Goal: Task Accomplishment & Management: Use online tool/utility

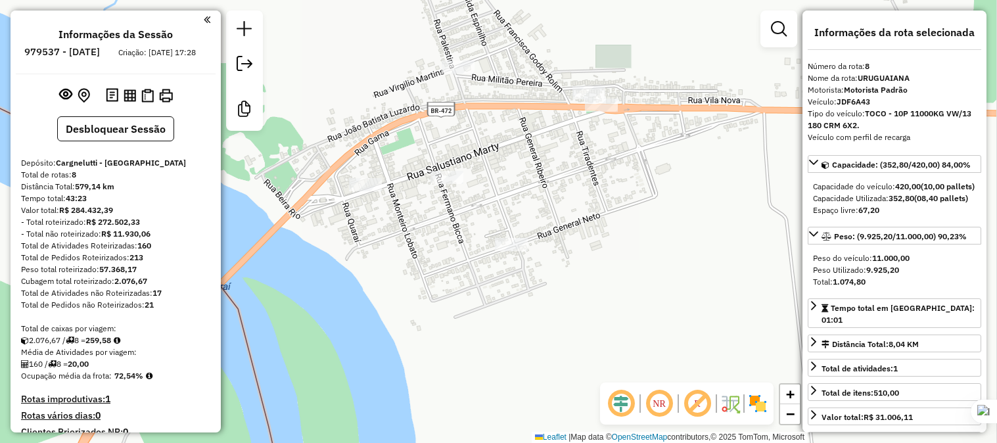
select select "**********"
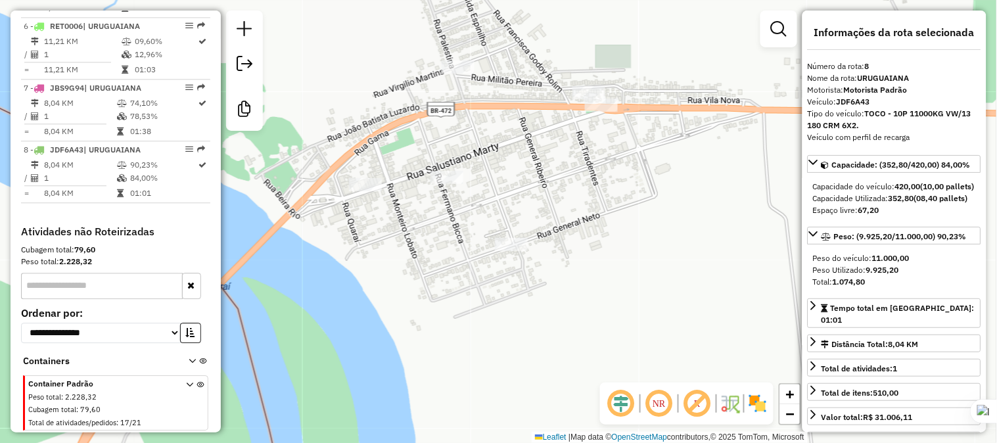
click at [590, 285] on div "Janela de atendimento Grade de atendimento Capacidade Transportadoras Veículos …" at bounding box center [498, 221] width 997 height 443
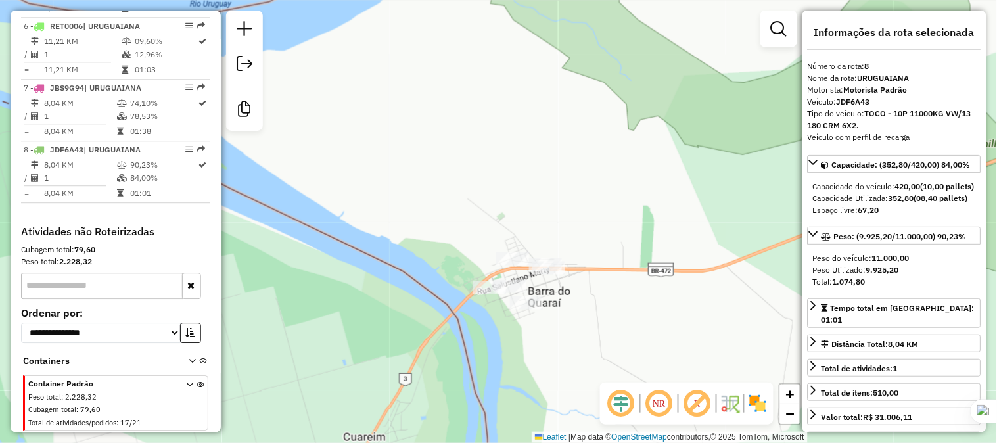
drag, startPoint x: 678, startPoint y: 110, endPoint x: 625, endPoint y: 179, distance: 86.8
click at [632, 179] on div "Janela de atendimento Grade de atendimento Capacidade Transportadoras Veículos …" at bounding box center [498, 221] width 997 height 443
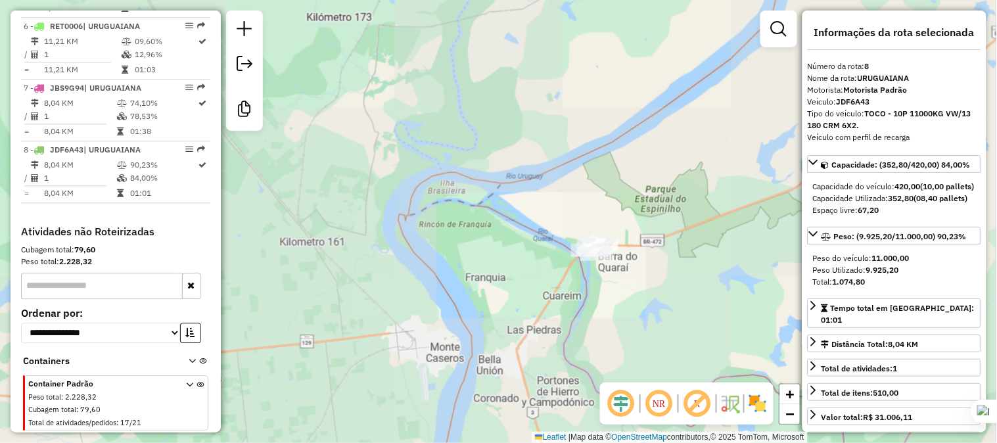
drag, startPoint x: 511, startPoint y: 188, endPoint x: 517, endPoint y: 250, distance: 62.7
click at [517, 250] on div "Janela de atendimento Grade de atendimento Capacidade Transportadoras Veículos …" at bounding box center [498, 221] width 997 height 443
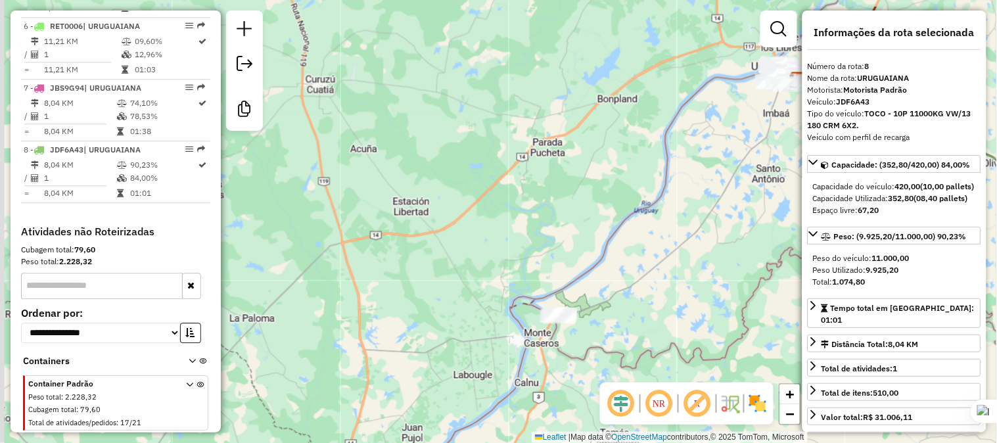
drag, startPoint x: 467, startPoint y: 150, endPoint x: 508, endPoint y: 237, distance: 96.1
click at [508, 237] on div "Janela de atendimento Grade de atendimento Capacidade Transportadoras Veículos …" at bounding box center [498, 221] width 997 height 443
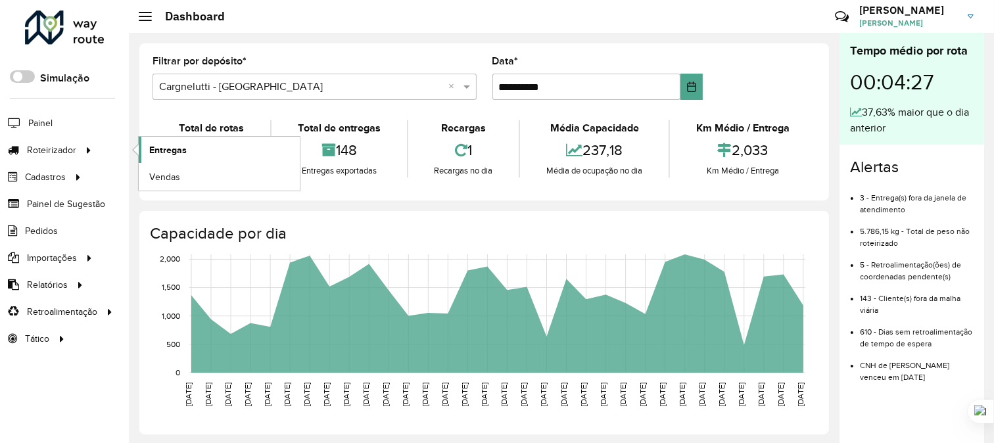
click at [171, 149] on span "Entregas" at bounding box center [167, 150] width 37 height 14
click at [166, 149] on span "Entregas" at bounding box center [167, 150] width 37 height 14
click at [189, 149] on link "Entregas" at bounding box center [219, 150] width 161 height 26
click at [467, 89] on span at bounding box center [468, 87] width 16 height 16
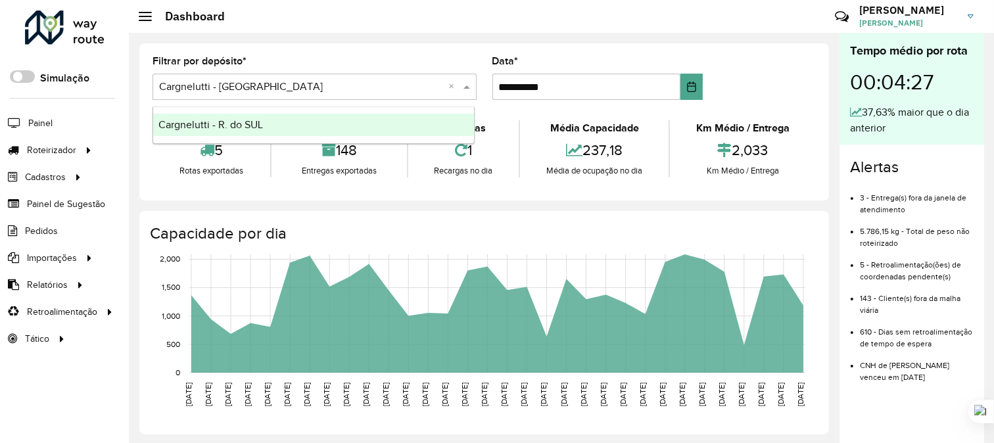
click at [289, 91] on input "text" at bounding box center [301, 88] width 285 height 16
click at [423, 67] on div "Filtrar por depósito * Selecione um depósito × Cargnelutti - Uruguaiana ×" at bounding box center [315, 78] width 324 height 43
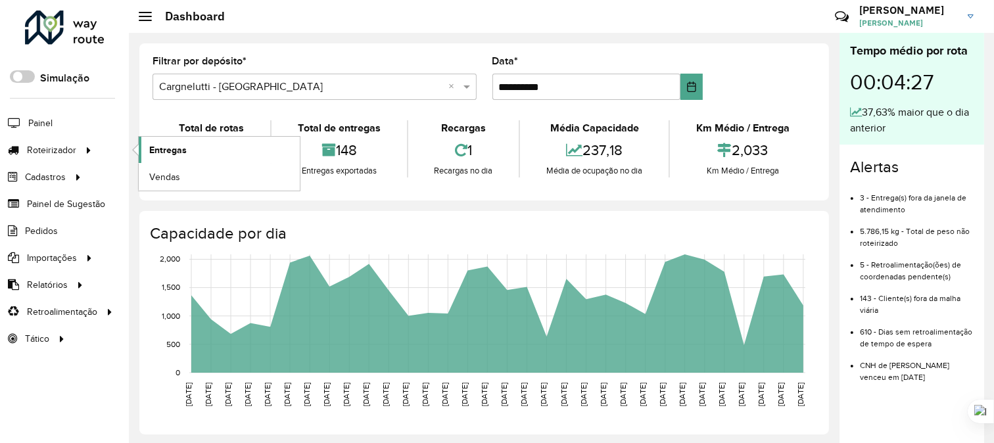
click at [162, 146] on span "Entregas" at bounding box center [167, 150] width 37 height 14
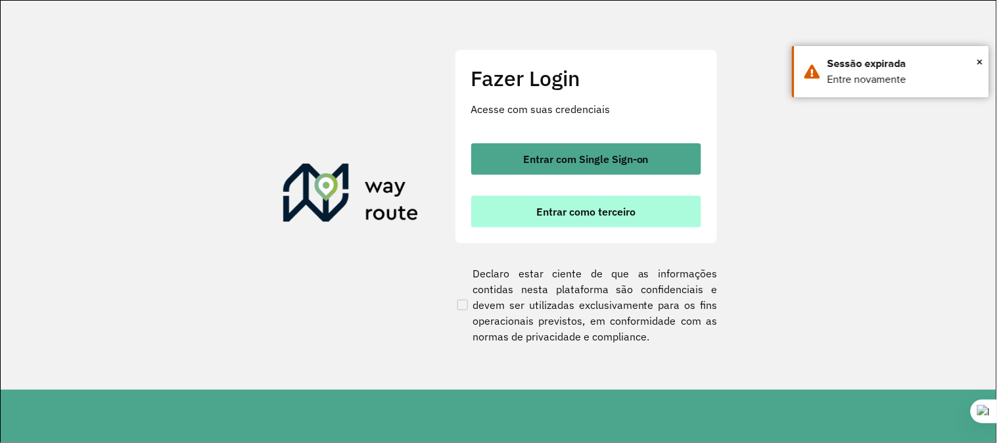
click at [569, 214] on span "Entrar como terceiro" at bounding box center [585, 211] width 99 height 11
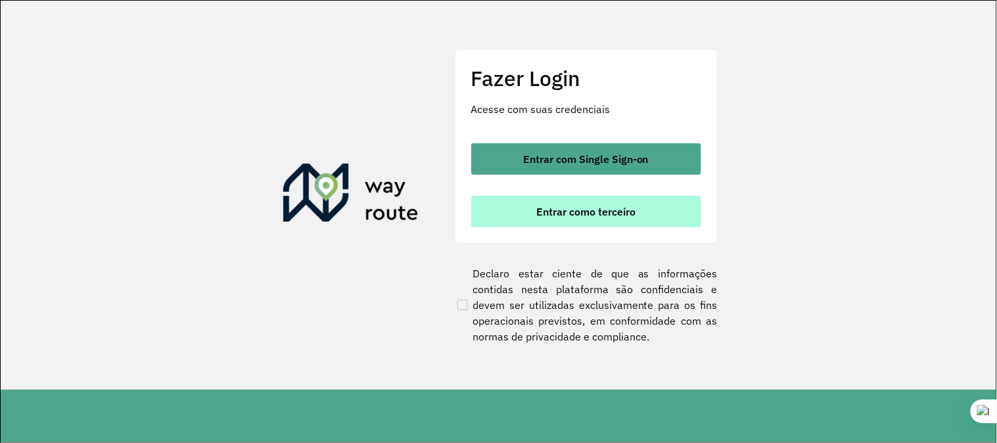
click at [579, 209] on span "Entrar como terceiro" at bounding box center [585, 211] width 99 height 11
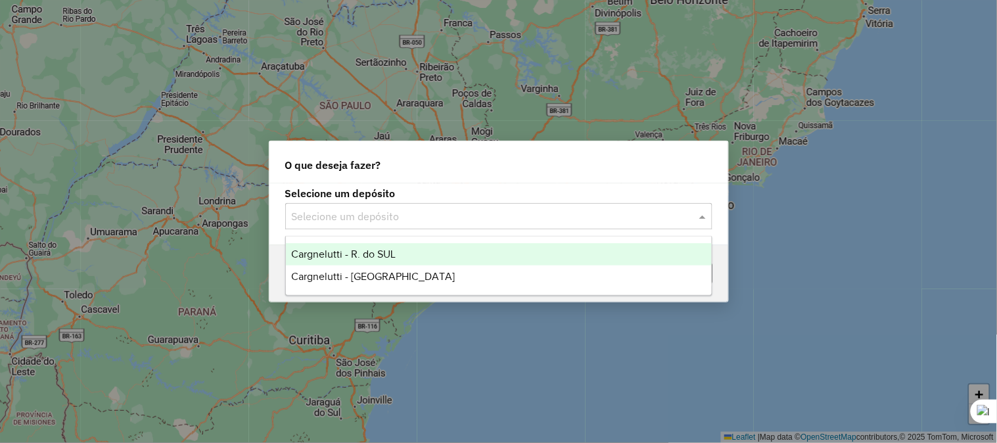
click at [701, 218] on span at bounding box center [704, 216] width 16 height 16
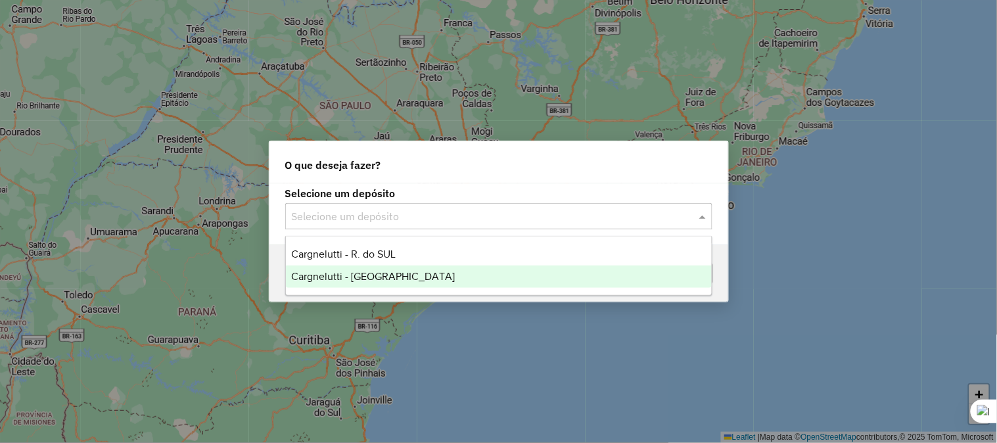
click at [362, 273] on span "Cargnelutti - [GEOGRAPHIC_DATA]" at bounding box center [373, 276] width 164 height 11
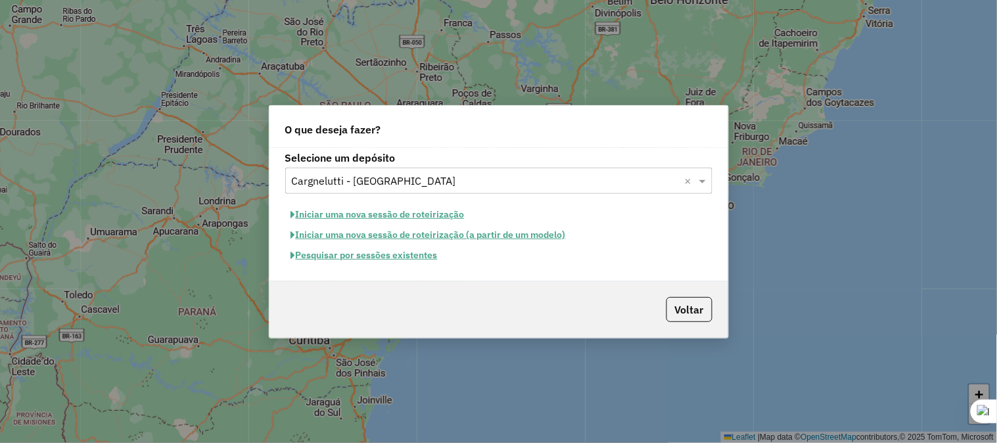
click at [346, 214] on button "Iniciar uma nova sessão de roteirização" at bounding box center [377, 214] width 185 height 20
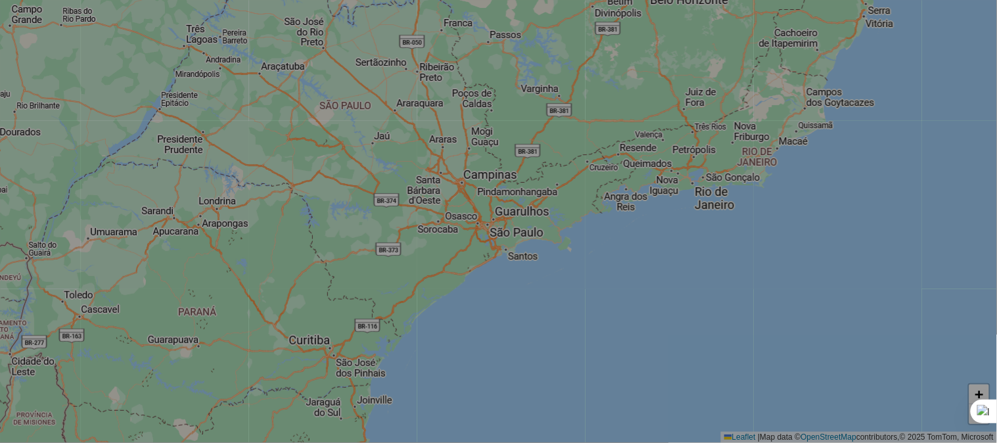
select select "*"
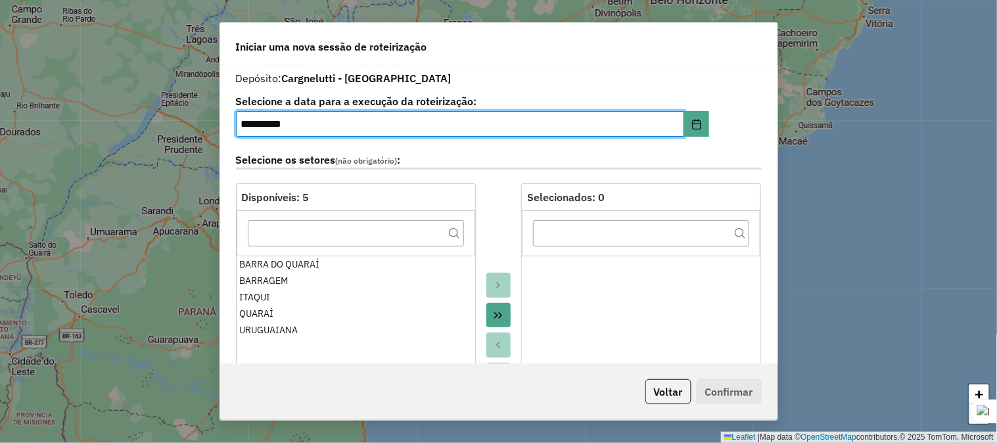
click at [498, 314] on icon "Move All to Target" at bounding box center [498, 315] width 11 height 11
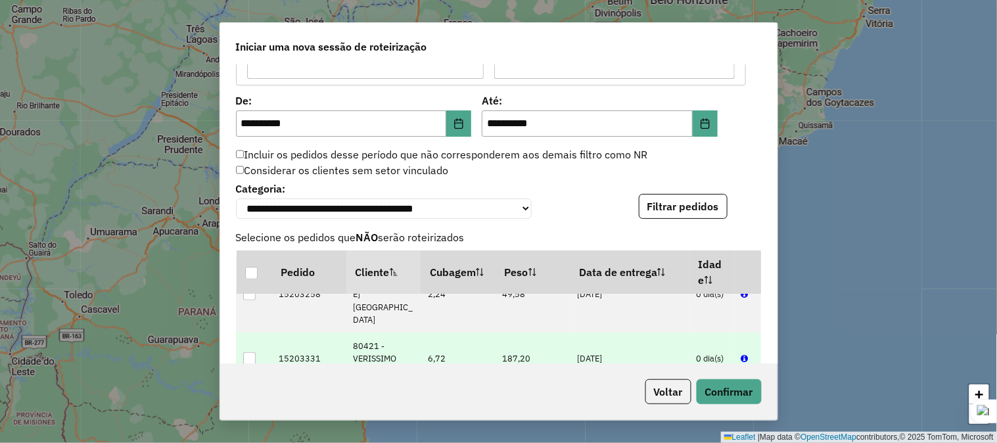
scroll to position [146, 0]
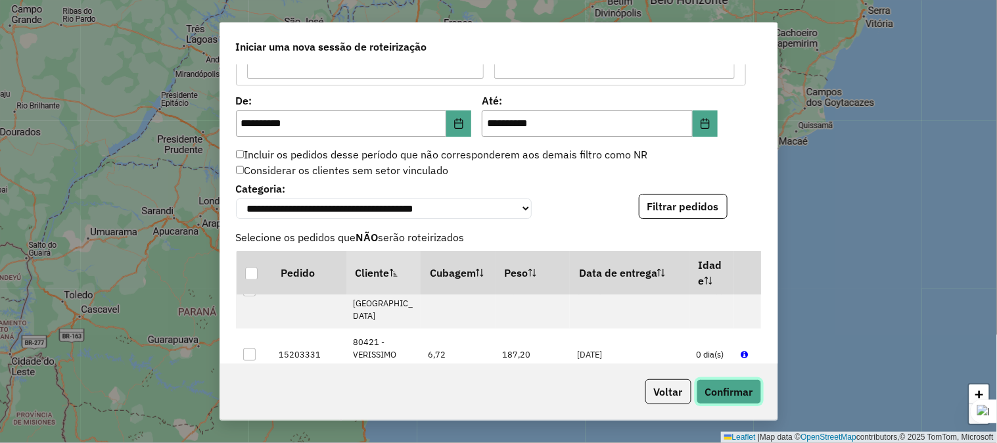
click at [726, 386] on button "Confirmar" at bounding box center [729, 391] width 65 height 25
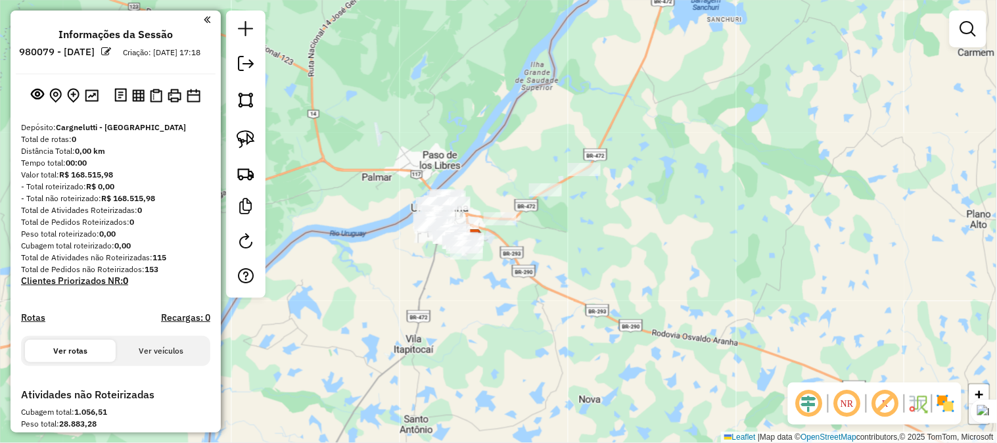
click at [525, 196] on div "Janela de atendimento Grade de atendimento Capacidade Transportadoras Veículos …" at bounding box center [498, 221] width 997 height 443
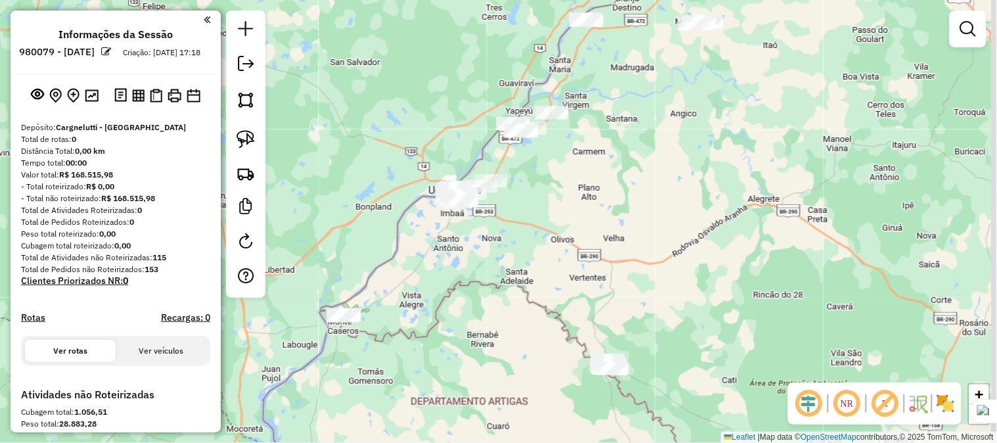
drag, startPoint x: 634, startPoint y: 241, endPoint x: 557, endPoint y: 218, distance: 80.1
click at [556, 200] on div "Janela de atendimento Grade de atendimento Capacidade Transportadoras Veículos …" at bounding box center [498, 221] width 997 height 443
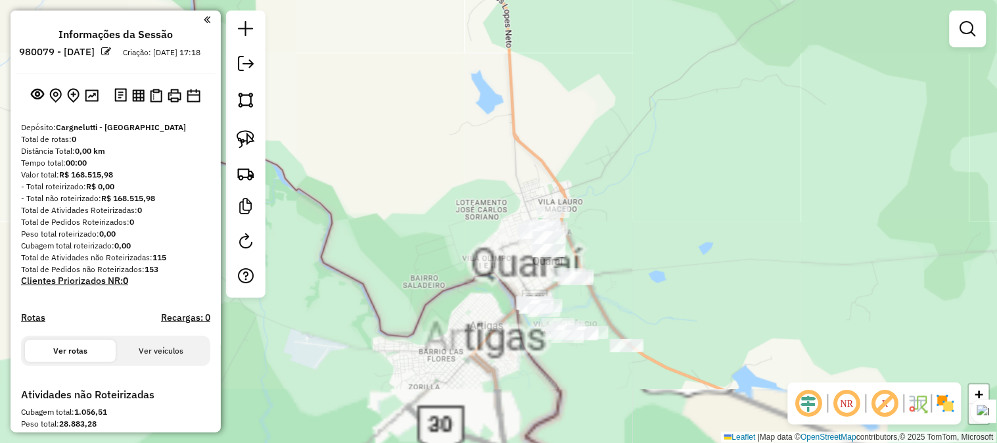
drag, startPoint x: 634, startPoint y: 277, endPoint x: 628, endPoint y: 194, distance: 83.1
click at [628, 189] on div "Janela de atendimento Grade de atendimento Capacidade Transportadoras Veículos …" at bounding box center [498, 221] width 997 height 443
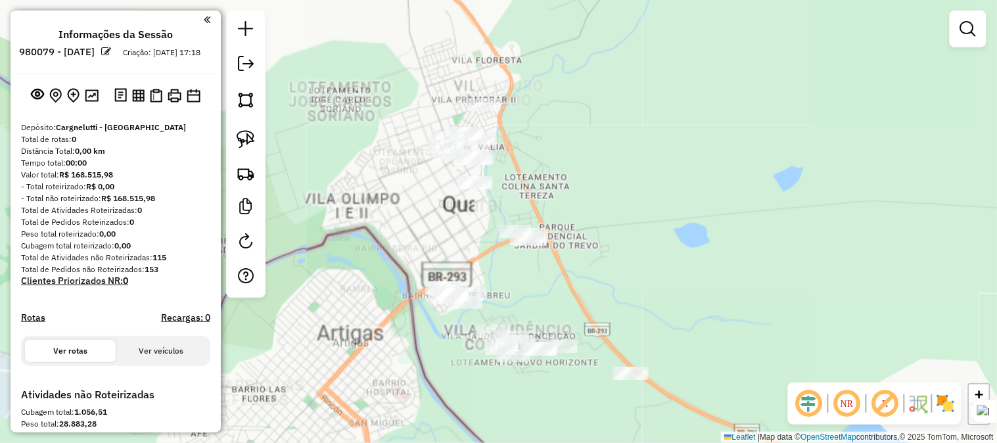
drag, startPoint x: 615, startPoint y: 248, endPoint x: 661, endPoint y: 257, distance: 46.2
click at [661, 257] on div "Janela de atendimento Grade de atendimento Capacidade Transportadoras Veículos …" at bounding box center [498, 221] width 997 height 443
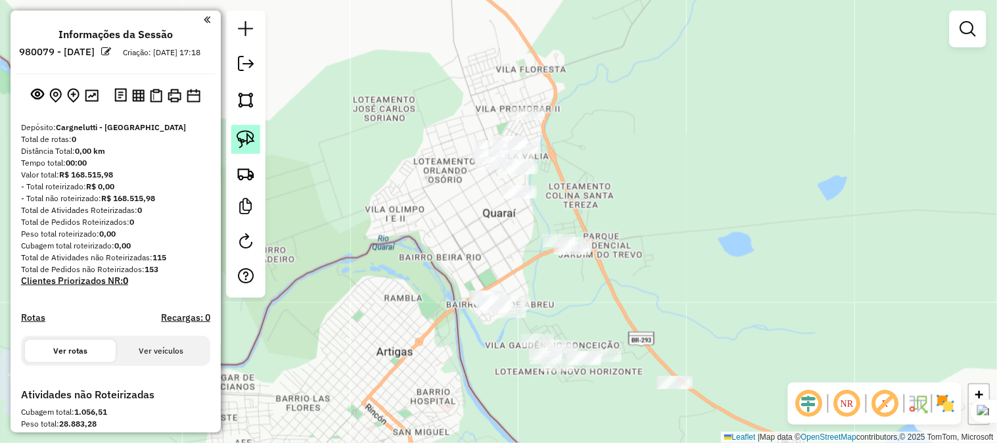
click at [247, 135] on img at bounding box center [246, 139] width 18 height 18
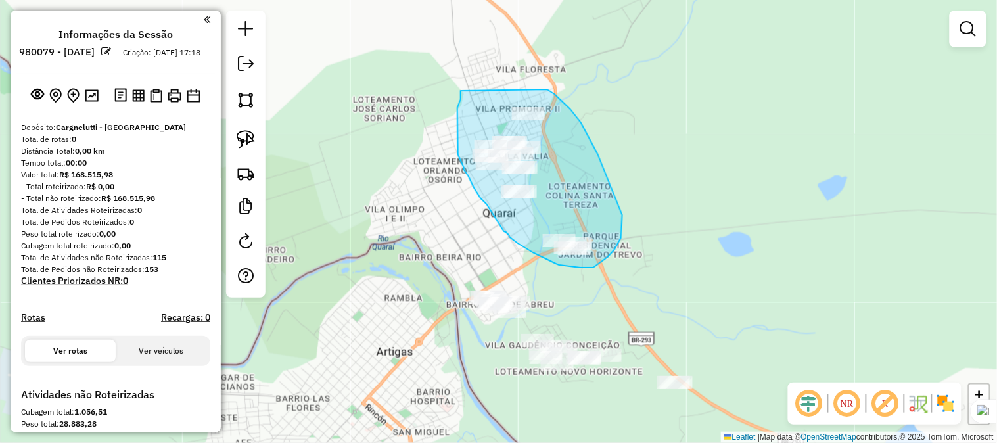
drag, startPoint x: 461, startPoint y: 91, endPoint x: 548, endPoint y: 89, distance: 86.8
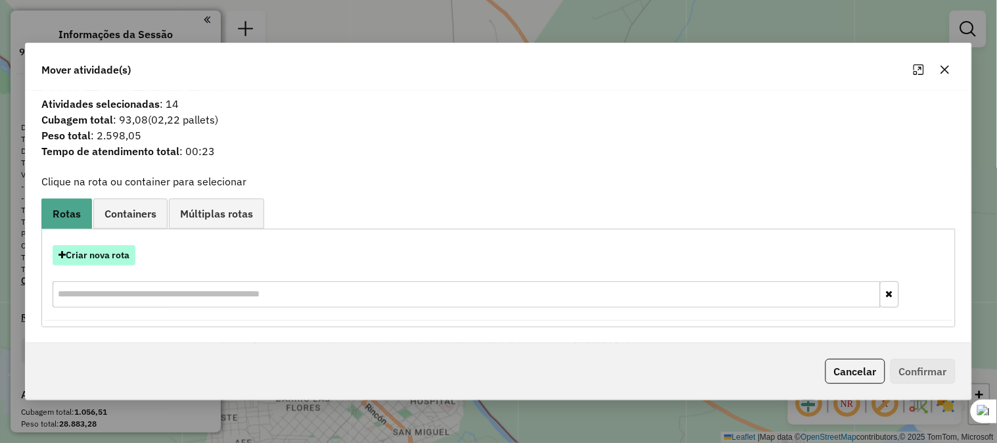
click at [122, 254] on button "Criar nova rota" at bounding box center [94, 255] width 83 height 20
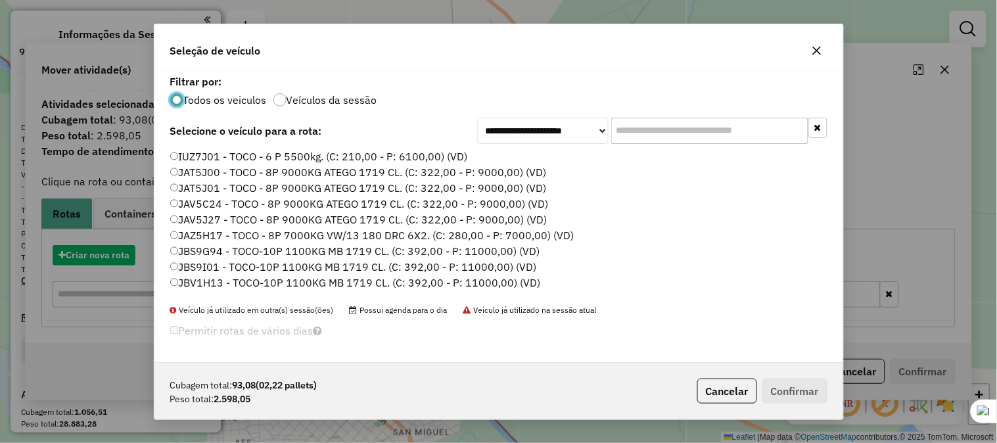
scroll to position [7, 3]
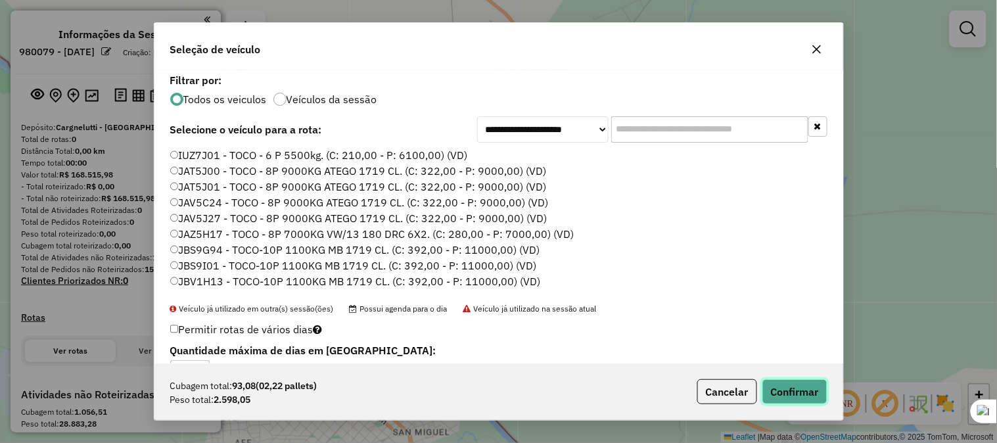
click at [784, 386] on button "Confirmar" at bounding box center [795, 391] width 65 height 25
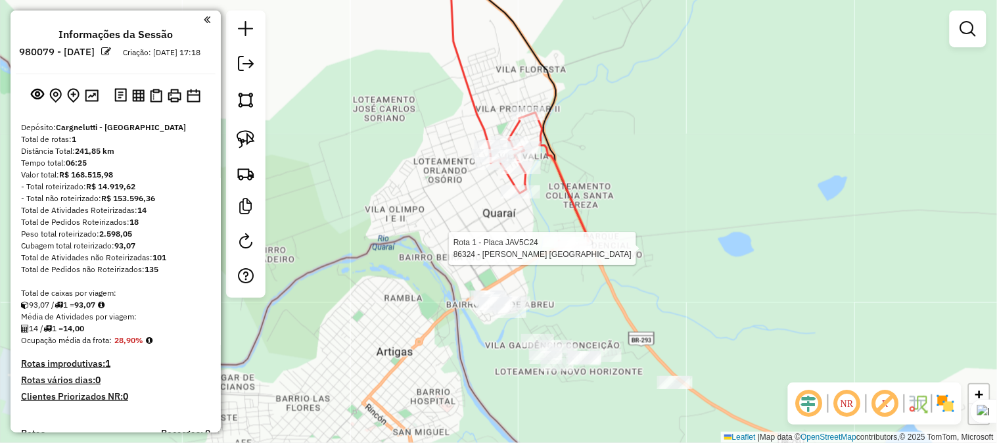
select select "**********"
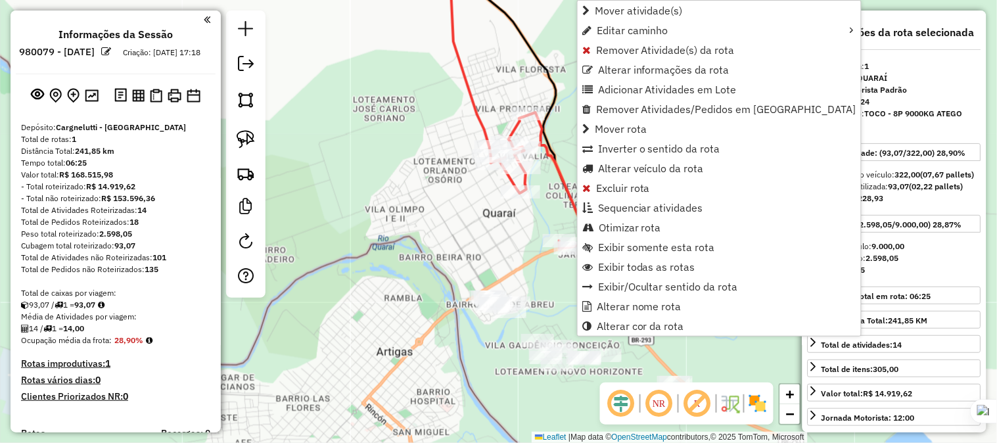
scroll to position [380, 0]
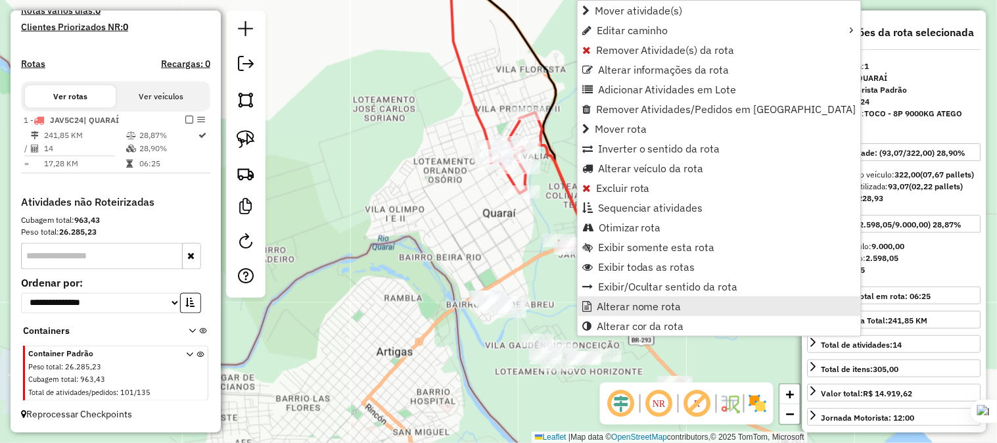
click at [626, 306] on span "Alterar nome rota" at bounding box center [639, 306] width 85 height 11
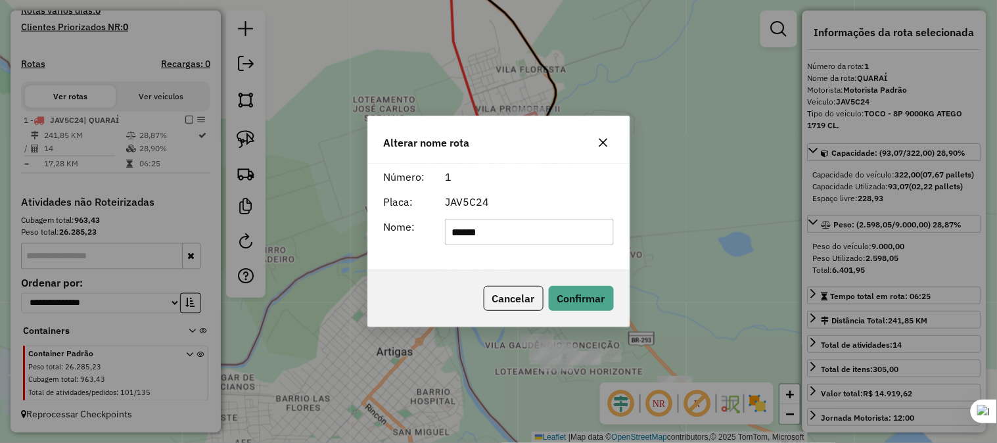
click at [610, 145] on button "button" at bounding box center [603, 142] width 21 height 21
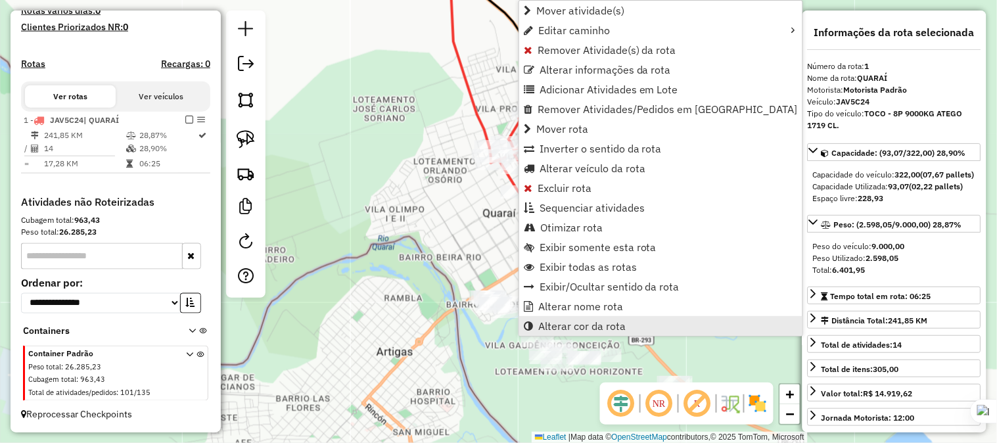
click at [568, 323] on span "Alterar cor da rota" at bounding box center [581, 326] width 87 height 11
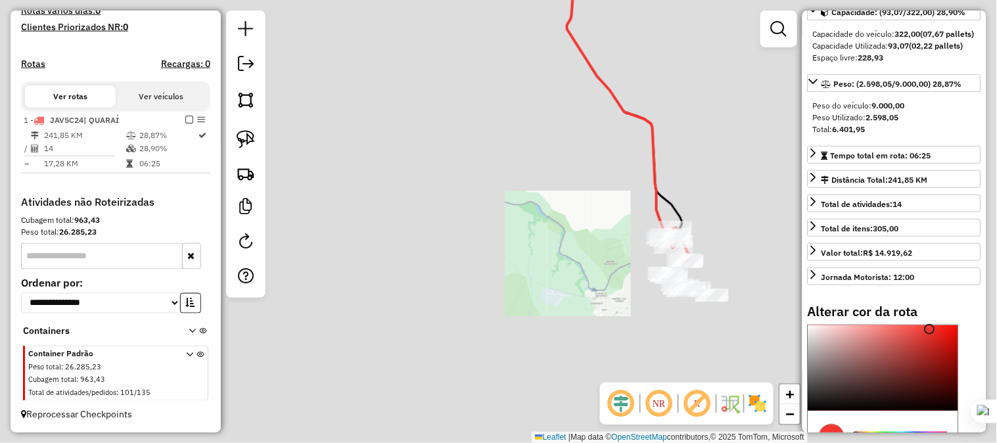
scroll to position [291, 0]
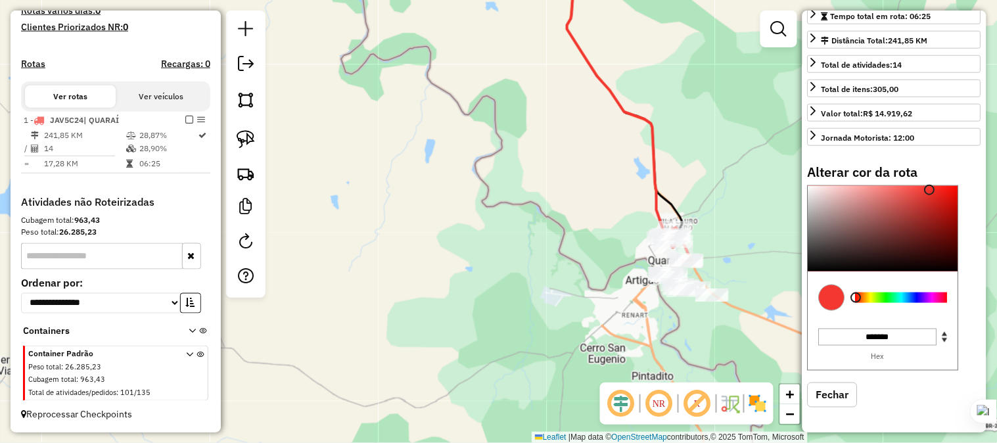
type input "*******"
click at [917, 294] on div at bounding box center [902, 298] width 92 height 11
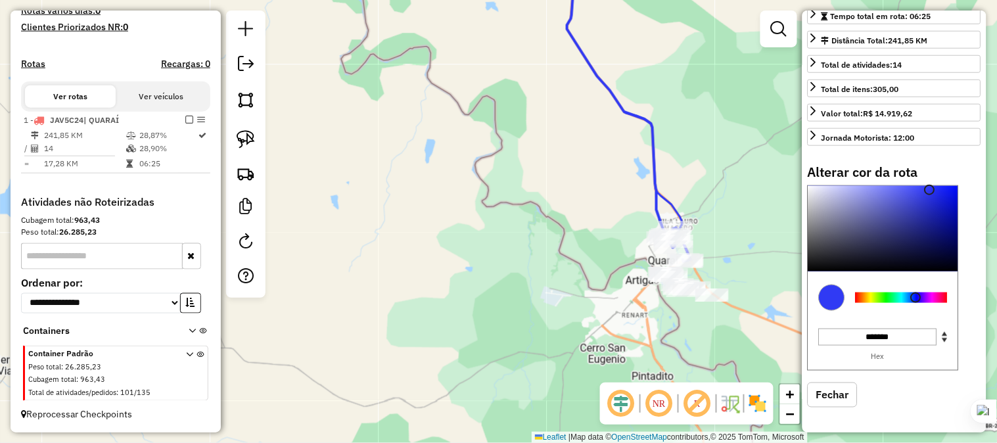
click at [741, 198] on div "Janela de atendimento Grade de atendimento Capacidade Transportadoras Veículos …" at bounding box center [498, 221] width 997 height 443
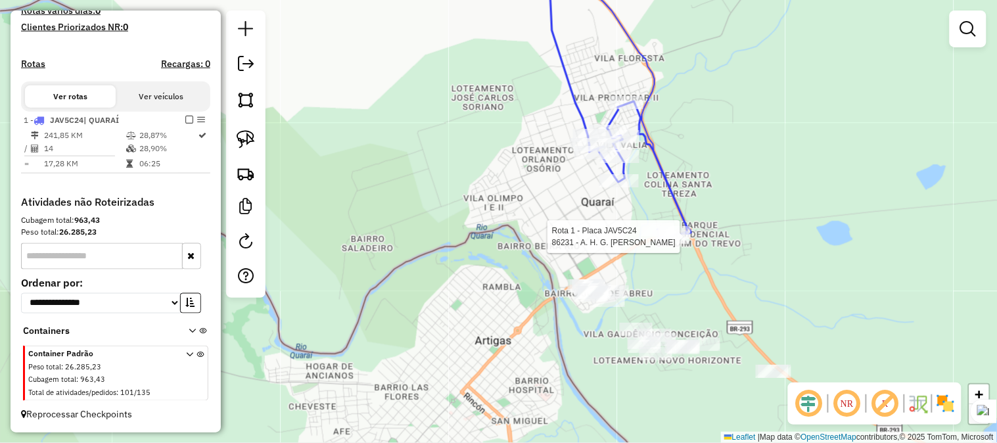
select select "**********"
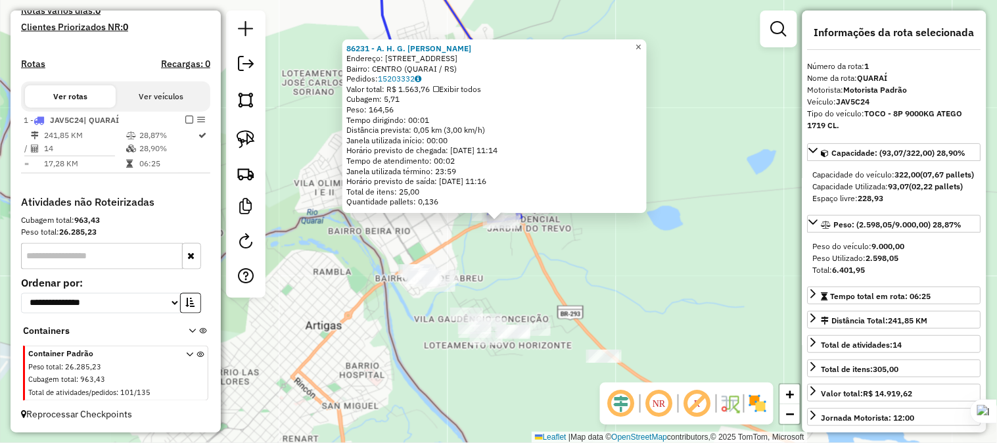
click at [642, 41] on span "×" at bounding box center [639, 46] width 6 height 11
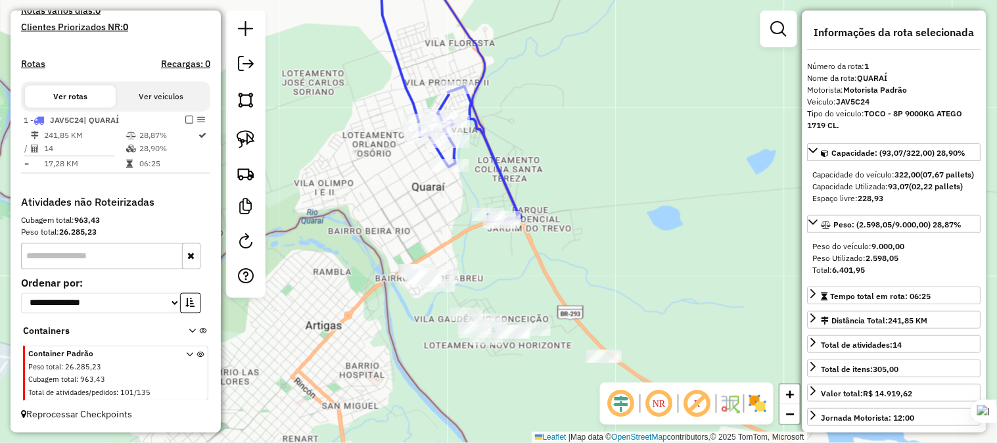
drag, startPoint x: 657, startPoint y: 198, endPoint x: 691, endPoint y: 87, distance: 115.4
click at [691, 87] on div "Janela de atendimento Grade de atendimento Capacidade Transportadoras Veículos …" at bounding box center [498, 221] width 997 height 443
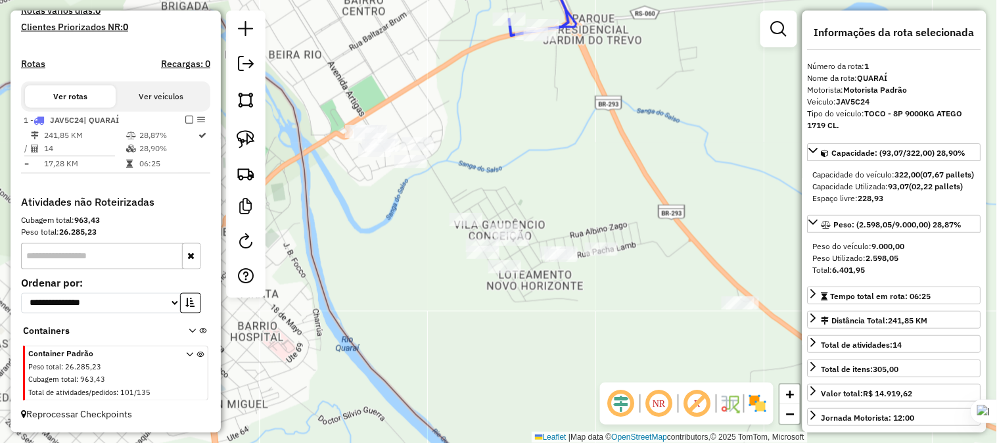
drag, startPoint x: 557, startPoint y: 179, endPoint x: 628, endPoint y: 180, distance: 71.7
click at [628, 180] on div "Janela de atendimento Grade de atendimento Capacidade Transportadoras Veículos …" at bounding box center [498, 221] width 997 height 443
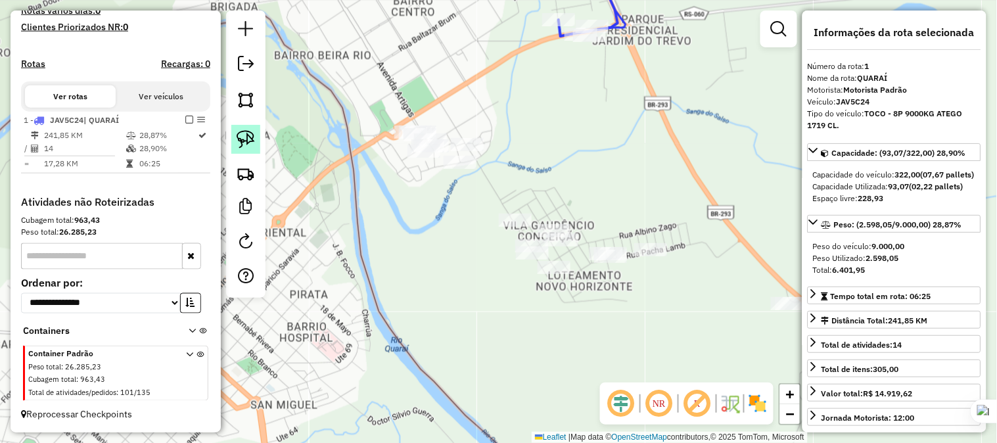
click at [248, 135] on img at bounding box center [246, 139] width 18 height 18
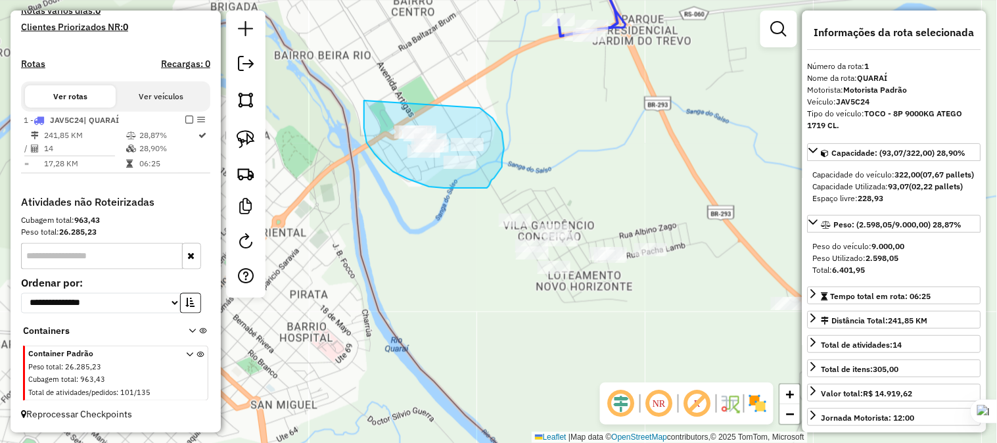
drag, startPoint x: 364, startPoint y: 108, endPoint x: 478, endPoint y: 108, distance: 113.7
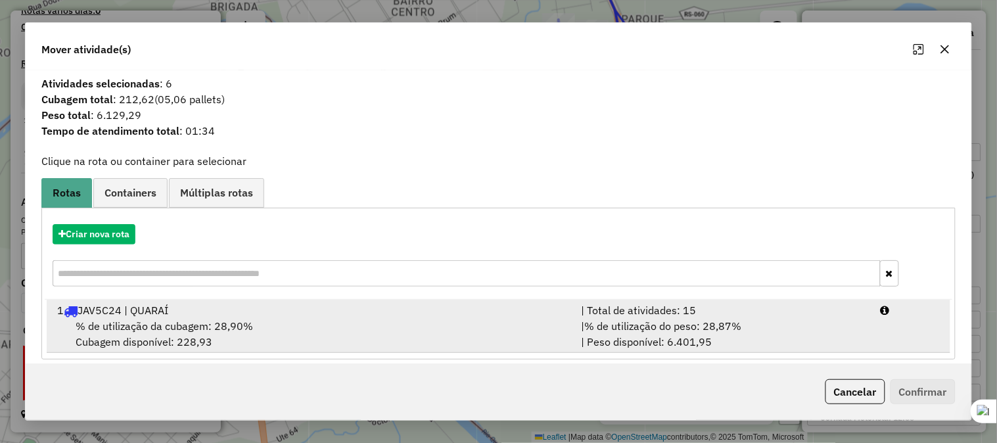
click at [141, 310] on div "1 JAV5C24 | QUARAÍ" at bounding box center [311, 310] width 524 height 16
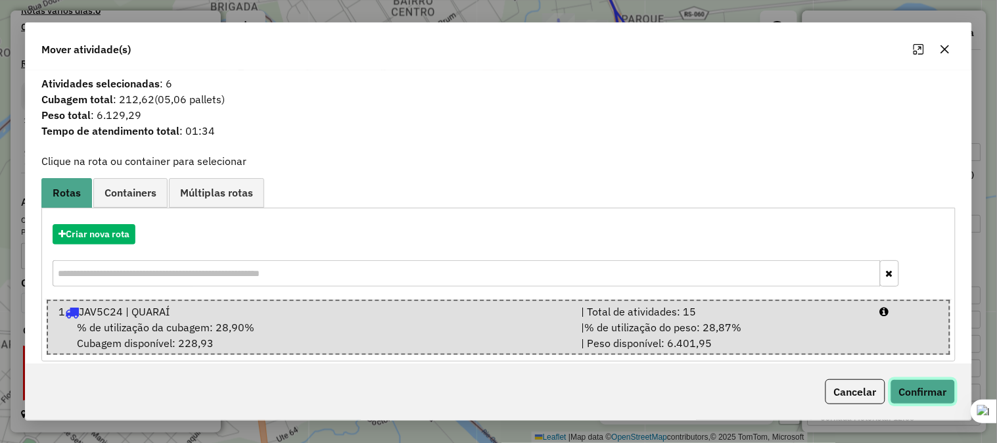
click at [912, 383] on button "Confirmar" at bounding box center [923, 391] width 65 height 25
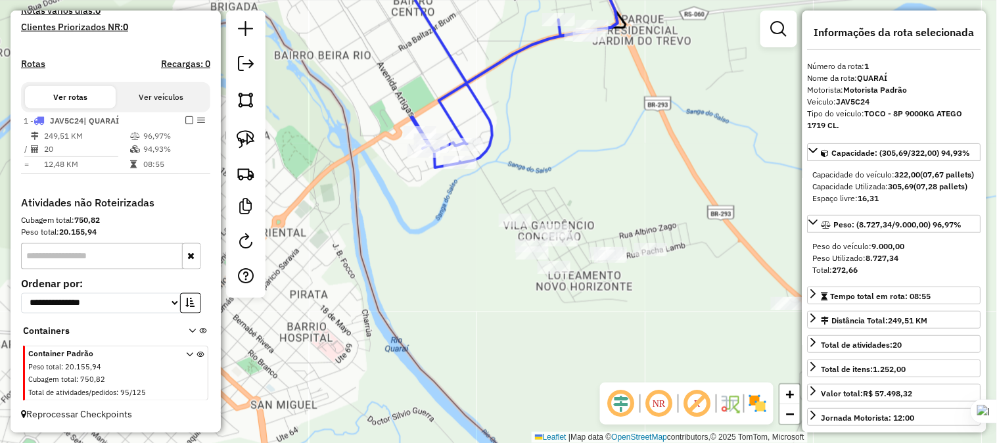
scroll to position [364, 0]
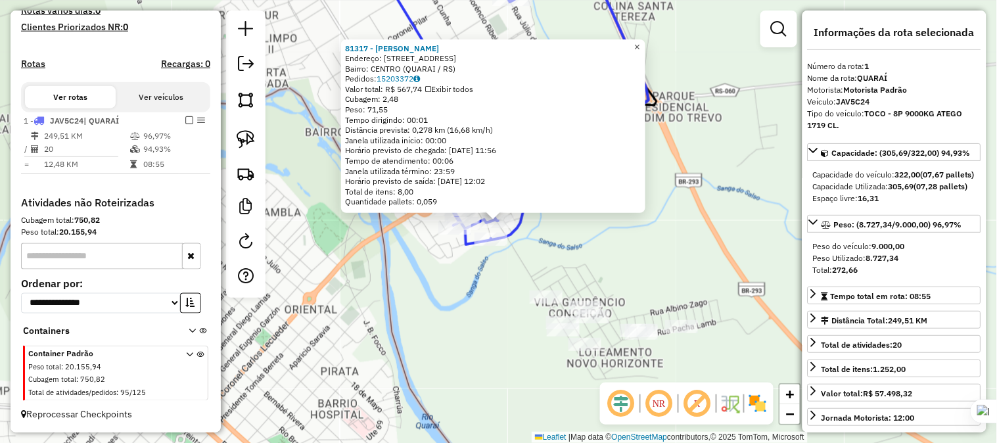
click at [640, 45] on span "×" at bounding box center [637, 46] width 6 height 11
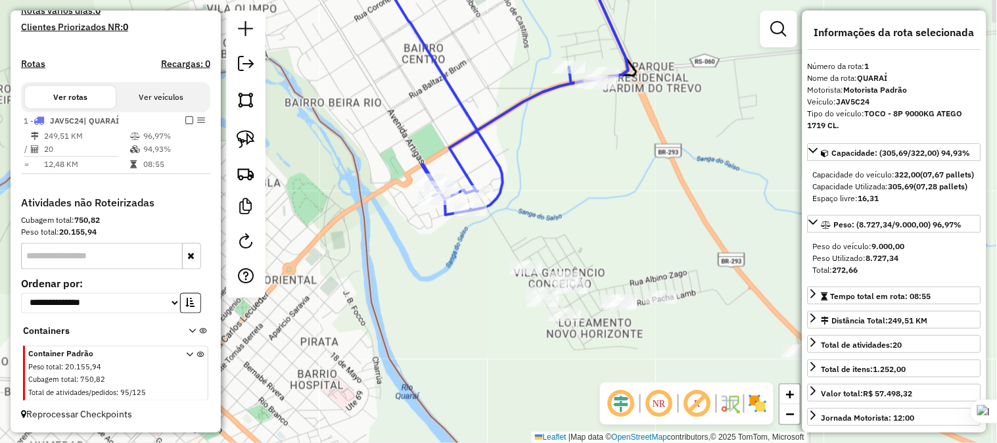
drag, startPoint x: 435, startPoint y: 288, endPoint x: 425, endPoint y: 276, distance: 15.4
click at [425, 276] on div "Janela de atendimento Grade de atendimento Capacidade Transportadoras Veículos …" at bounding box center [498, 221] width 997 height 443
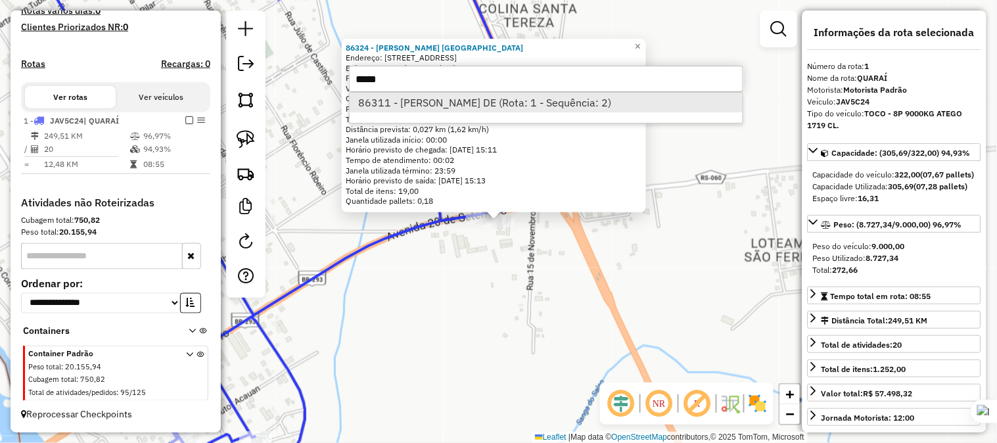
type input "*****"
click at [454, 103] on li "86311 - LUCIANE OLIVEIRA DE (Rota: 1 - Sequência: 2)" at bounding box center [546, 103] width 393 height 20
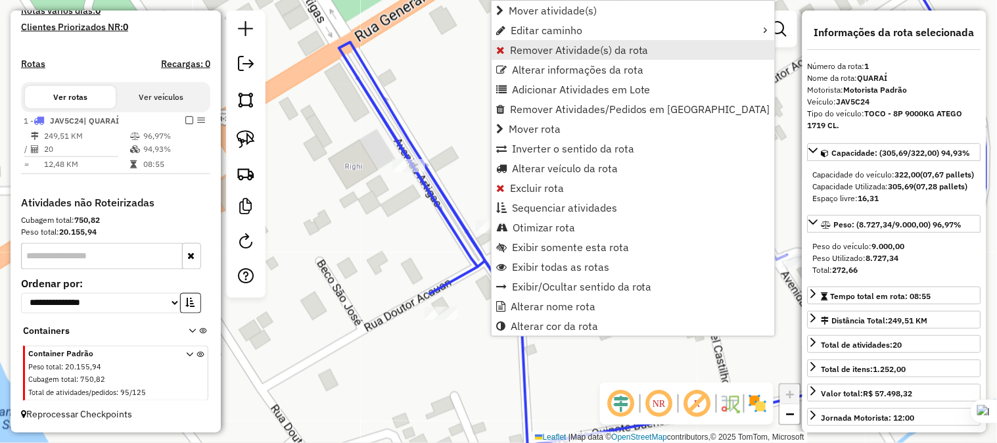
click at [542, 47] on span "Remover Atividade(s) da rota" at bounding box center [579, 50] width 139 height 11
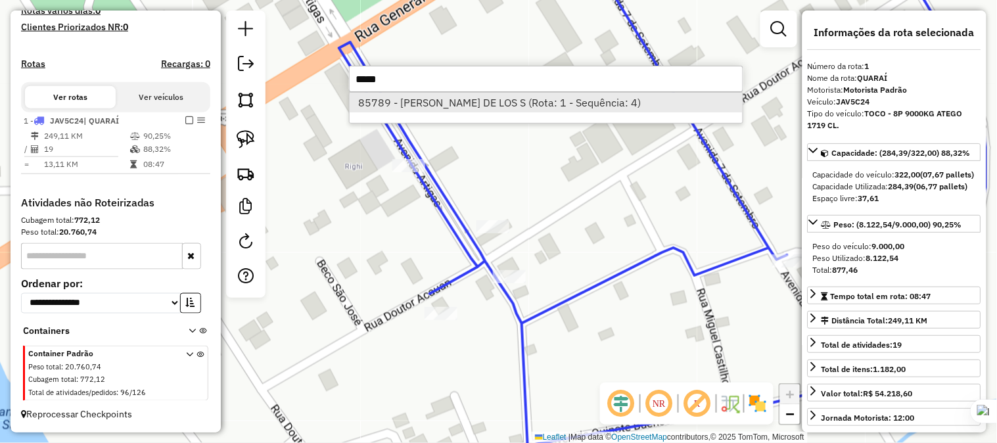
type input "*****"
click at [484, 104] on li "85789 - JOSE AIRTON DE LOS S (Rota: 1 - Sequência: 4)" at bounding box center [546, 103] width 393 height 20
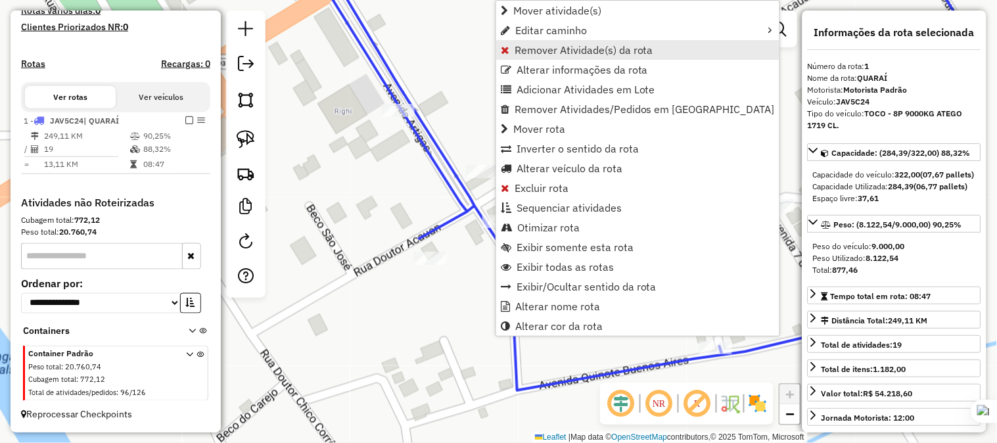
click at [542, 49] on span "Remover Atividade(s) da rota" at bounding box center [584, 50] width 139 height 11
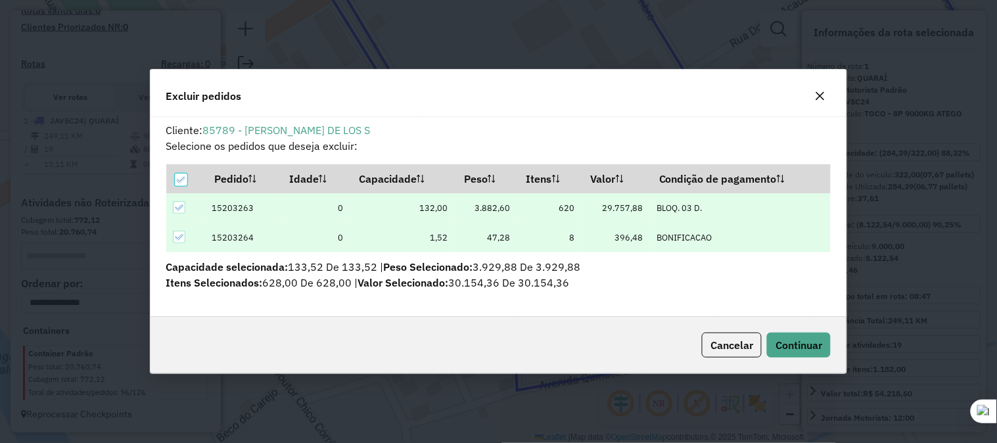
scroll to position [0, 0]
click at [809, 342] on span "Continuar" at bounding box center [799, 345] width 47 height 13
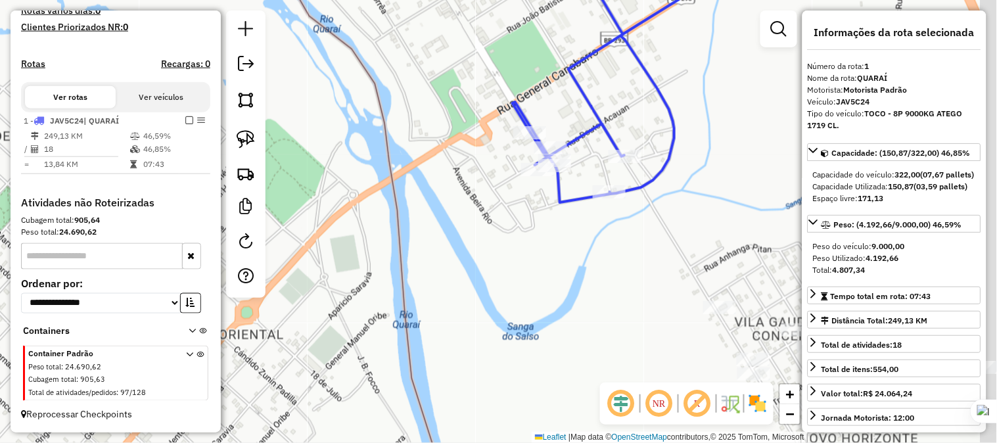
drag, startPoint x: 647, startPoint y: 162, endPoint x: 563, endPoint y: 119, distance: 93.8
click at [563, 119] on icon at bounding box center [715, 61] width 404 height 282
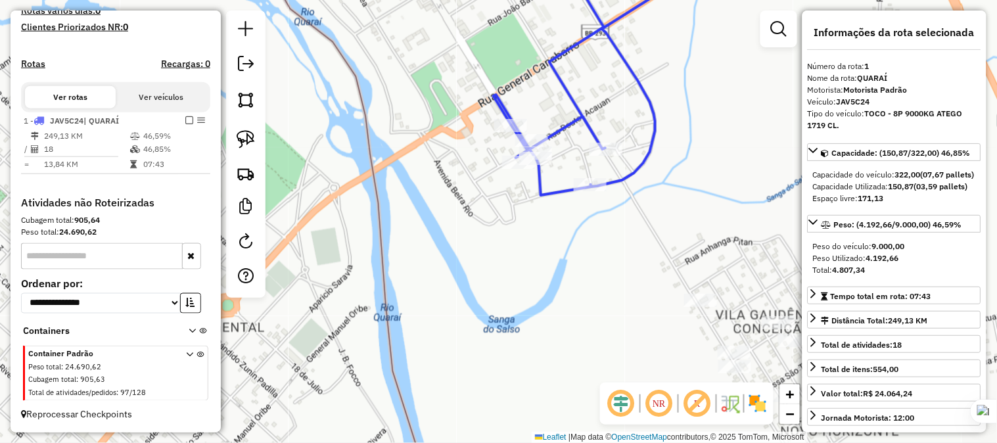
drag, startPoint x: 657, startPoint y: 227, endPoint x: 584, endPoint y: 193, distance: 80.9
click at [584, 193] on div "Janela de atendimento Grade de atendimento Capacidade Transportadoras Veículos …" at bounding box center [498, 221] width 997 height 443
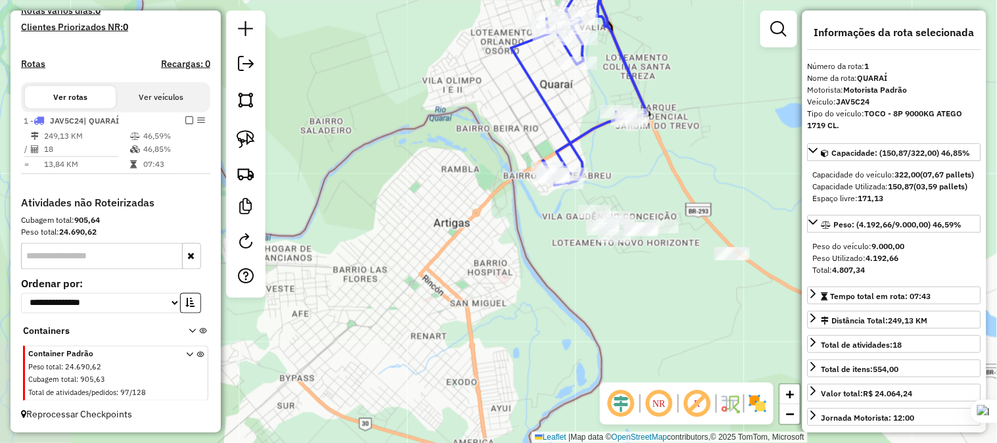
drag, startPoint x: 647, startPoint y: 170, endPoint x: 609, endPoint y: 162, distance: 38.9
click at [616, 162] on div "Janela de atendimento Grade de atendimento Capacidade Transportadoras Veículos …" at bounding box center [498, 221] width 997 height 443
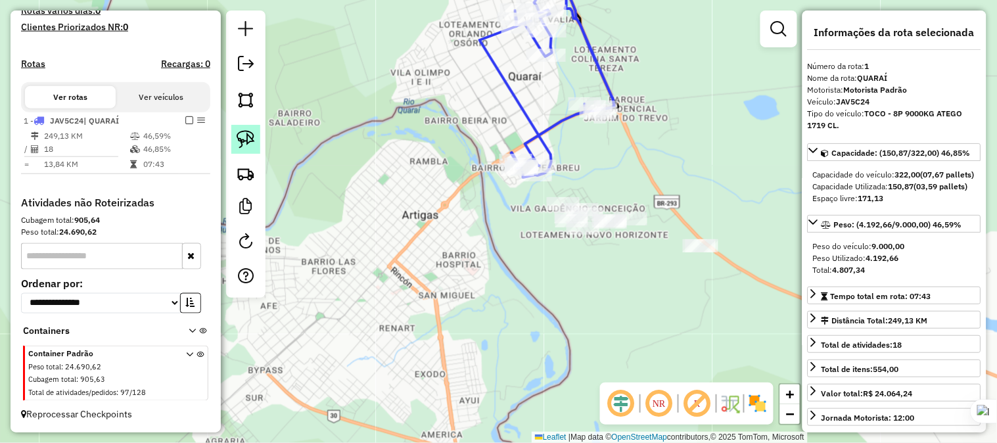
click at [245, 139] on img at bounding box center [246, 139] width 18 height 18
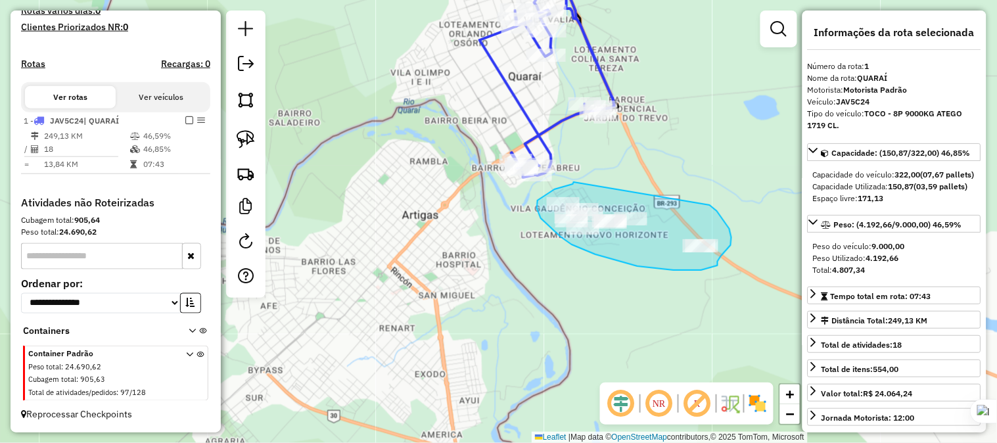
drag, startPoint x: 573, startPoint y: 184, endPoint x: 680, endPoint y: 204, distance: 108.9
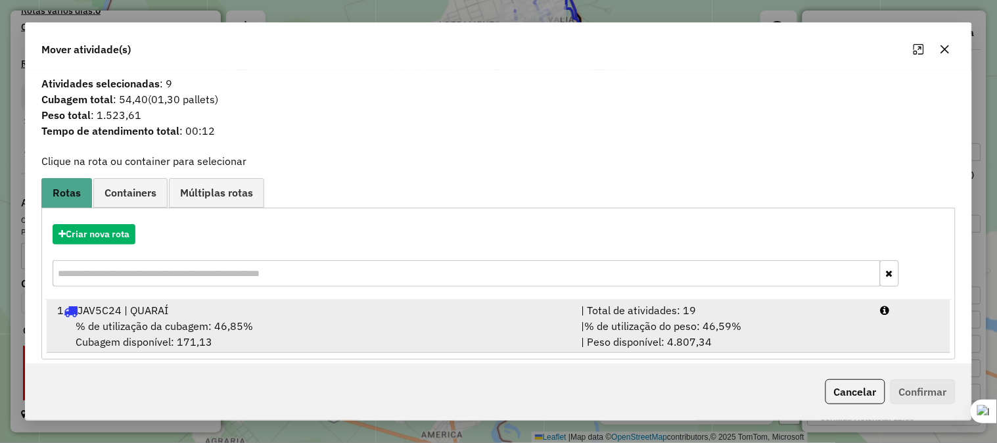
click at [119, 314] on div "1 JAV5C24 | QUARAÍ" at bounding box center [311, 310] width 524 height 16
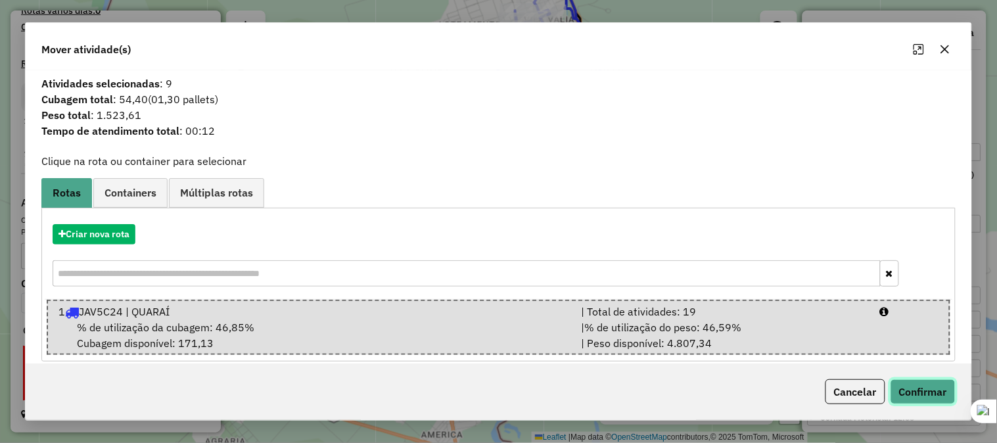
click at [908, 391] on button "Confirmar" at bounding box center [923, 391] width 65 height 25
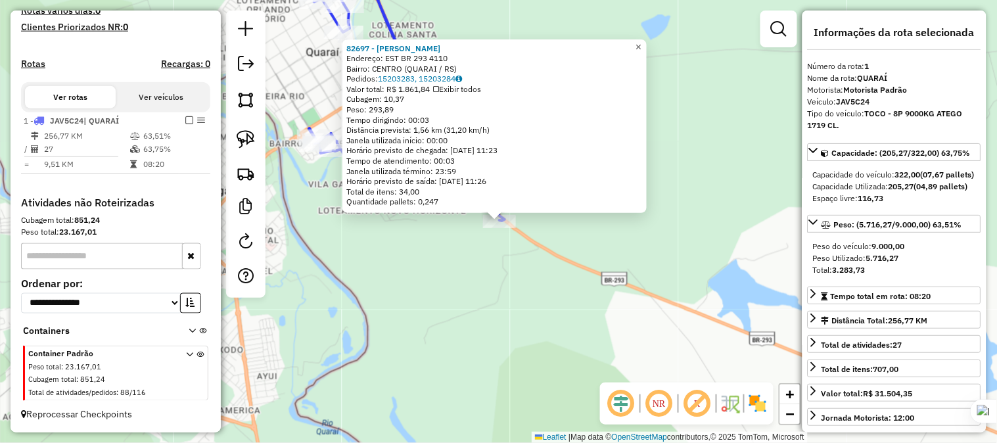
click at [642, 41] on span "×" at bounding box center [639, 46] width 6 height 11
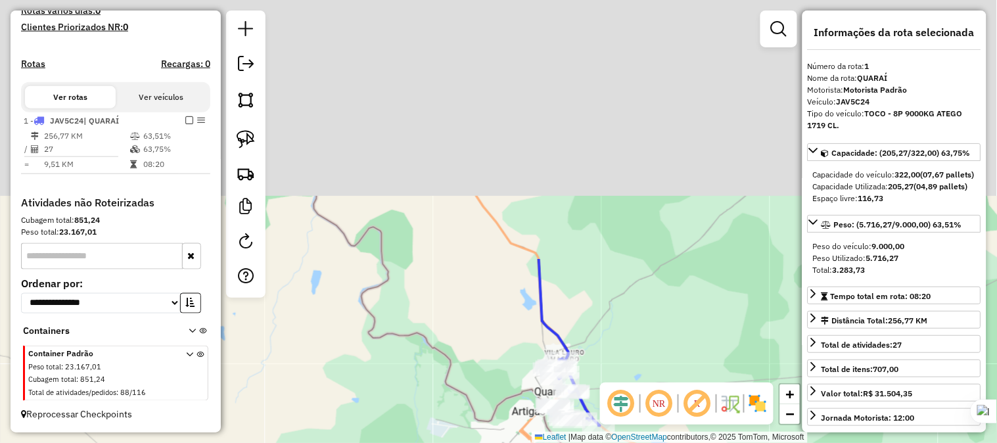
drag, startPoint x: 661, startPoint y: 95, endPoint x: 666, endPoint y: 398, distance: 303.1
click at [666, 398] on hb-router-mapa "**********" at bounding box center [498, 221] width 997 height 443
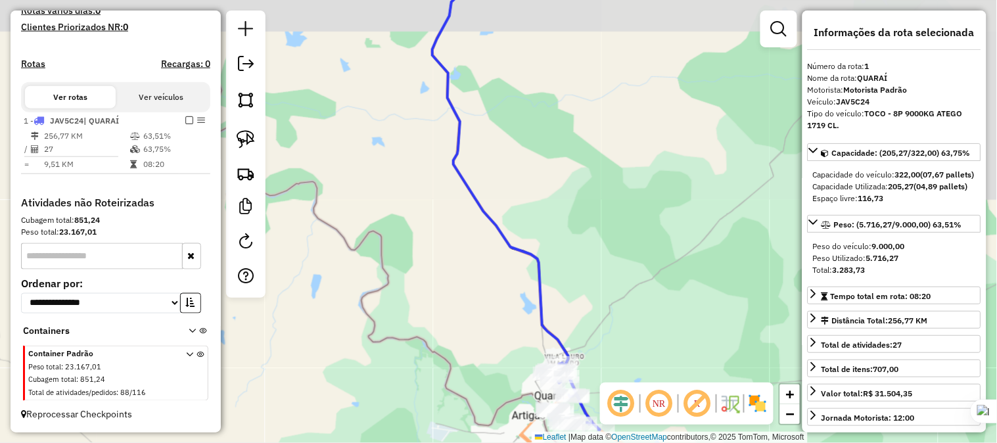
drag, startPoint x: 548, startPoint y: 168, endPoint x: 619, endPoint y: 334, distance: 180.8
click at [619, 334] on div "Janela de atendimento Grade de atendimento Capacidade Transportadoras Veículos …" at bounding box center [498, 221] width 997 height 443
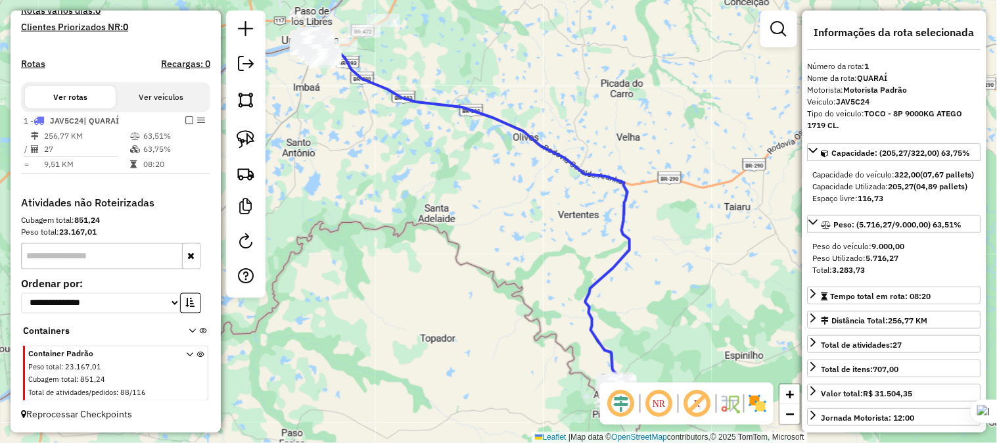
drag, startPoint x: 600, startPoint y: 174, endPoint x: 610, endPoint y: 267, distance: 93.2
click at [610, 267] on icon at bounding box center [476, 221] width 306 height 346
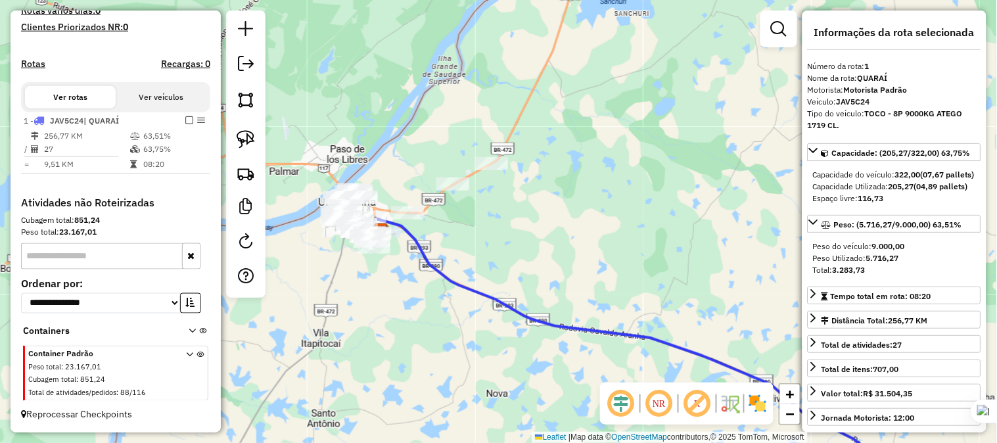
drag, startPoint x: 444, startPoint y: 116, endPoint x: 617, endPoint y: 283, distance: 239.4
click at [616, 281] on div "Janela de atendimento Grade de atendimento Capacidade Transportadoras Veículos …" at bounding box center [498, 221] width 997 height 443
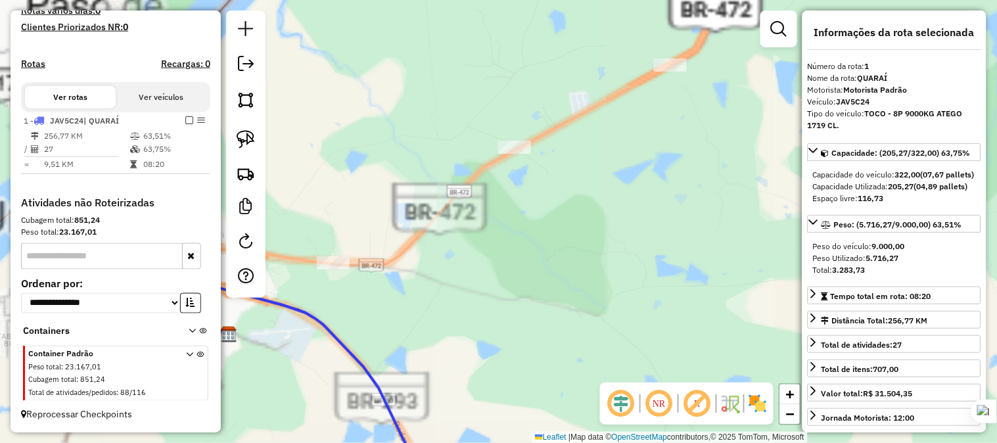
drag, startPoint x: 616, startPoint y: 247, endPoint x: 486, endPoint y: 260, distance: 130.2
click at [487, 260] on div "Janela de atendimento Grade de atendimento Capacidade Transportadoras Veículos …" at bounding box center [498, 221] width 997 height 443
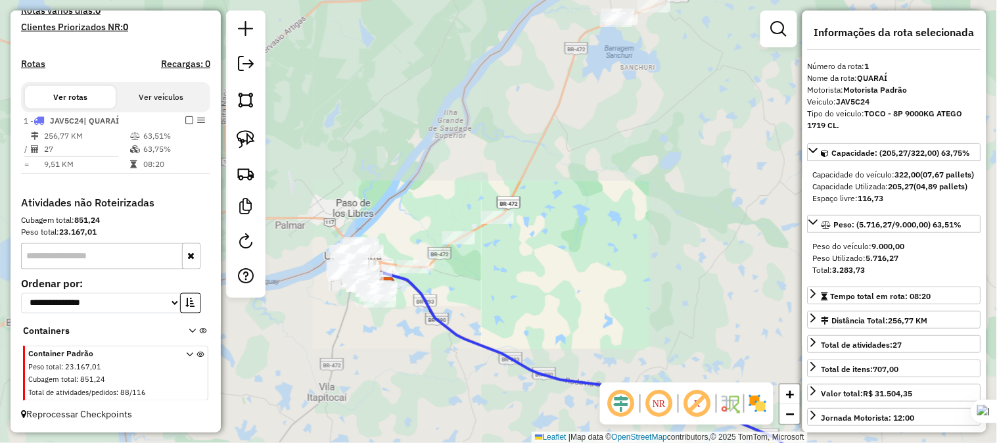
drag, startPoint x: 590, startPoint y: 264, endPoint x: 556, endPoint y: 296, distance: 46.5
click at [556, 296] on div "Janela de atendimento Grade de atendimento Capacidade Transportadoras Veículos …" at bounding box center [498, 221] width 997 height 443
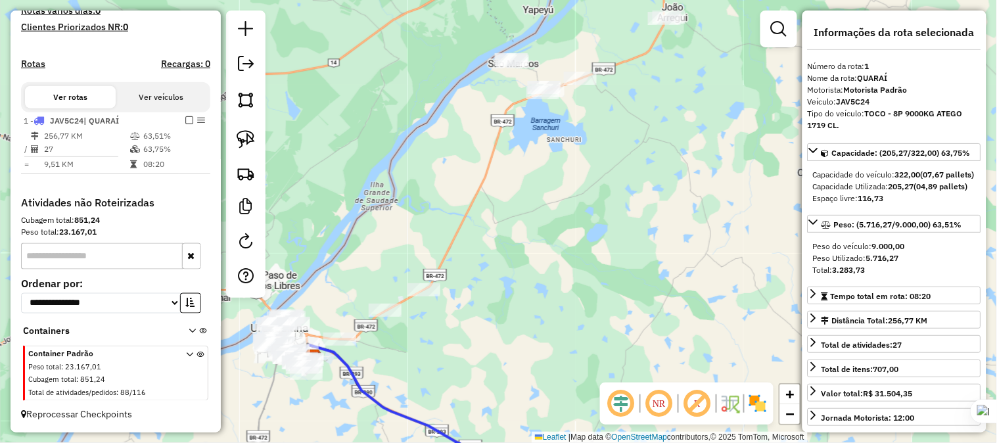
drag, startPoint x: 555, startPoint y: 187, endPoint x: 527, endPoint y: 277, distance: 94.2
click at [528, 277] on div "Janela de atendimento Grade de atendimento Capacidade Transportadoras Veículos …" at bounding box center [498, 221] width 997 height 443
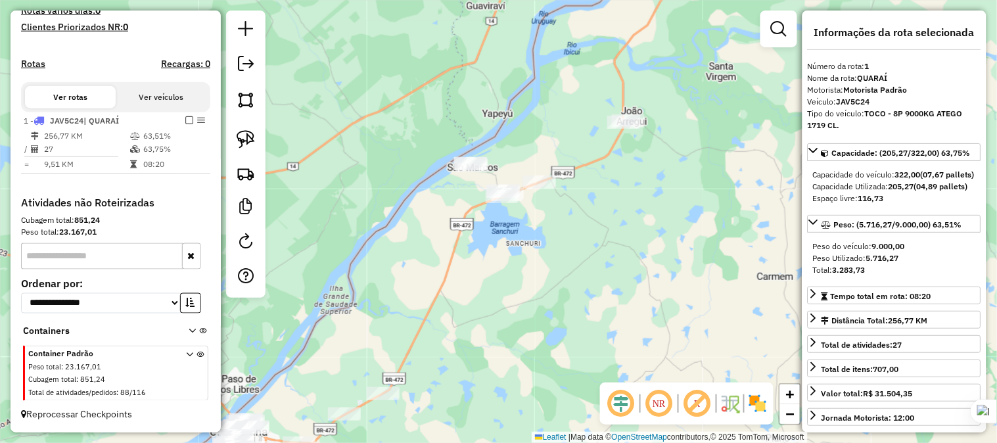
drag, startPoint x: 576, startPoint y: 227, endPoint x: 500, endPoint y: 258, distance: 83.1
click at [489, 267] on div "Janela de atendimento Grade de atendimento Capacidade Transportadoras Veículos …" at bounding box center [498, 221] width 997 height 443
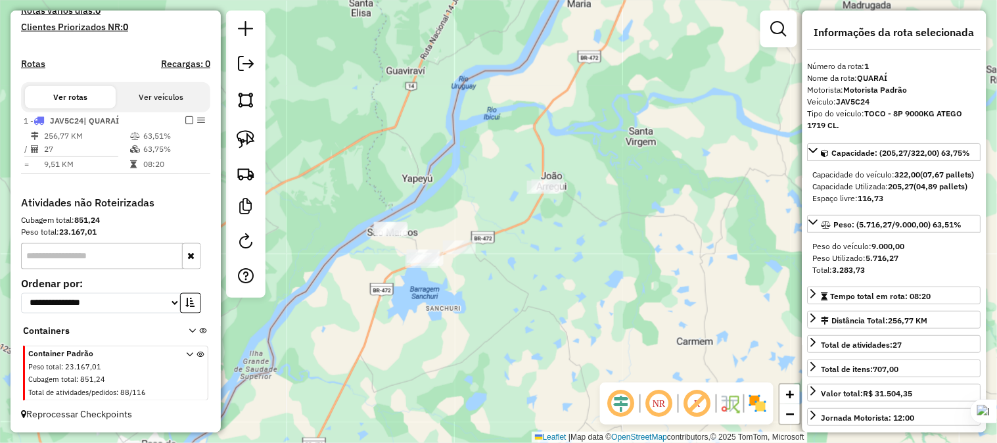
drag, startPoint x: 546, startPoint y: 227, endPoint x: 555, endPoint y: 257, distance: 31.0
click at [555, 257] on div "Janela de atendimento Grade de atendimento Capacidade Transportadoras Veículos …" at bounding box center [498, 221] width 997 height 443
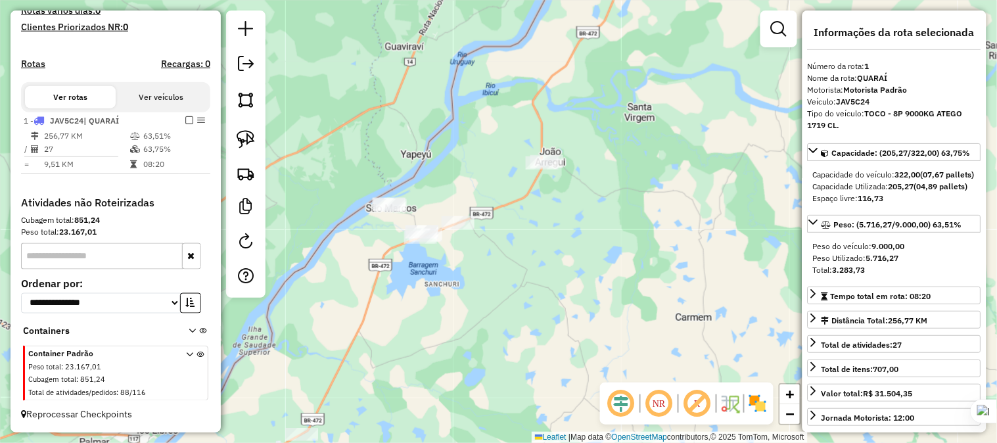
drag, startPoint x: 577, startPoint y: 287, endPoint x: 561, endPoint y: 195, distance: 93.5
click at [562, 201] on div "Janela de atendimento Grade de atendimento Capacidade Transportadoras Veículos …" at bounding box center [498, 221] width 997 height 443
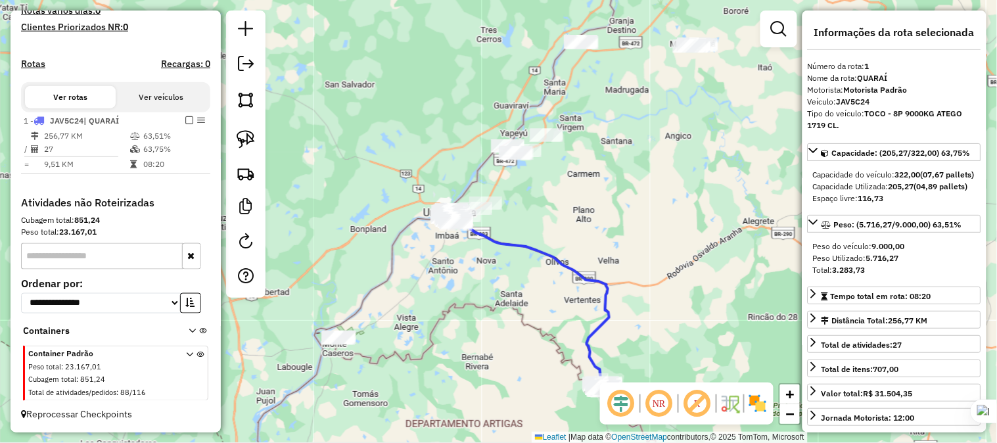
drag, startPoint x: 587, startPoint y: 290, endPoint x: 582, endPoint y: 202, distance: 88.2
click at [581, 210] on div "Janela de atendimento Grade de atendimento Capacidade Transportadoras Veículos …" at bounding box center [498, 221] width 997 height 443
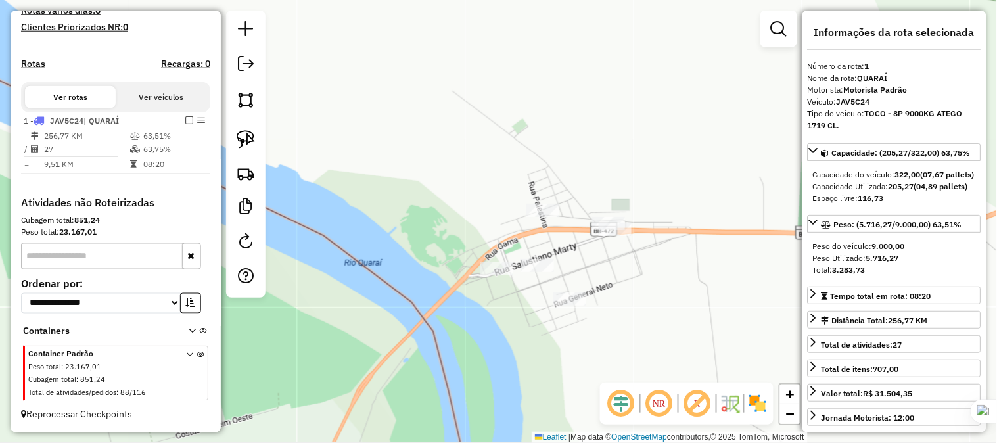
drag, startPoint x: 588, startPoint y: 273, endPoint x: 531, endPoint y: 278, distance: 56.7
click at [531, 278] on div "Janela de atendimento Grade de atendimento Capacidade Transportadoras Veículos …" at bounding box center [498, 221] width 997 height 443
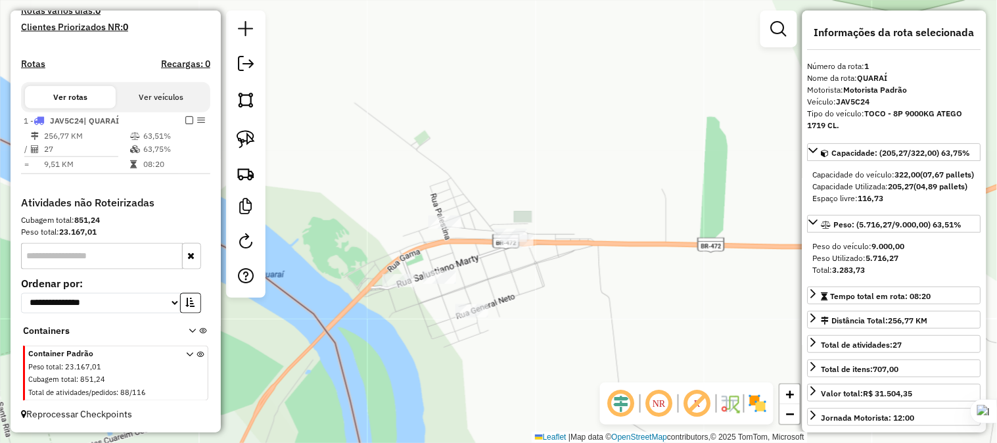
drag, startPoint x: 555, startPoint y: 274, endPoint x: 513, endPoint y: 281, distance: 42.0
click at [513, 281] on div "Janela de atendimento Grade de atendimento Capacidade Transportadoras Veículos …" at bounding box center [498, 221] width 997 height 443
drag, startPoint x: 517, startPoint y: 284, endPoint x: 451, endPoint y: 284, distance: 66.4
click at [451, 284] on div "Janela de atendimento Grade de atendimento Capacidade Transportadoras Veículos …" at bounding box center [498, 221] width 997 height 443
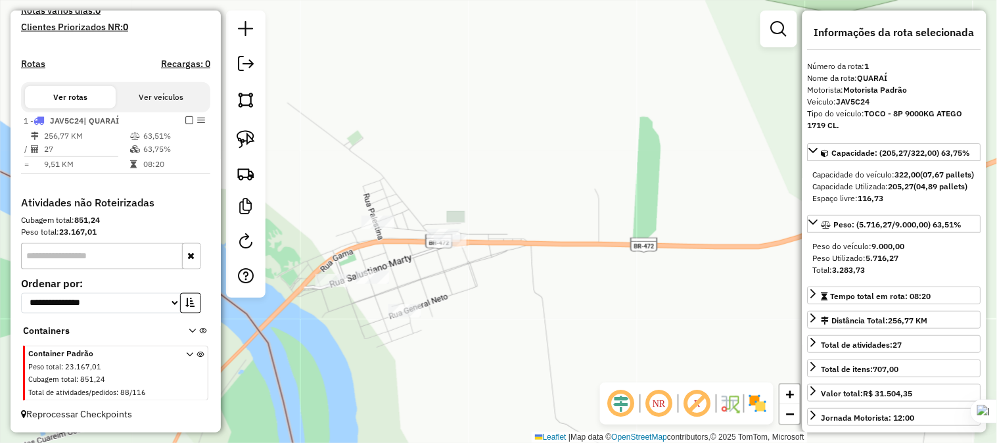
drag, startPoint x: 505, startPoint y: 293, endPoint x: 456, endPoint y: 294, distance: 49.3
click at [456, 294] on div "Janela de atendimento Grade de atendimento Capacidade Transportadoras Veículos …" at bounding box center [498, 221] width 997 height 443
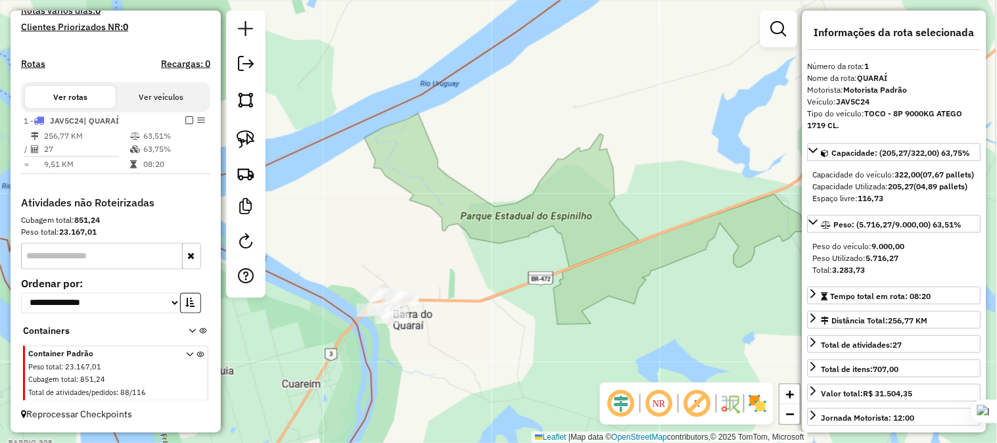
drag, startPoint x: 534, startPoint y: 273, endPoint x: 404, endPoint y: 340, distance: 146.1
click at [404, 340] on div "Janela de atendimento Grade de atendimento Capacidade Transportadoras Veículos …" at bounding box center [498, 221] width 997 height 443
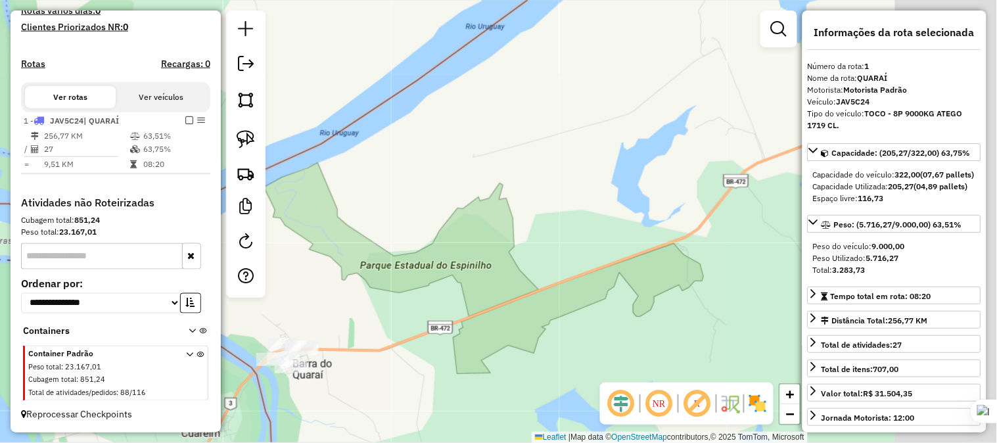
drag, startPoint x: 490, startPoint y: 323, endPoint x: 436, endPoint y: 344, distance: 57.9
click at [436, 344] on div "Janela de atendimento Grade de atendimento Capacidade Transportadoras Veículos …" at bounding box center [498, 221] width 997 height 443
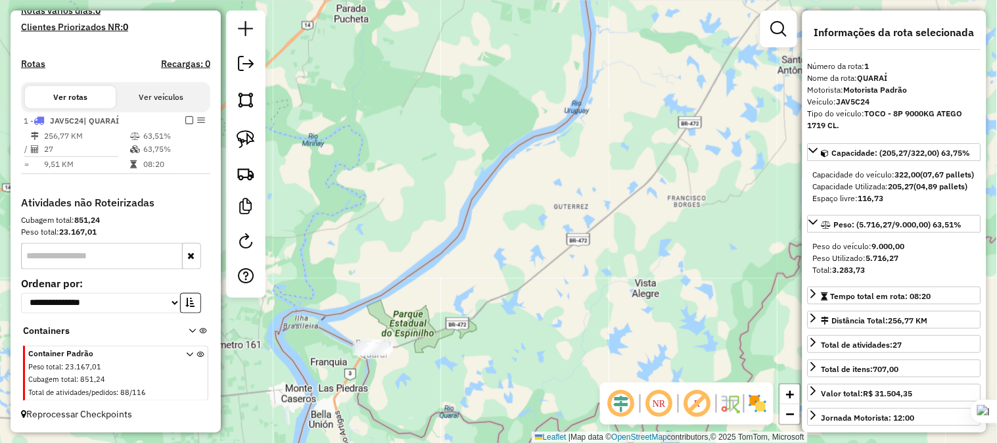
drag, startPoint x: 599, startPoint y: 227, endPoint x: 431, endPoint y: 326, distance: 194.5
click at [431, 326] on div "Janela de atendimento Grade de atendimento Capacidade Transportadoras Veículos …" at bounding box center [498, 221] width 997 height 443
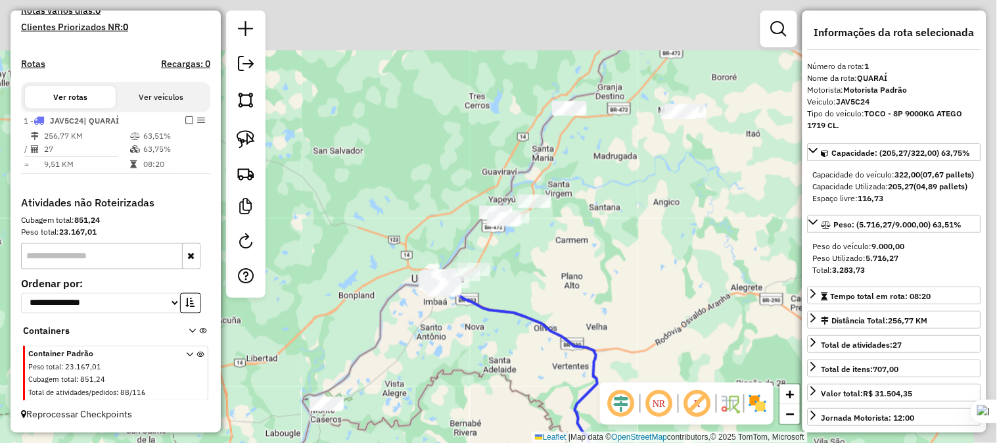
drag, startPoint x: 488, startPoint y: 292, endPoint x: 457, endPoint y: 314, distance: 38.1
click at [457, 314] on div "Janela de atendimento Grade de atendimento Capacidade Transportadoras Veículos …" at bounding box center [498, 221] width 997 height 443
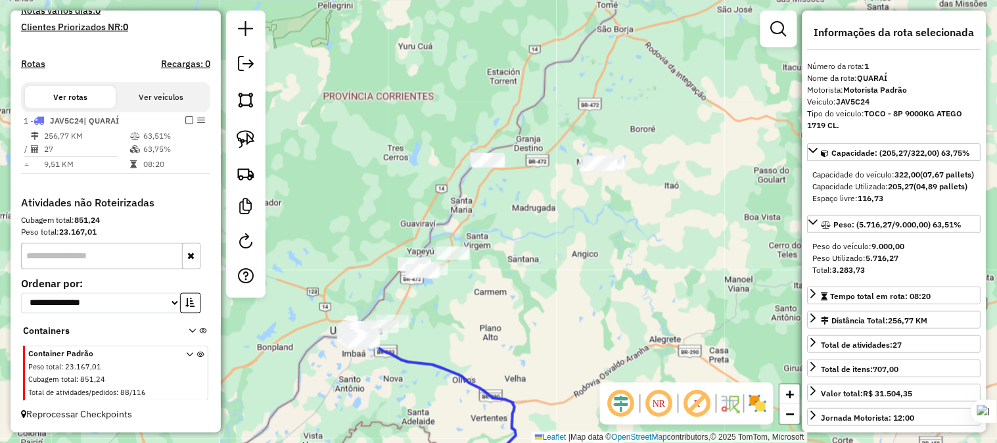
drag, startPoint x: 636, startPoint y: 254, endPoint x: 532, endPoint y: 317, distance: 121.9
click at [532, 317] on div "Janela de atendimento Grade de atendimento Capacidade Transportadoras Veículos …" at bounding box center [498, 221] width 997 height 443
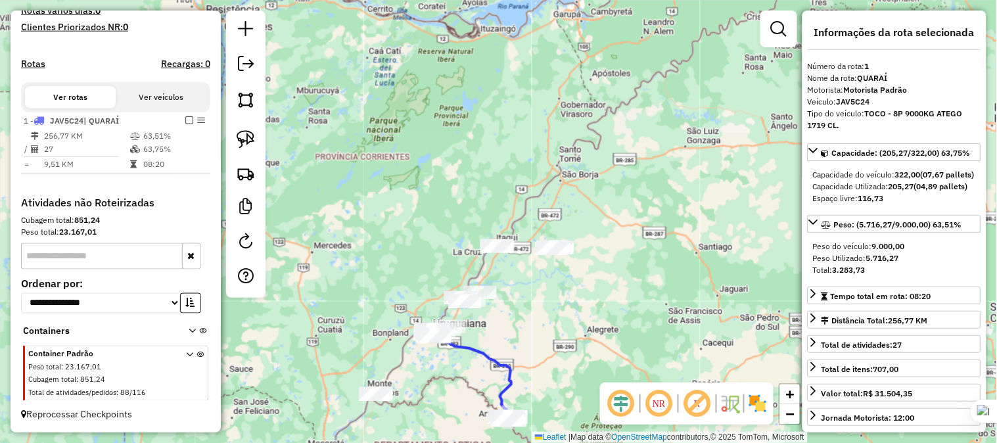
drag, startPoint x: 375, startPoint y: 166, endPoint x: 434, endPoint y: 182, distance: 60.8
click at [432, 182] on div "Janela de atendimento Grade de atendimento Capacidade Transportadoras Veículos …" at bounding box center [498, 221] width 997 height 443
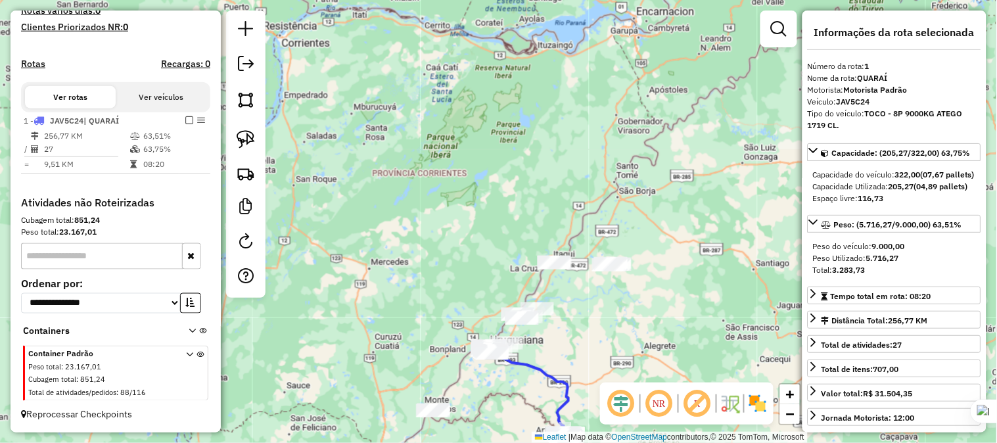
drag, startPoint x: 412, startPoint y: 296, endPoint x: 423, endPoint y: 162, distance: 134.5
click at [423, 166] on div "Janela de atendimento Grade de atendimento Capacidade Transportadoras Veículos …" at bounding box center [498, 221] width 997 height 443
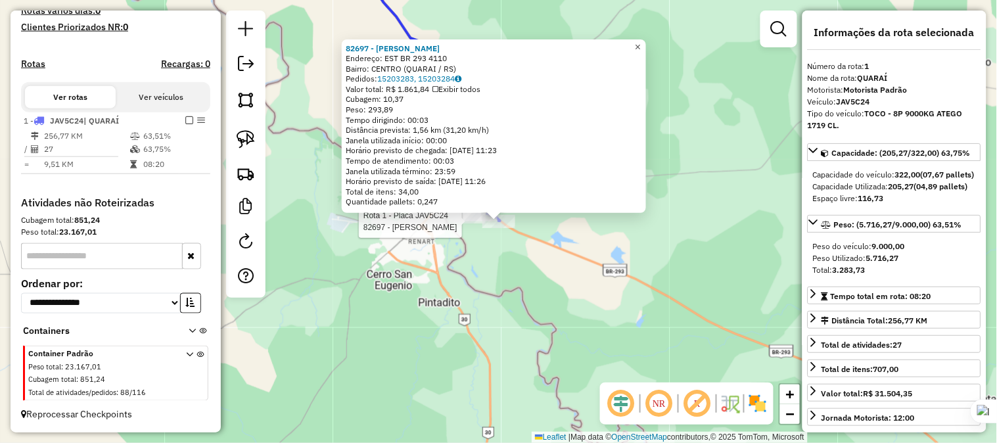
click at [641, 41] on span "×" at bounding box center [638, 46] width 6 height 11
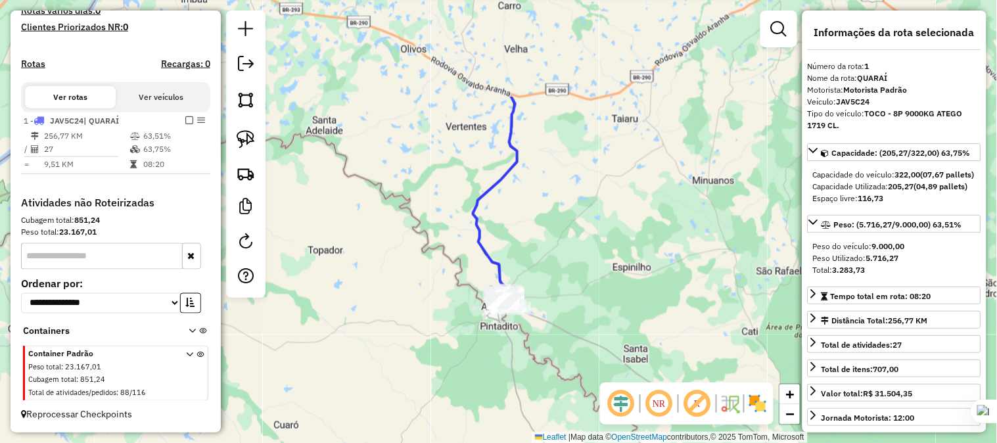
drag, startPoint x: 494, startPoint y: 164, endPoint x: 549, endPoint y: 260, distance: 110.7
click at [549, 260] on div "Janela de atendimento Grade de atendimento Capacidade Transportadoras Veículos …" at bounding box center [498, 221] width 997 height 443
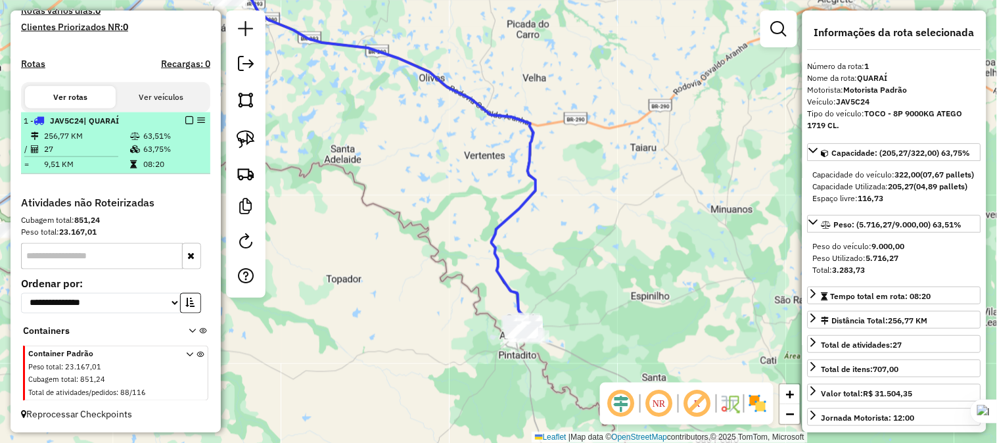
click at [185, 116] on em at bounding box center [189, 120] width 8 height 8
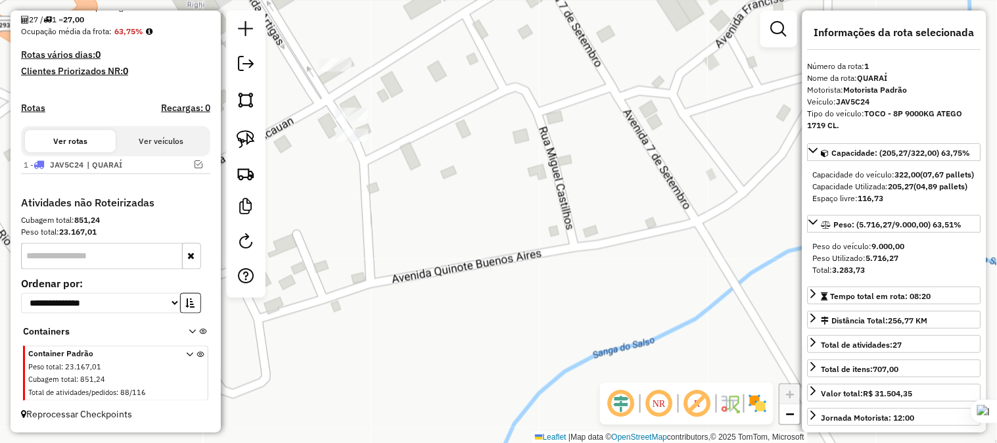
drag, startPoint x: 324, startPoint y: 189, endPoint x: 381, endPoint y: 198, distance: 57.9
click at [381, 198] on div "Janela de atendimento Grade de atendimento Capacidade Transportadoras Veículos …" at bounding box center [498, 221] width 997 height 443
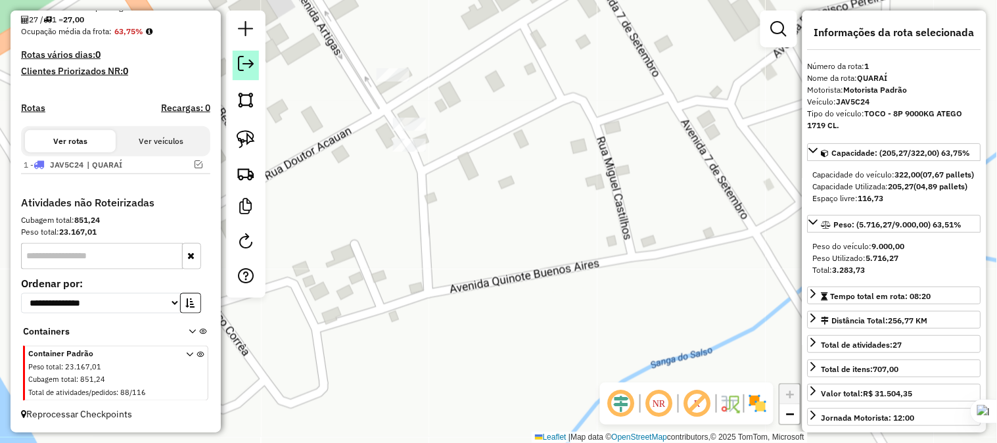
click at [243, 55] on link at bounding box center [246, 66] width 26 height 30
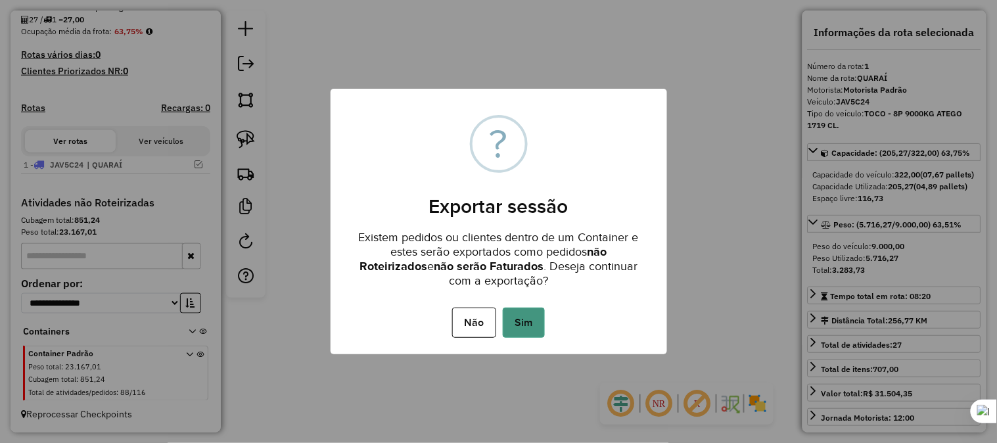
click at [523, 317] on button "Sim" at bounding box center [524, 323] width 42 height 30
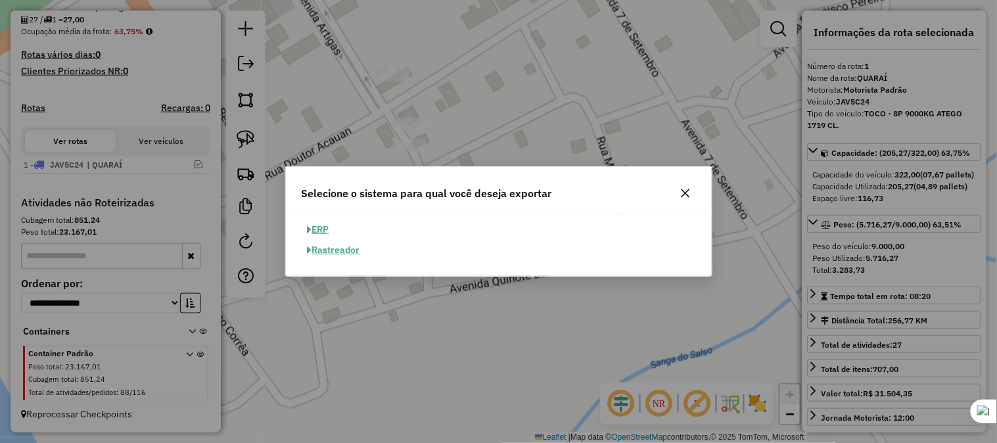
click at [319, 230] on button "ERP" at bounding box center [319, 230] width 34 height 20
select select "**"
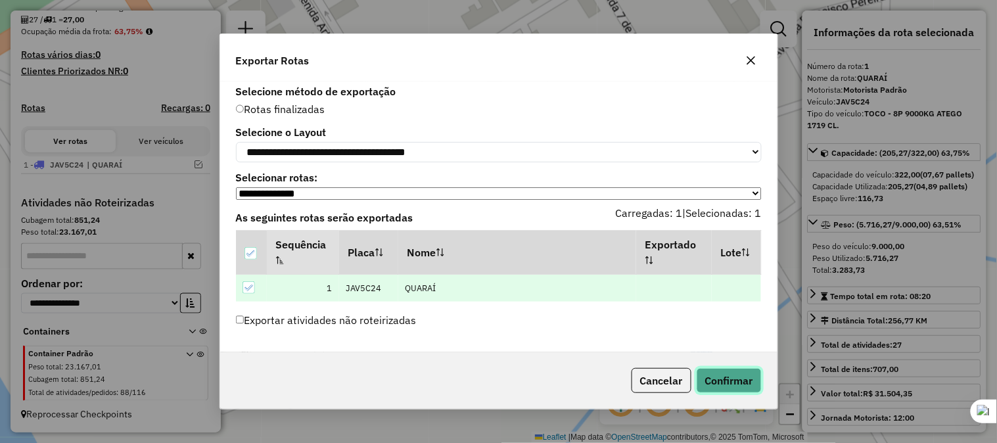
click at [720, 382] on button "Confirmar" at bounding box center [729, 380] width 65 height 25
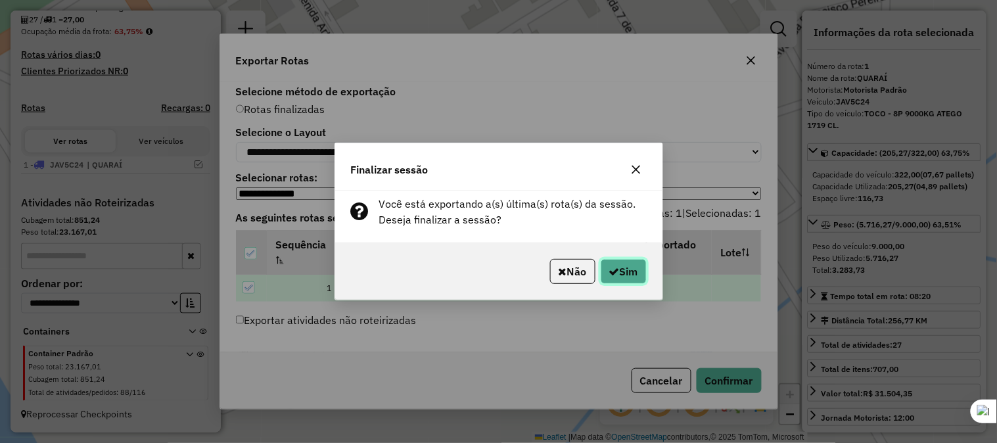
click at [626, 266] on button "Sim" at bounding box center [624, 271] width 46 height 25
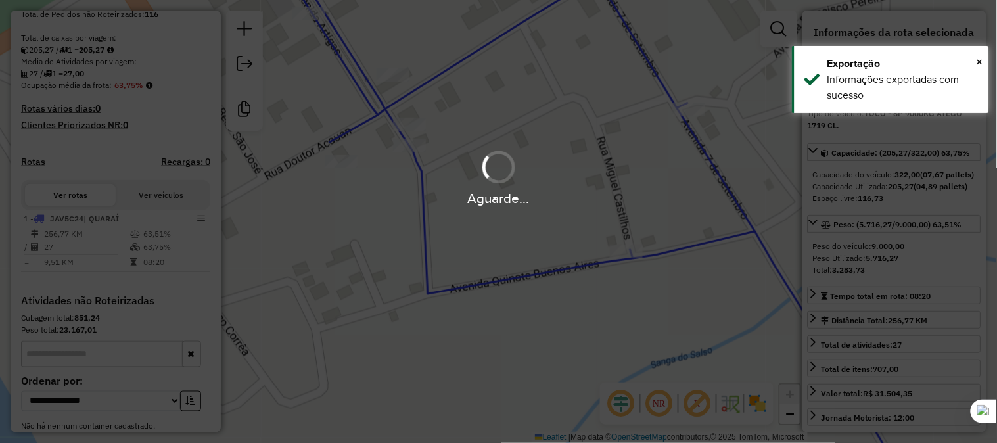
scroll to position [370, 0]
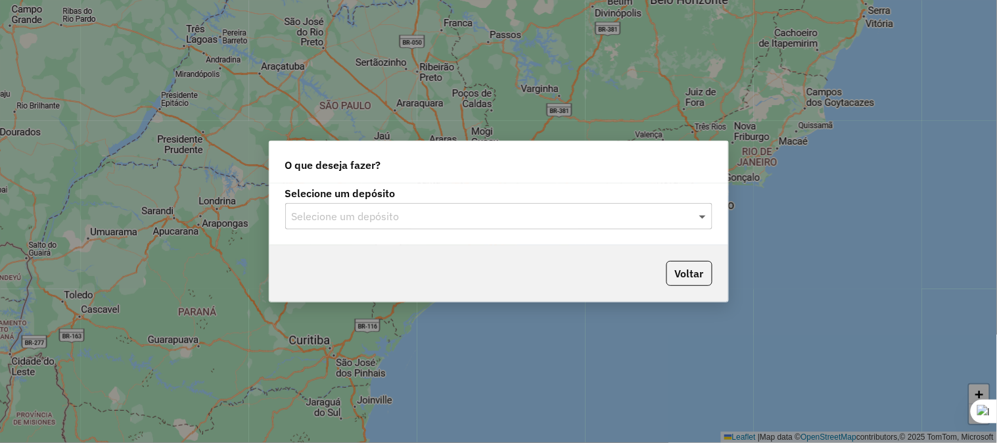
click at [703, 212] on span at bounding box center [704, 216] width 16 height 16
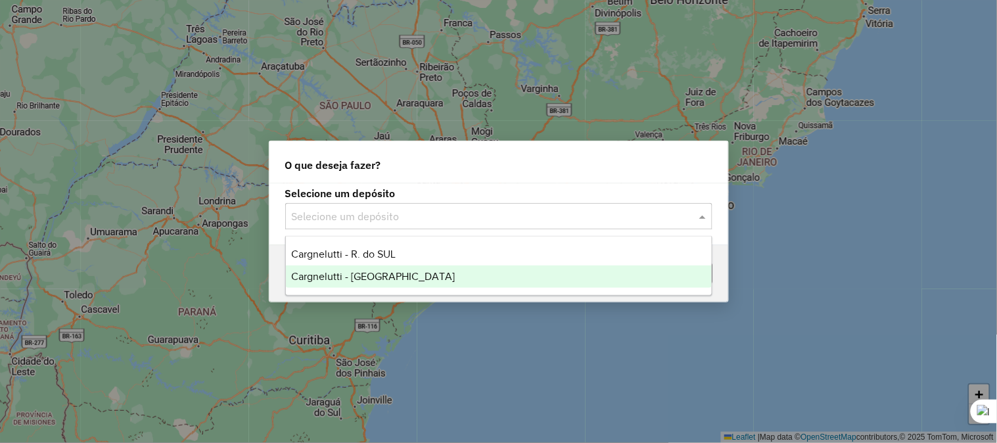
click at [365, 277] on span "Cargnelutti - [GEOGRAPHIC_DATA]" at bounding box center [373, 276] width 164 height 11
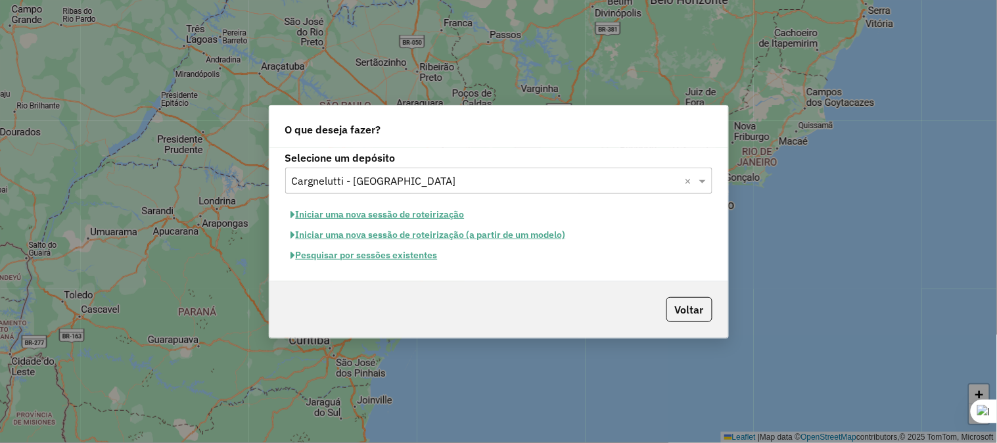
click at [366, 214] on button "Iniciar uma nova sessão de roteirização" at bounding box center [377, 214] width 185 height 20
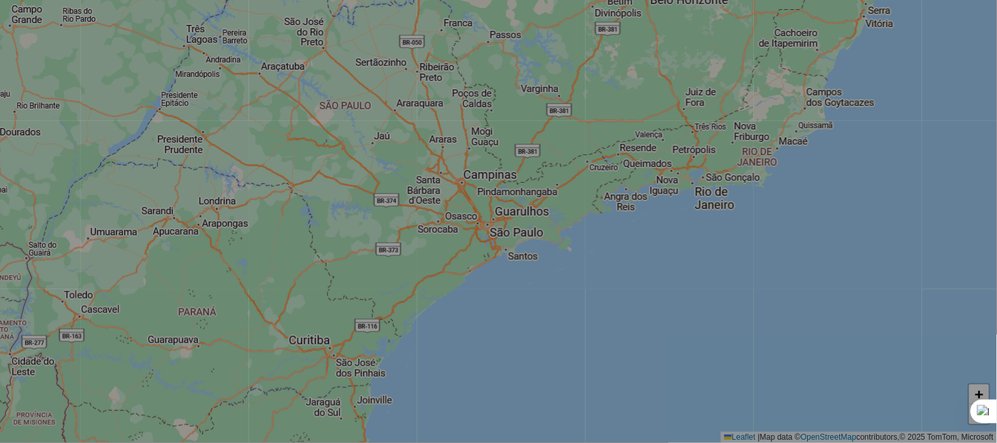
select select "*"
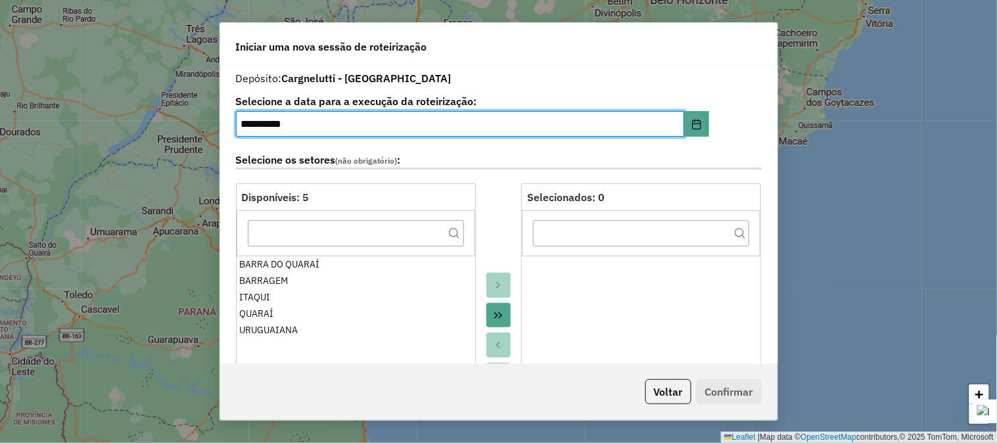
click at [501, 314] on icon "Move All to Target" at bounding box center [498, 315] width 11 height 11
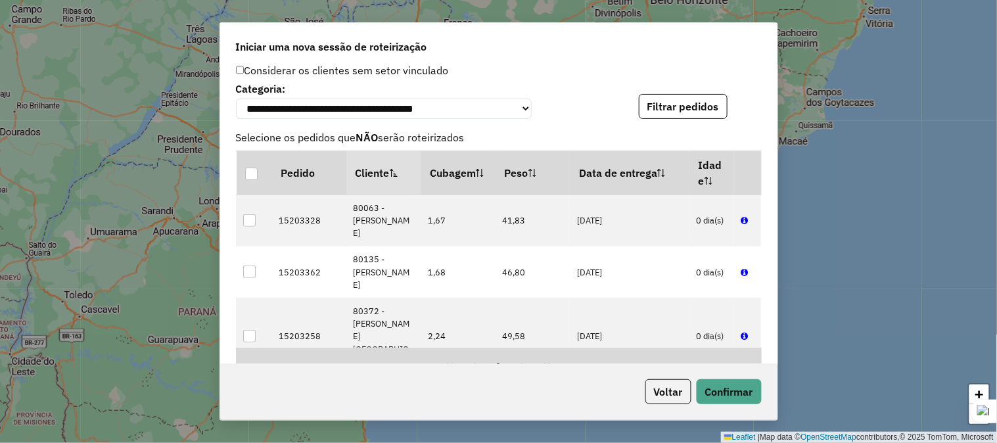
scroll to position [1461, 0]
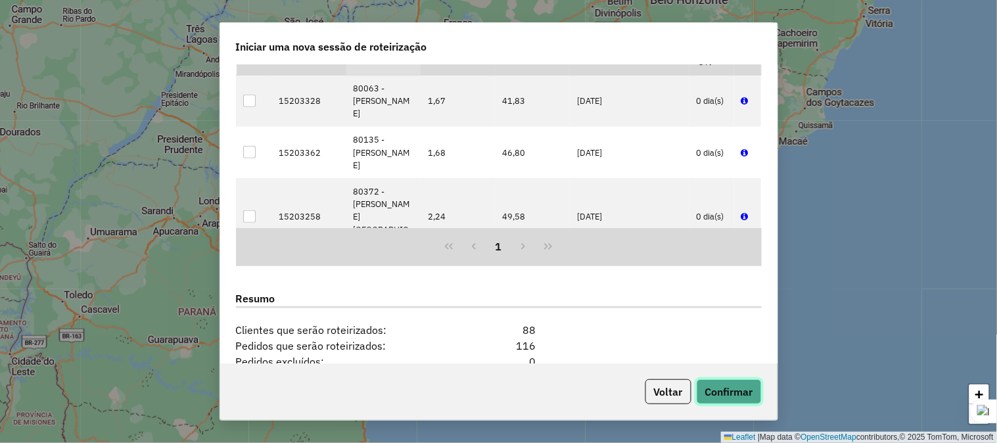
click at [733, 390] on button "Confirmar" at bounding box center [729, 391] width 65 height 25
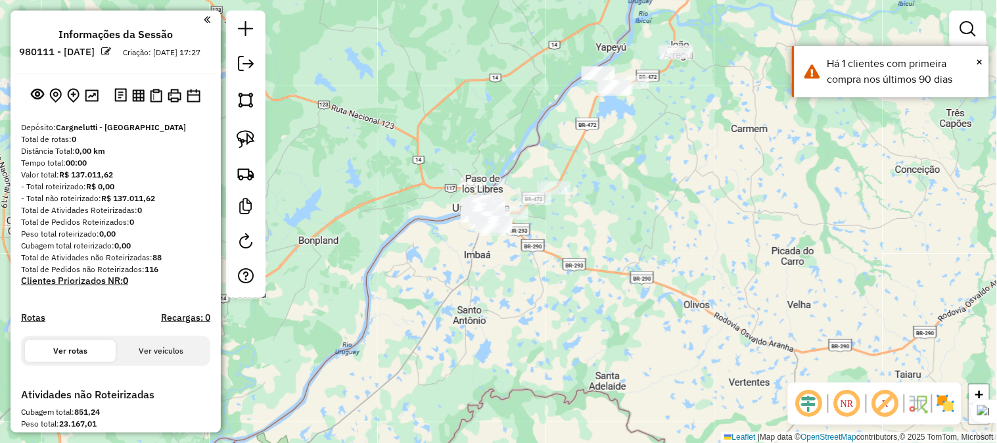
drag, startPoint x: 625, startPoint y: 251, endPoint x: 547, endPoint y: 160, distance: 119.8
click at [548, 162] on div "Janela de atendimento Grade de atendimento Capacidade Transportadoras Veículos …" at bounding box center [498, 221] width 997 height 443
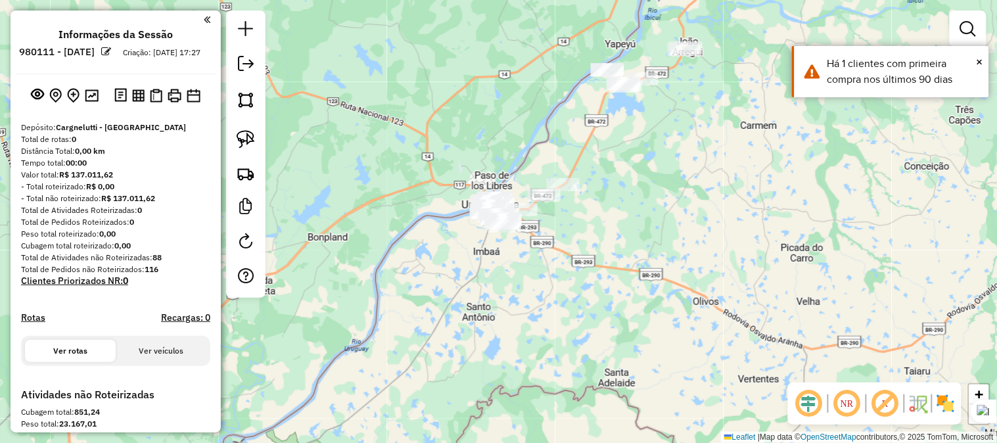
drag, startPoint x: 612, startPoint y: 158, endPoint x: 538, endPoint y: 267, distance: 132.0
click at [538, 267] on div "Janela de atendimento Grade de atendimento Capacidade Transportadoras Veículos …" at bounding box center [498, 221] width 997 height 443
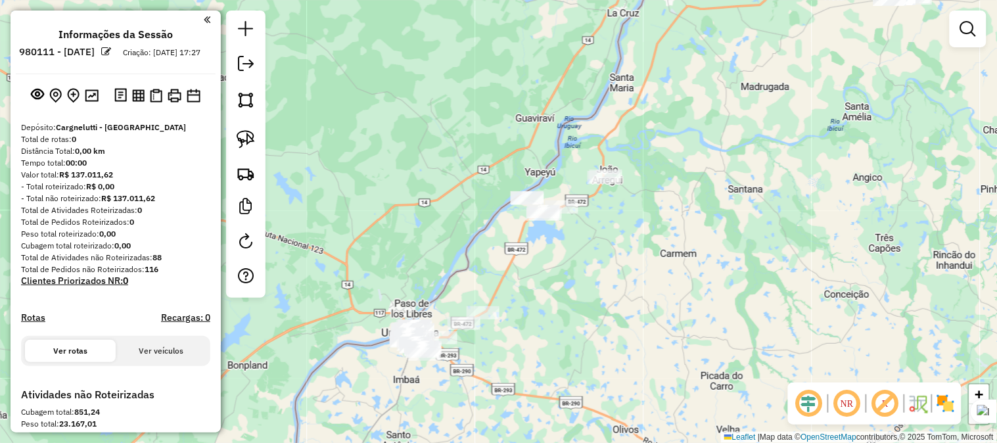
drag, startPoint x: 669, startPoint y: 199, endPoint x: 571, endPoint y: 305, distance: 145.1
click at [571, 305] on div "Janela de atendimento Grade de atendimento Capacidade Transportadoras Veículos …" at bounding box center [498, 221] width 997 height 443
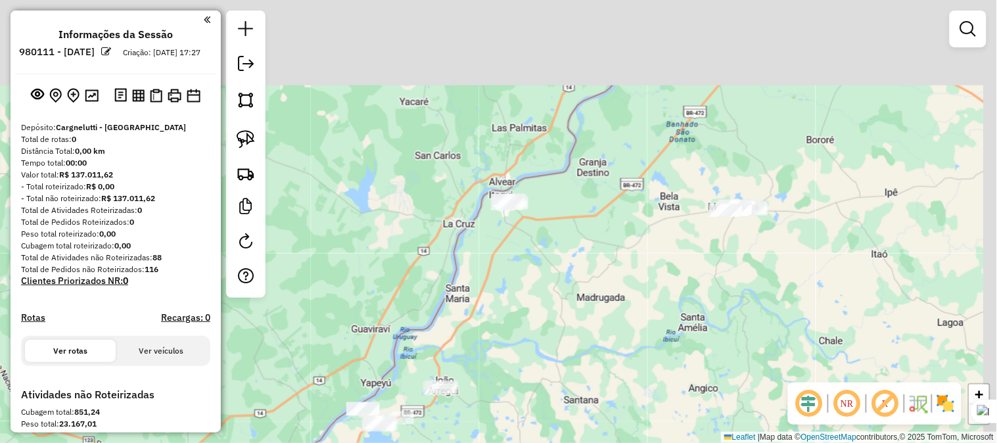
drag, startPoint x: 600, startPoint y: 241, endPoint x: 553, endPoint y: 307, distance: 81.2
click at [553, 308] on div "Janela de atendimento Grade de atendimento Capacidade Transportadoras Veículos …" at bounding box center [498, 221] width 997 height 443
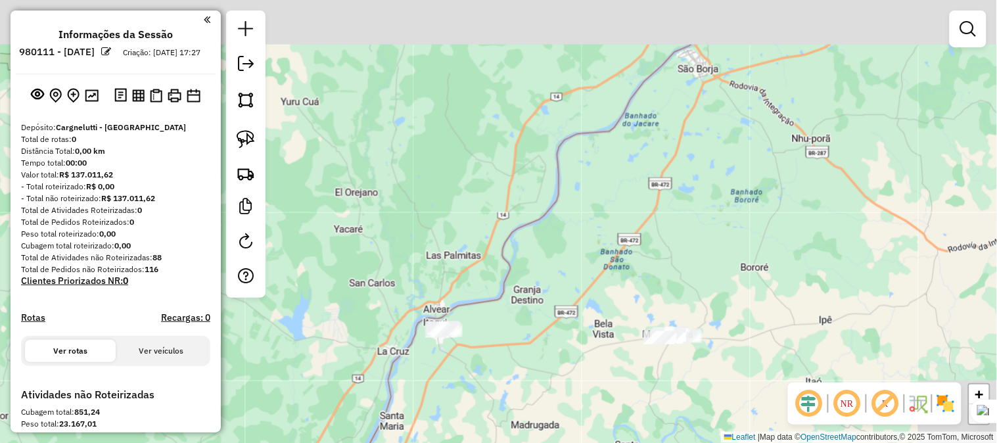
drag, startPoint x: 632, startPoint y: 222, endPoint x: 607, endPoint y: 263, distance: 47.5
click at [607, 263] on div "Janela de atendimento Grade de atendimento Capacidade Transportadoras Veículos …" at bounding box center [498, 221] width 997 height 443
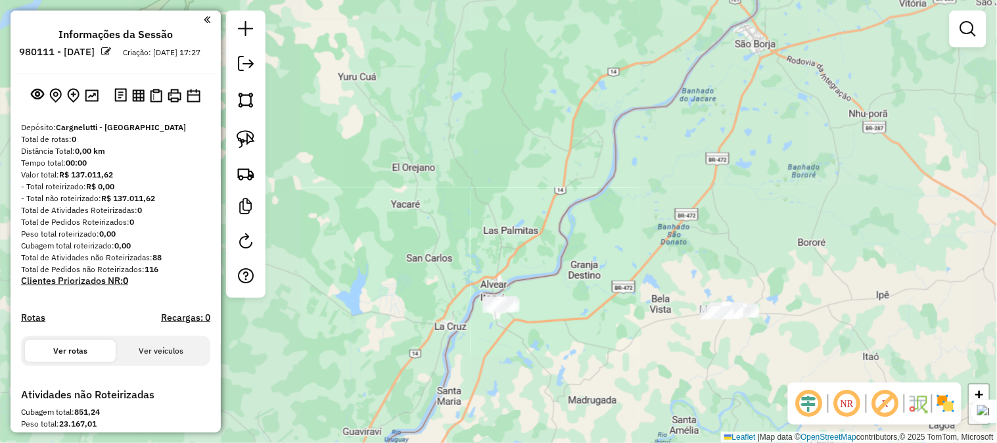
drag, startPoint x: 647, startPoint y: 320, endPoint x: 596, endPoint y: 277, distance: 67.2
click at [596, 279] on div "Janela de atendimento Grade de atendimento Capacidade Transportadoras Veículos …" at bounding box center [498, 221] width 997 height 443
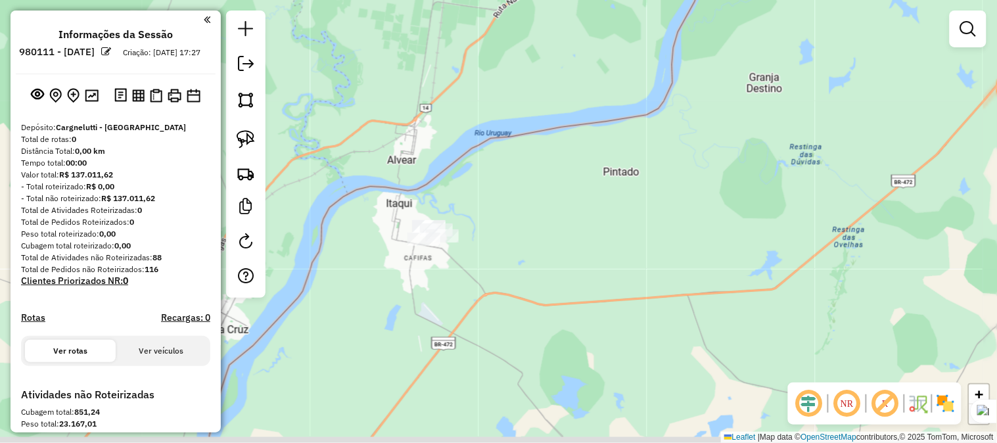
drag, startPoint x: 473, startPoint y: 245, endPoint x: 546, endPoint y: 225, distance: 74.8
click at [546, 225] on div "Janela de atendimento Grade de atendimento Capacidade Transportadoras Veículos …" at bounding box center [498, 221] width 997 height 443
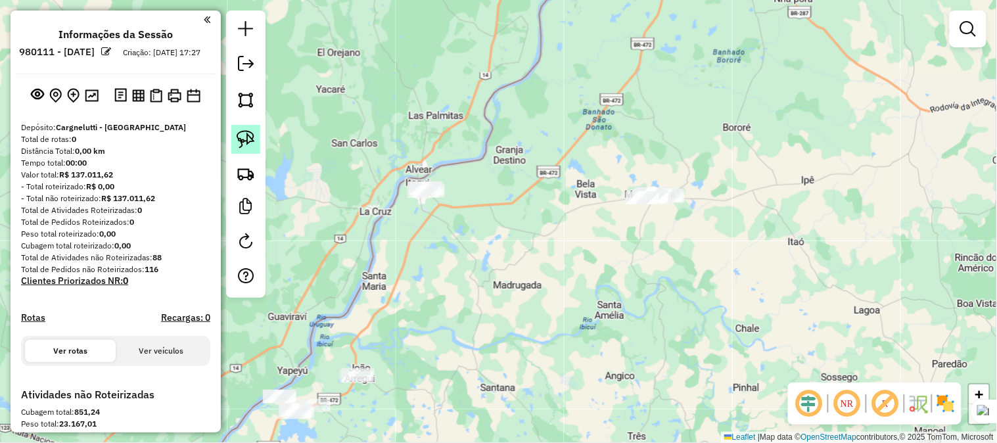
click at [250, 141] on img at bounding box center [246, 139] width 18 height 18
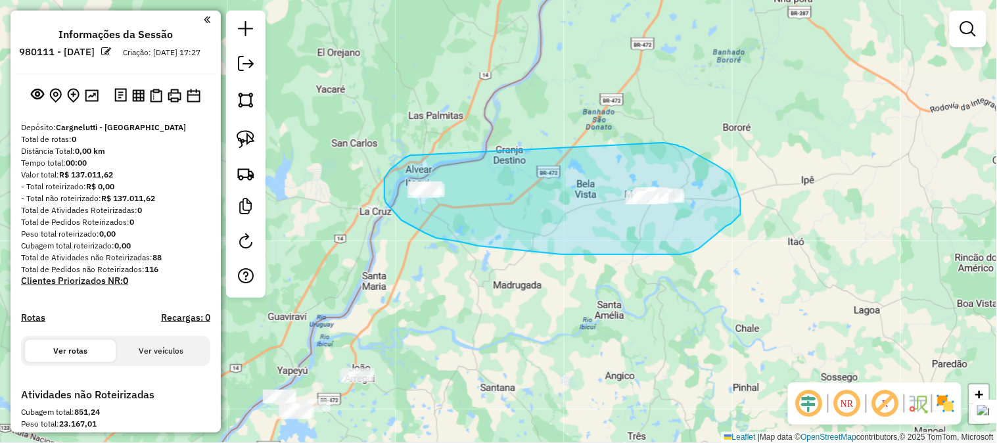
drag, startPoint x: 415, startPoint y: 155, endPoint x: 664, endPoint y: 143, distance: 249.4
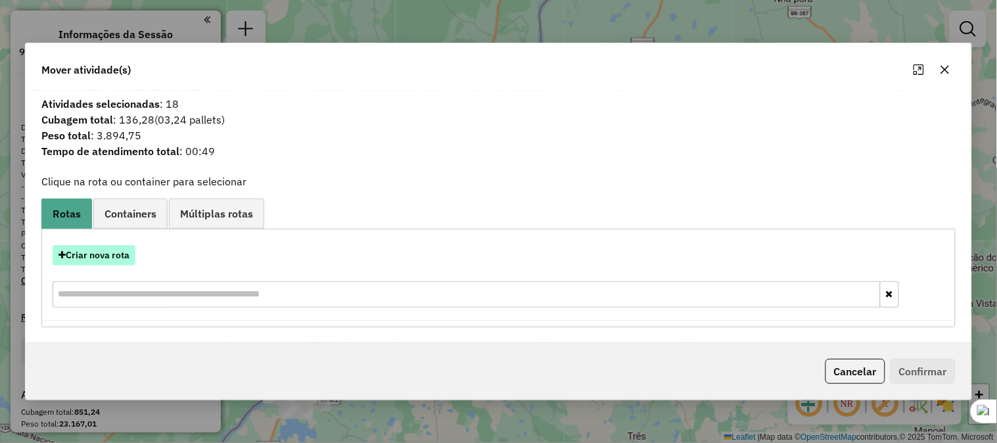
click at [118, 257] on button "Criar nova rota" at bounding box center [94, 255] width 83 height 20
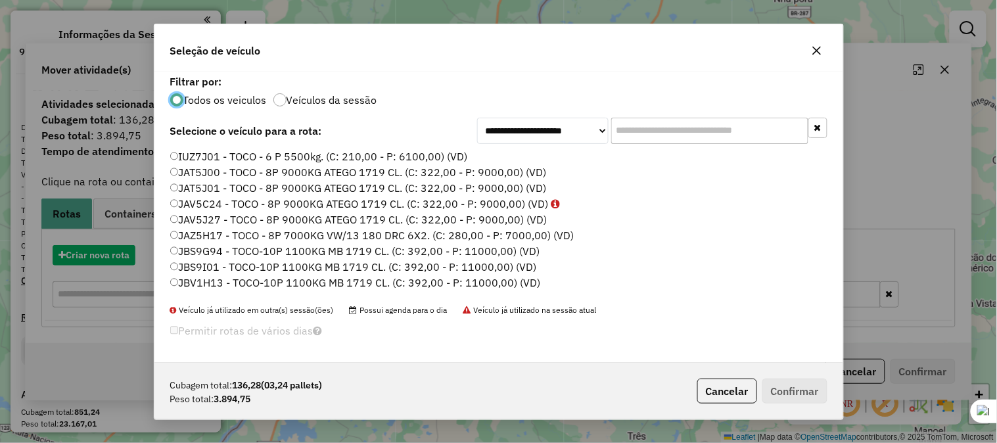
scroll to position [7, 3]
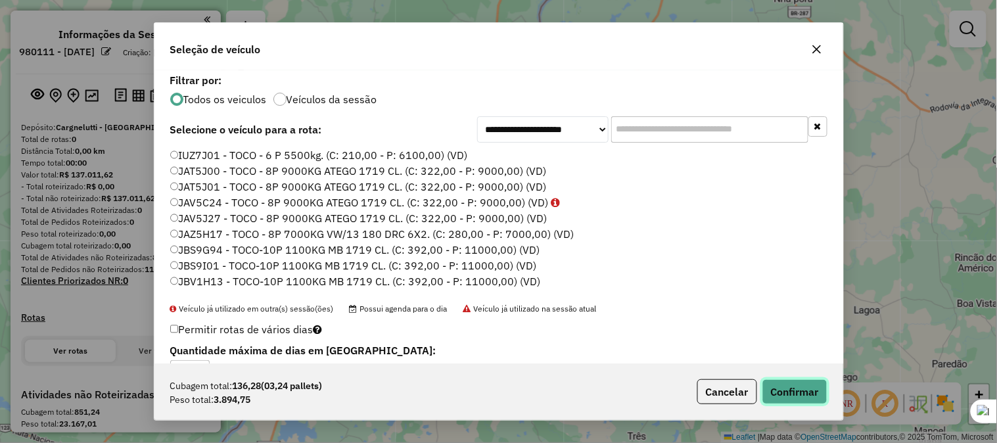
click at [803, 388] on button "Confirmar" at bounding box center [795, 391] width 65 height 25
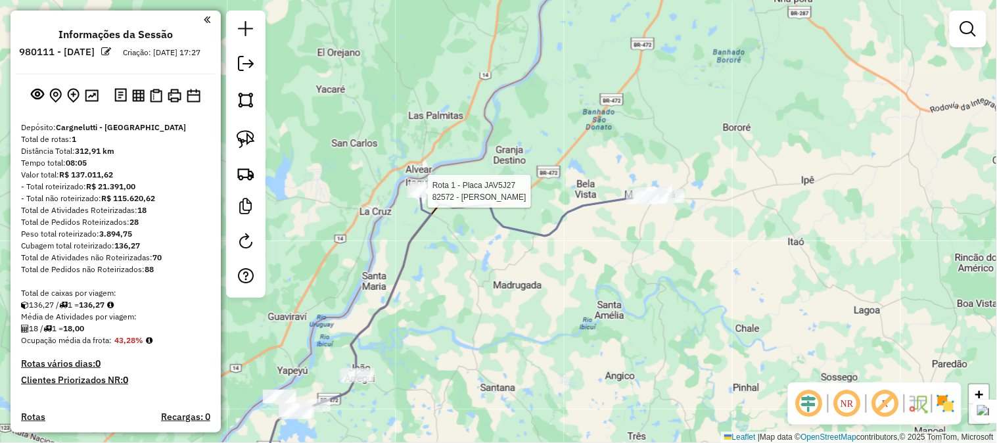
select select "**********"
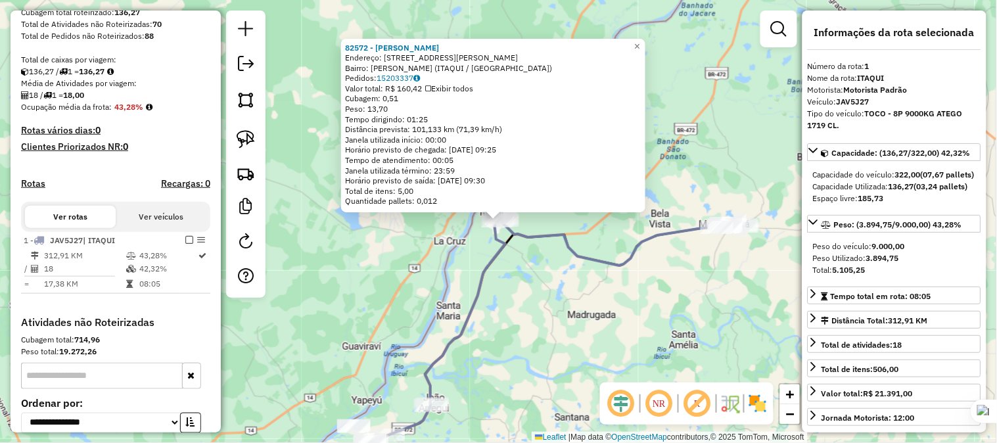
scroll to position [364, 0]
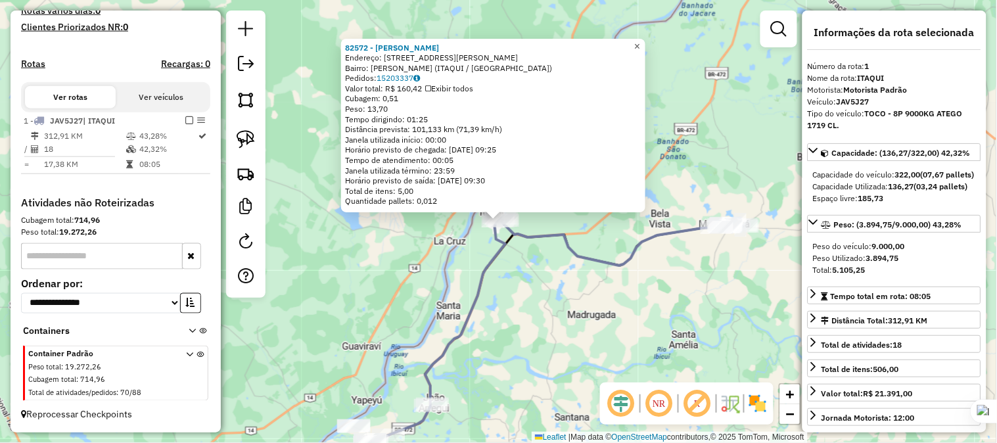
click at [640, 44] on span "×" at bounding box center [637, 46] width 6 height 11
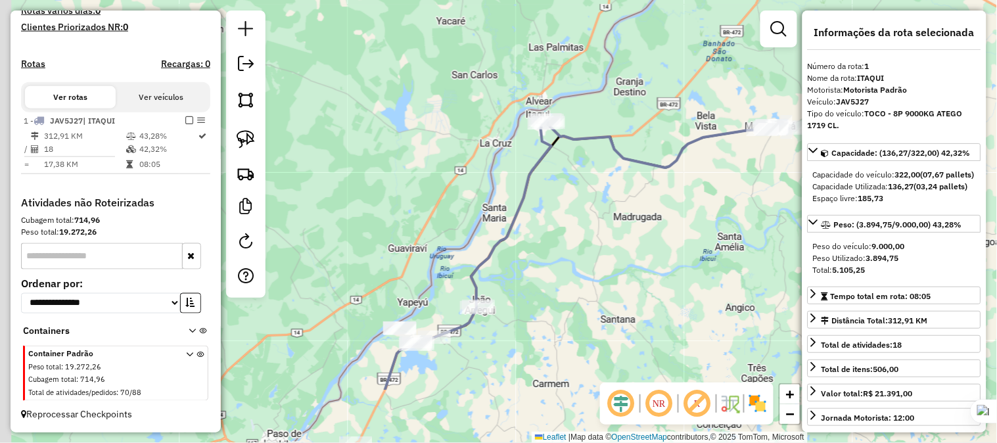
drag, startPoint x: 544, startPoint y: 245, endPoint x: 555, endPoint y: 216, distance: 31.6
click at [555, 216] on div "Janela de atendimento Grade de atendimento Capacidade Transportadoras Veículos …" at bounding box center [498, 221] width 997 height 443
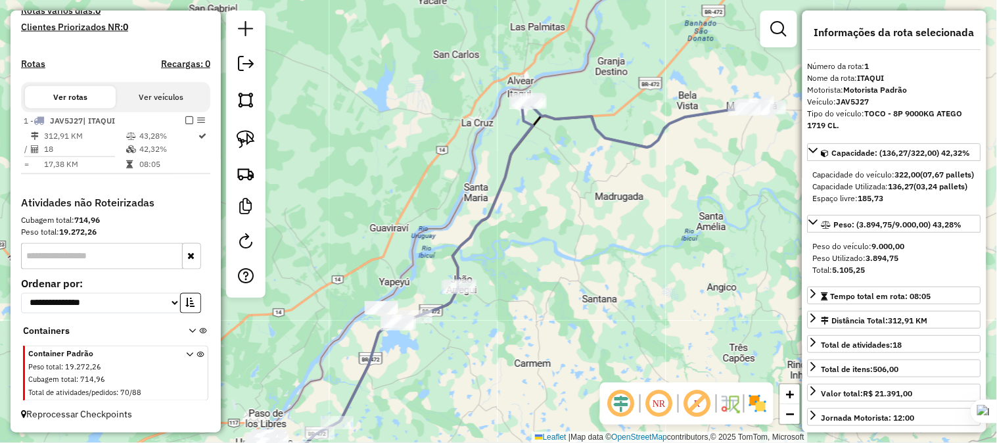
drag, startPoint x: 567, startPoint y: 277, endPoint x: 548, endPoint y: 260, distance: 25.6
click at [548, 260] on div "Janela de atendimento Grade de atendimento Capacidade Transportadoras Veículos …" at bounding box center [498, 221] width 997 height 443
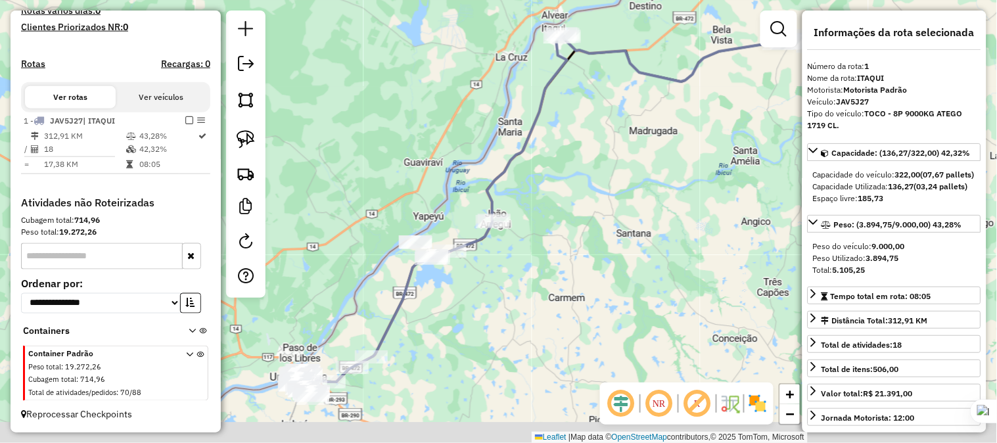
drag, startPoint x: 526, startPoint y: 258, endPoint x: 561, endPoint y: 193, distance: 74.4
click at [561, 193] on div "Janela de atendimento Grade de atendimento Capacidade Transportadoras Veículos …" at bounding box center [498, 221] width 997 height 443
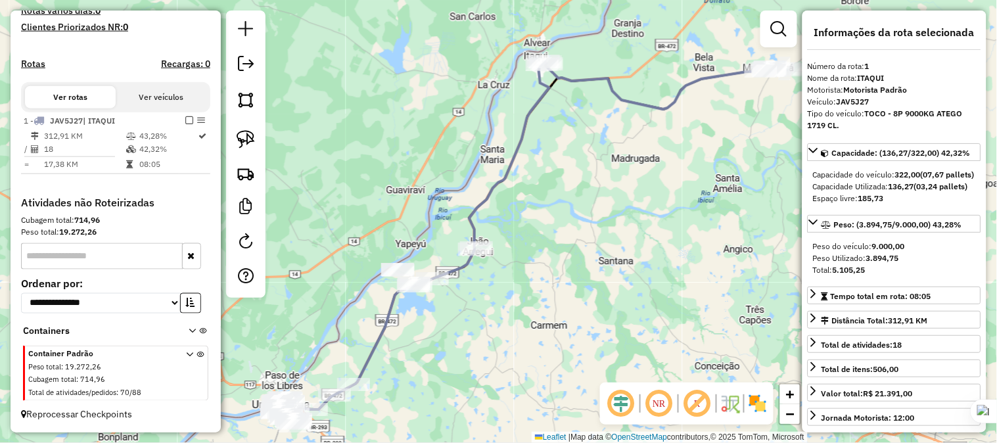
drag, startPoint x: 590, startPoint y: 181, endPoint x: 572, endPoint y: 209, distance: 33.2
click at [572, 209] on div "Janela de atendimento Grade de atendimento Capacidade Transportadoras Veículos …" at bounding box center [498, 221] width 997 height 443
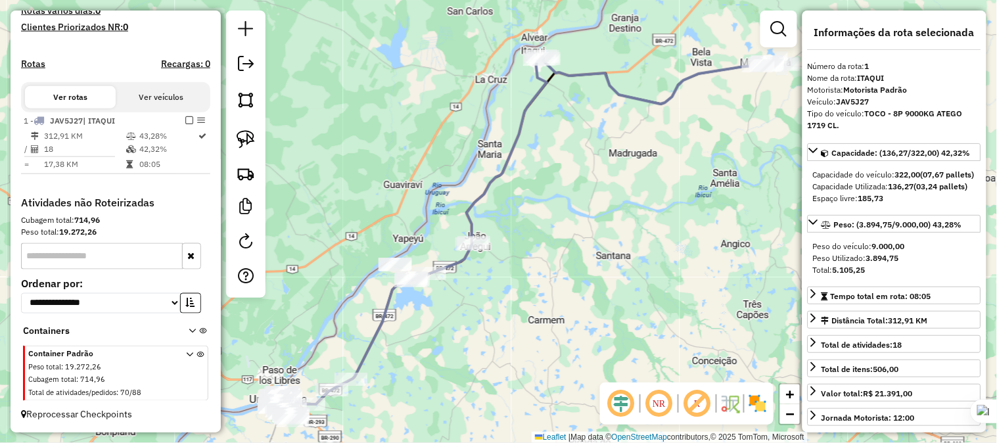
drag, startPoint x: 583, startPoint y: 184, endPoint x: 576, endPoint y: 165, distance: 20.2
click at [576, 165] on div "Janela de atendimento Grade de atendimento Capacidade Transportadoras Veículos …" at bounding box center [498, 221] width 997 height 443
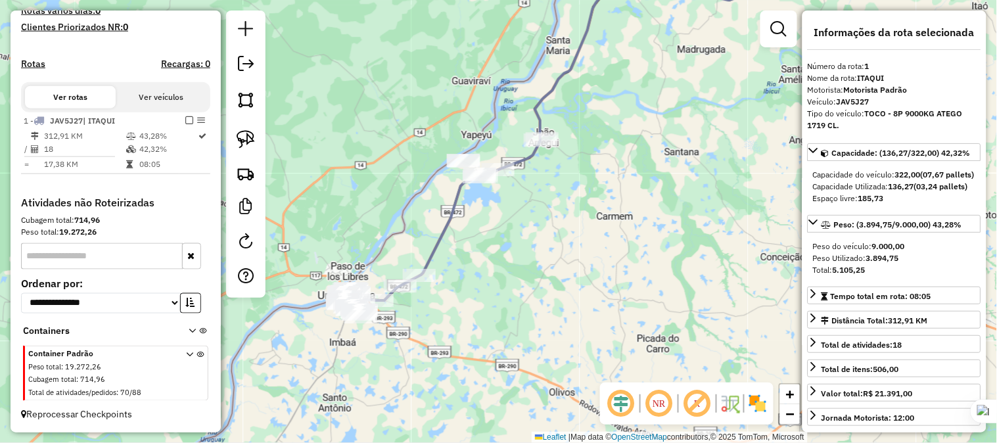
click at [566, 235] on div "Janela de atendimento Grade de atendimento Capacidade Transportadoras Veículos …" at bounding box center [498, 221] width 997 height 443
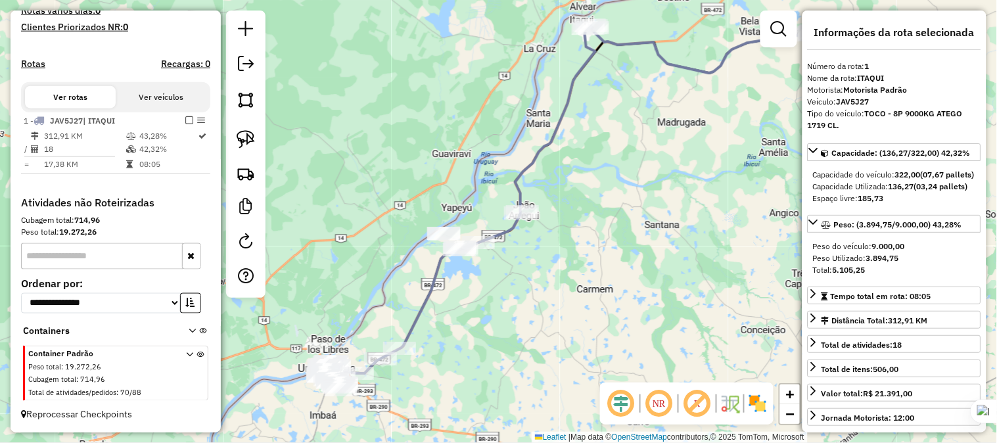
drag, startPoint x: 592, startPoint y: 156, endPoint x: 576, endPoint y: 229, distance: 74.0
click at [576, 229] on div "Janela de atendimento Grade de atendimento Capacidade Transportadoras Veículos …" at bounding box center [498, 221] width 997 height 443
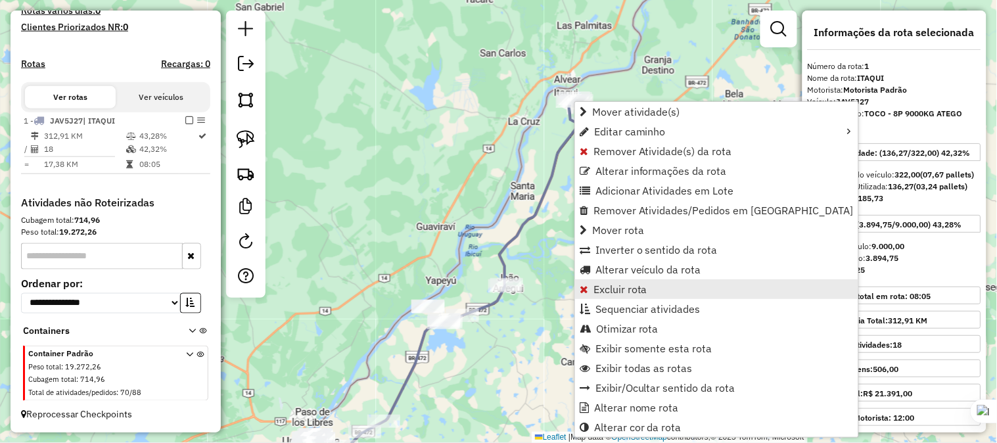
click at [625, 287] on span "Excluir rota" at bounding box center [621, 289] width 54 height 11
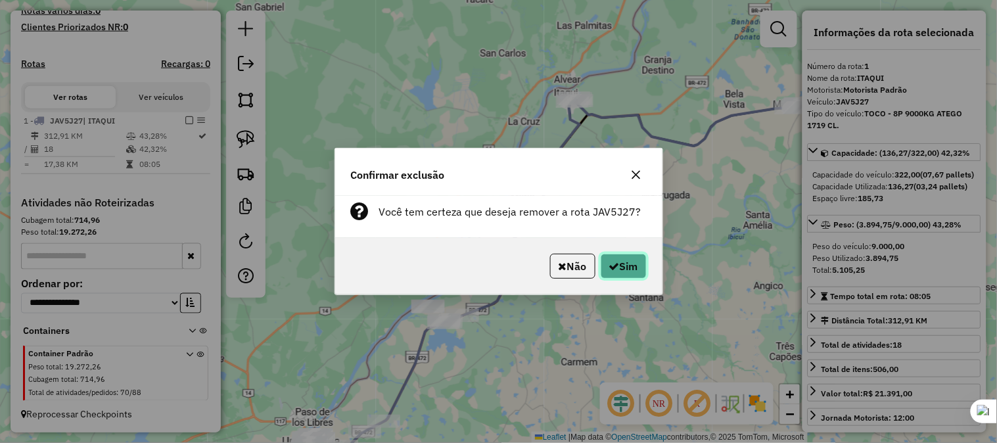
click at [613, 260] on button "Sim" at bounding box center [624, 266] width 46 height 25
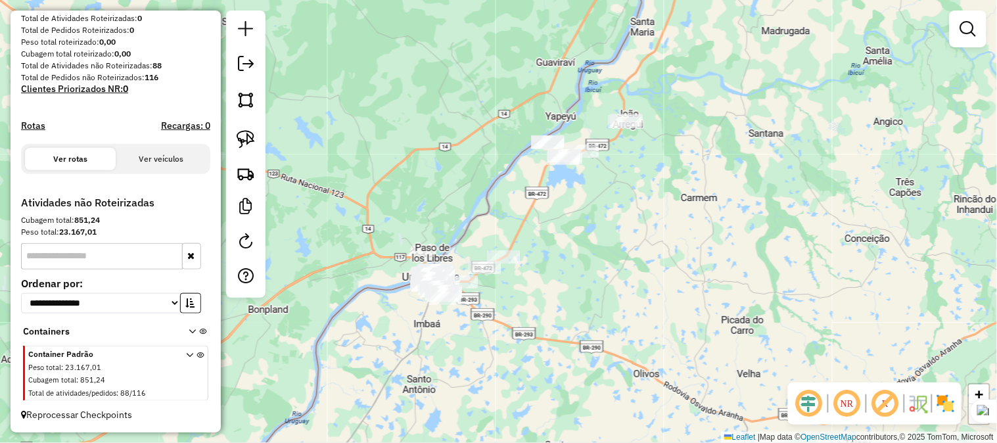
scroll to position [204, 0]
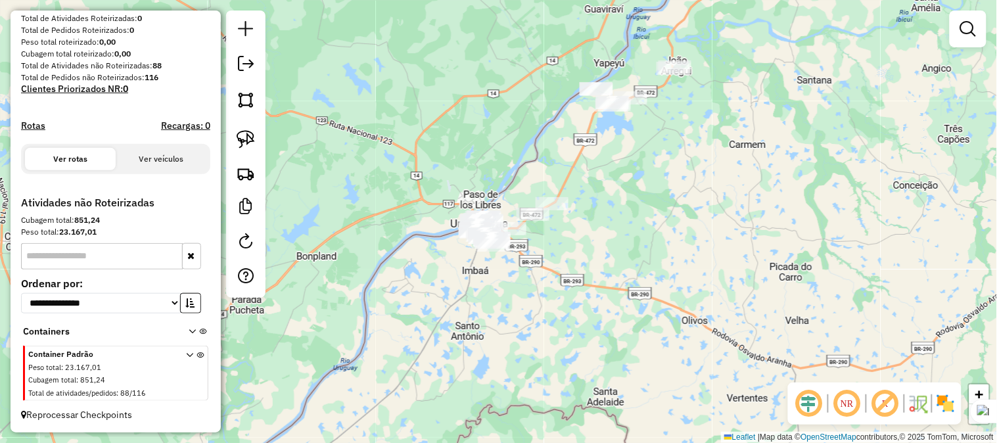
drag, startPoint x: 666, startPoint y: 163, endPoint x: 603, endPoint y: 266, distance: 120.6
click at [603, 266] on div "Janela de atendimento Grade de atendimento Capacidade Transportadoras Veículos …" at bounding box center [498, 221] width 997 height 443
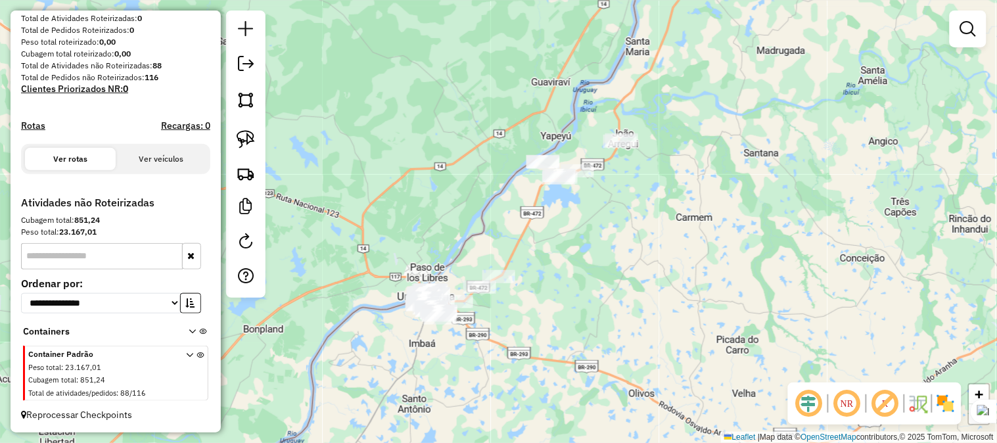
drag, startPoint x: 586, startPoint y: 251, endPoint x: 595, endPoint y: 221, distance: 31.6
click at [595, 221] on div "Janela de atendimento Grade de atendimento Capacidade Transportadoras Veículos …" at bounding box center [498, 221] width 997 height 443
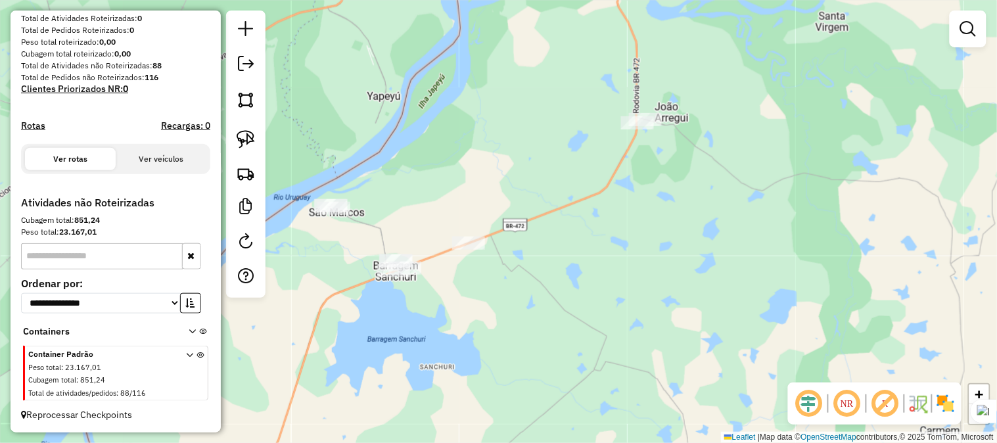
drag, startPoint x: 638, startPoint y: 138, endPoint x: 641, endPoint y: 168, distance: 30.4
click at [641, 168] on div "Janela de atendimento Grade de atendimento Capacidade Transportadoras Veículos …" at bounding box center [498, 221] width 997 height 443
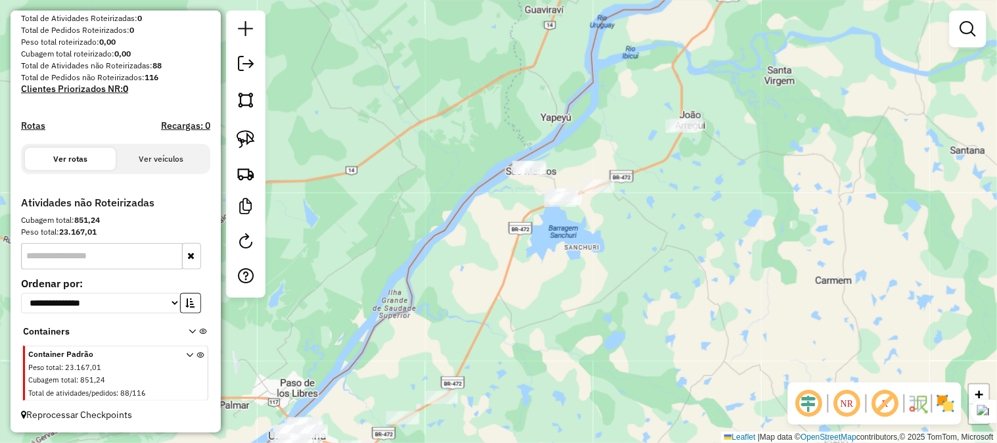
drag, startPoint x: 619, startPoint y: 220, endPoint x: 663, endPoint y: 200, distance: 47.7
click at [663, 200] on div "Janela de atendimento Grade de atendimento Capacidade Transportadoras Veículos …" at bounding box center [498, 221] width 997 height 443
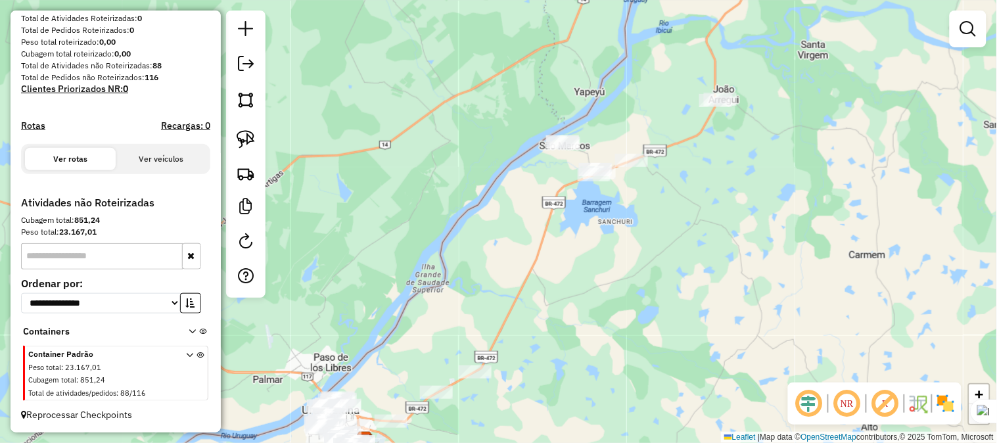
drag, startPoint x: 646, startPoint y: 233, endPoint x: 680, endPoint y: 208, distance: 42.7
click at [680, 208] on div "Janela de atendimento Grade de atendimento Capacidade Transportadoras Veículos …" at bounding box center [498, 221] width 997 height 443
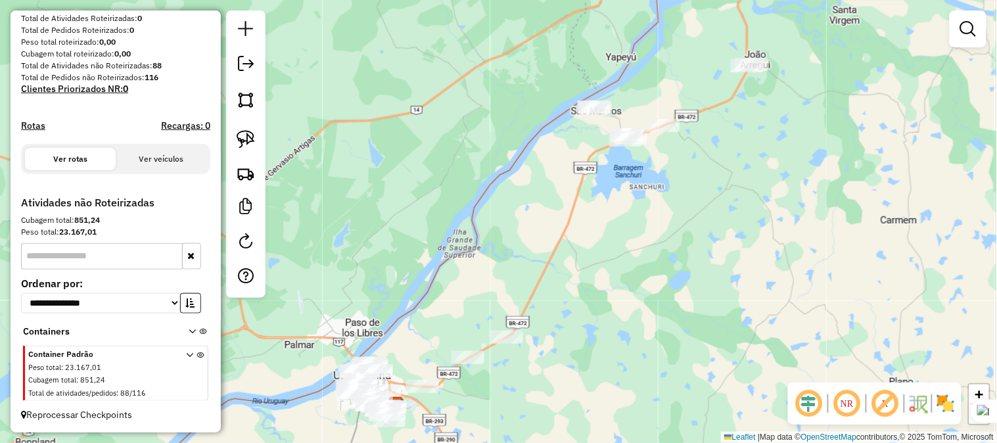
drag, startPoint x: 569, startPoint y: 266, endPoint x: 609, endPoint y: 222, distance: 59.1
click at [609, 222] on div "Janela de atendimento Grade de atendimento Capacidade Transportadoras Veículos …" at bounding box center [498, 221] width 997 height 443
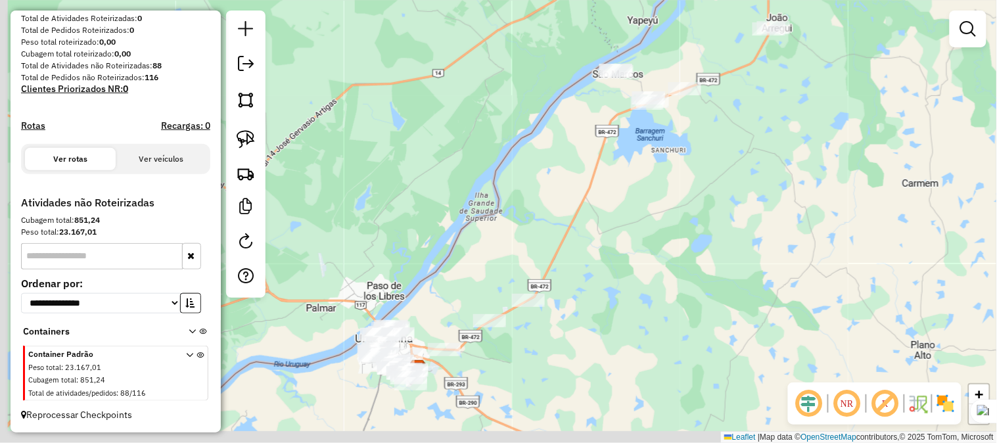
drag, startPoint x: 455, startPoint y: 285, endPoint x: 468, endPoint y: 255, distance: 33.0
click at [468, 255] on div "Janela de atendimento Grade de atendimento Capacidade Transportadoras Veículos …" at bounding box center [498, 221] width 997 height 443
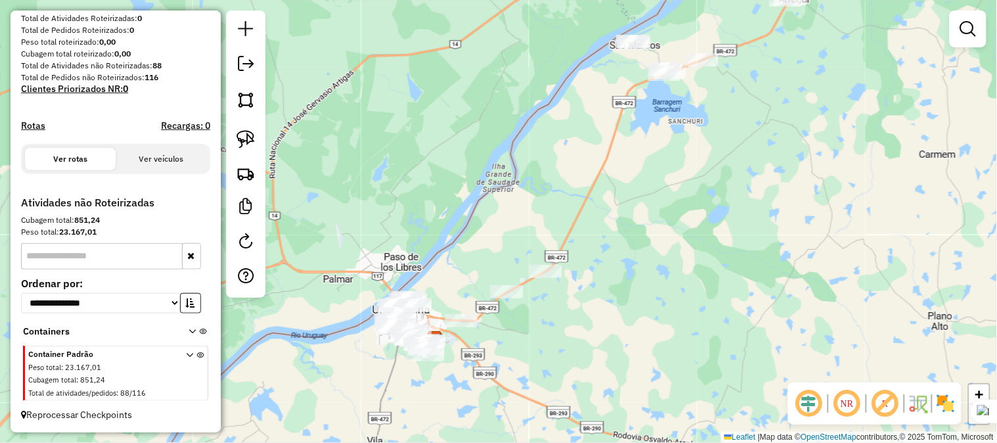
drag, startPoint x: 505, startPoint y: 212, endPoint x: 491, endPoint y: 214, distance: 13.9
click at [503, 213] on div "Janela de atendimento Grade de atendimento Capacidade Transportadoras Veículos …" at bounding box center [498, 221] width 997 height 443
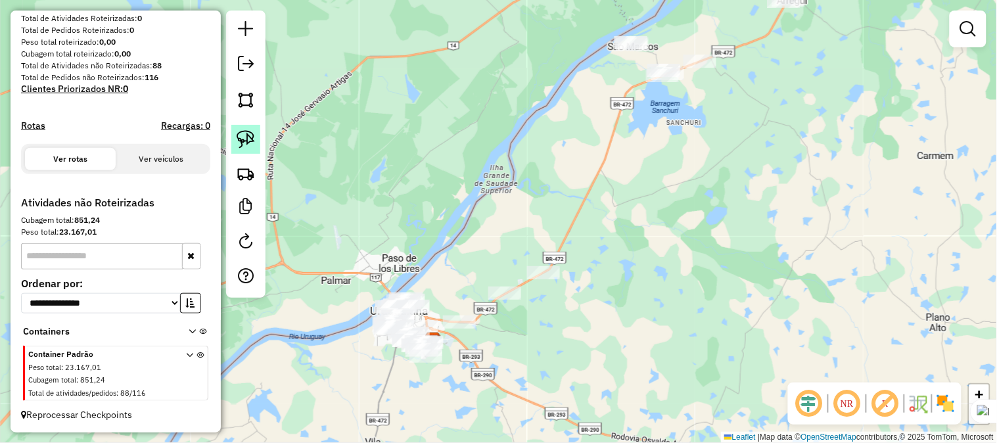
click at [247, 136] on img at bounding box center [246, 139] width 18 height 18
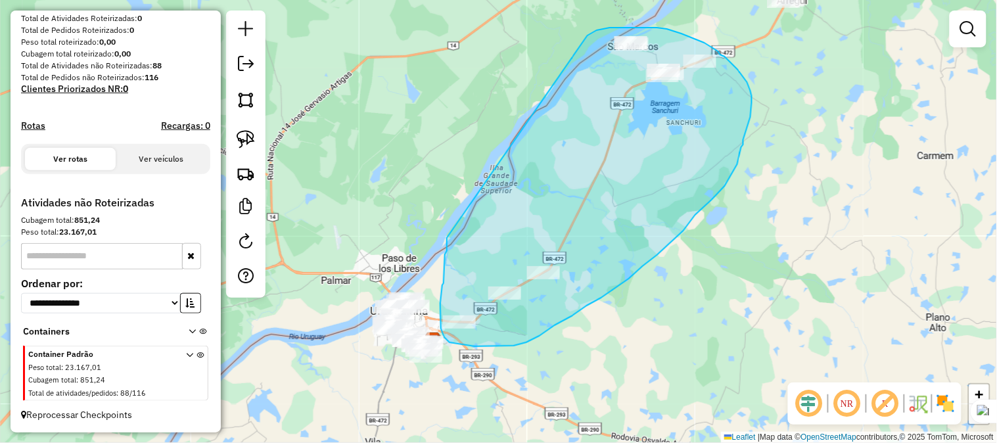
drag, startPoint x: 447, startPoint y: 238, endPoint x: 588, endPoint y: 35, distance: 246.5
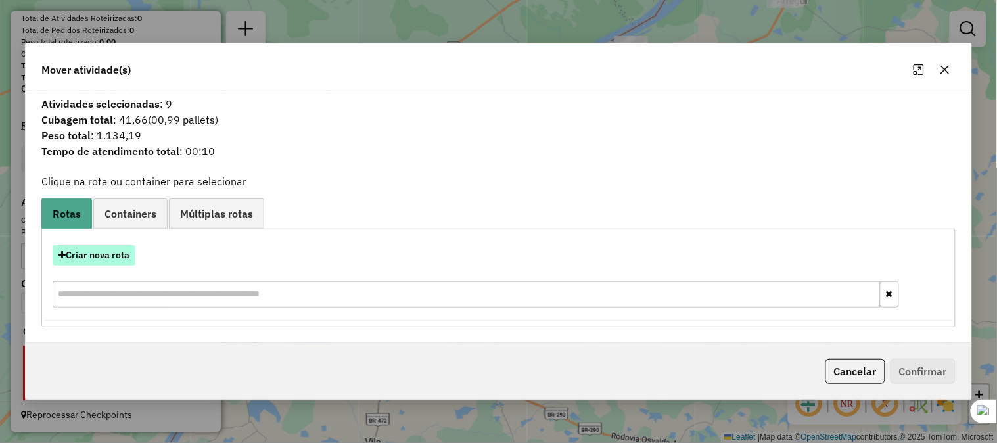
click at [118, 254] on button "Criar nova rota" at bounding box center [94, 255] width 83 height 20
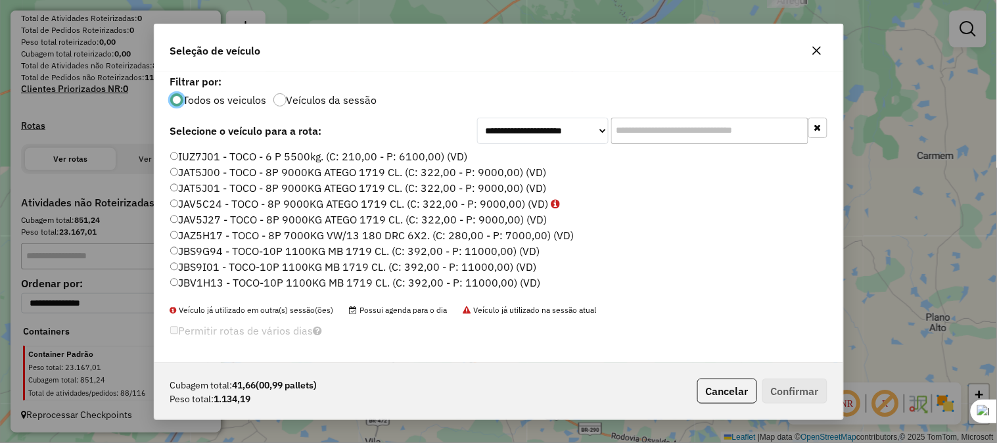
scroll to position [7, 3]
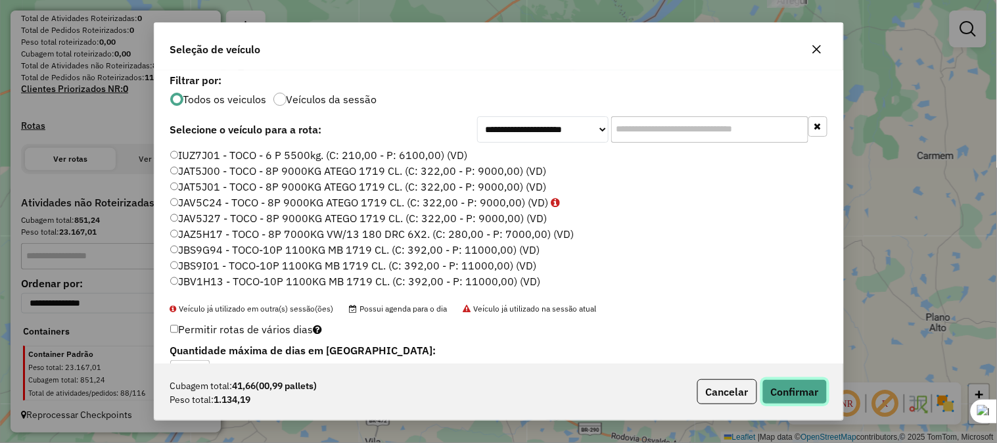
click at [792, 388] on button "Confirmar" at bounding box center [795, 391] width 65 height 25
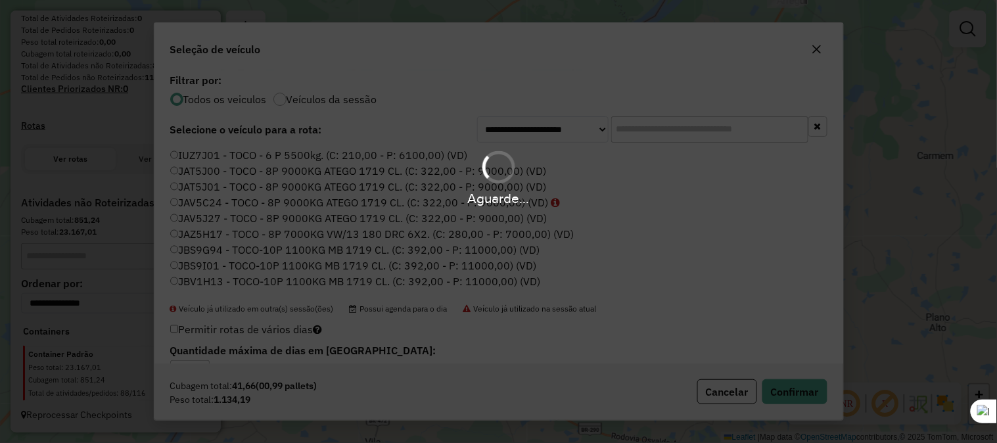
scroll to position [380, 0]
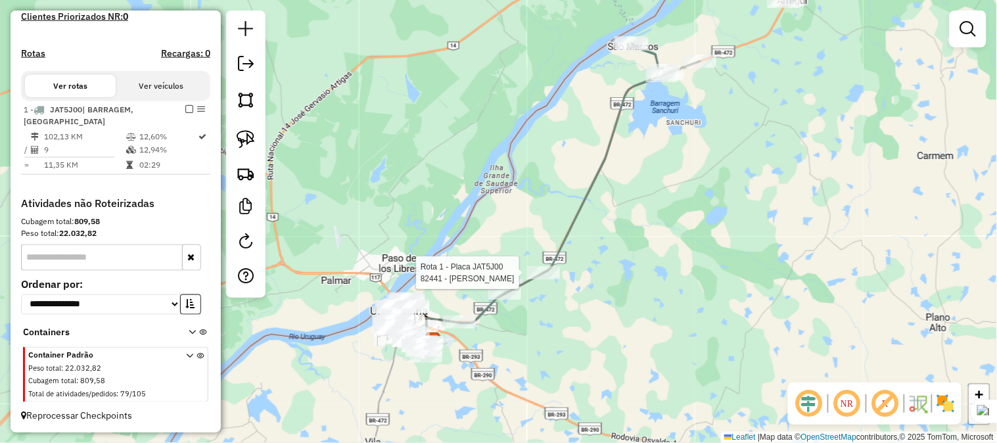
select select "**********"
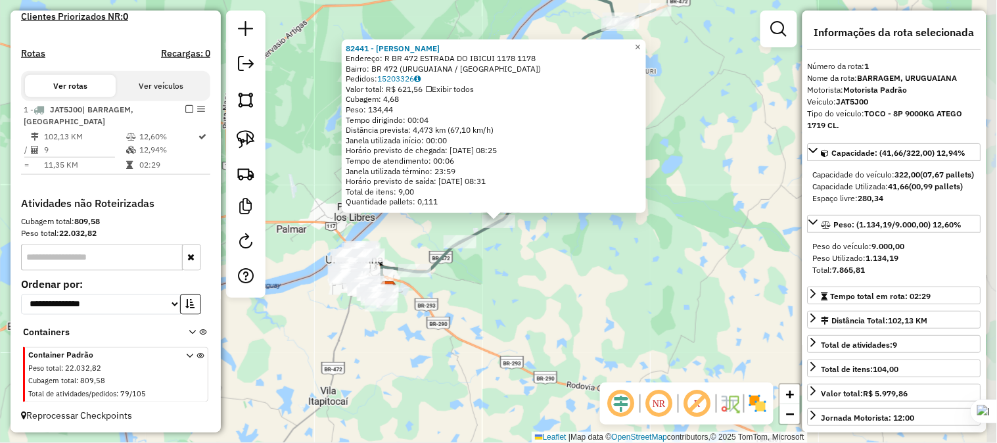
scroll to position [392, 0]
click at [646, 51] on div "82441 - [PERSON_NAME]: R BR 472 ESTRADA DO IBICUI 1178 1178 Bairro: BR 472 ([GE…" at bounding box center [494, 126] width 304 height 174
click at [641, 42] on span "×" at bounding box center [638, 46] width 6 height 11
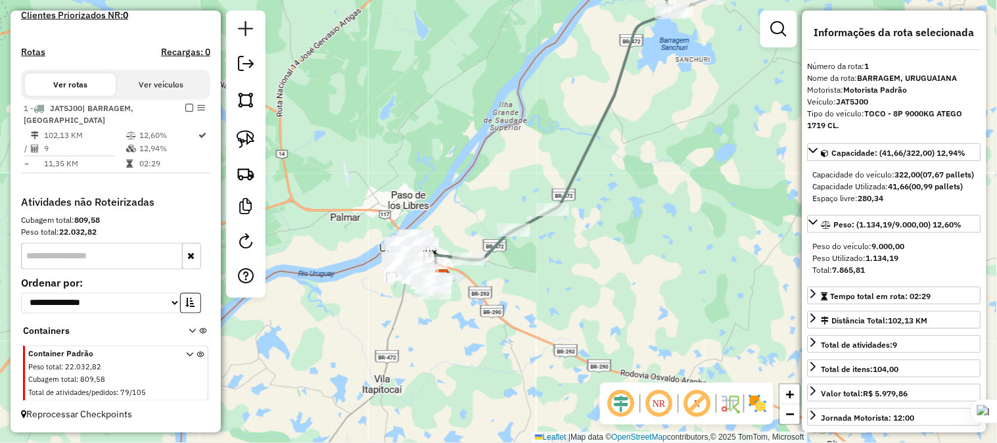
drag, startPoint x: 448, startPoint y: 174, endPoint x: 464, endPoint y: 172, distance: 16.6
click at [467, 169] on div "Janela de atendimento Grade de atendimento Capacidade Transportadoras Veículos …" at bounding box center [498, 221] width 997 height 443
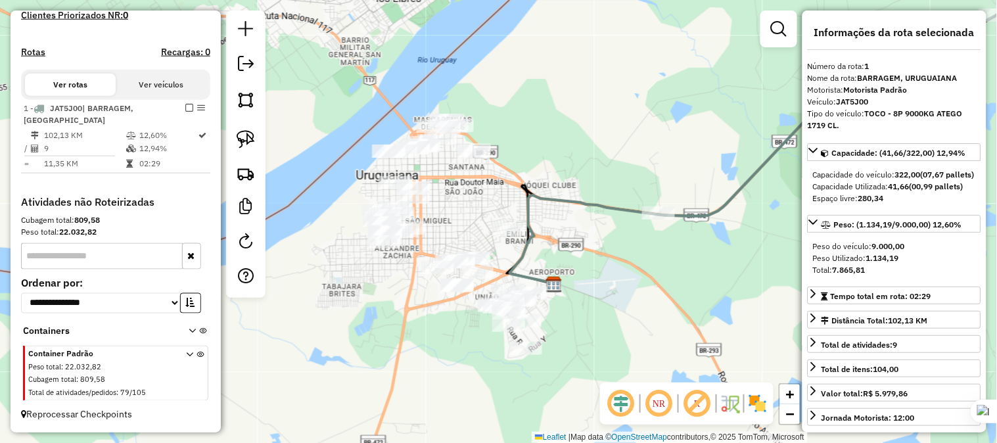
drag, startPoint x: 467, startPoint y: 187, endPoint x: 498, endPoint y: 209, distance: 37.6
click at [498, 209] on div "Janela de atendimento Grade de atendimento Capacidade Transportadoras Veículos …" at bounding box center [498, 221] width 997 height 443
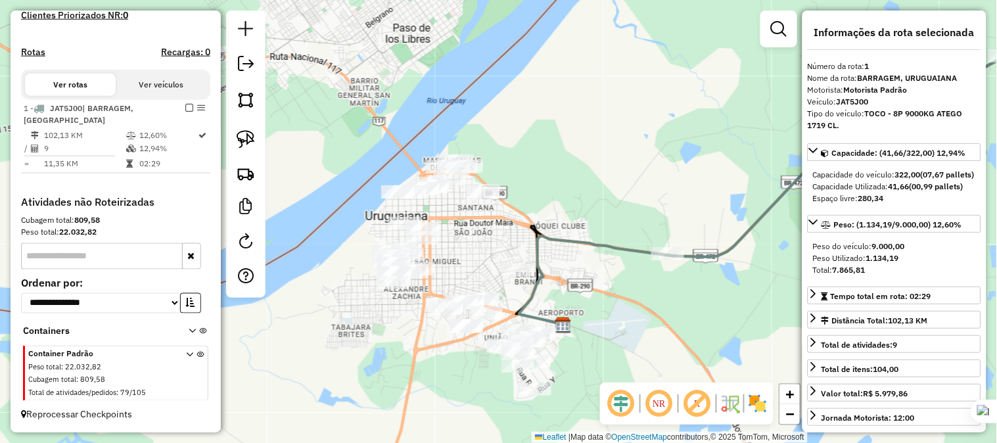
drag, startPoint x: 483, startPoint y: 218, endPoint x: 471, endPoint y: 241, distance: 25.9
click at [471, 241] on div "Janela de atendimento Grade de atendimento Capacidade Transportadoras Veículos …" at bounding box center [498, 221] width 997 height 443
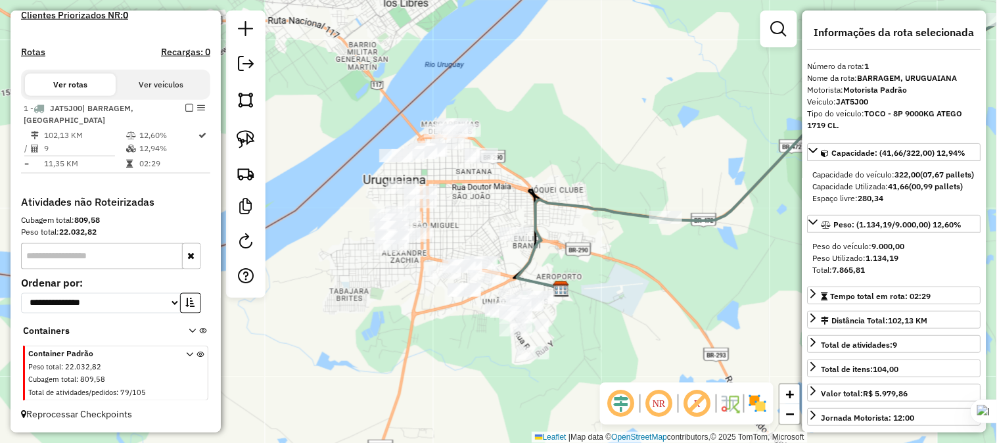
drag, startPoint x: 487, startPoint y: 253, endPoint x: 485, endPoint y: 217, distance: 36.2
click at [485, 217] on div "Janela de atendimento Grade de atendimento Capacidade Transportadoras Veículos …" at bounding box center [498, 221] width 997 height 443
click at [250, 135] on img at bounding box center [246, 139] width 18 height 18
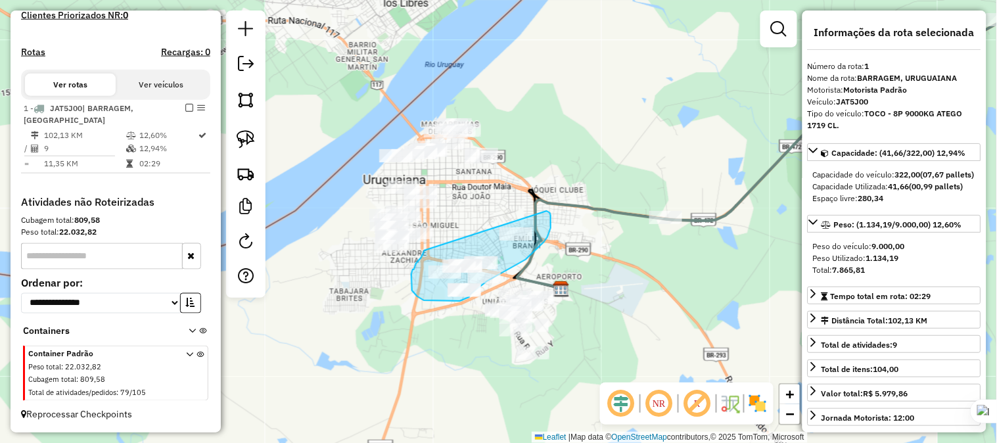
drag, startPoint x: 425, startPoint y: 250, endPoint x: 547, endPoint y: 211, distance: 128.5
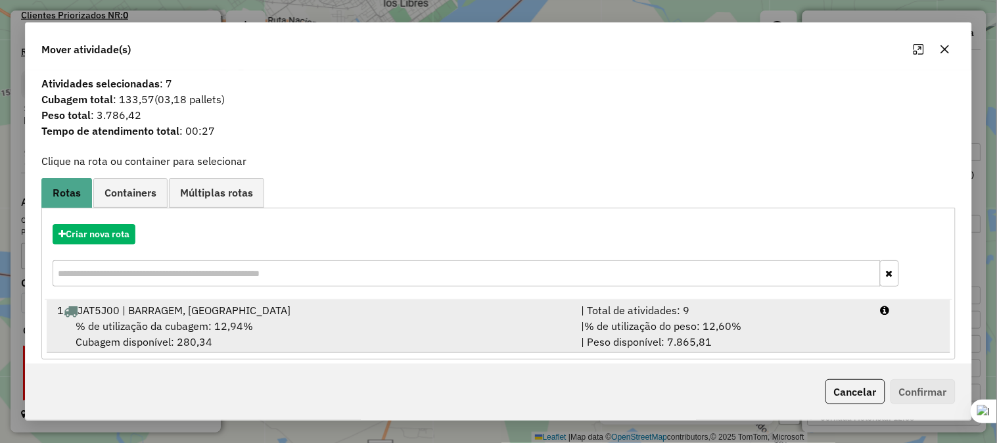
click at [156, 312] on div "1 JAT5J00 | BARRAGEM, [GEOGRAPHIC_DATA]" at bounding box center [311, 310] width 524 height 16
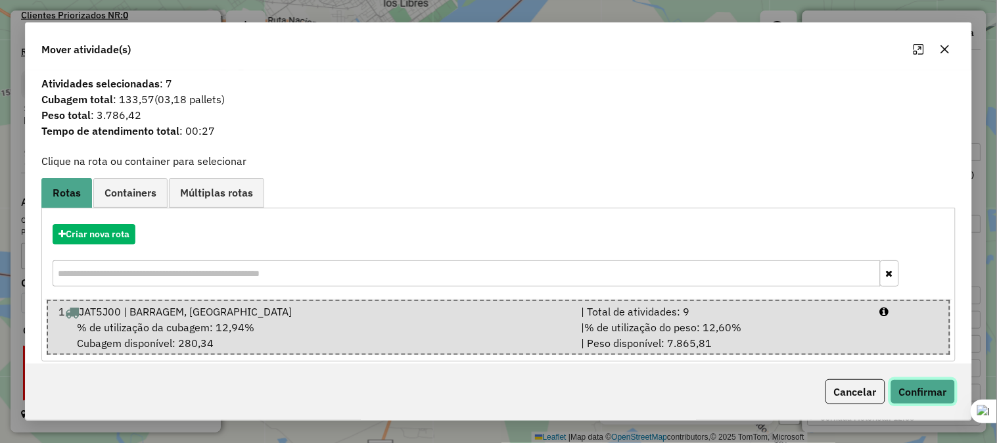
click at [918, 387] on button "Confirmar" at bounding box center [923, 391] width 65 height 25
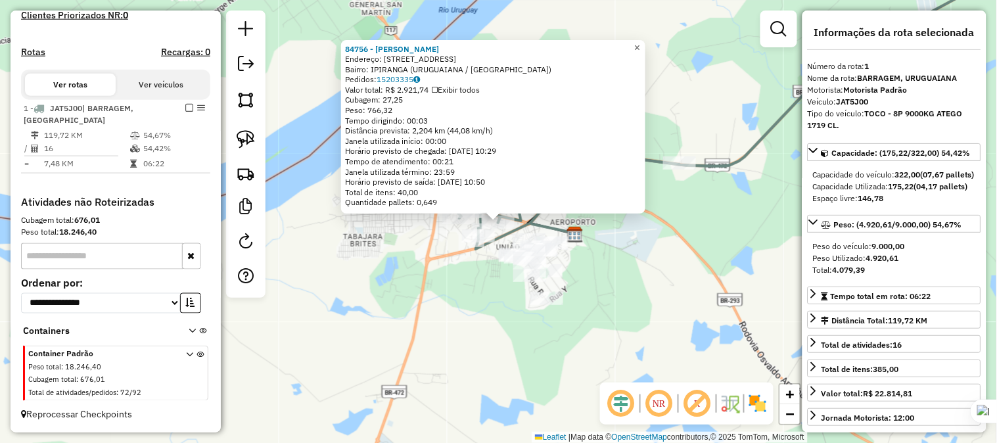
click at [640, 41] on span "×" at bounding box center [637, 46] width 6 height 11
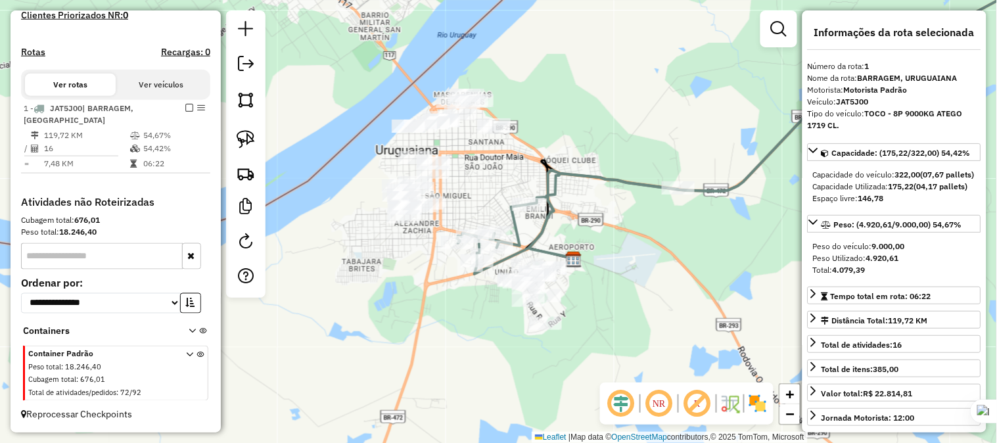
drag, startPoint x: 603, startPoint y: 135, endPoint x: 601, endPoint y: 160, distance: 24.4
click at [601, 160] on div "Janela de atendimento Grade de atendimento Capacidade Transportadoras Veículos …" at bounding box center [498, 221] width 997 height 443
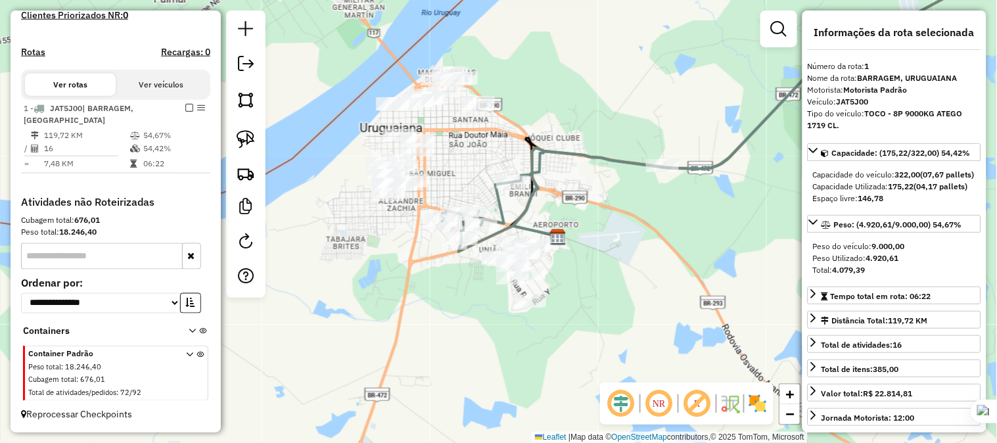
drag, startPoint x: 586, startPoint y: 234, endPoint x: 566, endPoint y: 201, distance: 38.7
click at [566, 201] on div "Janela de atendimento Grade de atendimento Capacidade Transportadoras Veículos …" at bounding box center [498, 221] width 997 height 443
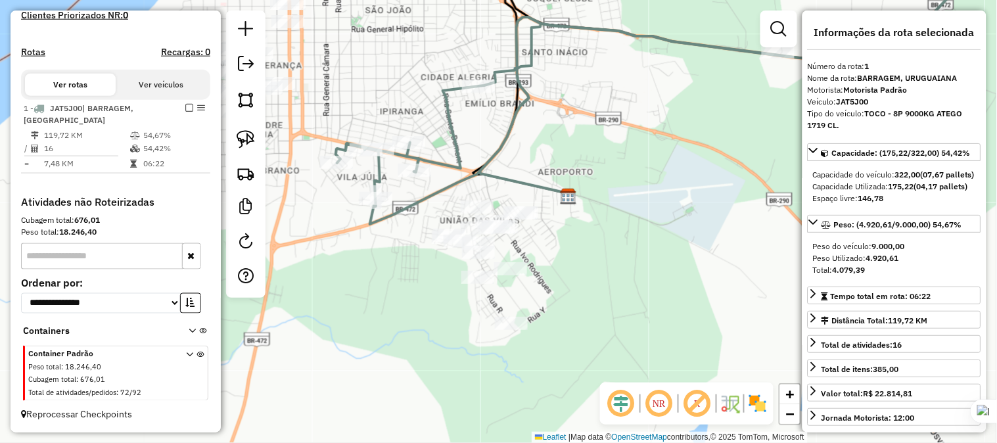
drag, startPoint x: 550, startPoint y: 237, endPoint x: 479, endPoint y: 195, distance: 82.8
click at [563, 214] on div "Janela de atendimento Grade de atendimento Capacidade Transportadoras Veículos …" at bounding box center [498, 221] width 997 height 443
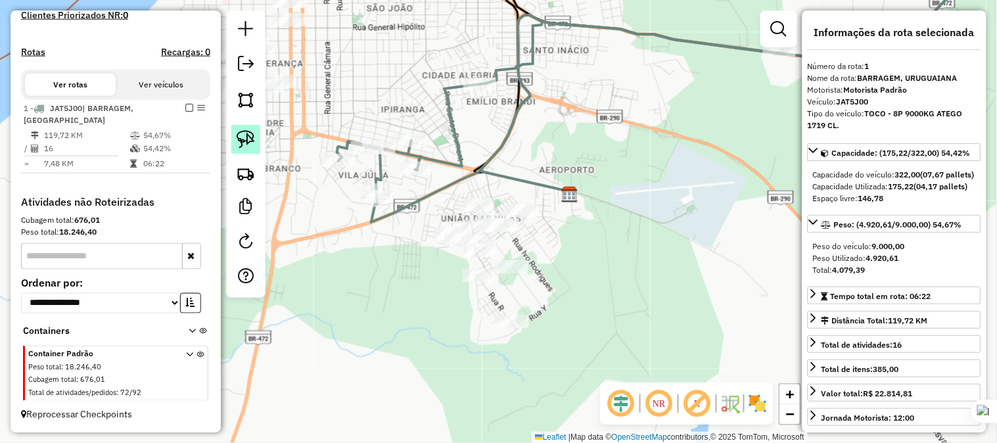
click at [239, 142] on img at bounding box center [246, 139] width 18 height 18
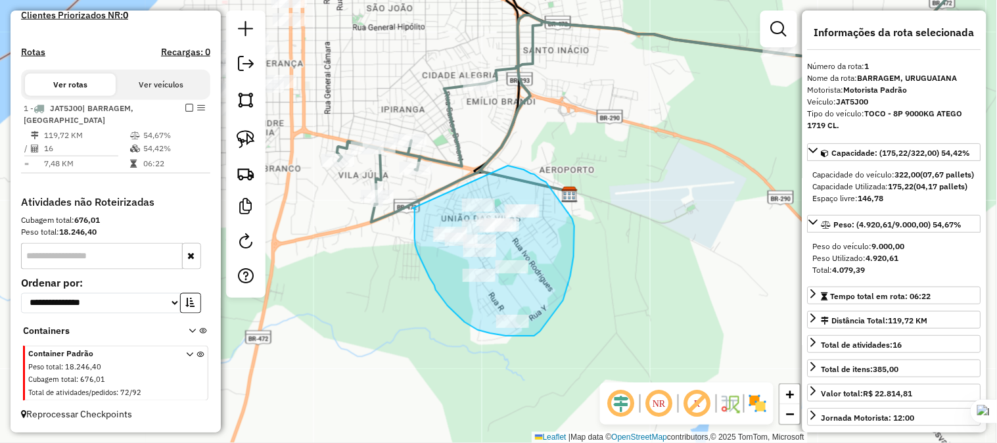
drag, startPoint x: 413, startPoint y: 208, endPoint x: 504, endPoint y: 166, distance: 100.9
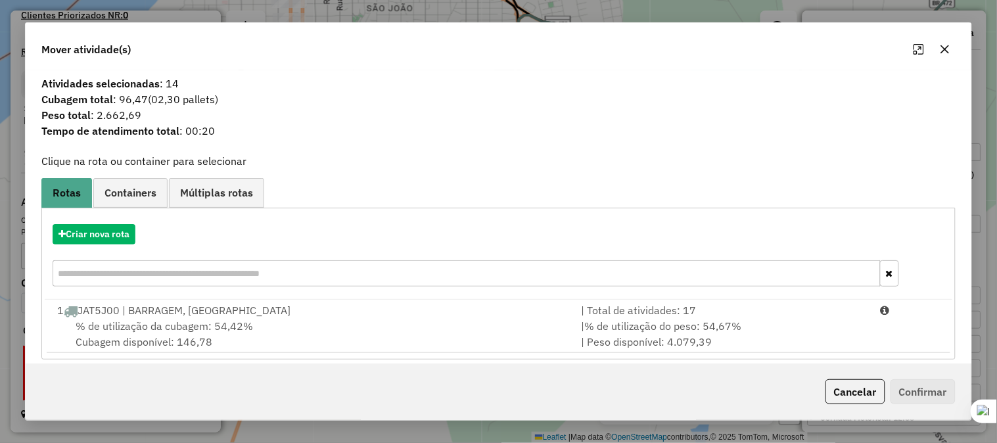
click at [147, 313] on div "1 JAT5J00 | BARRAGEM, [GEOGRAPHIC_DATA]" at bounding box center [311, 310] width 524 height 16
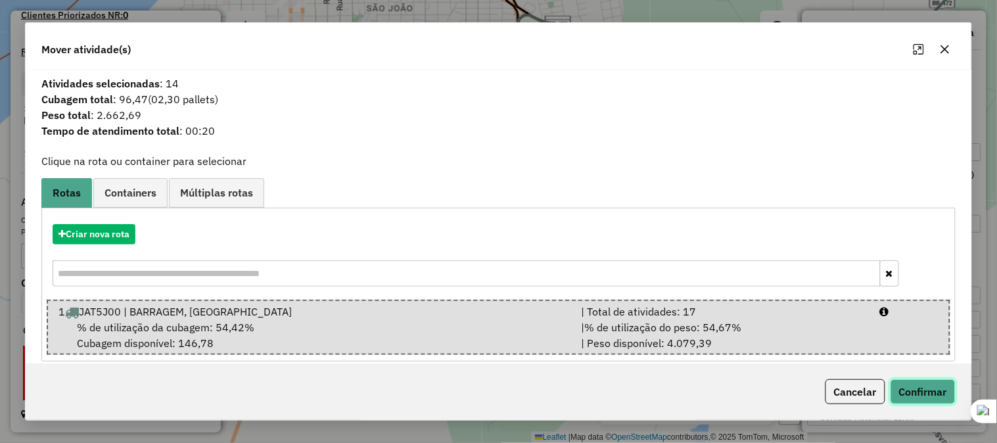
click at [920, 394] on button "Confirmar" at bounding box center [923, 391] width 65 height 25
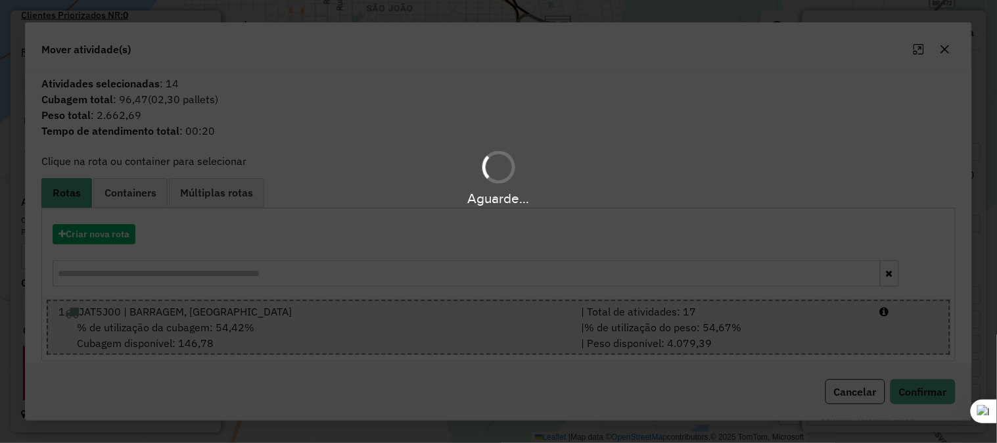
scroll to position [376, 0]
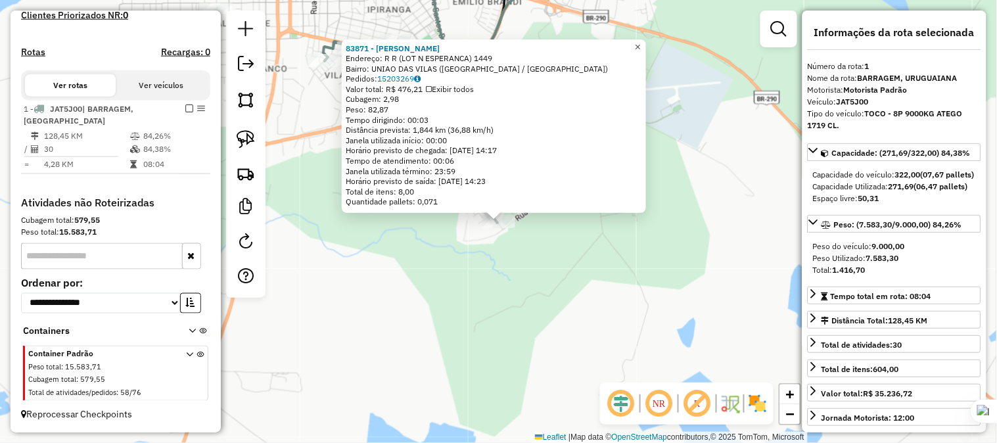
click at [641, 41] on span "×" at bounding box center [638, 46] width 6 height 11
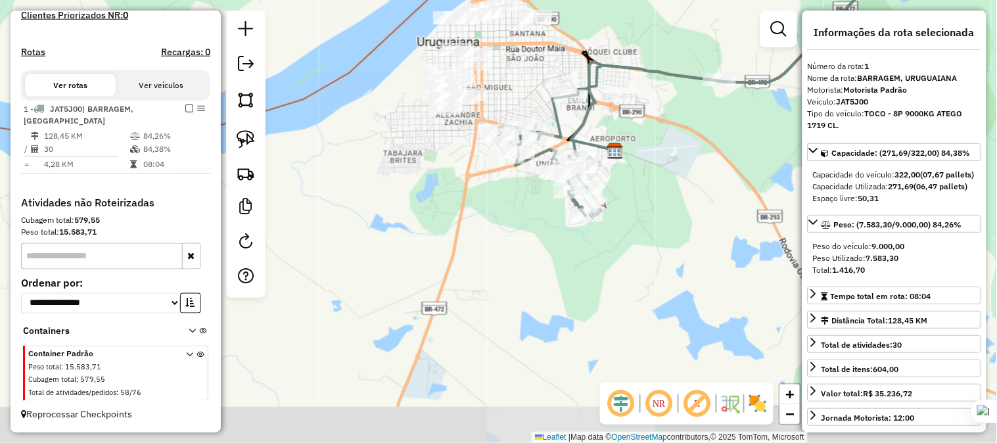
drag, startPoint x: 664, startPoint y: 198, endPoint x: 658, endPoint y: 303, distance: 105.3
click at [659, 305] on div "Janela de atendimento Grade de atendimento Capacidade Transportadoras Veículos …" at bounding box center [498, 221] width 997 height 443
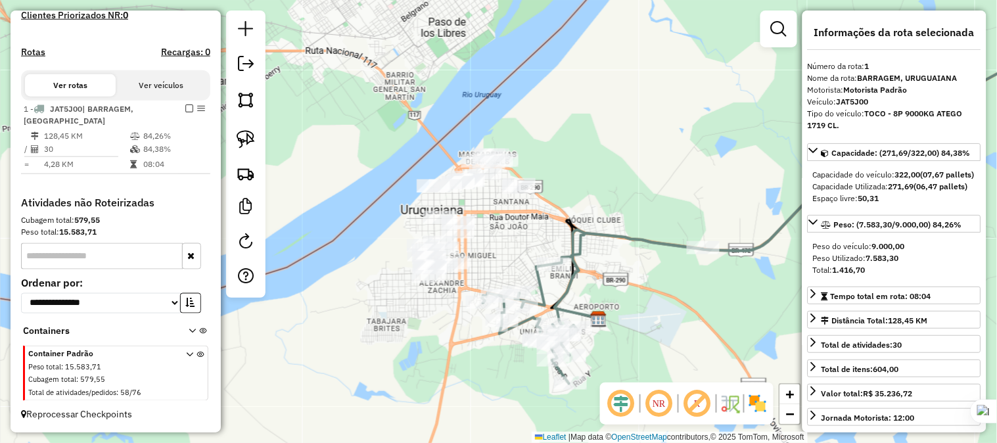
drag, startPoint x: 620, startPoint y: 174, endPoint x: 609, endPoint y: 235, distance: 62.1
click at [609, 235] on icon at bounding box center [779, 200] width 595 height 367
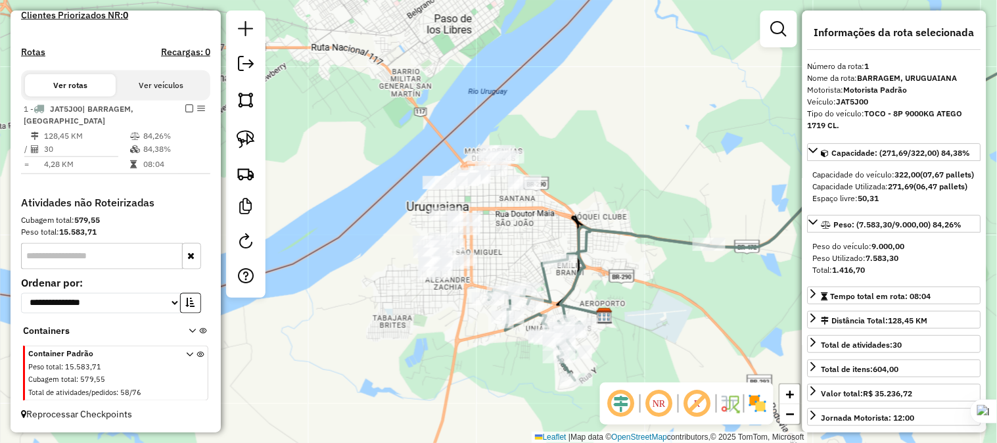
drag, startPoint x: 544, startPoint y: 224, endPoint x: 550, endPoint y: 221, distance: 6.8
click at [550, 221] on div "Janela de atendimento Grade de atendimento Capacidade Transportadoras Veículos …" at bounding box center [498, 221] width 997 height 443
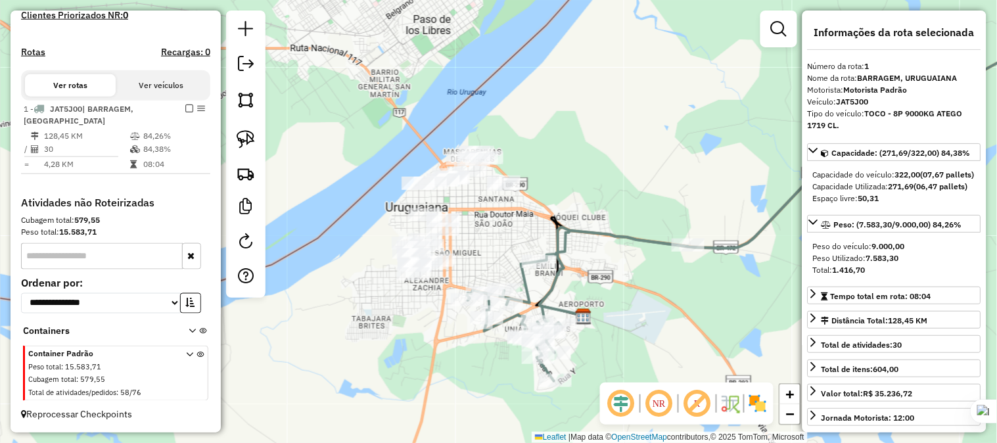
drag, startPoint x: 581, startPoint y: 235, endPoint x: 563, endPoint y: 235, distance: 18.4
click at [563, 235] on icon at bounding box center [771, 184] width 609 height 396
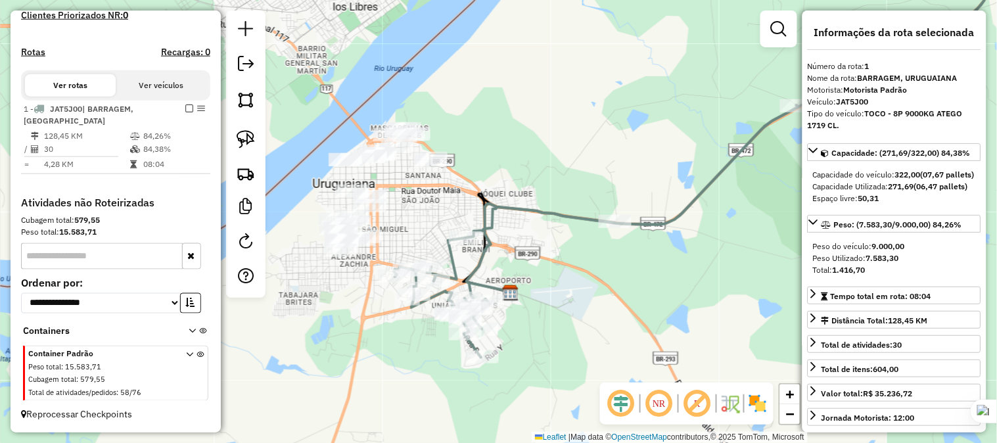
drag, startPoint x: 603, startPoint y: 244, endPoint x: 528, endPoint y: 219, distance: 79.0
click at [528, 219] on div "Janela de atendimento Grade de atendimento Capacidade Transportadoras Veículos …" at bounding box center [498, 221] width 997 height 443
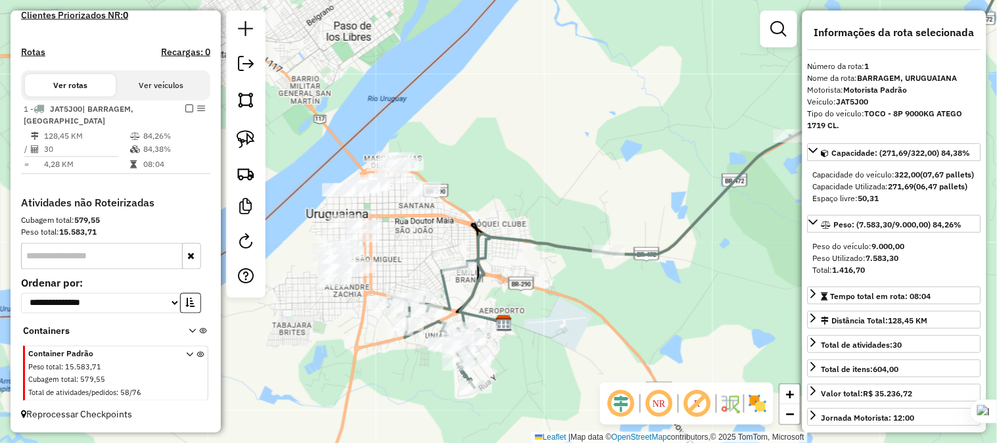
drag, startPoint x: 557, startPoint y: 235, endPoint x: 555, endPoint y: 270, distance: 35.6
click at [555, 270] on div "Janela de atendimento Grade de atendimento Capacidade Transportadoras Veículos …" at bounding box center [498, 221] width 997 height 443
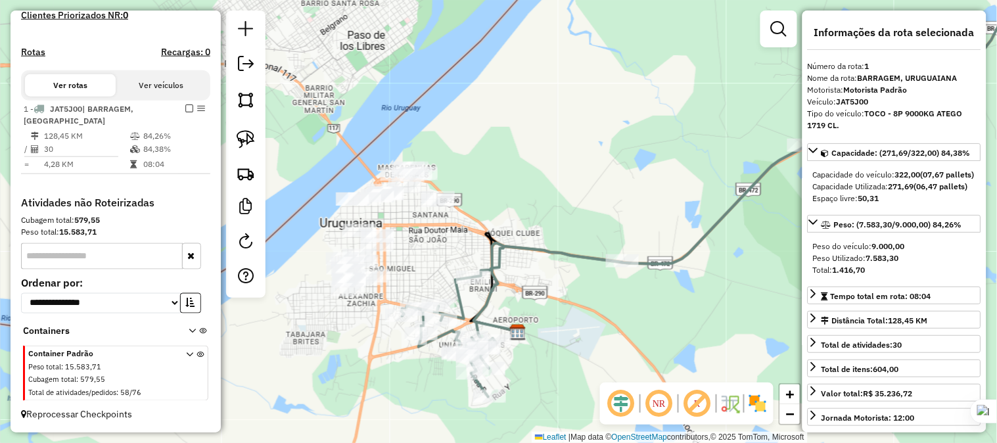
drag, startPoint x: 493, startPoint y: 227, endPoint x: 509, endPoint y: 235, distance: 18.0
click at [509, 235] on div "Janela de atendimento Grade de atendimento Capacidade Transportadoras Veículos …" at bounding box center [498, 221] width 997 height 443
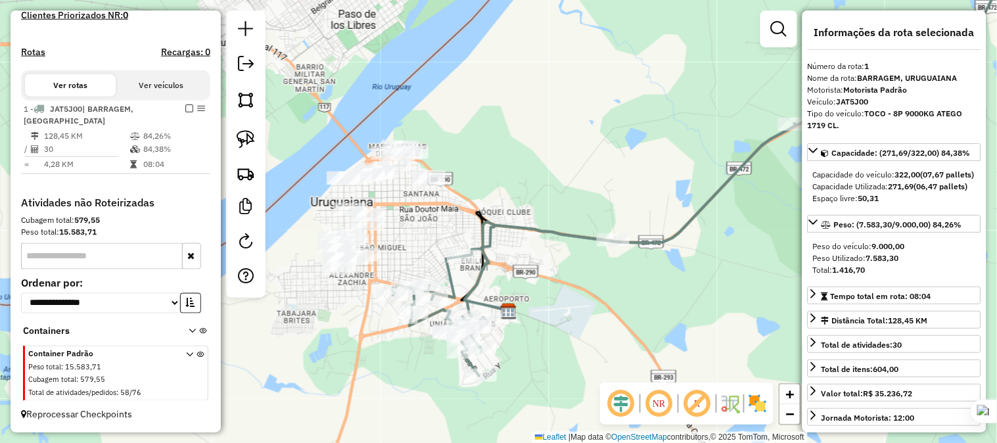
drag, startPoint x: 606, startPoint y: 199, endPoint x: 544, endPoint y: 92, distance: 123.1
click at [544, 92] on div "Janela de atendimento Grade de atendimento Capacidade Transportadoras Veículos …" at bounding box center [498, 221] width 997 height 443
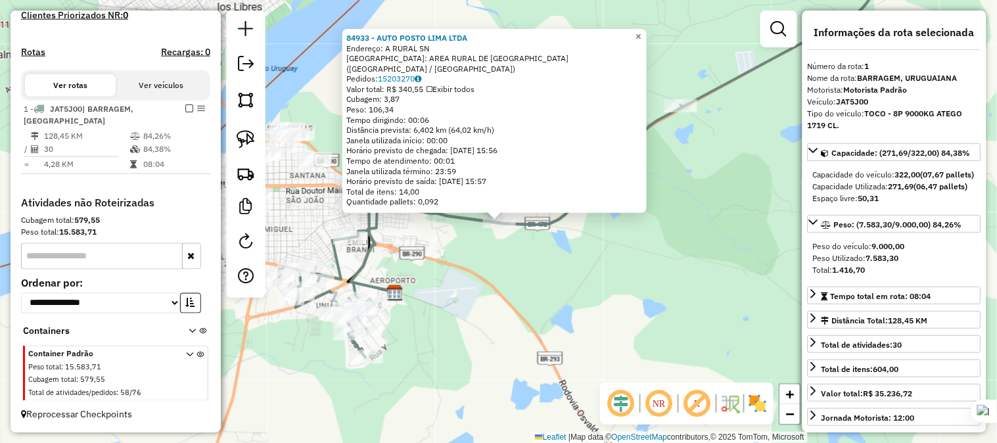
click at [642, 41] on span "×" at bounding box center [639, 36] width 6 height 11
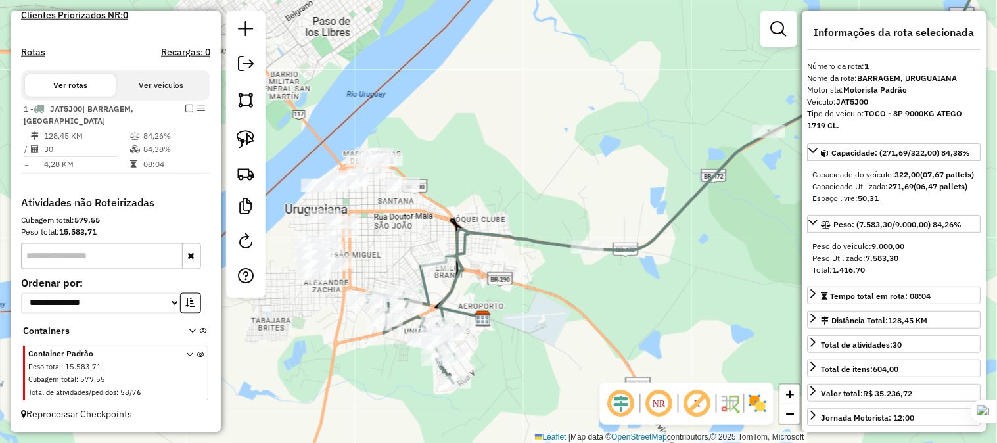
drag, startPoint x: 550, startPoint y: 133, endPoint x: 653, endPoint y: 165, distance: 108.5
click at [653, 165] on div "Janela de atendimento Grade de atendimento Capacidade Transportadoras Veículos …" at bounding box center [498, 221] width 997 height 443
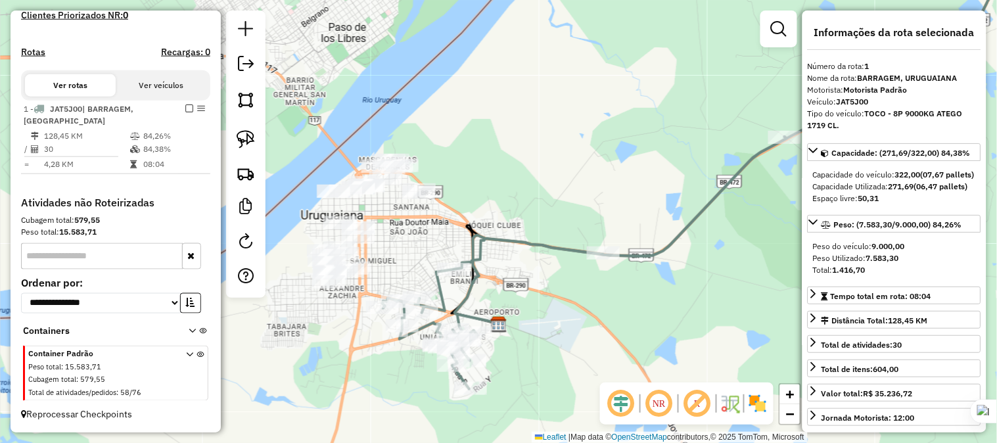
drag, startPoint x: 557, startPoint y: 172, endPoint x: 599, endPoint y: 171, distance: 41.4
click at [599, 171] on div "Janela de atendimento Grade de atendimento Capacidade Transportadoras Veículos …" at bounding box center [498, 221] width 997 height 443
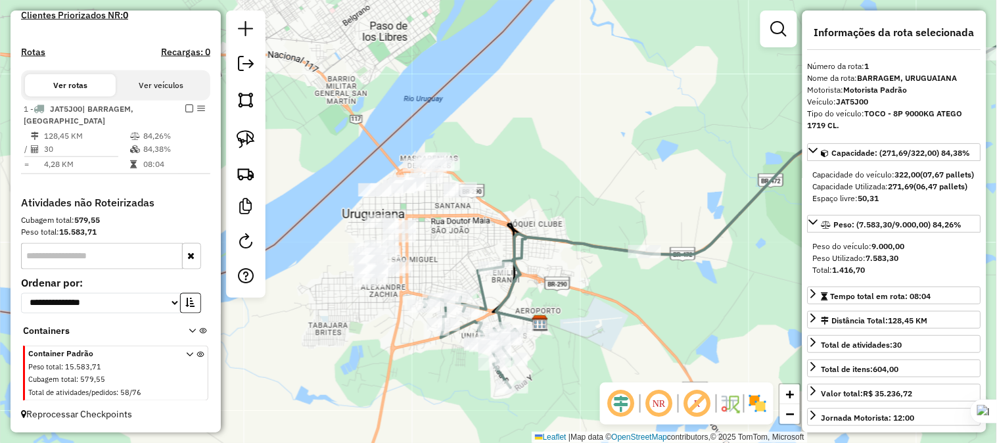
drag, startPoint x: 567, startPoint y: 201, endPoint x: 534, endPoint y: 191, distance: 33.7
click at [534, 191] on div "Janela de atendimento Grade de atendimento Capacidade Transportadoras Veículos …" at bounding box center [498, 221] width 997 height 443
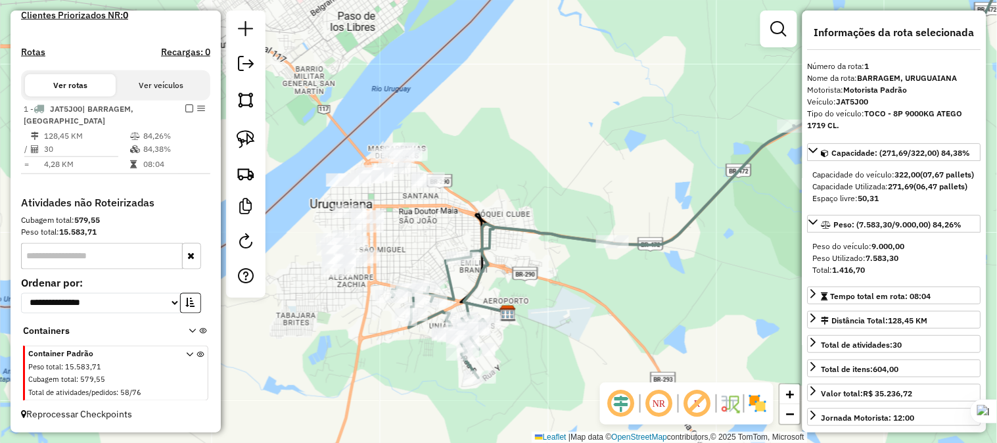
drag, startPoint x: 542, startPoint y: 191, endPoint x: 536, endPoint y: 198, distance: 8.4
click at [537, 198] on div "Janela de atendimento Grade de atendimento Capacidade Transportadoras Veículos …" at bounding box center [498, 221] width 997 height 443
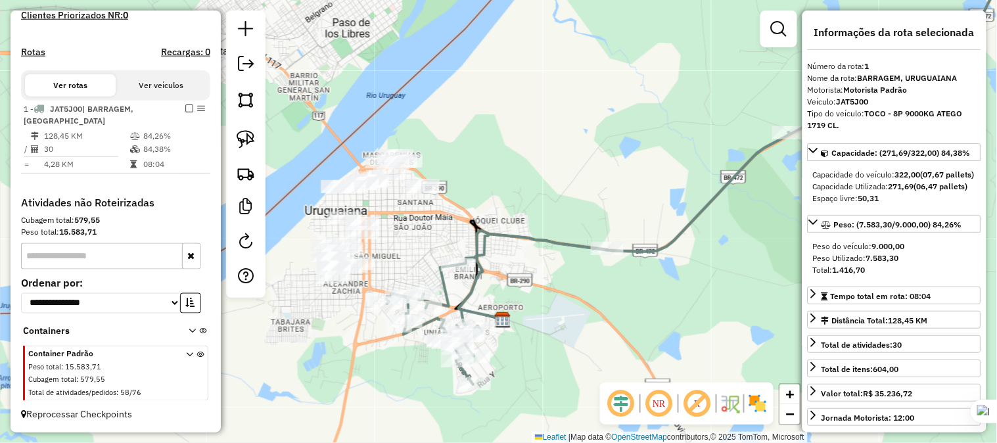
drag, startPoint x: 572, startPoint y: 199, endPoint x: 534, endPoint y: 199, distance: 37.5
click at [534, 199] on div "Janela de atendimento Grade de atendimento Capacidade Transportadoras Veículos …" at bounding box center [498, 221] width 997 height 443
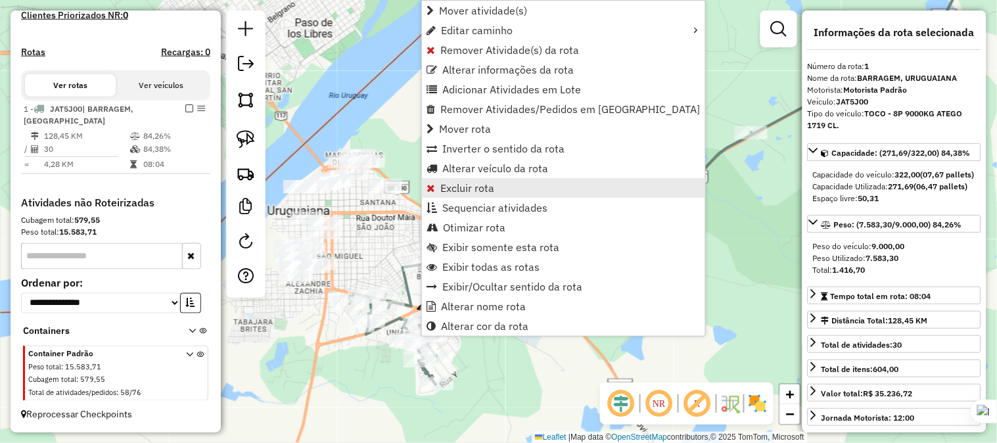
click at [470, 187] on span "Excluir rota" at bounding box center [467, 188] width 54 height 11
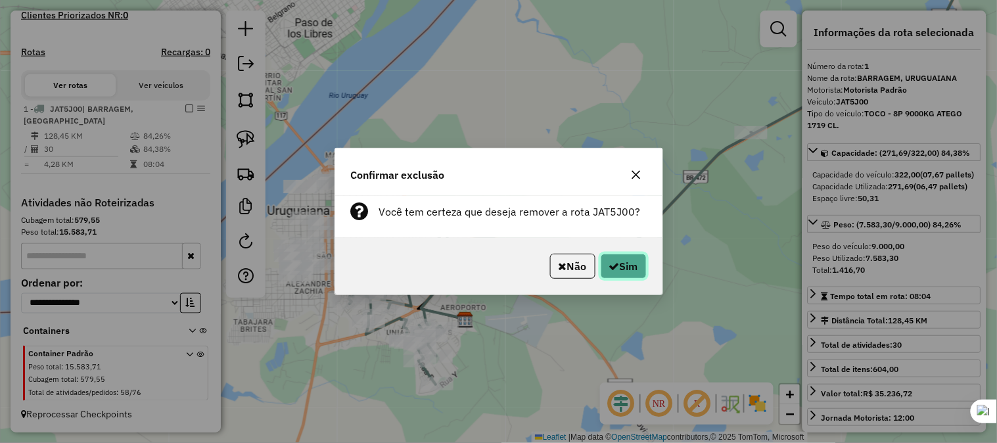
click at [624, 262] on button "Sim" at bounding box center [624, 266] width 46 height 25
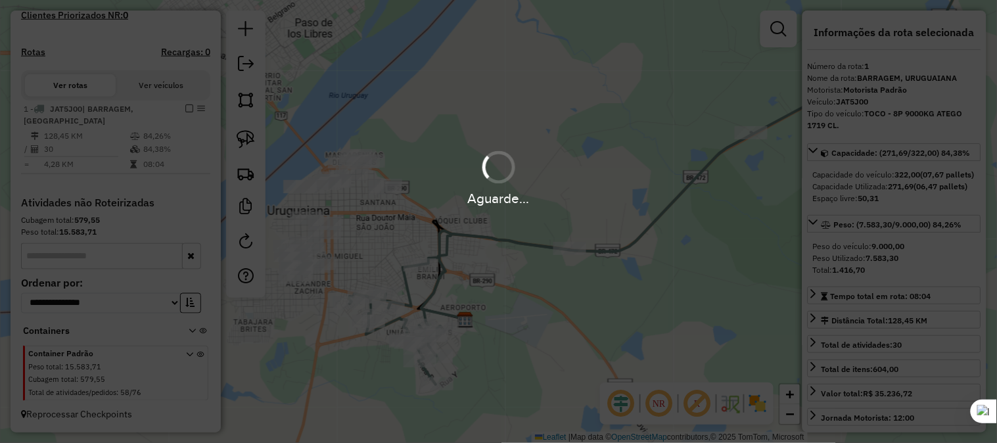
scroll to position [204, 0]
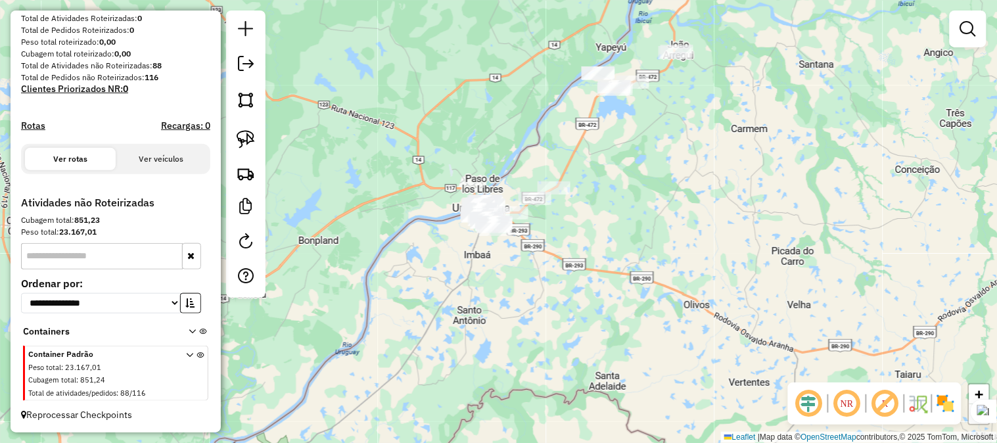
drag, startPoint x: 588, startPoint y: 133, endPoint x: 535, endPoint y: 201, distance: 86.7
click at [535, 201] on div "Janela de atendimento Grade de atendimento Capacidade Transportadoras Veículos …" at bounding box center [498, 221] width 997 height 443
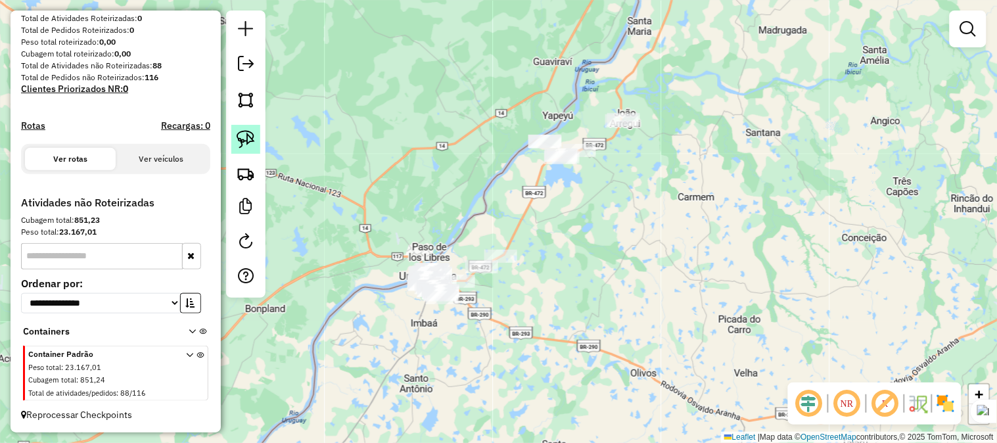
click at [248, 138] on img at bounding box center [246, 139] width 18 height 18
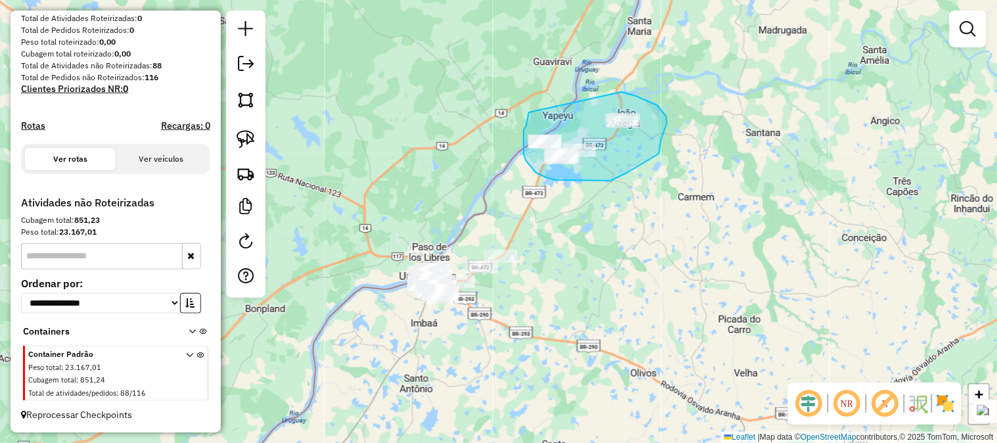
drag, startPoint x: 529, startPoint y: 113, endPoint x: 614, endPoint y: 92, distance: 87.4
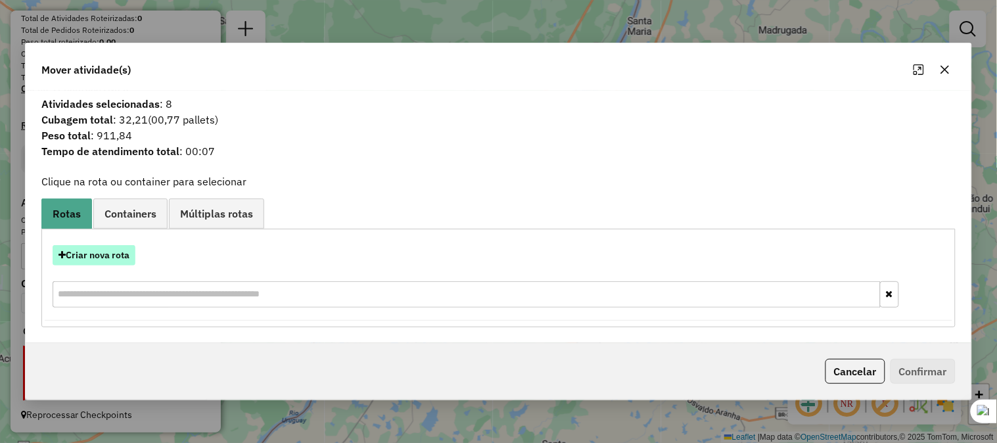
click at [106, 258] on button "Criar nova rota" at bounding box center [94, 255] width 83 height 20
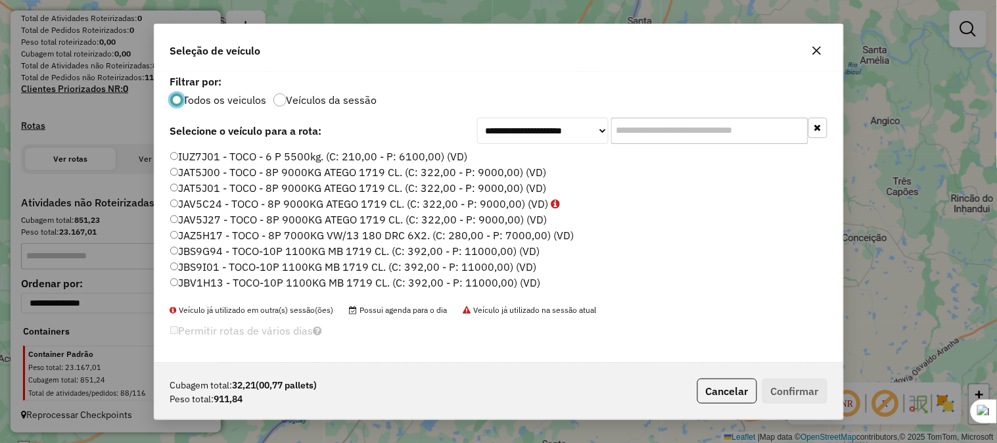
scroll to position [7, 3]
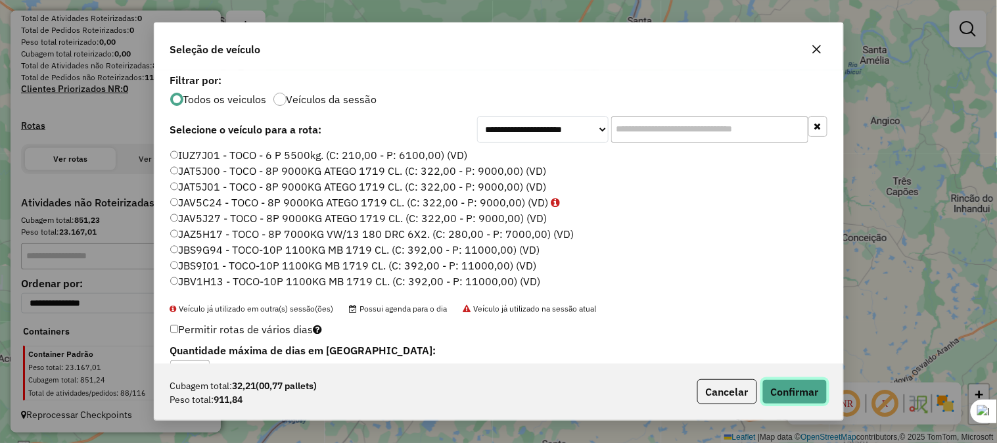
click at [780, 386] on button "Confirmar" at bounding box center [795, 391] width 65 height 25
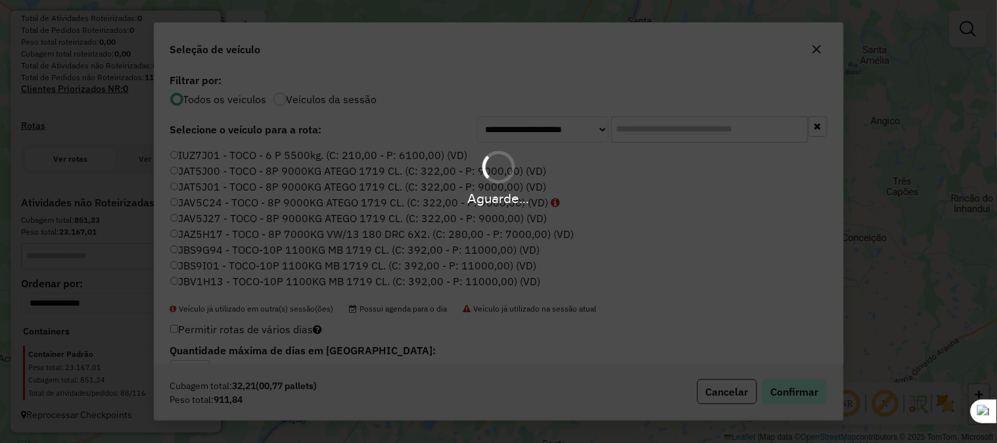
scroll to position [392, 0]
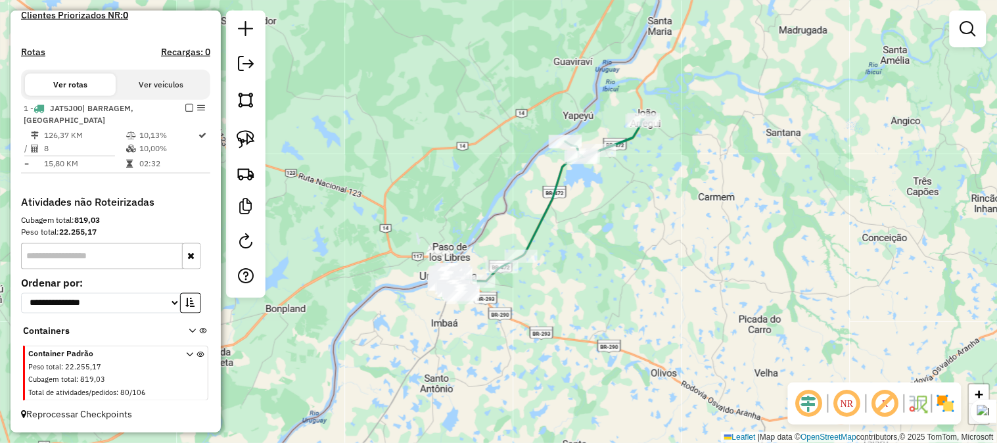
drag, startPoint x: 504, startPoint y: 211, endPoint x: 525, endPoint y: 211, distance: 20.4
click at [525, 211] on div "Janela de atendimento Grade de atendimento Capacidade Transportadoras Veículos …" at bounding box center [498, 221] width 997 height 443
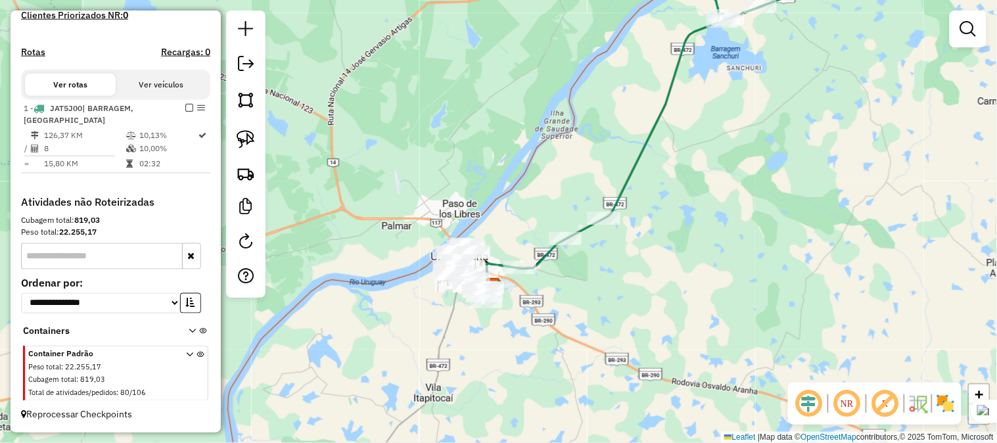
drag, startPoint x: 503, startPoint y: 239, endPoint x: 562, endPoint y: 193, distance: 74.9
click at [594, 158] on div "Janela de atendimento Grade de atendimento Capacidade Transportadoras Veículos …" at bounding box center [498, 221] width 997 height 443
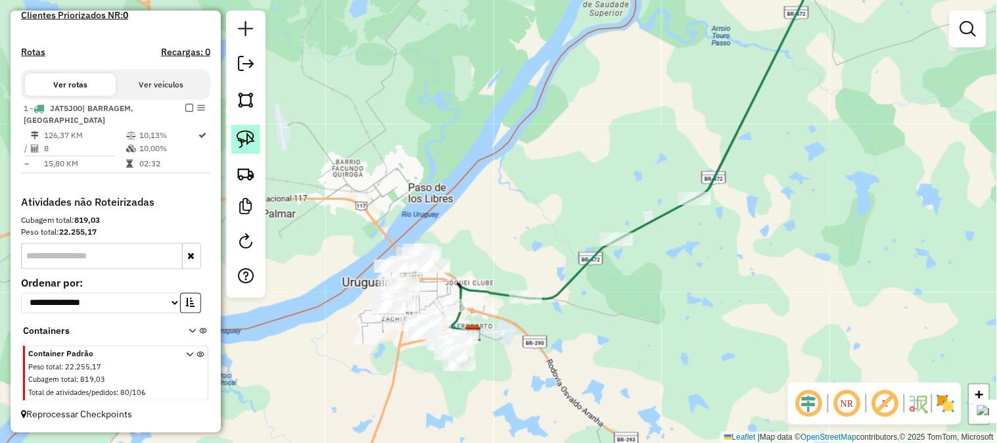
click at [250, 139] on img at bounding box center [246, 139] width 18 height 18
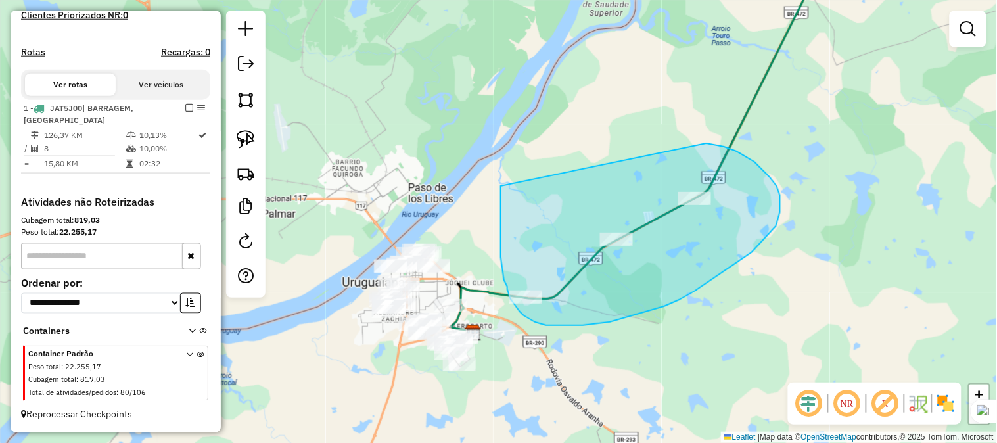
drag, startPoint x: 501, startPoint y: 237, endPoint x: 693, endPoint y: 143, distance: 213.4
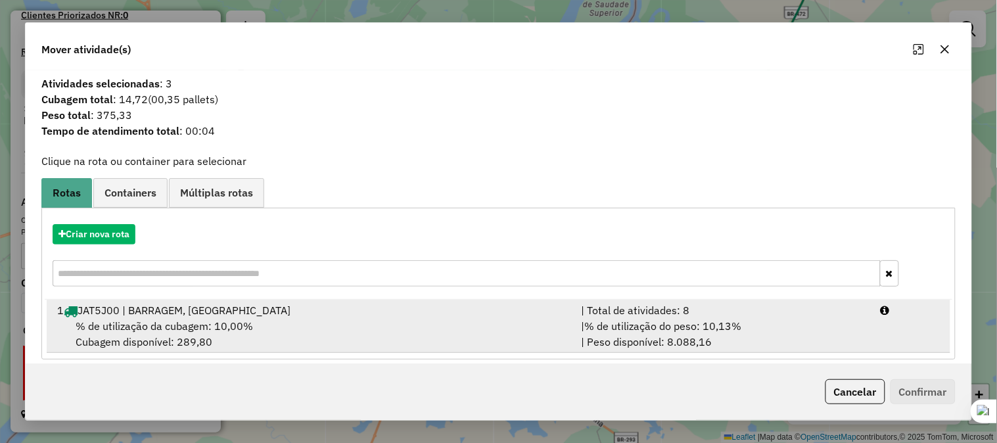
click at [147, 313] on div "1 JAT5J00 | BARRAGEM, [GEOGRAPHIC_DATA]" at bounding box center [311, 310] width 524 height 16
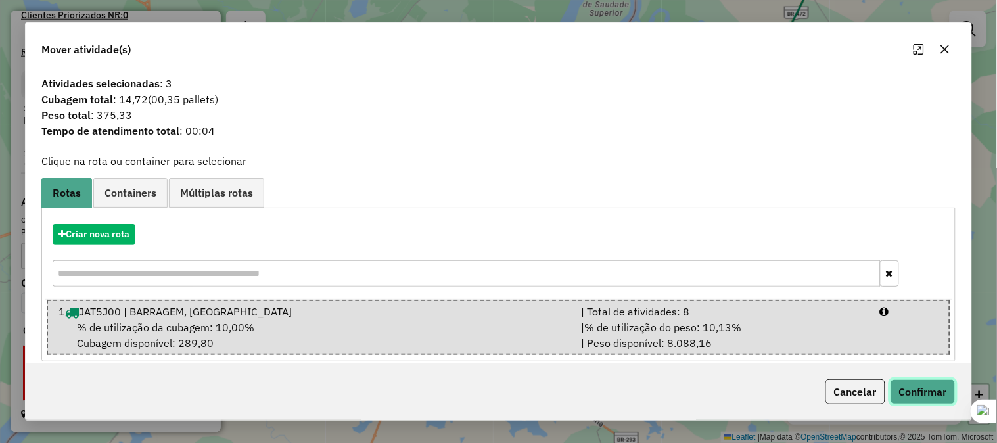
click at [924, 387] on button "Confirmar" at bounding box center [923, 391] width 65 height 25
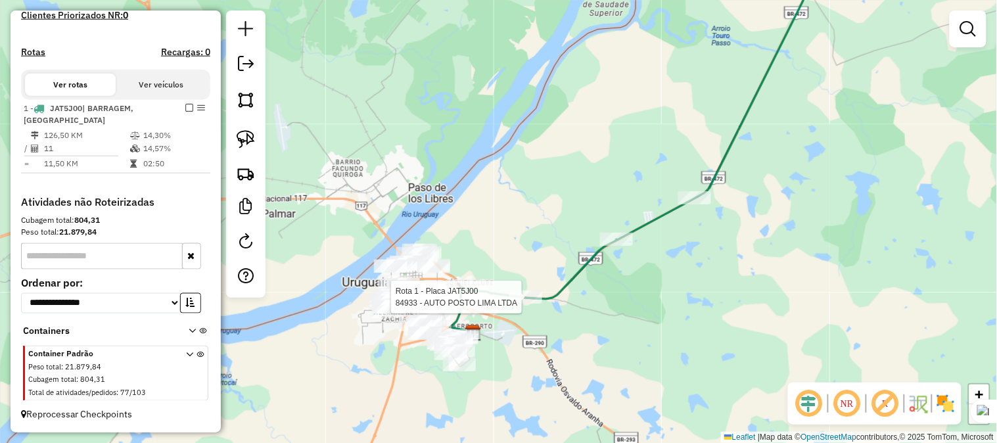
select select "**********"
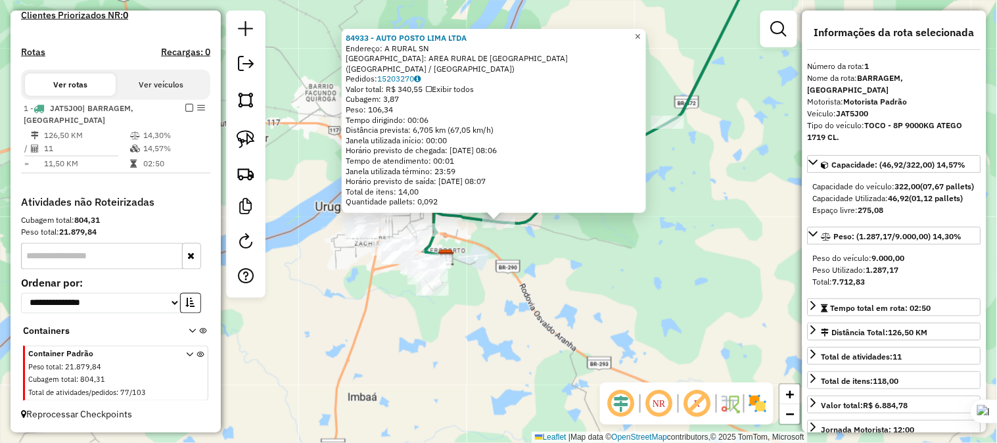
click at [641, 42] on span "×" at bounding box center [638, 36] width 6 height 11
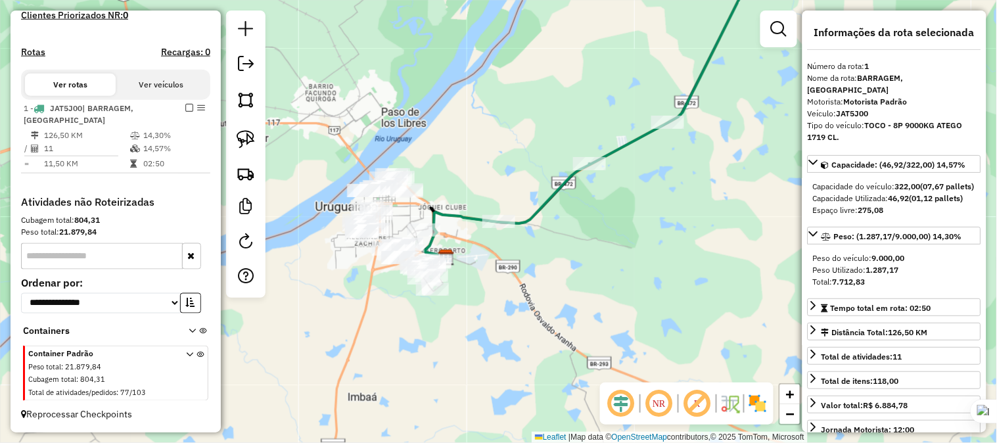
drag, startPoint x: 468, startPoint y: 160, endPoint x: 563, endPoint y: 112, distance: 106.1
click at [562, 112] on div "Janela de atendimento Grade de atendimento Capacidade Transportadoras Veículos …" at bounding box center [498, 221] width 997 height 443
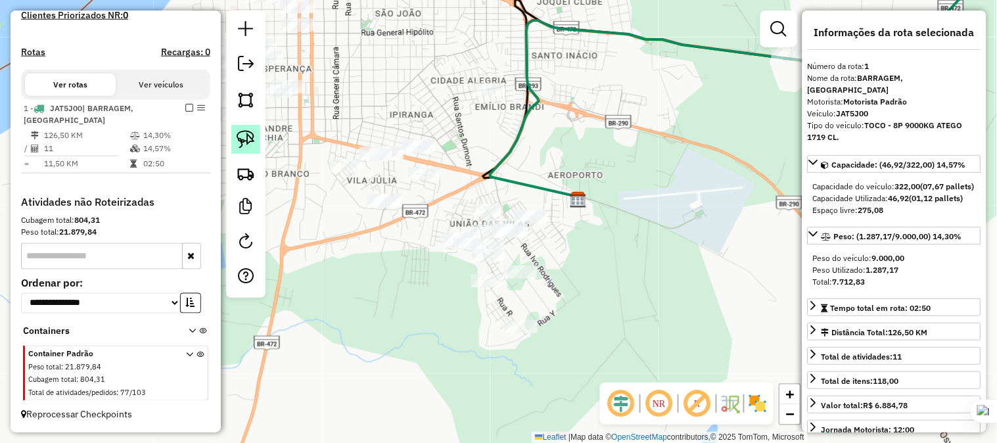
click at [247, 139] on img at bounding box center [246, 139] width 18 height 18
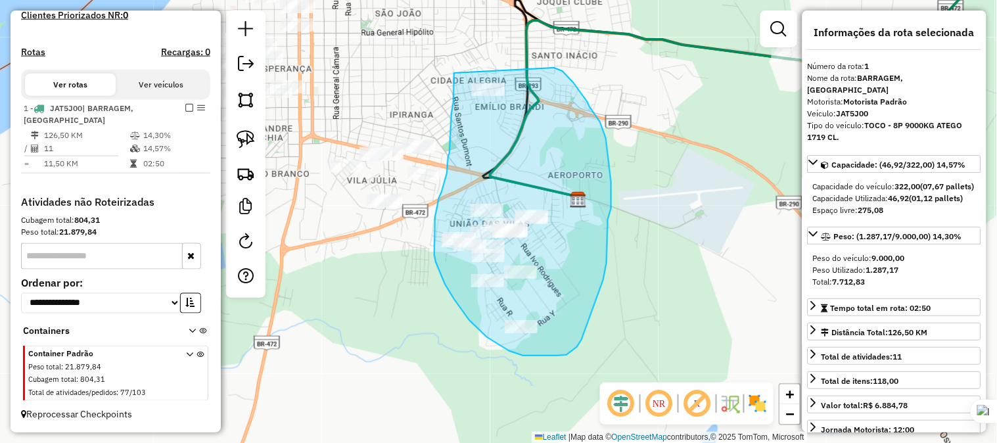
drag, startPoint x: 454, startPoint y: 73, endPoint x: 553, endPoint y: 68, distance: 99.4
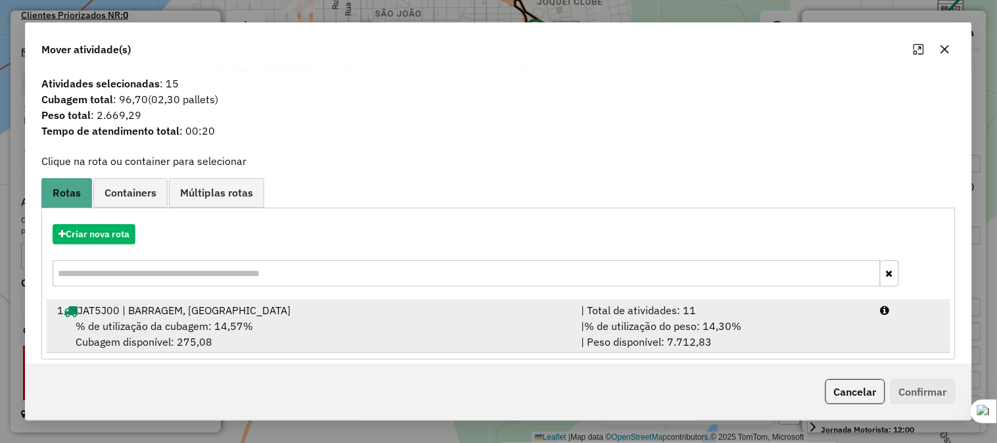
click at [122, 314] on div "1 JAT5J00 | BARRAGEM, [GEOGRAPHIC_DATA]" at bounding box center [311, 310] width 524 height 16
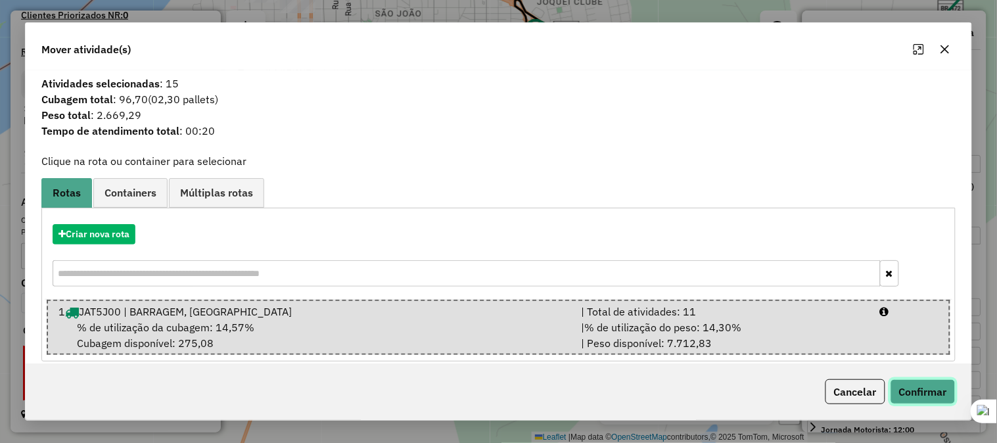
click at [903, 396] on button "Confirmar" at bounding box center [923, 391] width 65 height 25
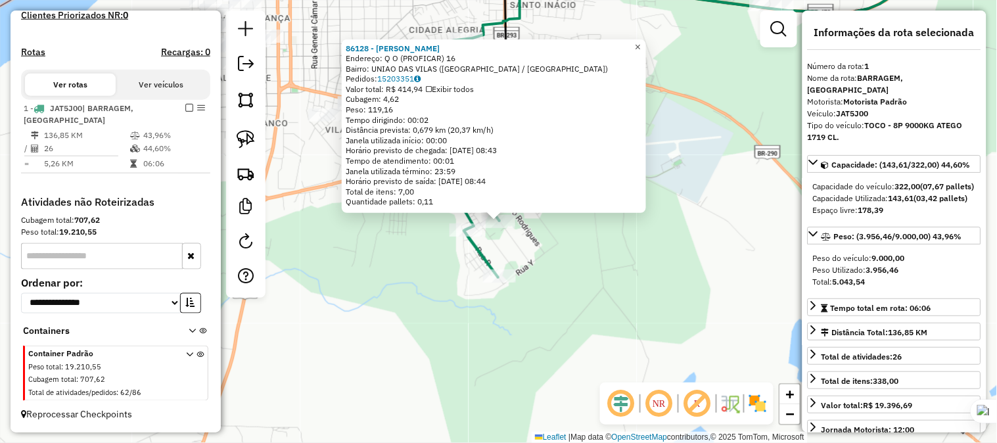
click at [641, 41] on span "×" at bounding box center [638, 46] width 6 height 11
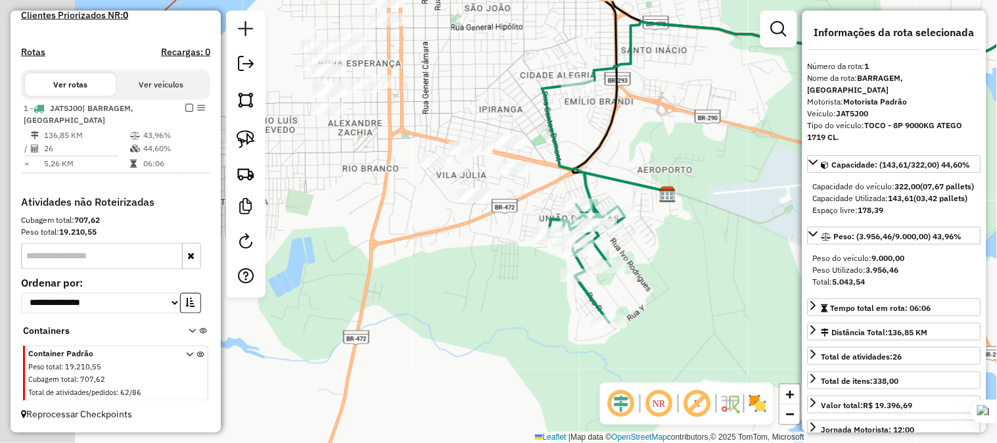
drag, startPoint x: 600, startPoint y: 122, endPoint x: 716, endPoint y: 169, distance: 125.4
click at [716, 169] on div "Janela de atendimento Grade de atendimento Capacidade Transportadoras Veículos …" at bounding box center [498, 221] width 997 height 443
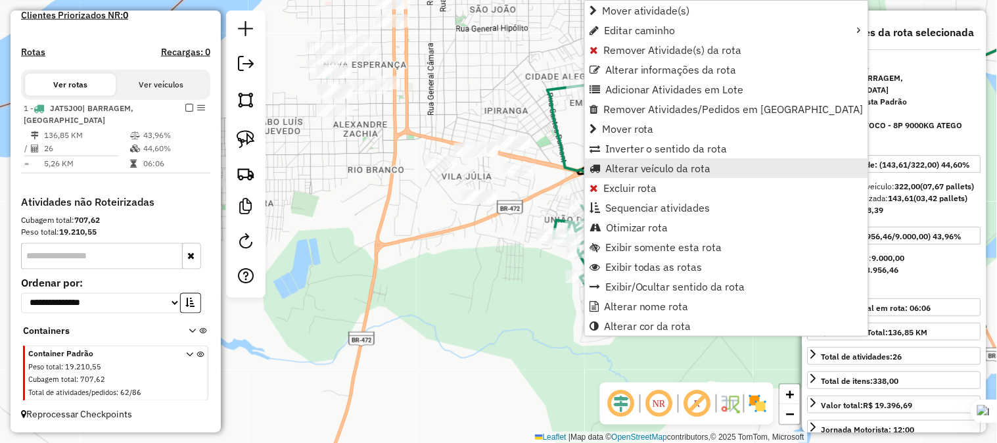
click at [631, 170] on span "Alterar veículo da rota" at bounding box center [658, 168] width 106 height 11
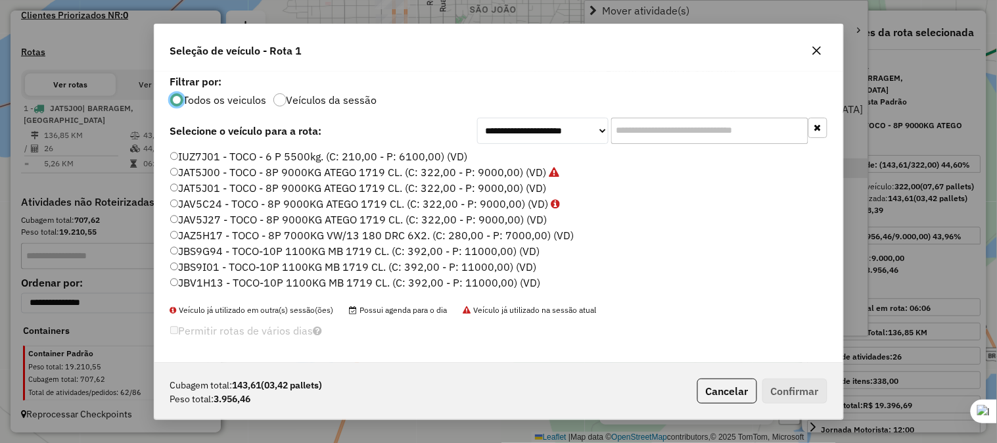
scroll to position [7, 3]
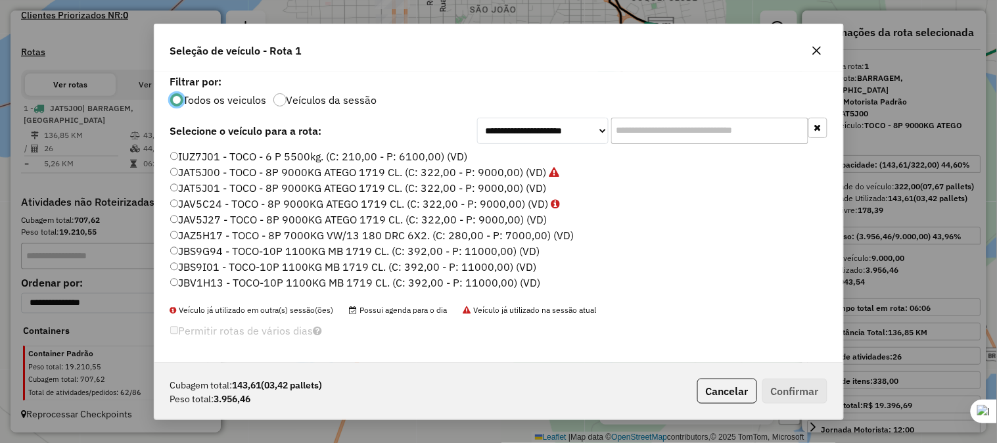
click at [820, 54] on icon "button" at bounding box center [816, 50] width 9 height 9
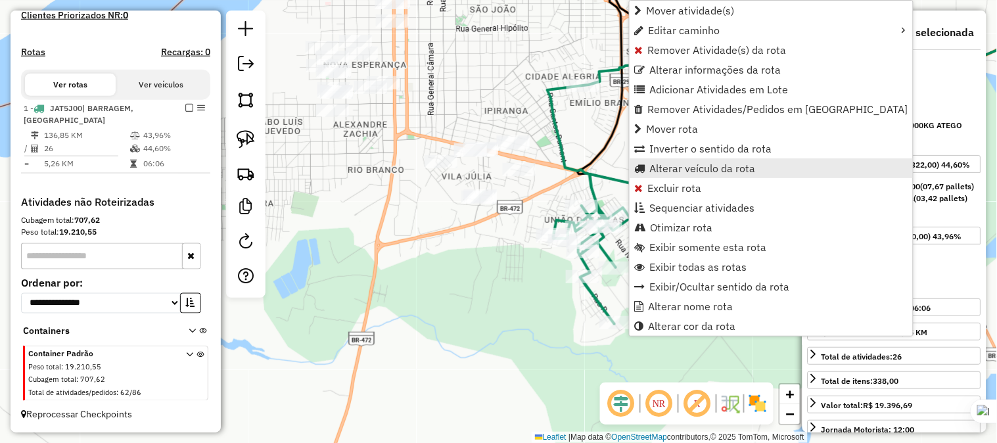
click at [667, 166] on span "Alterar veículo da rota" at bounding box center [703, 168] width 106 height 11
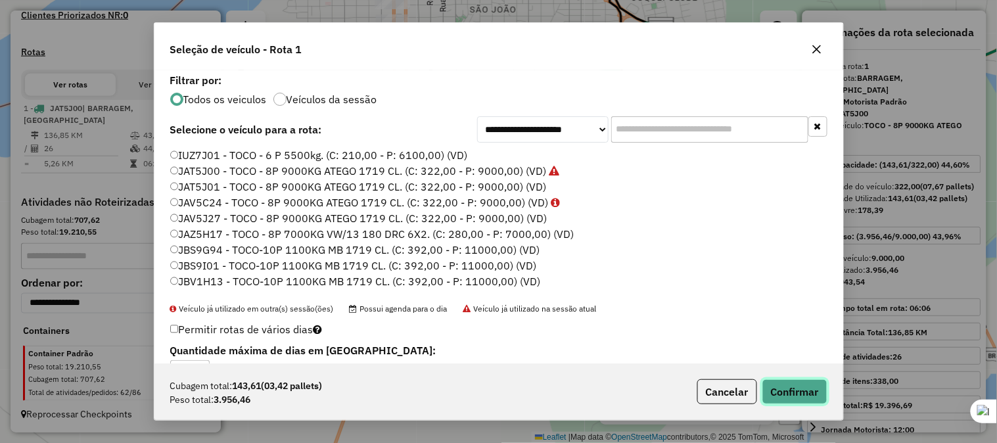
click at [791, 390] on button "Confirmar" at bounding box center [795, 391] width 65 height 25
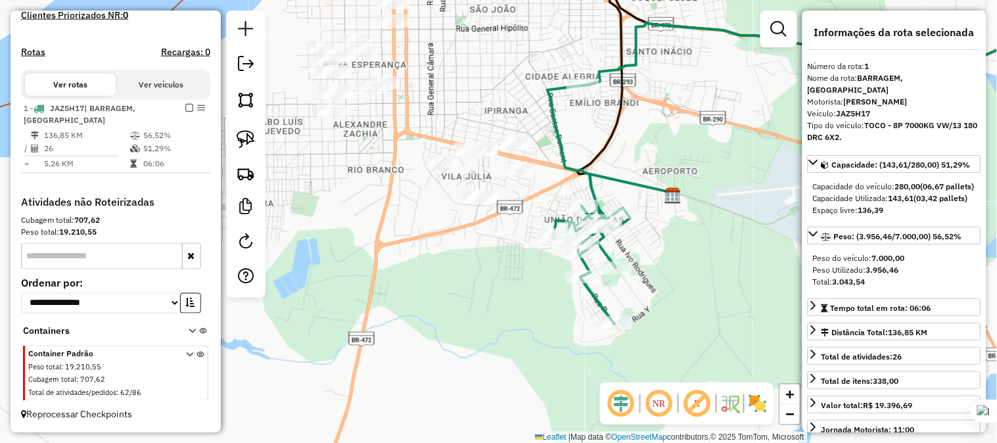
drag, startPoint x: 641, startPoint y: 163, endPoint x: 678, endPoint y: 179, distance: 40.9
click at [678, 179] on div "Janela de atendimento Grade de atendimento Capacidade Transportadoras Veículos …" at bounding box center [498, 221] width 997 height 443
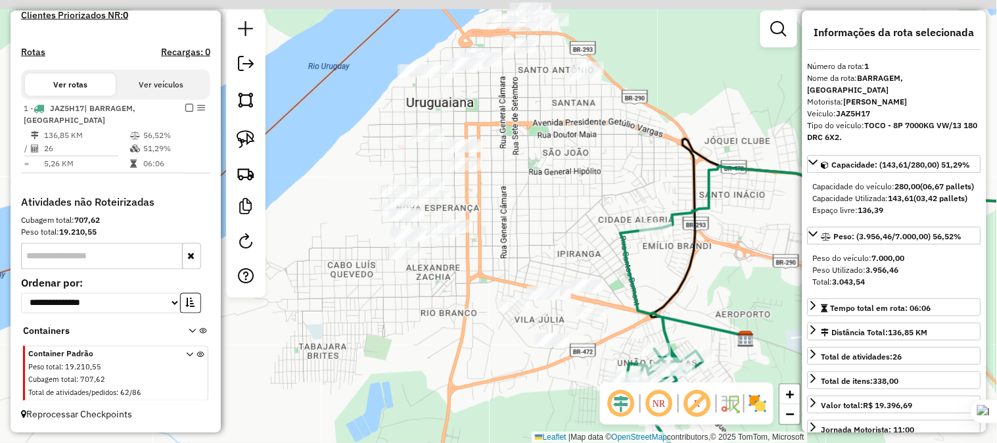
drag, startPoint x: 463, startPoint y: 128, endPoint x: 498, endPoint y: 255, distance: 131.6
click at [498, 255] on div "Janela de atendimento Grade de atendimento Capacidade Transportadoras Veículos …" at bounding box center [498, 221] width 997 height 443
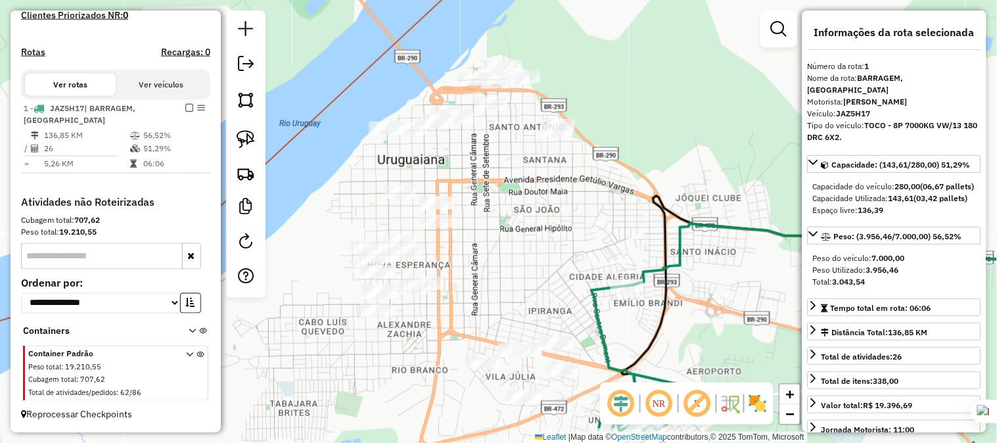
drag, startPoint x: 522, startPoint y: 193, endPoint x: 493, endPoint y: 254, distance: 67.0
click at [493, 254] on div "Janela de atendimento Grade de atendimento Capacidade Transportadoras Veículos …" at bounding box center [498, 221] width 997 height 443
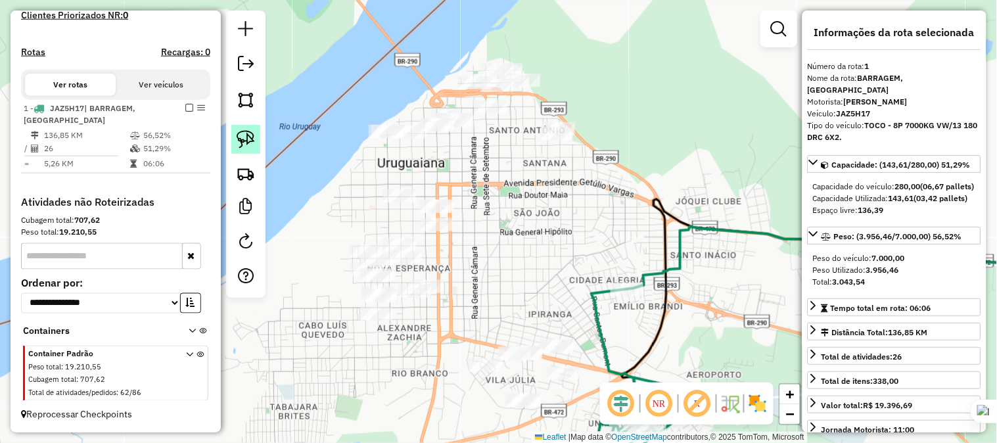
click at [237, 131] on img at bounding box center [246, 139] width 18 height 18
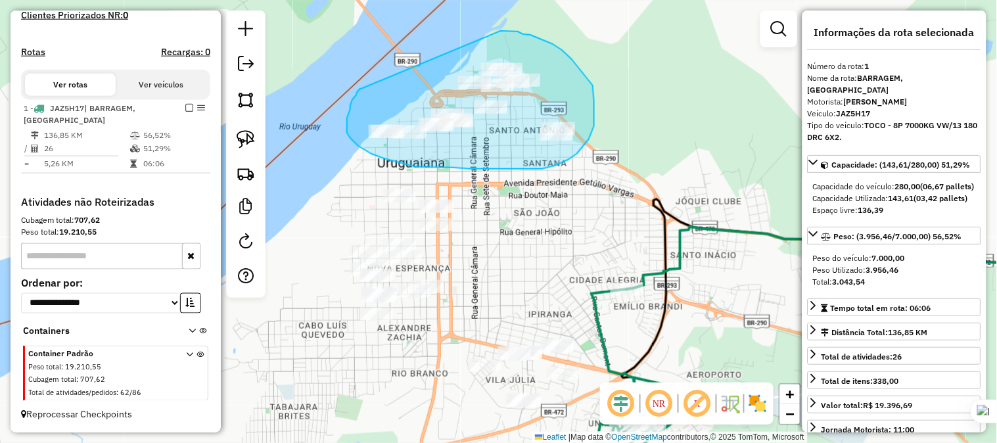
drag, startPoint x: 362, startPoint y: 89, endPoint x: 491, endPoint y: 31, distance: 141.8
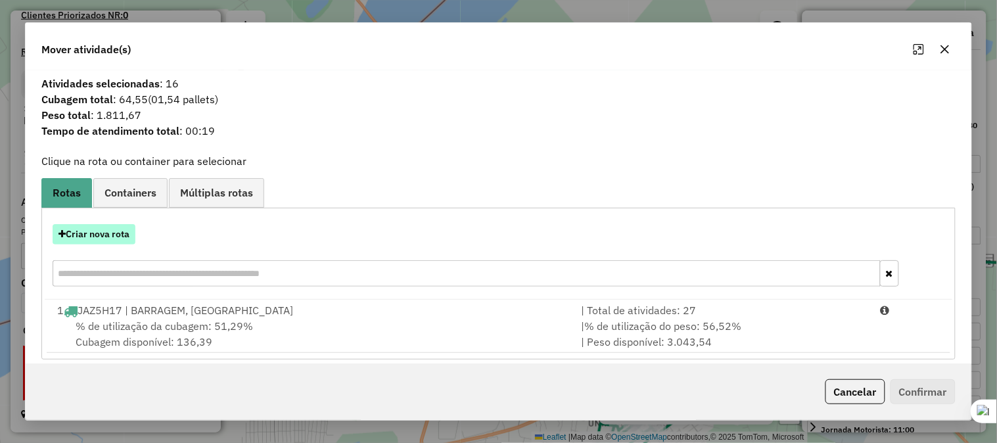
click at [116, 239] on button "Criar nova rota" at bounding box center [94, 234] width 83 height 20
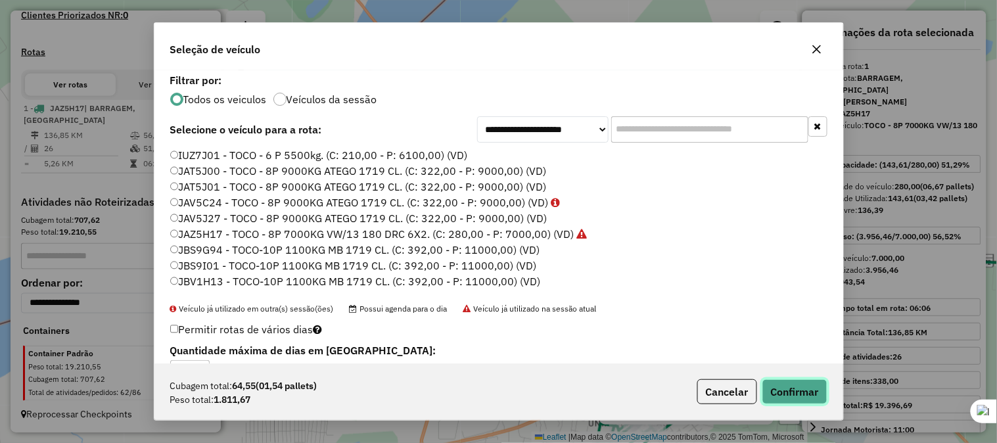
click at [797, 385] on button "Confirmar" at bounding box center [795, 391] width 65 height 25
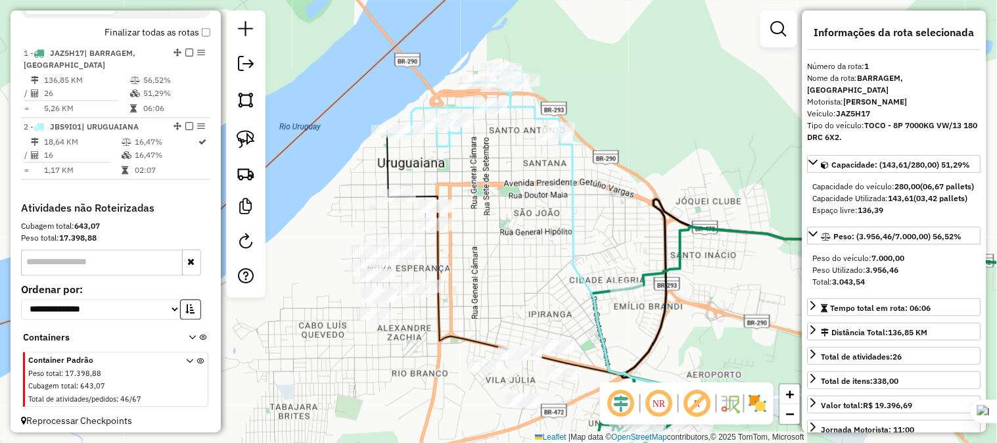
scroll to position [481, 0]
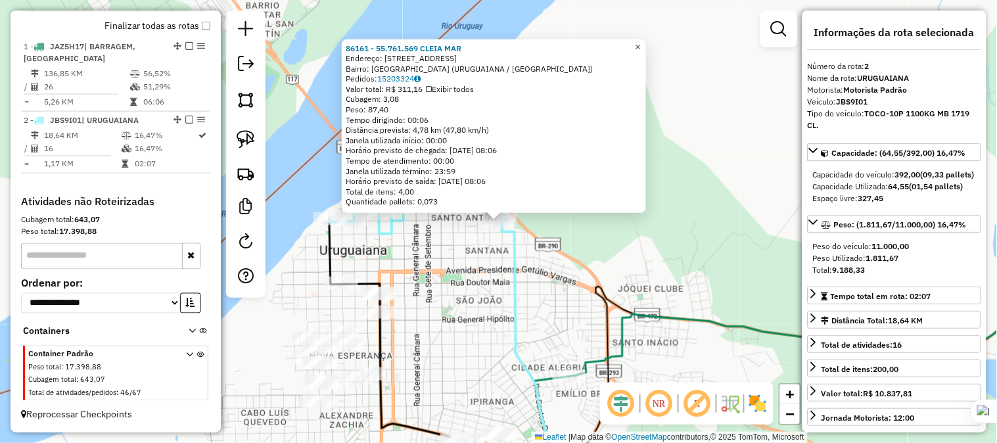
click at [641, 41] on span "×" at bounding box center [638, 46] width 6 height 11
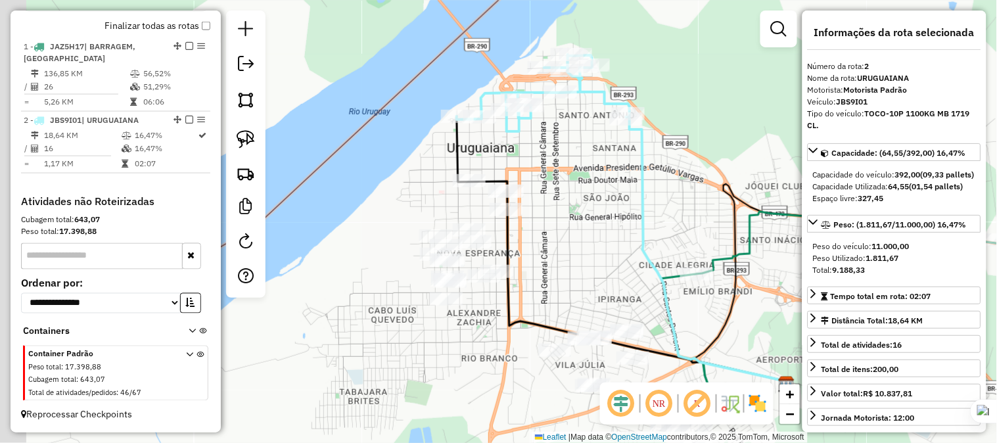
drag, startPoint x: 546, startPoint y: 270, endPoint x: 669, endPoint y: 166, distance: 160.4
click at [676, 166] on div "Janela de atendimento Grade de atendimento Capacidade Transportadoras Veículos …" at bounding box center [498, 221] width 997 height 443
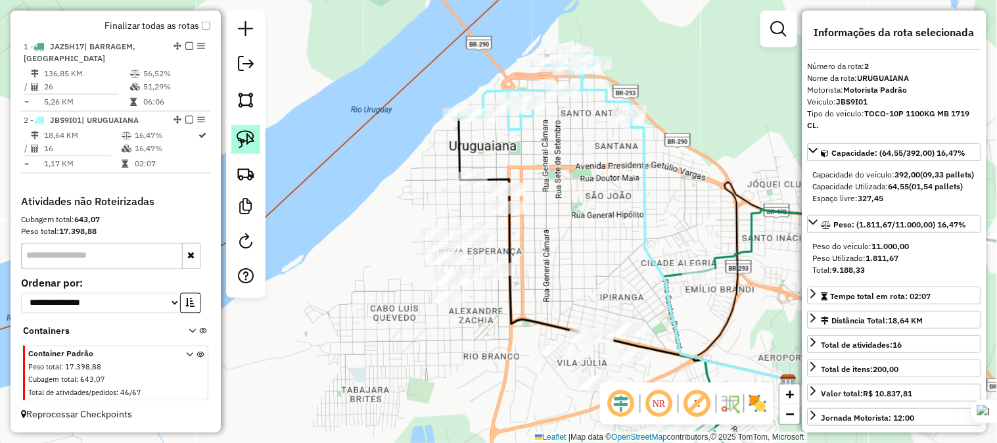
click at [250, 128] on link at bounding box center [245, 139] width 29 height 29
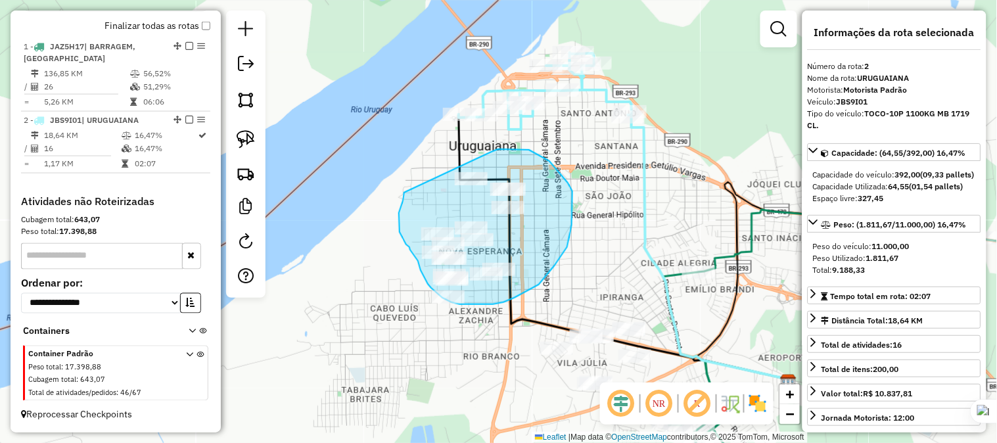
drag, startPoint x: 404, startPoint y: 193, endPoint x: 492, endPoint y: 152, distance: 96.5
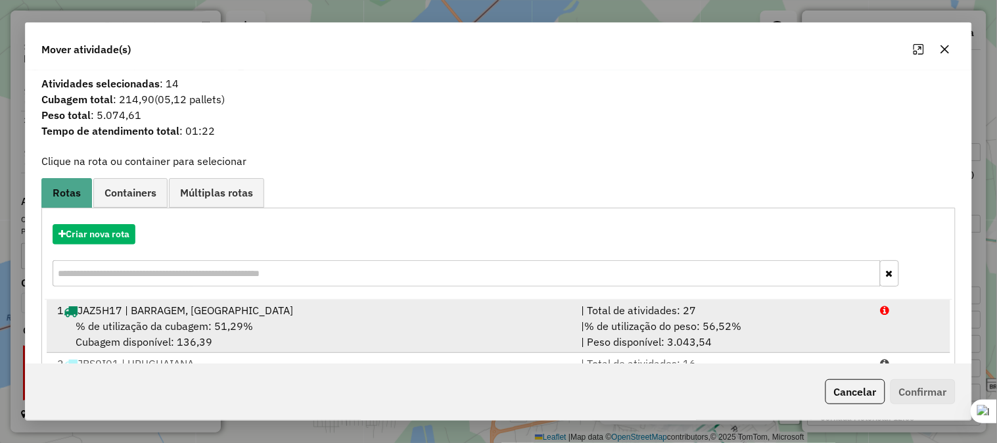
scroll to position [64, 0]
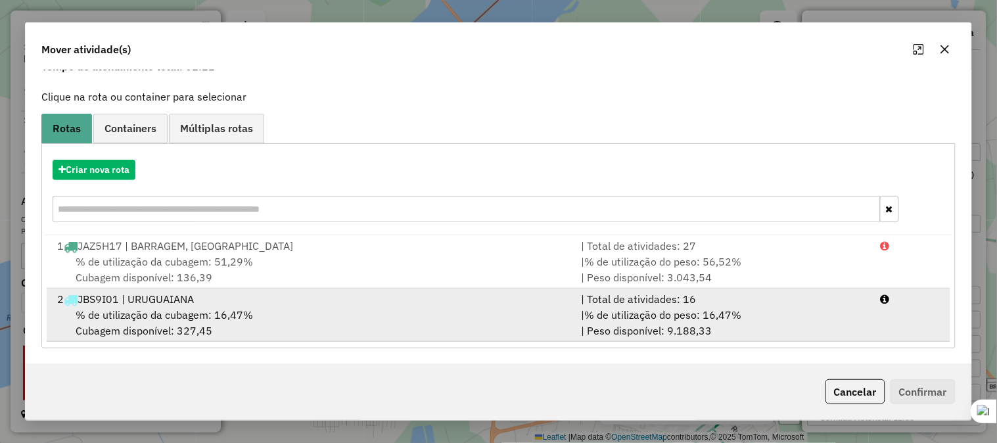
click at [134, 304] on div "2 JBS9I01 | URUGUAIANA" at bounding box center [311, 299] width 524 height 16
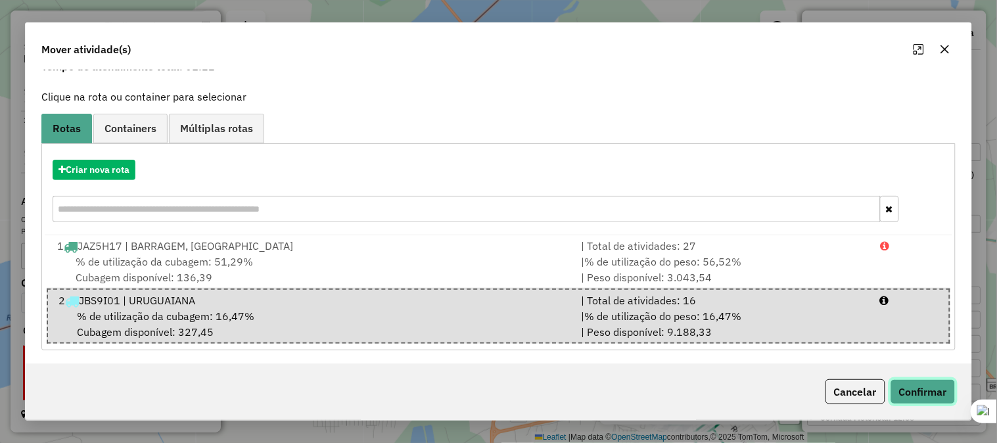
click at [911, 395] on button "Confirmar" at bounding box center [923, 391] width 65 height 25
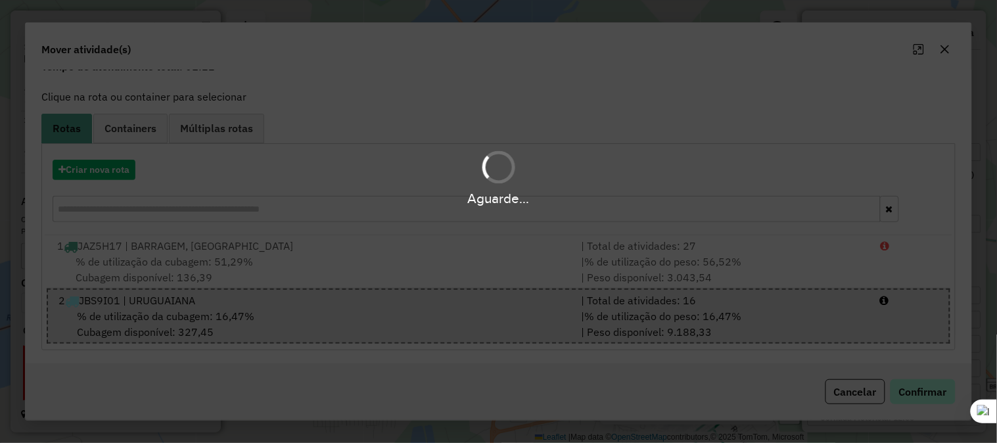
scroll to position [0, 0]
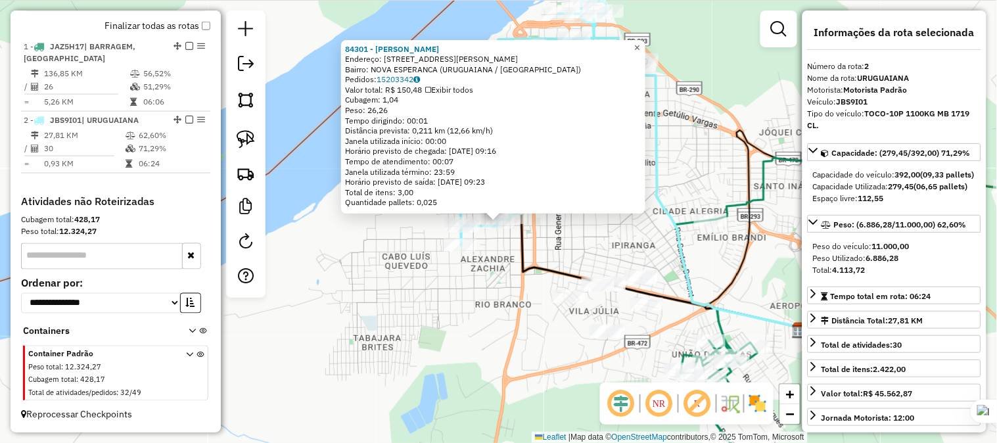
click at [640, 46] on span "×" at bounding box center [637, 46] width 6 height 11
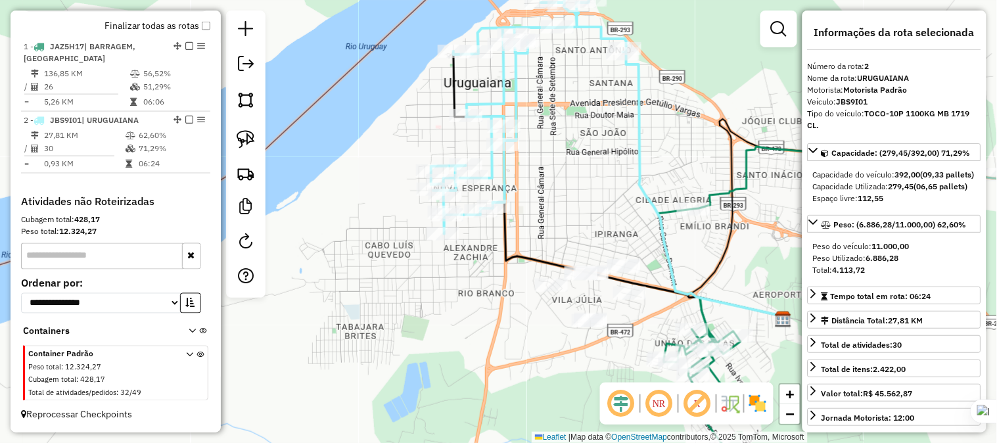
drag, startPoint x: 612, startPoint y: 196, endPoint x: 549, endPoint y: 129, distance: 92.1
click at [549, 129] on div "Janela de atendimento Grade de atendimento Capacidade Transportadoras Veículos …" at bounding box center [498, 221] width 997 height 443
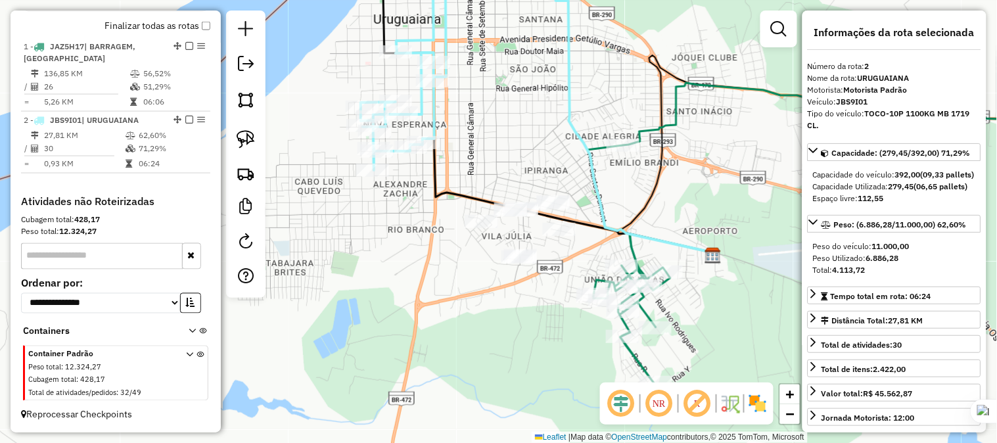
drag, startPoint x: 632, startPoint y: 228, endPoint x: 606, endPoint y: 220, distance: 27.0
click at [606, 220] on icon at bounding box center [634, 122] width 162 height 268
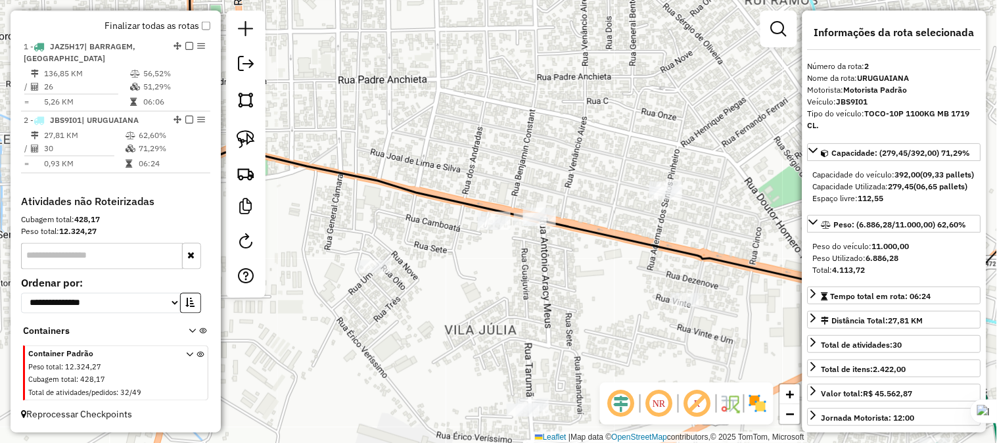
drag, startPoint x: 616, startPoint y: 273, endPoint x: 602, endPoint y: 218, distance: 56.9
click at [602, 218] on div "Janela de atendimento Grade de atendimento Capacidade Transportadoras Veículos …" at bounding box center [498, 221] width 997 height 443
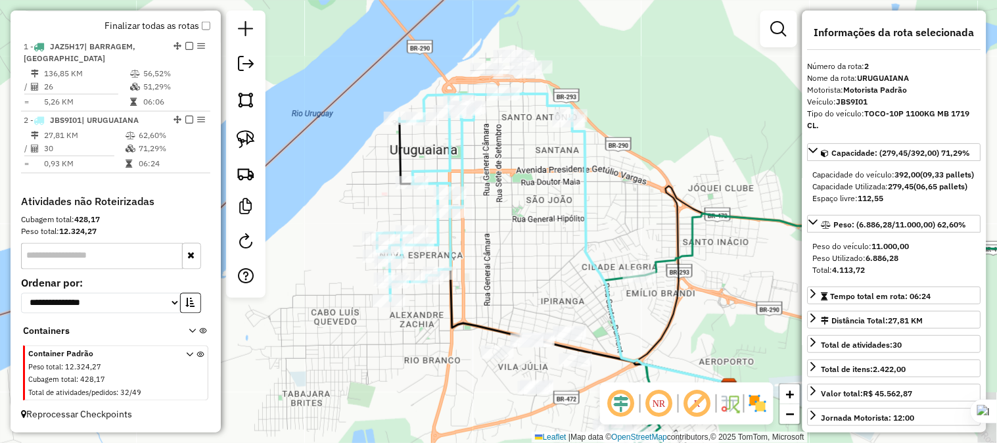
drag, startPoint x: 536, startPoint y: 120, endPoint x: 323, endPoint y: 211, distance: 231.5
click at [492, 241] on div "Janela de atendimento Grade de atendimento Capacidade Transportadoras Veículos …" at bounding box center [498, 221] width 997 height 443
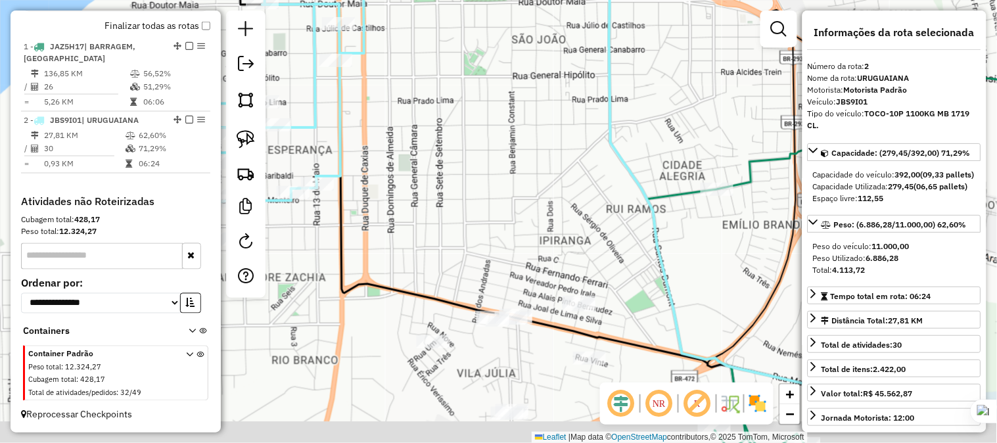
click at [488, 291] on div "Janela de atendimento Grade de atendimento Capacidade Transportadoras Veículos …" at bounding box center [498, 221] width 997 height 443
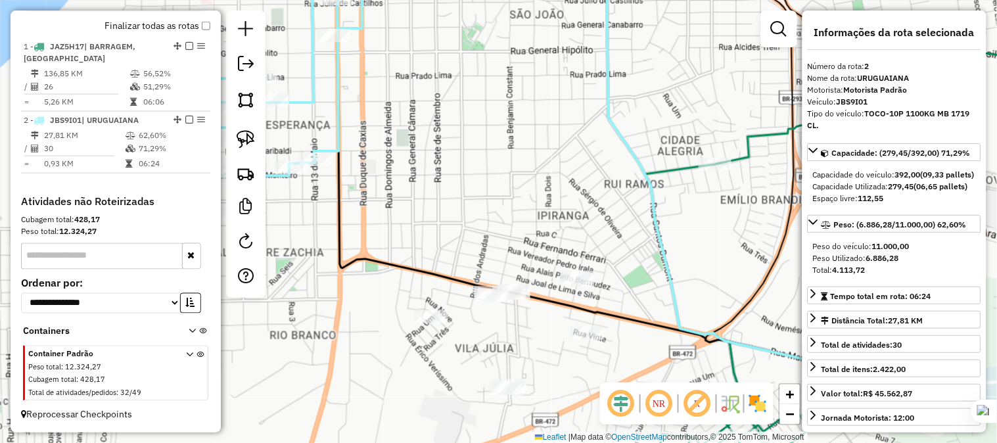
drag, startPoint x: 450, startPoint y: 300, endPoint x: 441, endPoint y: 224, distance: 76.8
click at [441, 226] on icon at bounding box center [569, 158] width 662 height 454
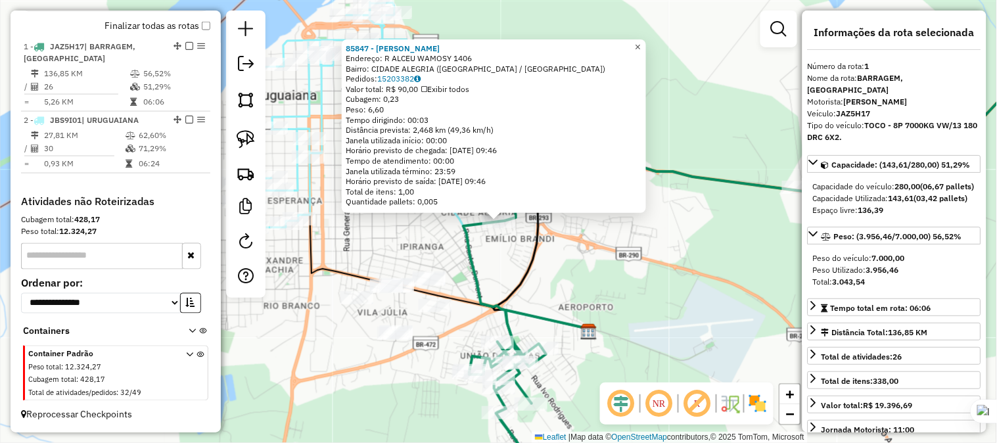
click at [640, 40] on link "×" at bounding box center [638, 47] width 16 height 16
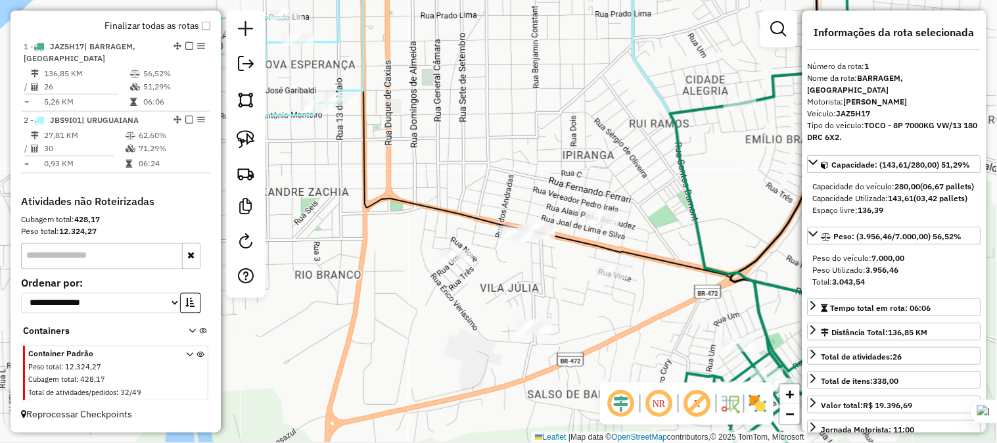
drag, startPoint x: 456, startPoint y: 170, endPoint x: 530, endPoint y: 160, distance: 74.8
click at [530, 161] on div "Janela de atendimento Grade de atendimento Capacidade Transportadoras Veículos …" at bounding box center [498, 221] width 997 height 443
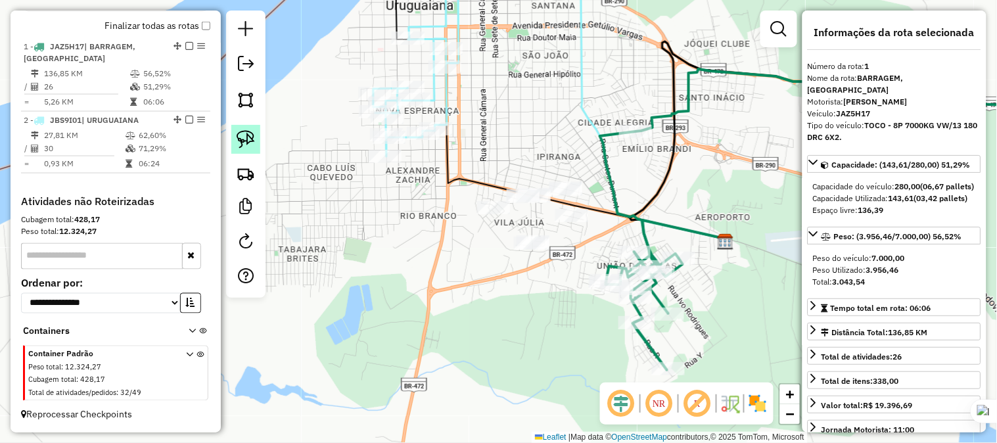
click at [253, 136] on img at bounding box center [246, 139] width 18 height 18
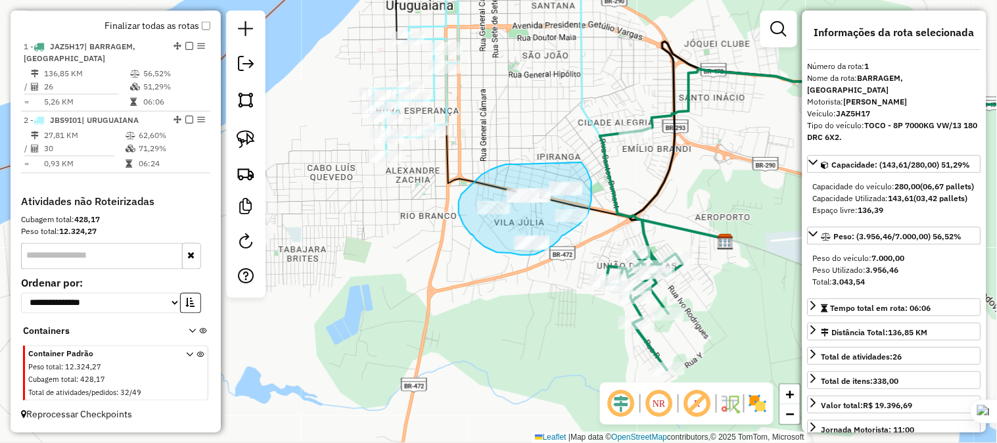
drag, startPoint x: 506, startPoint y: 164, endPoint x: 574, endPoint y: 162, distance: 67.8
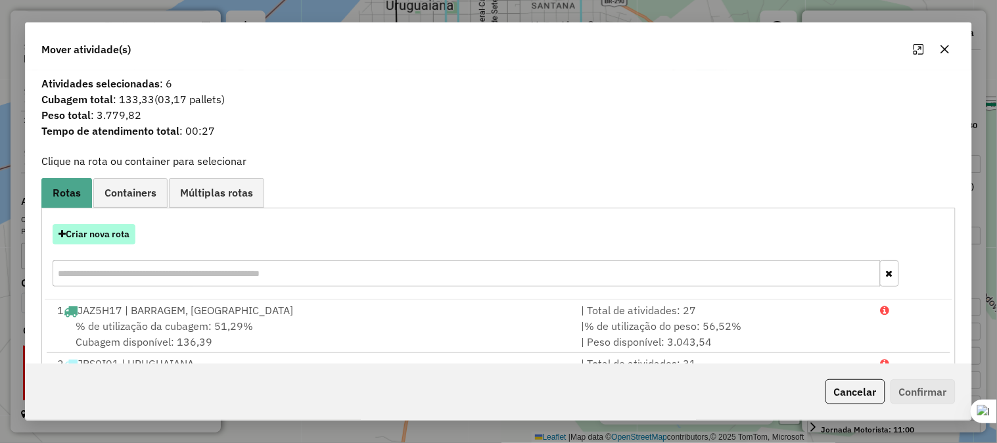
click at [105, 232] on button "Criar nova rota" at bounding box center [94, 234] width 83 height 20
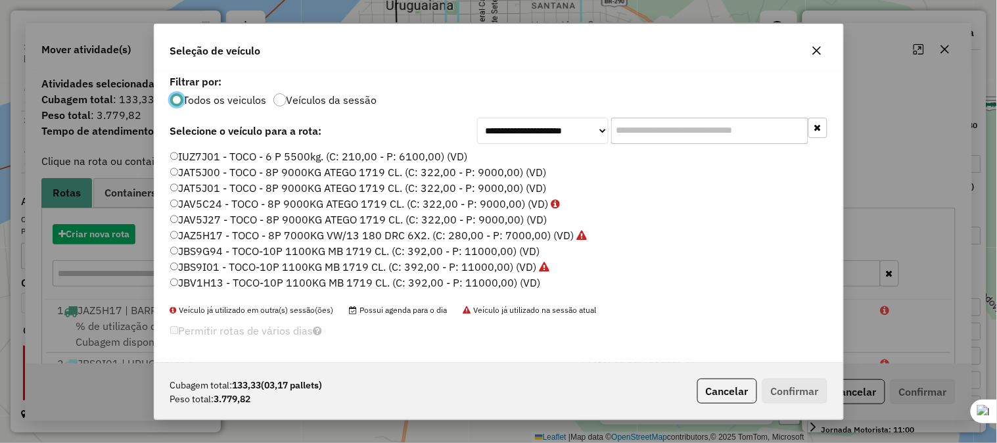
scroll to position [7, 3]
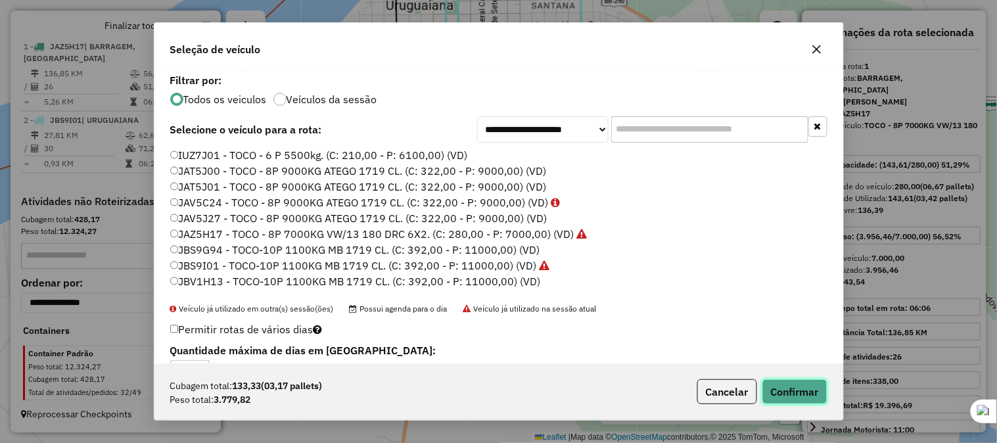
click at [797, 389] on button "Confirmar" at bounding box center [795, 391] width 65 height 25
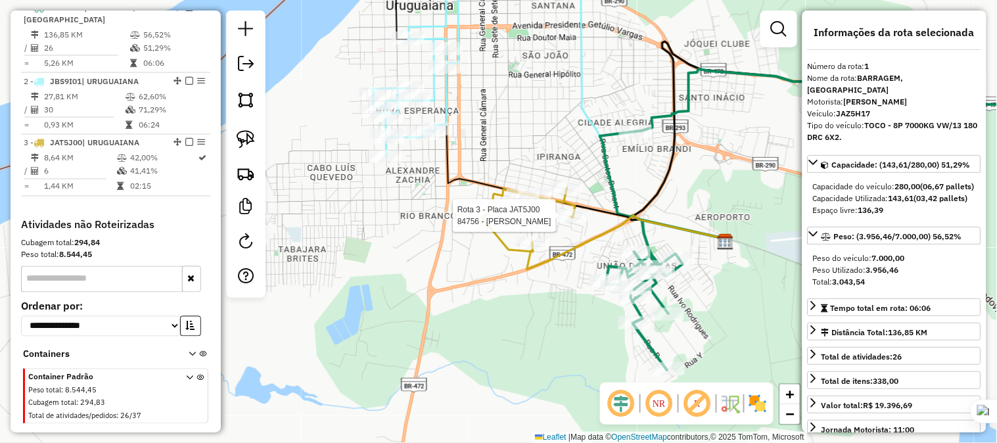
scroll to position [542, 0]
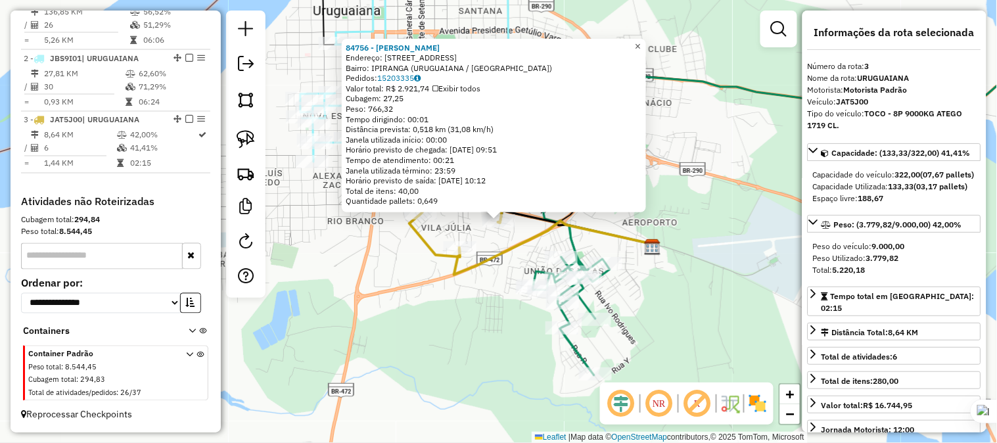
click at [642, 42] on link "×" at bounding box center [638, 47] width 16 height 16
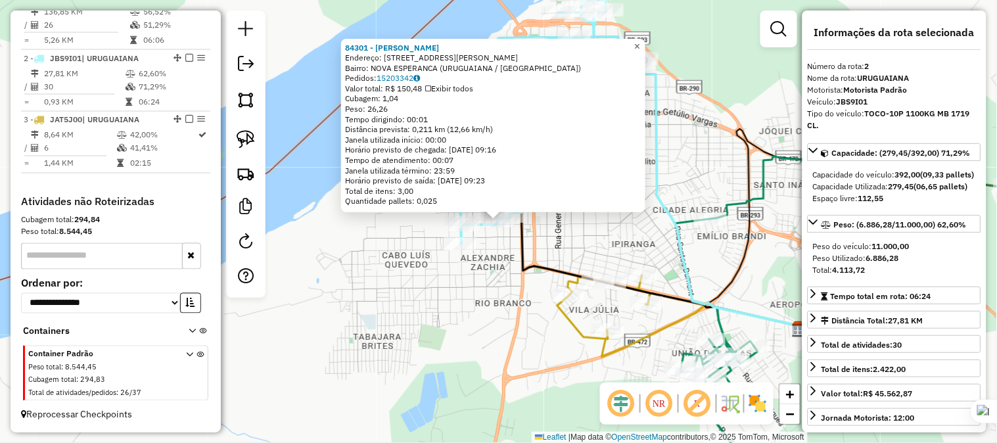
click at [640, 41] on span "×" at bounding box center [637, 46] width 6 height 11
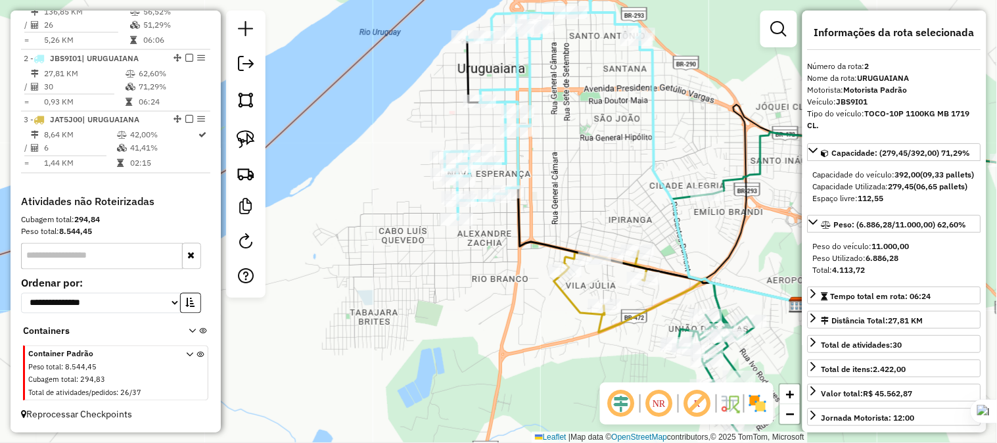
drag, startPoint x: 593, startPoint y: 259, endPoint x: 593, endPoint y: 241, distance: 17.7
click at [589, 234] on div "Janela de atendimento Grade de atendimento Capacidade Transportadoras Veículos …" at bounding box center [498, 221] width 997 height 443
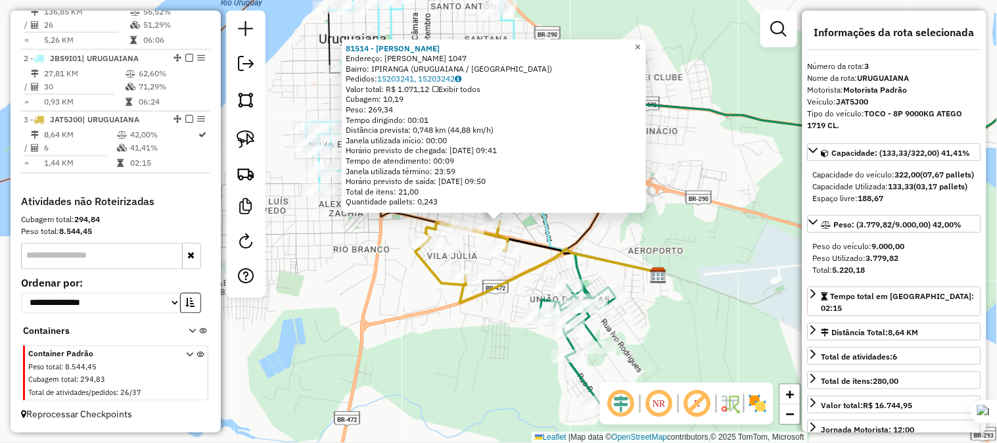
click at [641, 41] on span "×" at bounding box center [638, 46] width 6 height 11
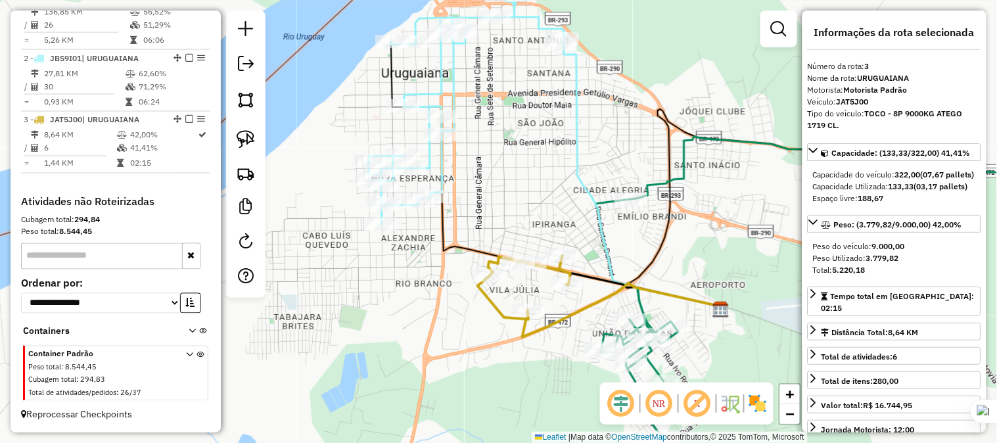
drag, startPoint x: 557, startPoint y: 114, endPoint x: 620, endPoint y: 149, distance: 71.2
click at [620, 149] on div "Janela de atendimento Grade de atendimento Capacidade Transportadoras Veículos …" at bounding box center [498, 221] width 997 height 443
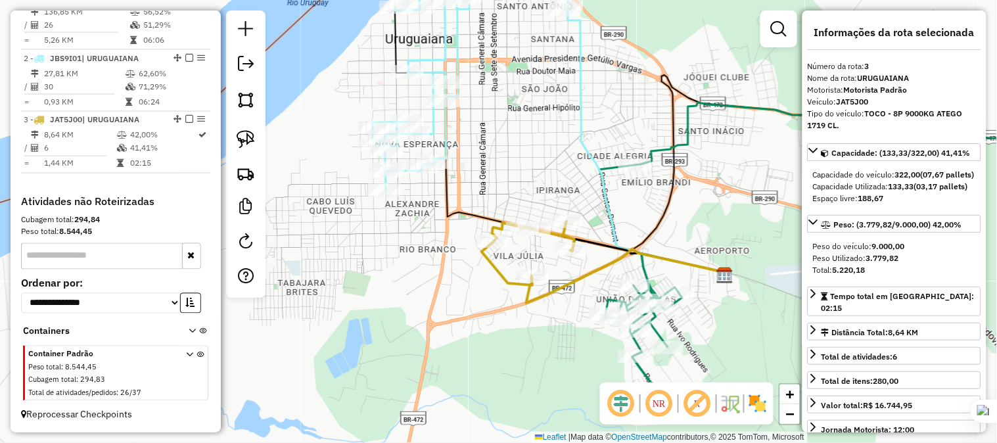
drag, startPoint x: 511, startPoint y: 226, endPoint x: 515, endPoint y: 192, distance: 34.4
click at [515, 192] on div "Janela de atendimento Grade de atendimento Capacidade Transportadoras Veículos …" at bounding box center [498, 221] width 997 height 443
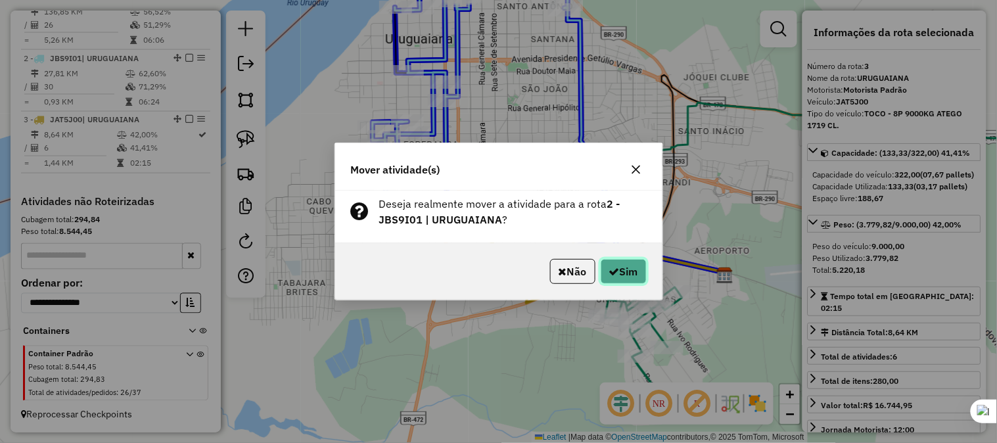
click at [630, 277] on button "Sim" at bounding box center [624, 271] width 46 height 25
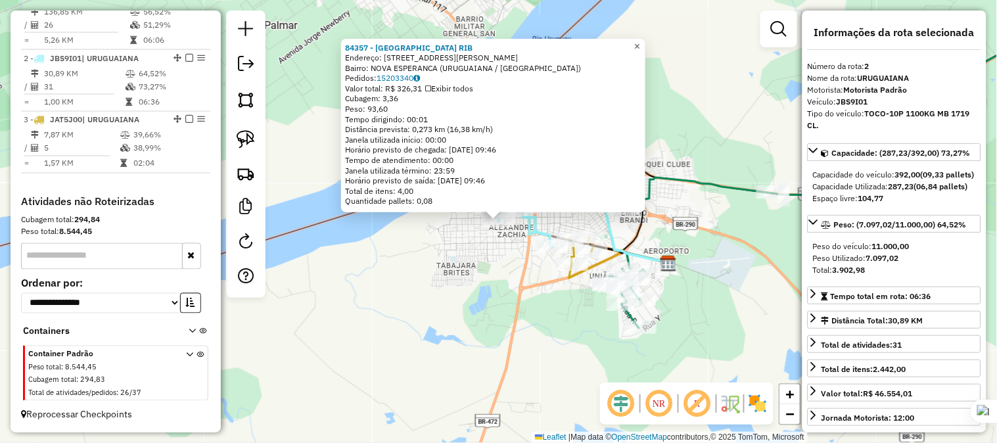
click at [640, 45] on span "×" at bounding box center [637, 46] width 6 height 11
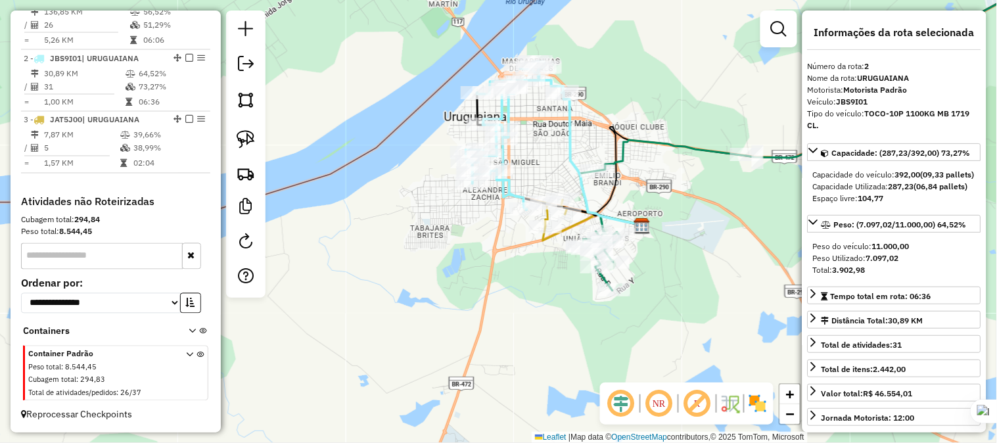
drag, startPoint x: 655, startPoint y: 176, endPoint x: 608, endPoint y: 135, distance: 62.9
click at [619, 120] on icon at bounding box center [826, 128] width 492 height 326
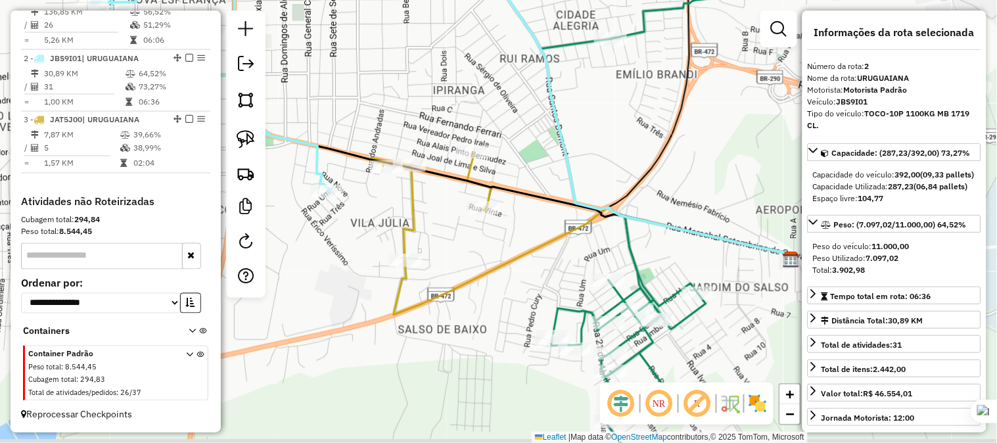
drag, startPoint x: 567, startPoint y: 191, endPoint x: 589, endPoint y: 154, distance: 43.1
click at [600, 149] on div "Janela de atendimento Grade de atendimento Capacidade Transportadoras Veículos …" at bounding box center [498, 221] width 997 height 443
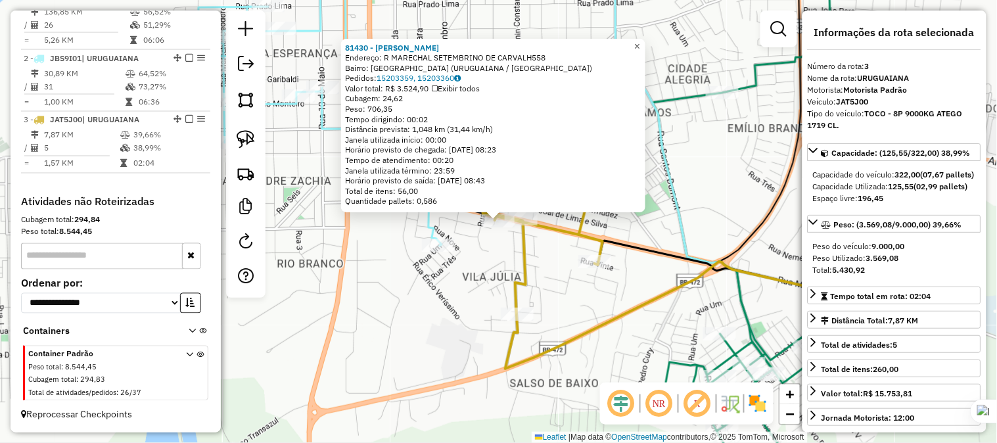
click at [640, 47] on span "×" at bounding box center [637, 46] width 6 height 11
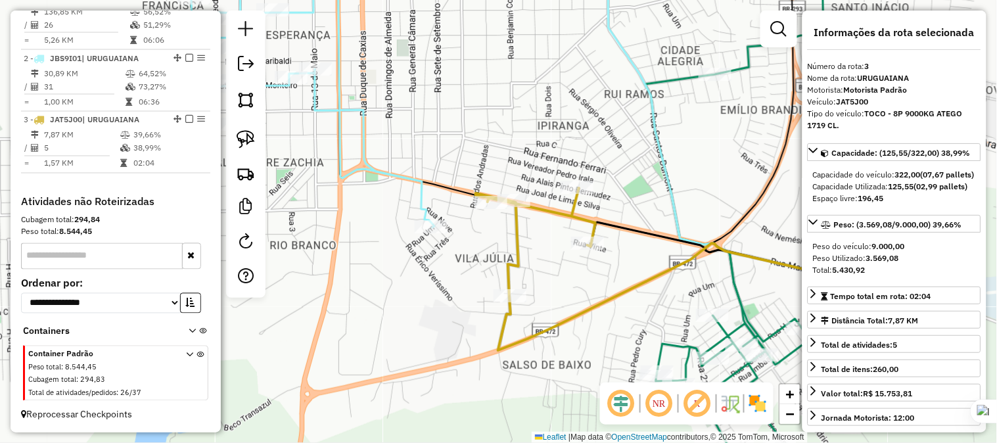
drag, startPoint x: 548, startPoint y: 172, endPoint x: 534, endPoint y: 124, distance: 50.6
click at [534, 124] on div "Janela de atendimento Grade de atendimento Capacidade Transportadoras Veículos …" at bounding box center [498, 221] width 997 height 443
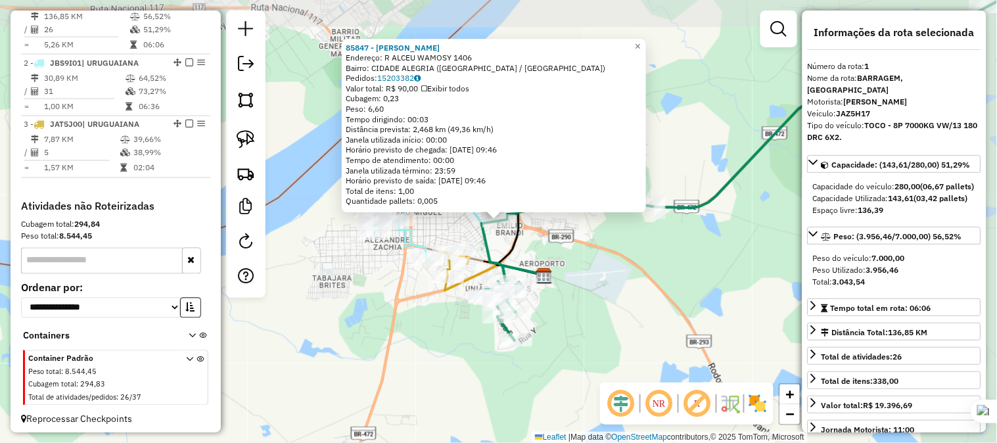
scroll to position [508, 0]
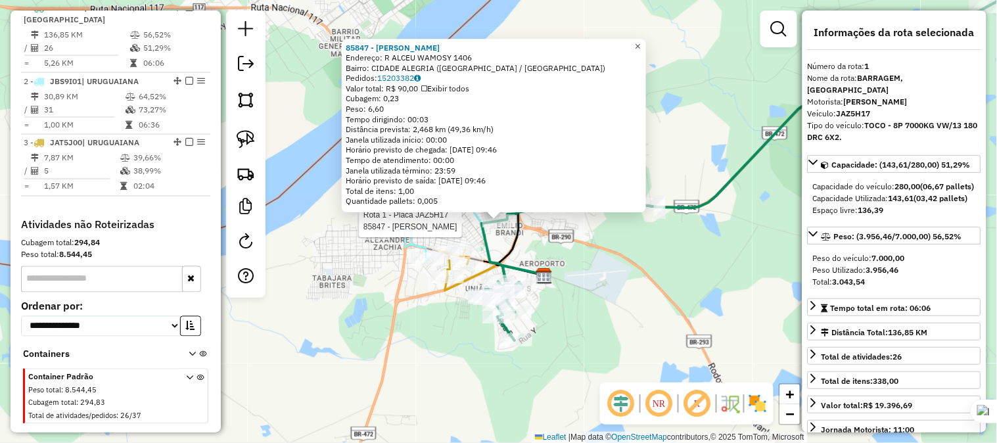
click at [641, 44] on span "×" at bounding box center [638, 46] width 6 height 11
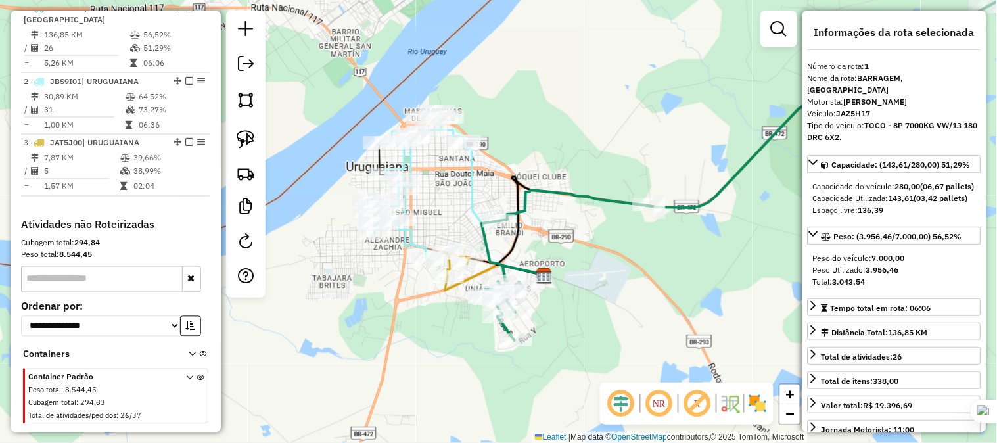
drag, startPoint x: 556, startPoint y: 122, endPoint x: 603, endPoint y: 131, distance: 47.6
click at [603, 131] on div "Janela de atendimento Grade de atendimento Capacidade Transportadoras Veículos …" at bounding box center [498, 221] width 997 height 443
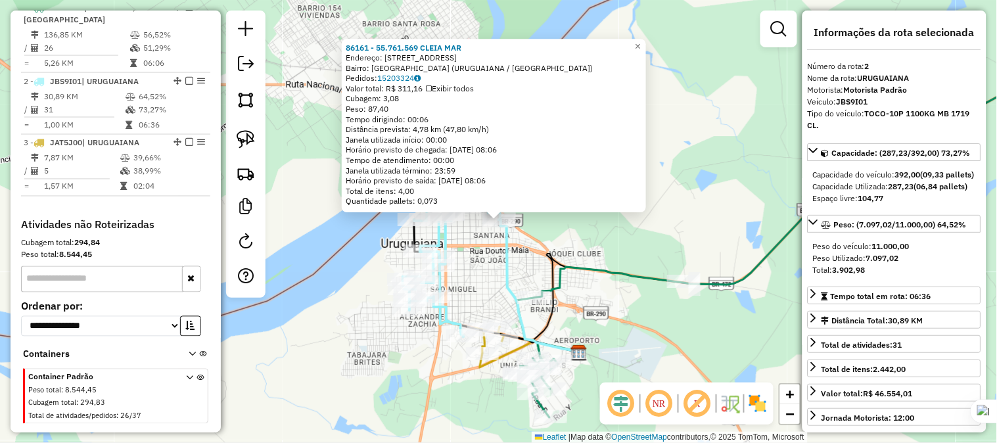
scroll to position [542, 0]
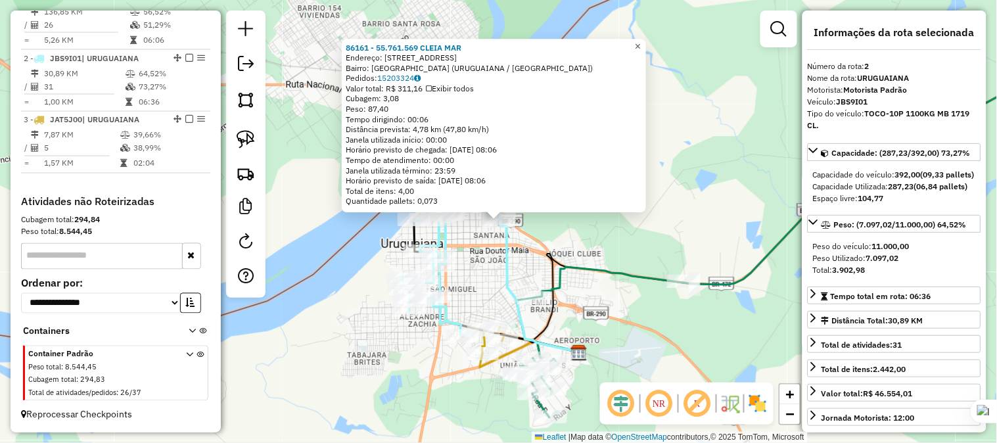
click at [641, 41] on span "×" at bounding box center [638, 46] width 6 height 11
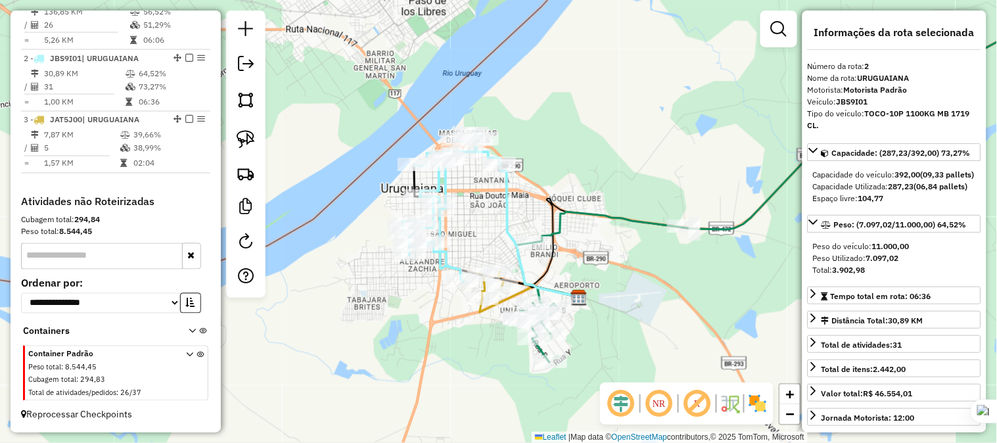
drag, startPoint x: 598, startPoint y: 191, endPoint x: 602, endPoint y: 109, distance: 81.6
click at [605, 91] on div "Janela de atendimento Grade de atendimento Capacidade Transportadoras Veículos …" at bounding box center [498, 221] width 997 height 443
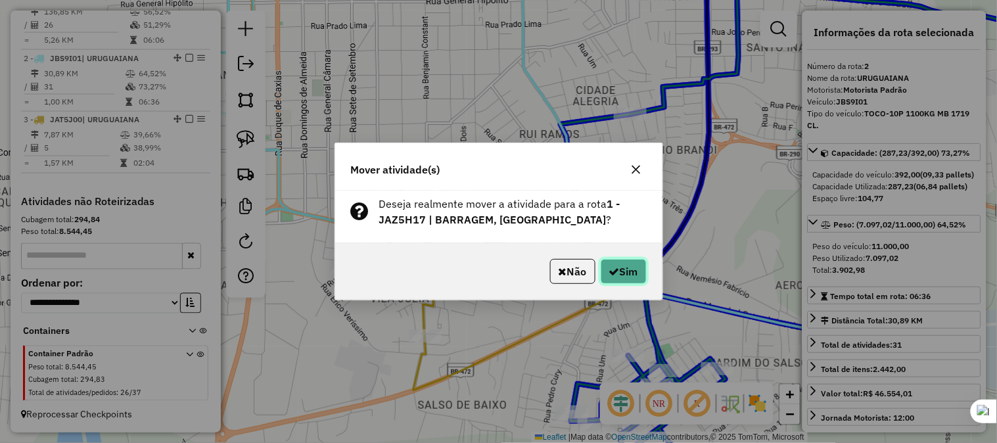
click at [624, 272] on button "Sim" at bounding box center [624, 271] width 46 height 25
click at [633, 279] on button "Sim" at bounding box center [624, 271] width 46 height 25
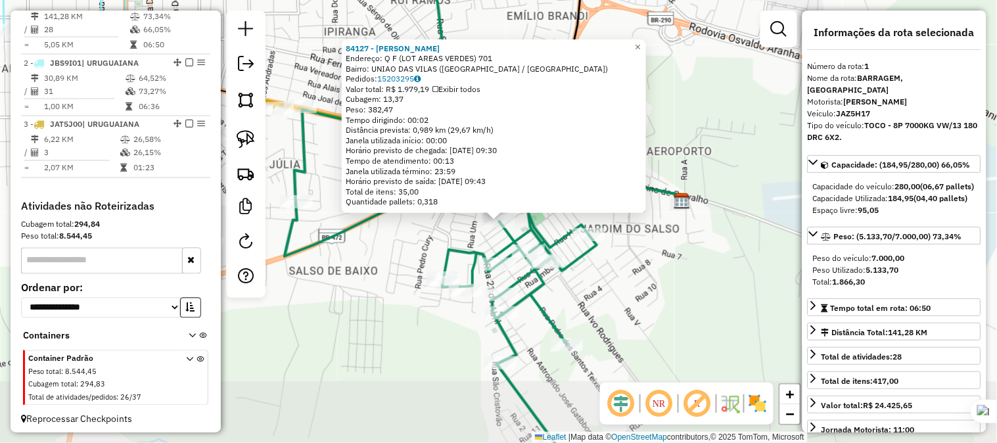
scroll to position [508, 0]
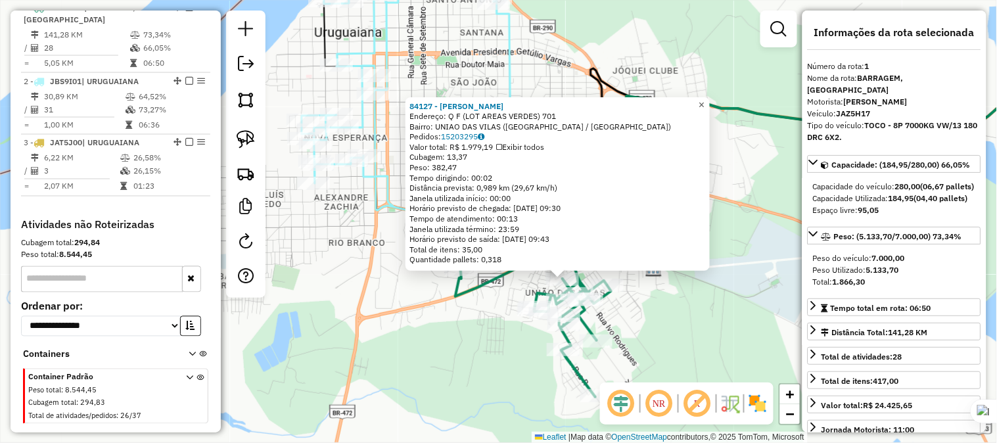
click at [705, 100] on span "×" at bounding box center [702, 104] width 6 height 11
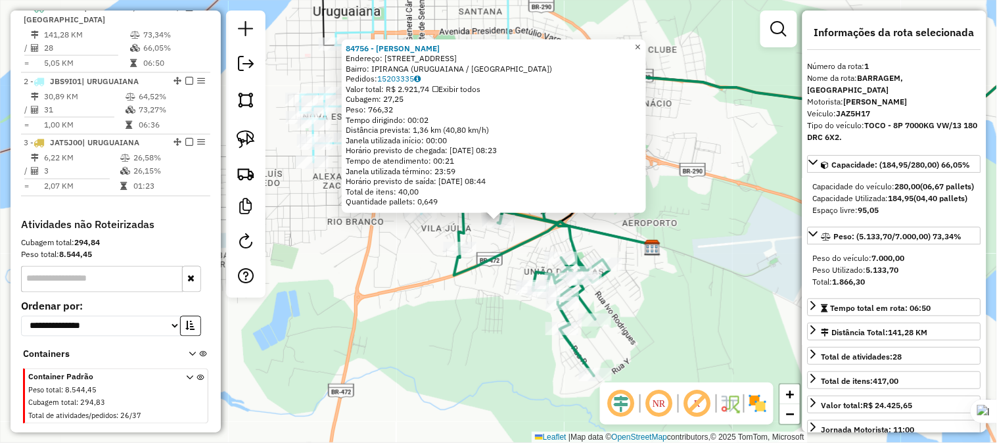
click at [641, 43] on span "×" at bounding box center [638, 46] width 6 height 11
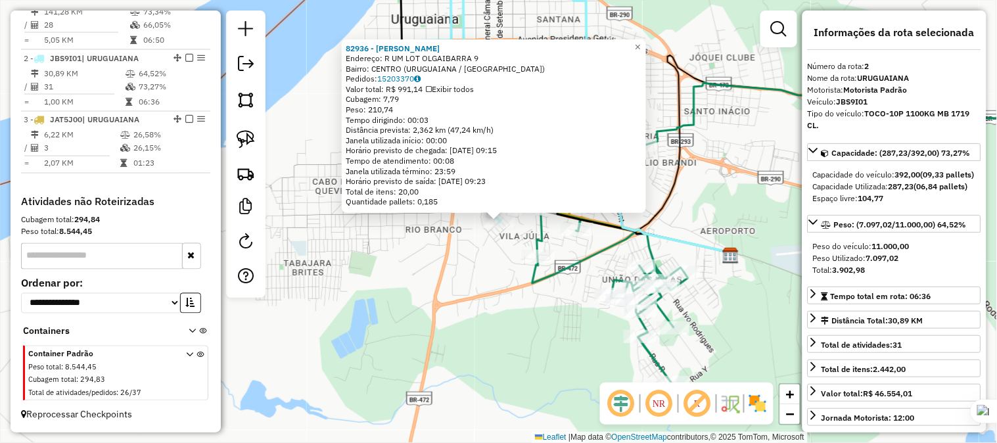
scroll to position [542, 0]
click at [646, 39] on link "×" at bounding box center [638, 47] width 16 height 16
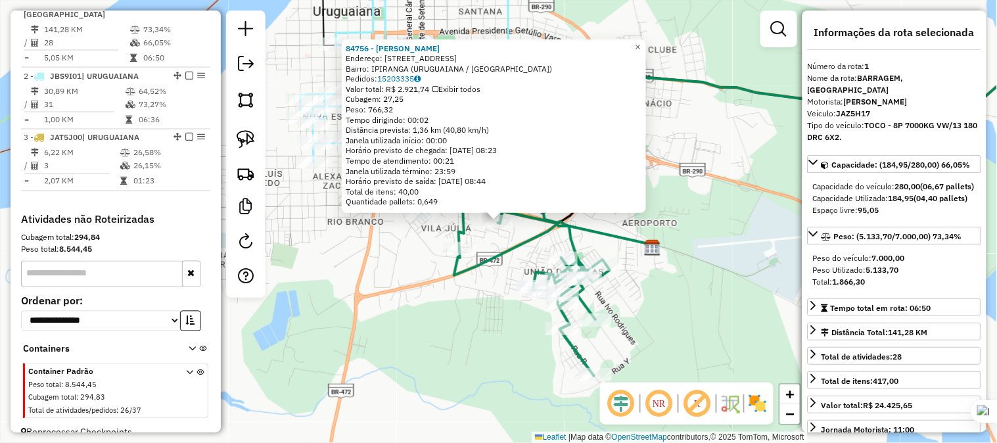
scroll to position [508, 0]
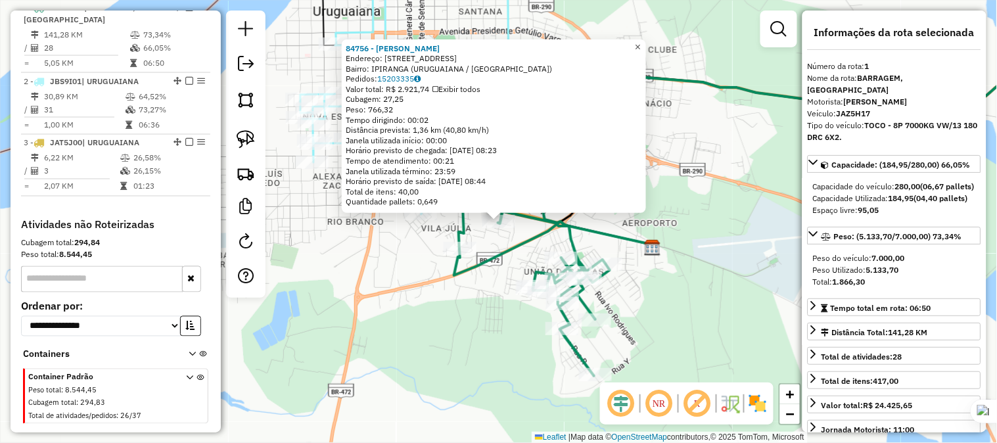
click at [641, 41] on span "×" at bounding box center [638, 46] width 6 height 11
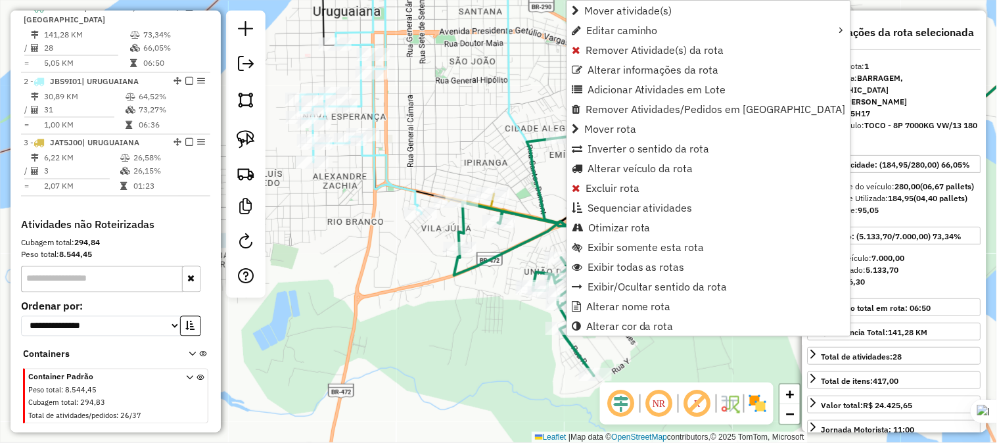
click at [542, 199] on icon at bounding box center [778, 178] width 639 height 396
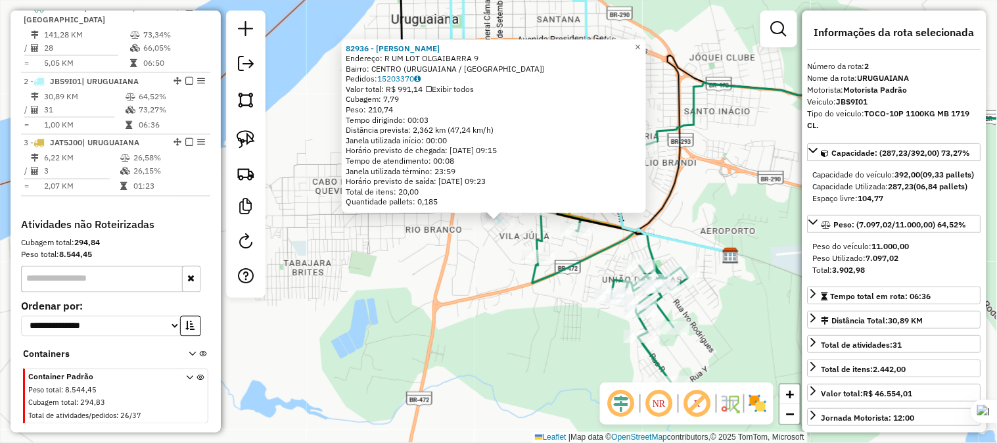
scroll to position [542, 0]
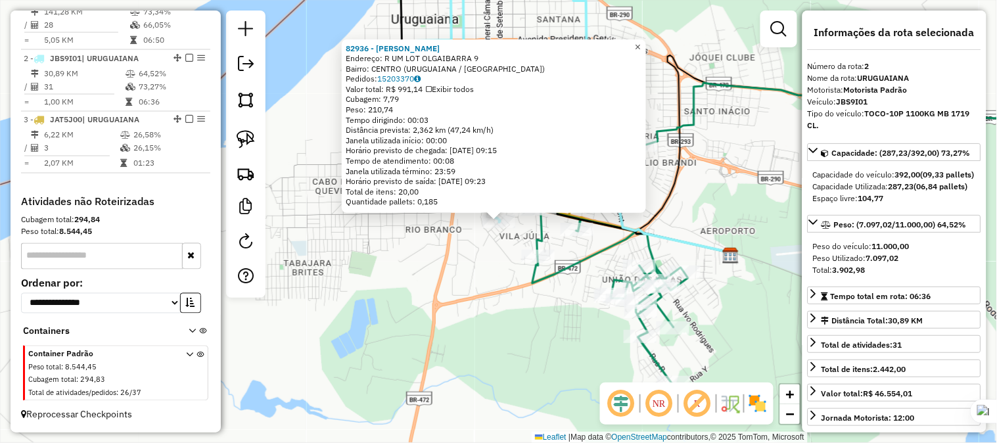
click at [641, 43] on span "×" at bounding box center [638, 46] width 6 height 11
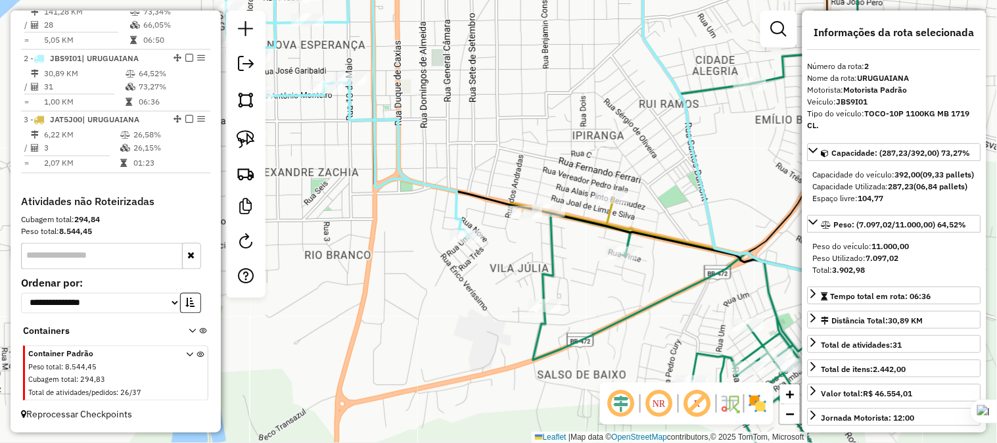
click at [521, 222] on div "Janela de atendimento Grade de atendimento Capacidade Transportadoras Veículos …" at bounding box center [498, 221] width 997 height 443
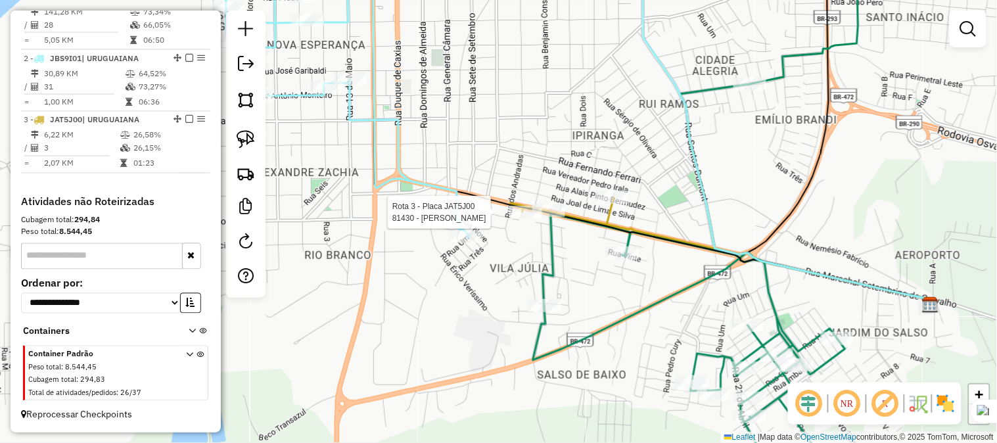
click at [521, 219] on div at bounding box center [525, 212] width 33 height 13
select select "**********"
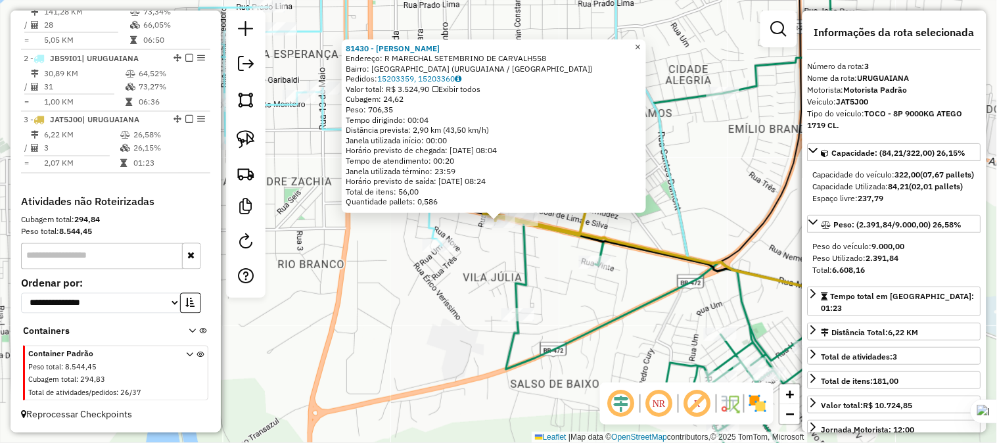
click at [646, 39] on link "×" at bounding box center [638, 47] width 16 height 16
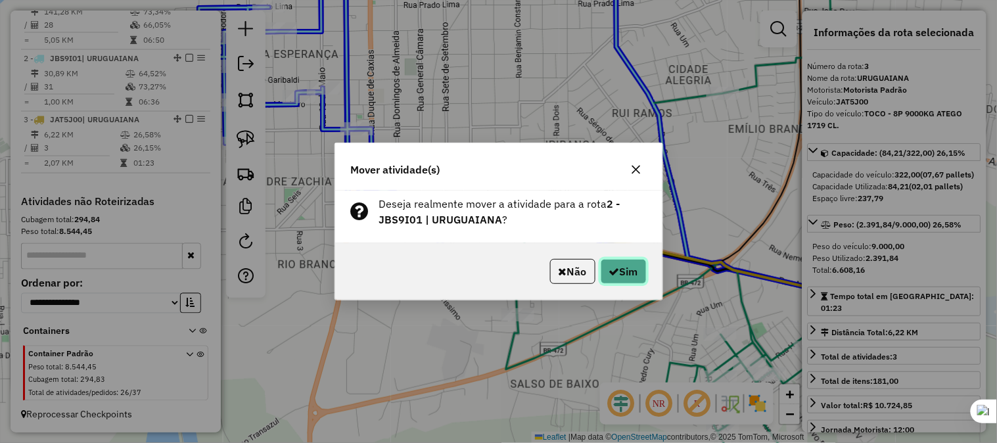
click at [623, 274] on button "Sim" at bounding box center [624, 271] width 46 height 25
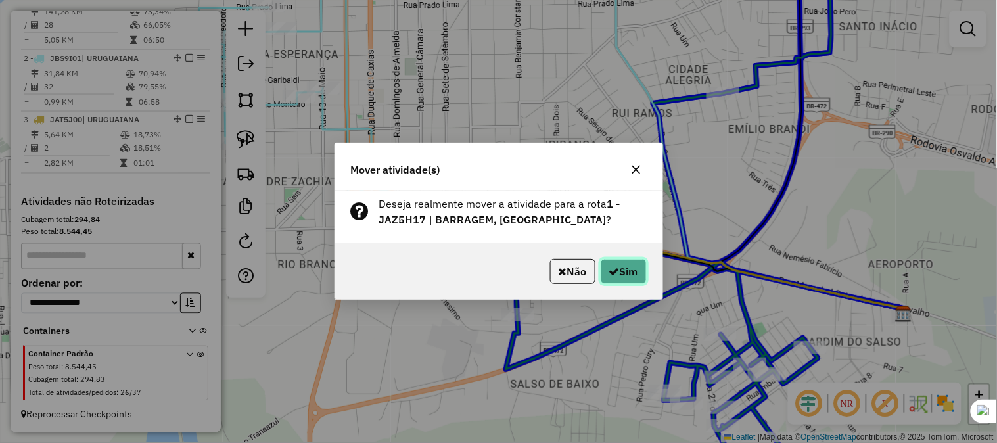
click at [619, 267] on button "Sim" at bounding box center [624, 271] width 46 height 25
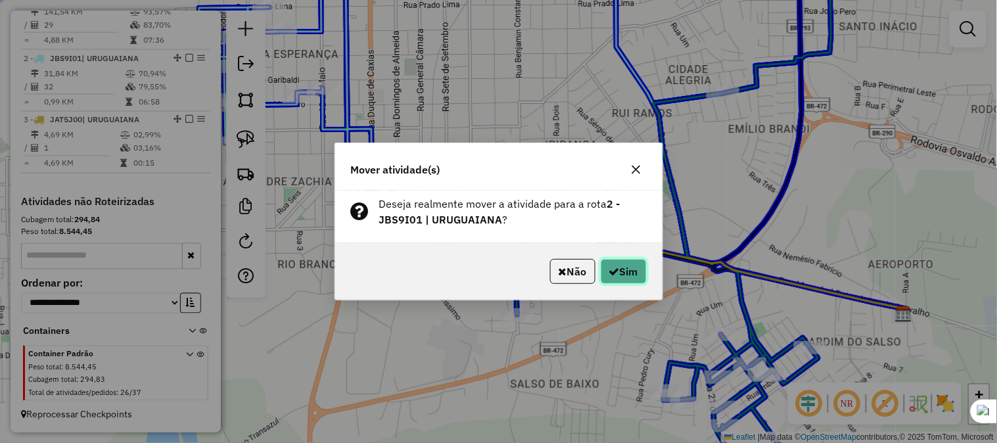
click at [631, 273] on button "Sim" at bounding box center [624, 271] width 46 height 25
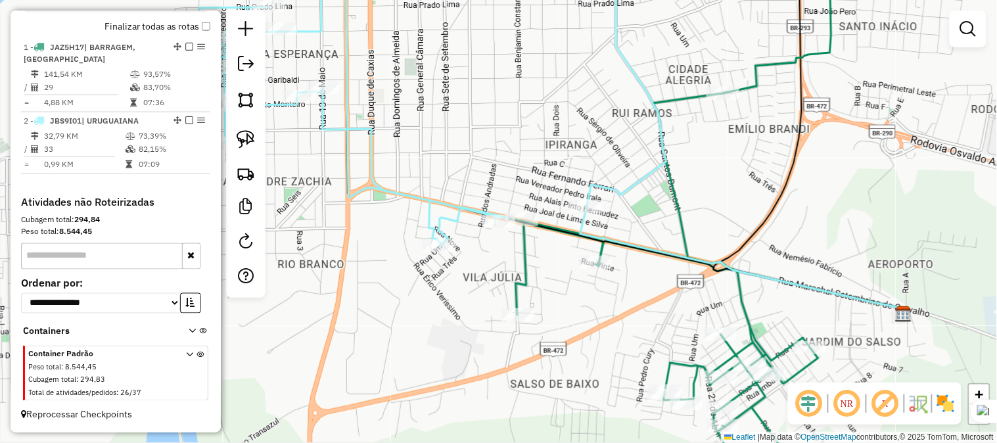
scroll to position [463, 0]
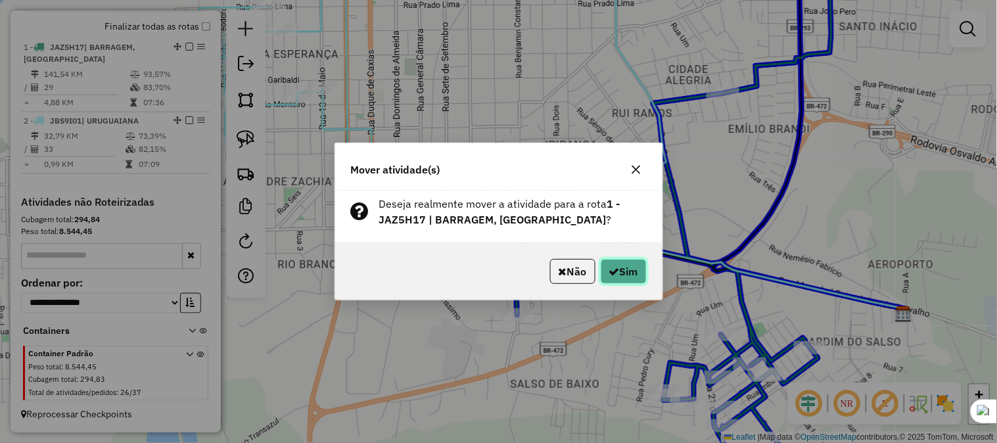
click at [628, 268] on button "Sim" at bounding box center [624, 271] width 46 height 25
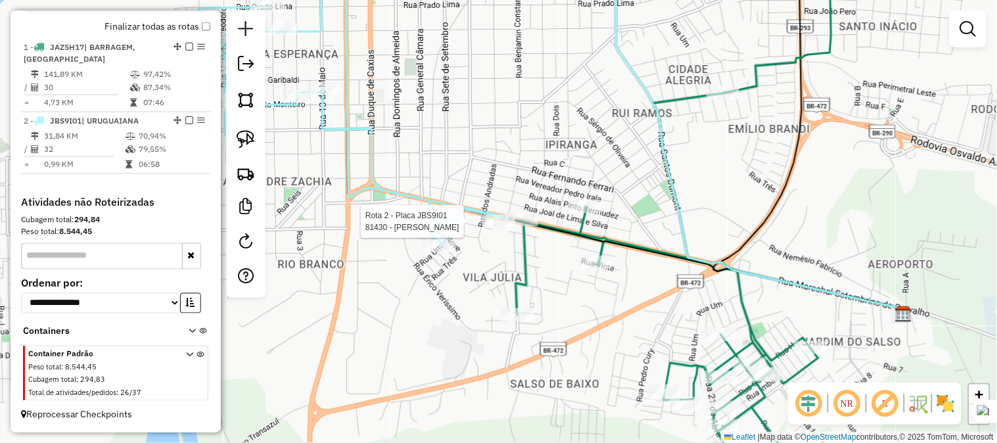
select select "**********"
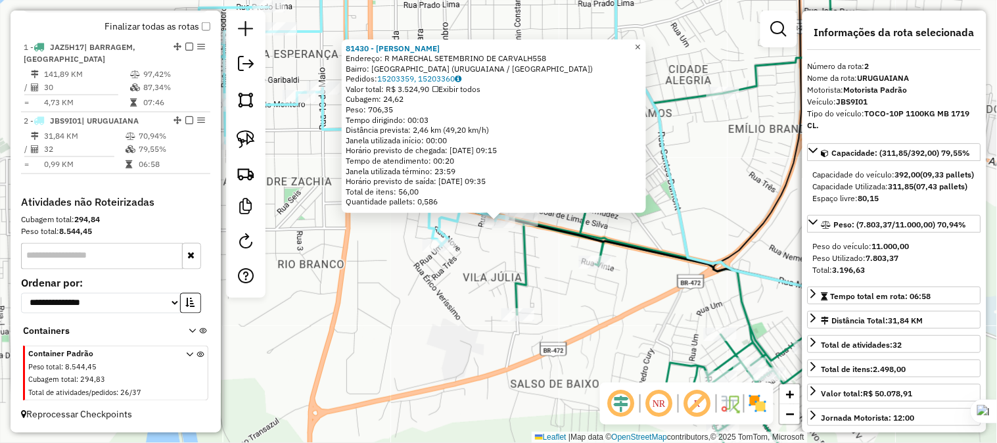
click at [641, 45] on span "×" at bounding box center [638, 46] width 6 height 11
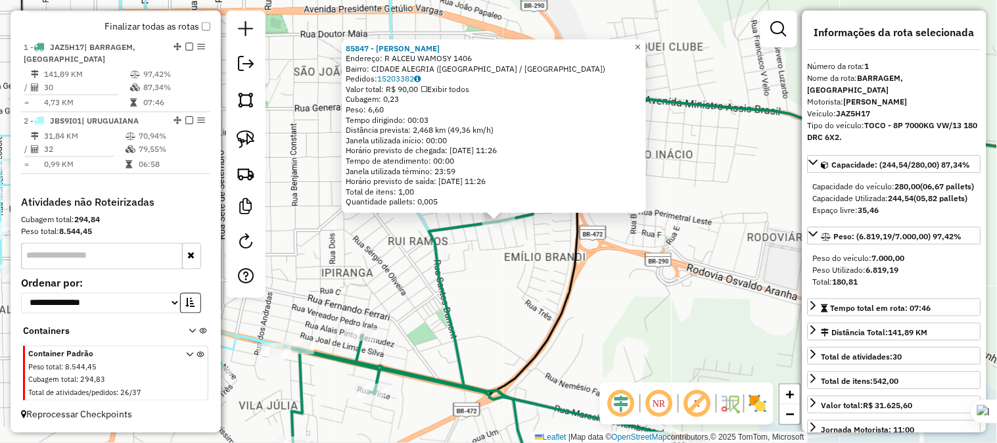
click at [641, 41] on span "×" at bounding box center [638, 46] width 6 height 11
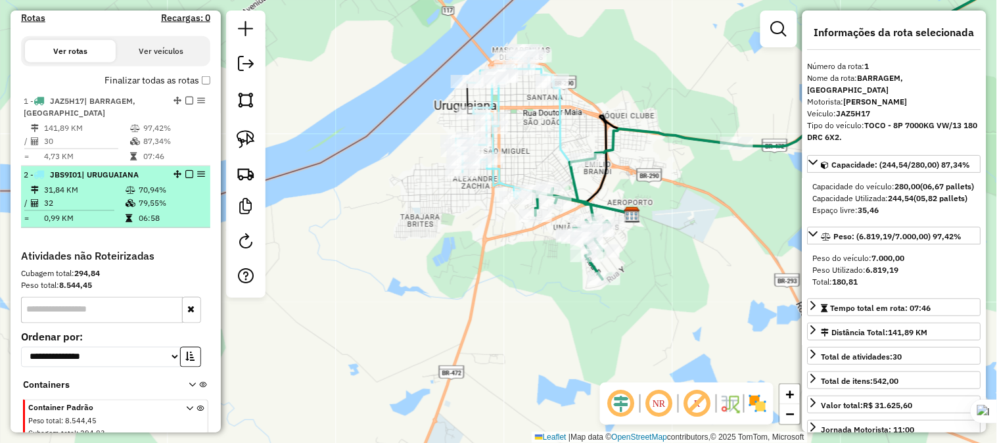
scroll to position [317, 0]
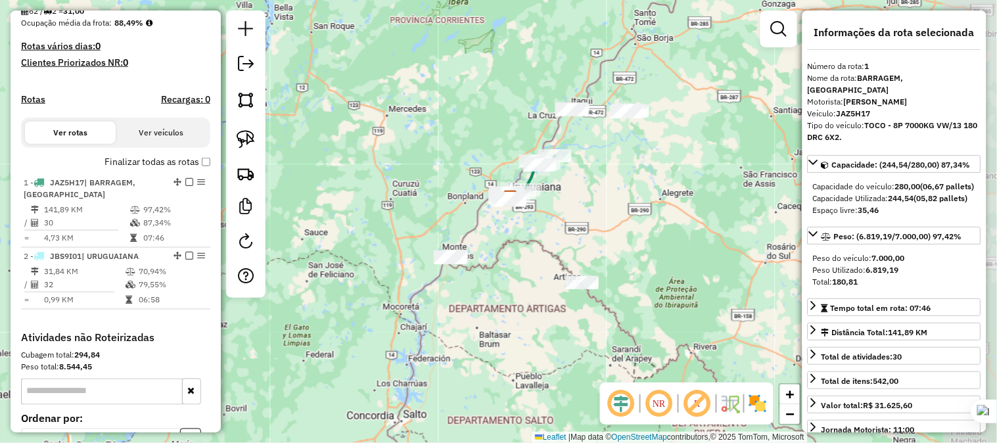
drag, startPoint x: 661, startPoint y: 289, endPoint x: 601, endPoint y: 240, distance: 77.5
click at [601, 241] on div "Janela de atendimento Grade de atendimento Capacidade Transportadoras Veículos …" at bounding box center [498, 221] width 997 height 443
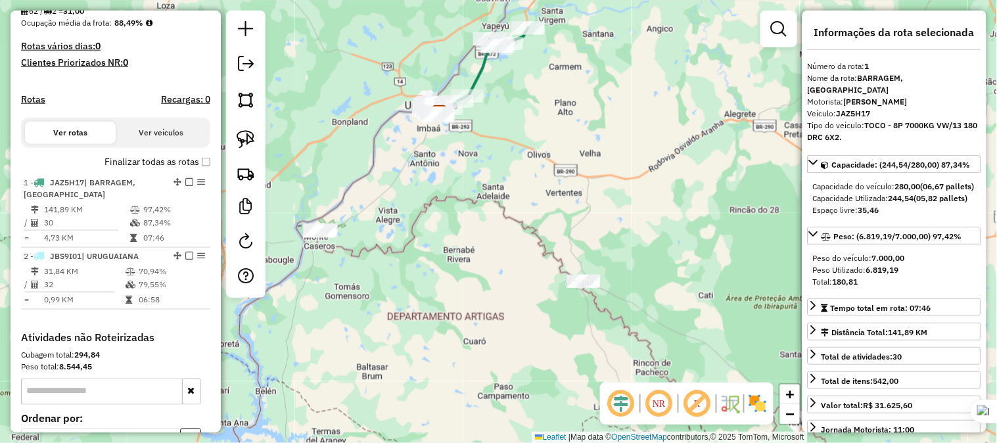
drag, startPoint x: 496, startPoint y: 206, endPoint x: 413, endPoint y: 349, distance: 165.8
click at [413, 349] on div "Janela de atendimento Grade de atendimento Capacidade Transportadoras Veículos …" at bounding box center [498, 221] width 997 height 443
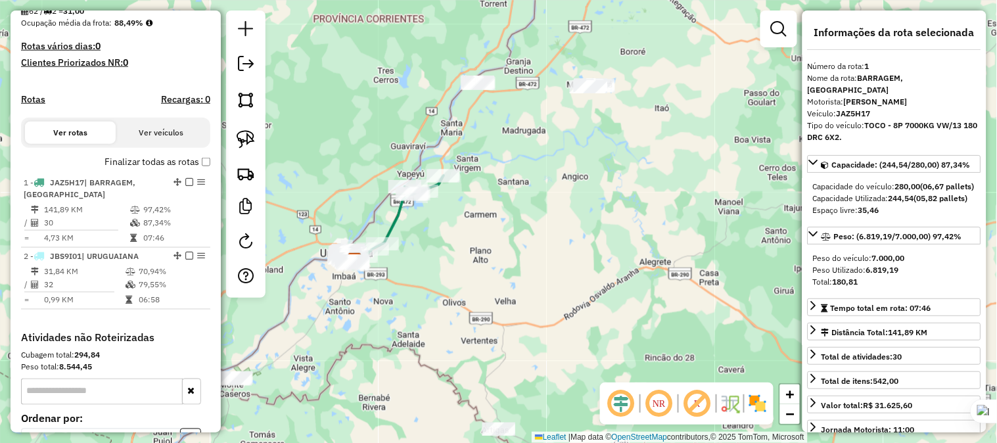
drag, startPoint x: 522, startPoint y: 231, endPoint x: 471, endPoint y: 326, distance: 107.9
click at [471, 326] on div "Janela de atendimento Grade de atendimento Capacidade Transportadoras Veículos …" at bounding box center [498, 221] width 997 height 443
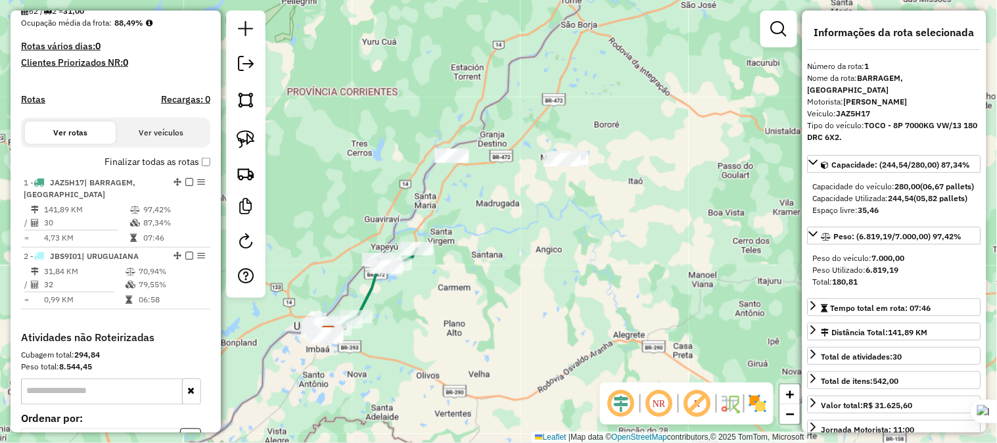
drag, startPoint x: 488, startPoint y: 260, endPoint x: 580, endPoint y: 181, distance: 120.7
click at [579, 183] on div "Janela de atendimento Grade de atendimento Capacidade Transportadoras Veículos …" at bounding box center [498, 221] width 997 height 443
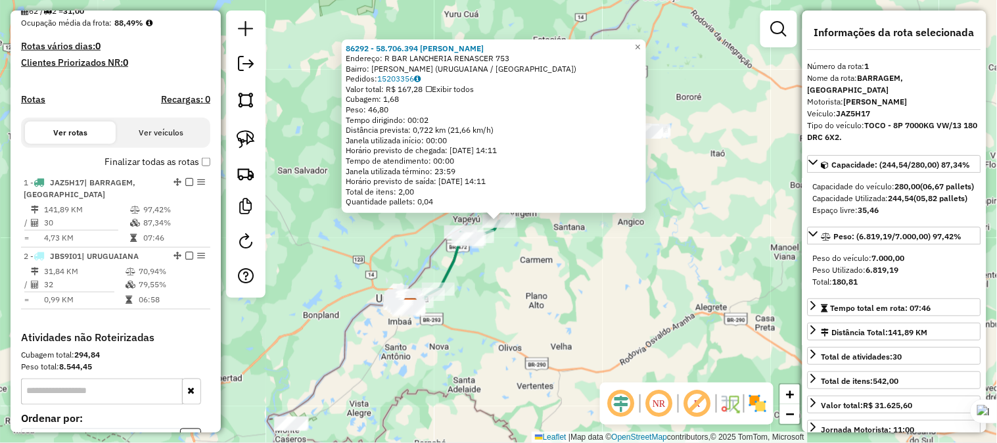
scroll to position [463, 0]
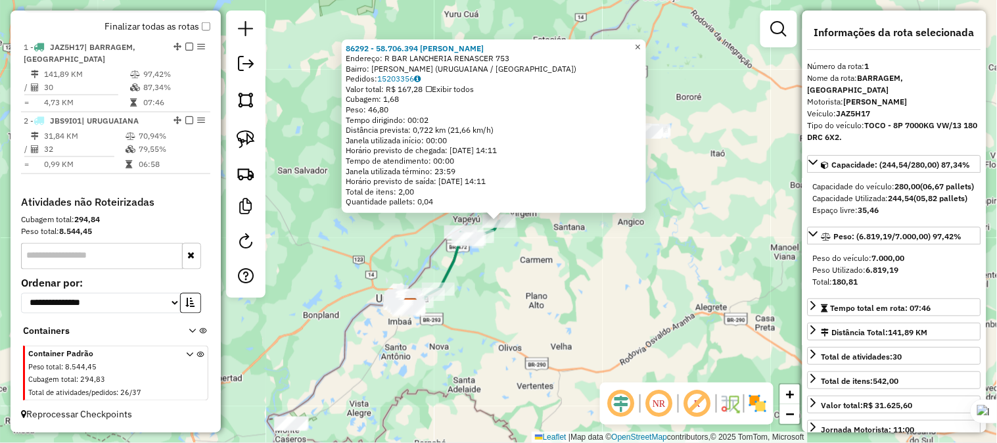
click at [641, 41] on span "×" at bounding box center [638, 46] width 6 height 11
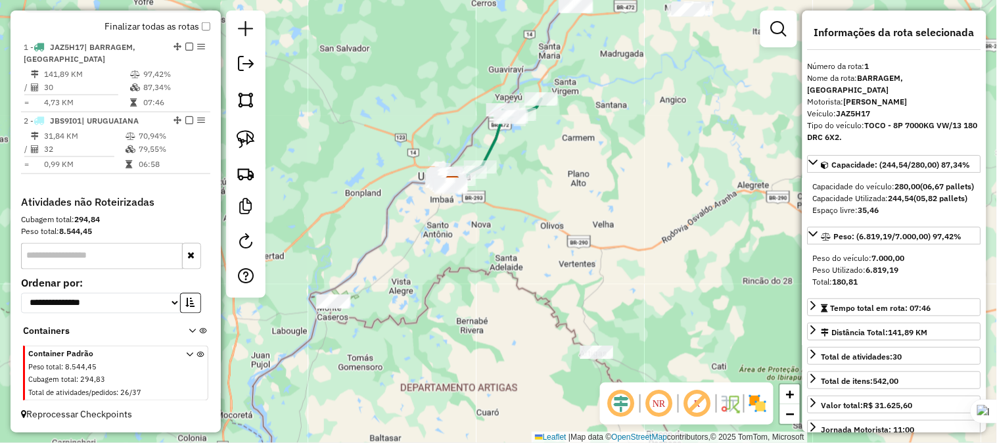
drag, startPoint x: 613, startPoint y: 310, endPoint x: 657, endPoint y: 177, distance: 140.1
click at [660, 176] on div "Janela de atendimento Grade de atendimento Capacidade Transportadoras Veículos …" at bounding box center [498, 221] width 997 height 443
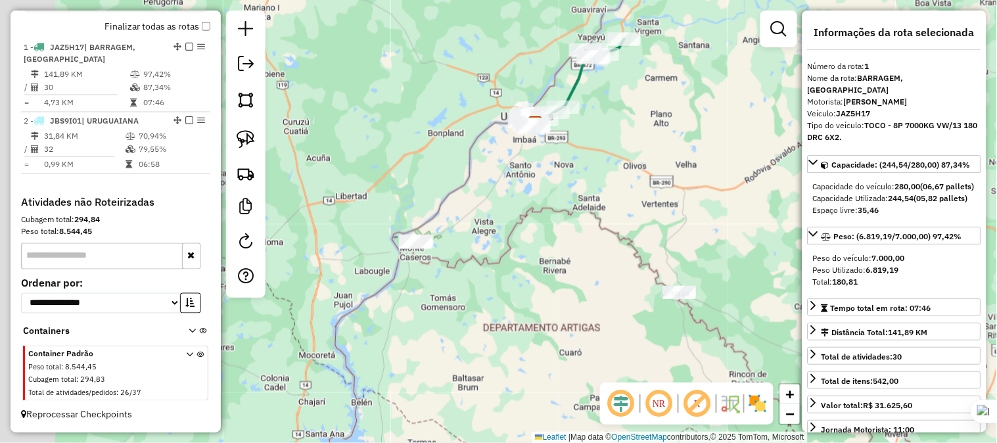
drag, startPoint x: 423, startPoint y: 291, endPoint x: 509, endPoint y: 238, distance: 101.5
click at [509, 238] on div "Janela de atendimento Grade de atendimento Capacidade Transportadoras Veículos …" at bounding box center [498, 221] width 997 height 443
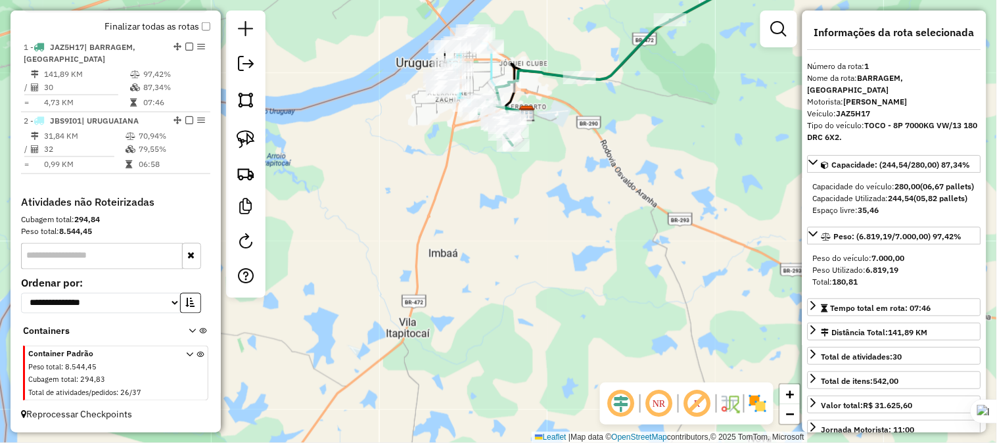
drag, startPoint x: 429, startPoint y: 142, endPoint x: 448, endPoint y: 198, distance: 58.8
click at [448, 198] on div "Janela de atendimento Grade de atendimento Capacidade Transportadoras Veículos …" at bounding box center [498, 221] width 997 height 443
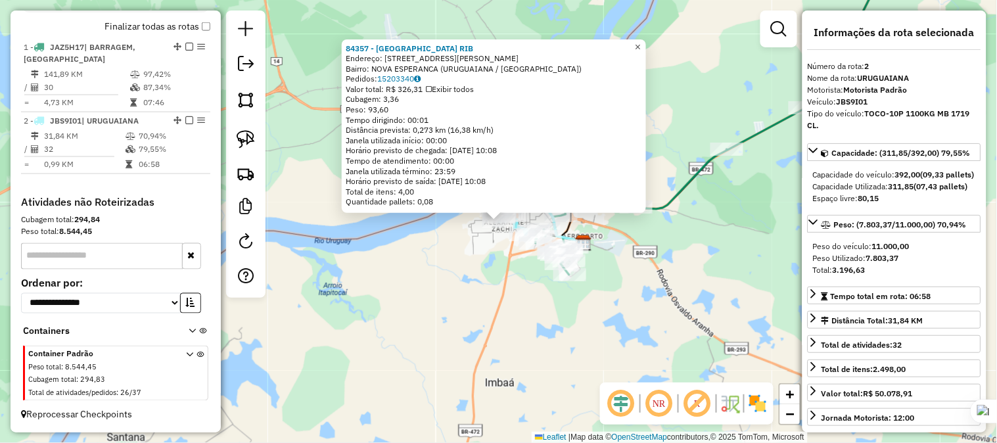
click at [641, 41] on span "×" at bounding box center [638, 46] width 6 height 11
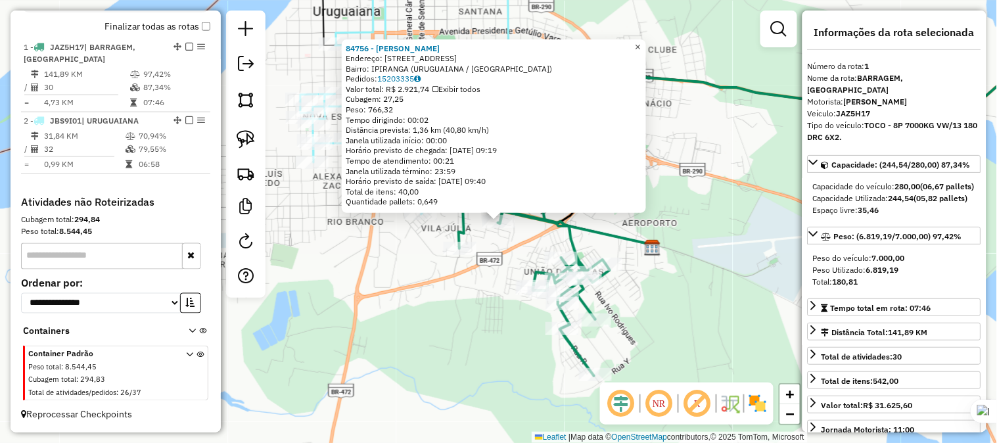
click at [641, 44] on span "×" at bounding box center [638, 46] width 6 height 11
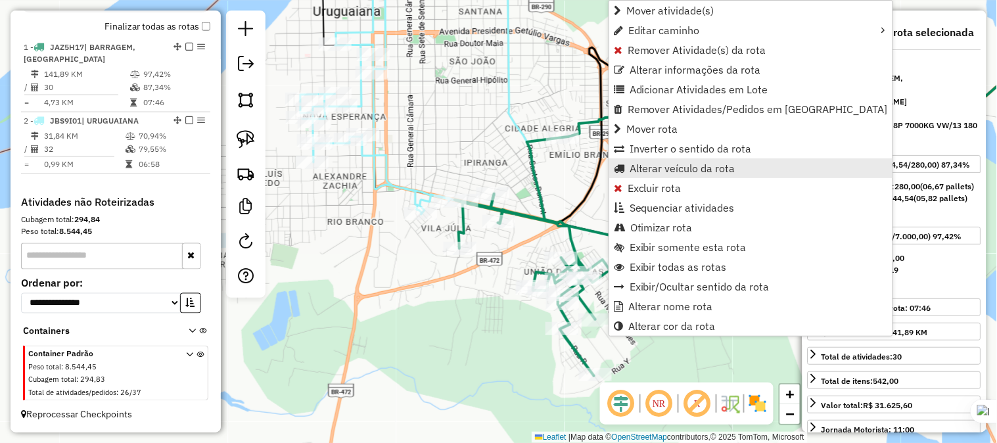
click at [648, 171] on span "Alterar veículo da rota" at bounding box center [683, 168] width 106 height 11
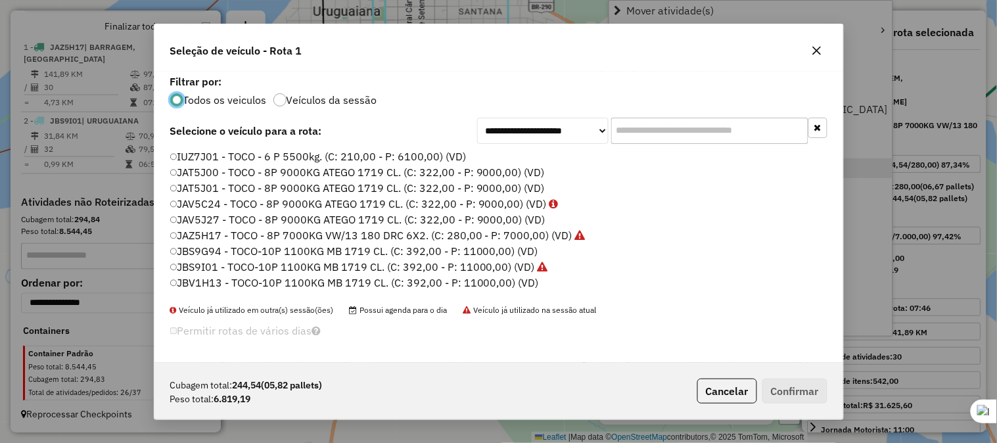
scroll to position [7, 3]
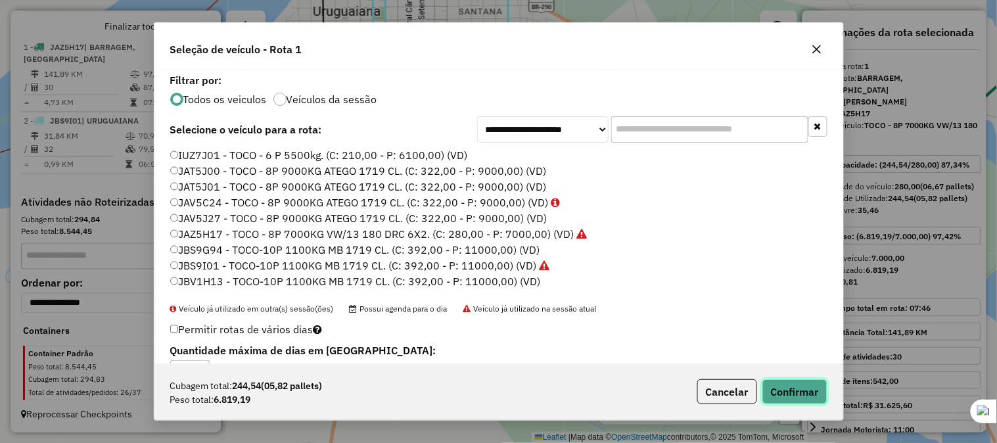
click at [799, 387] on button "Confirmar" at bounding box center [795, 391] width 65 height 25
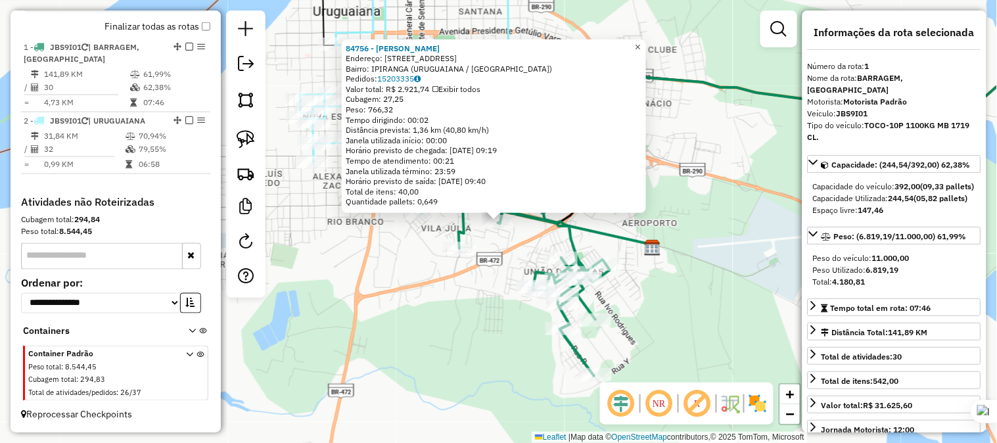
click at [646, 41] on link "×" at bounding box center [638, 47] width 16 height 16
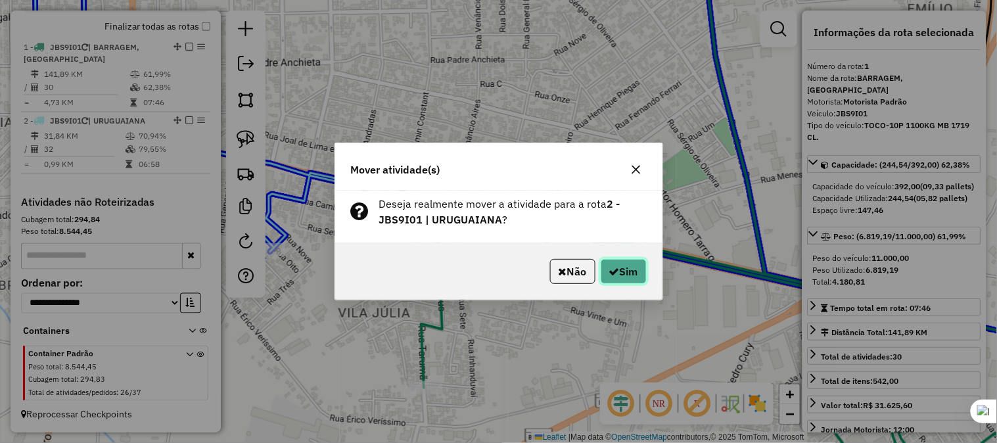
click at [622, 266] on button "Sim" at bounding box center [624, 271] width 46 height 25
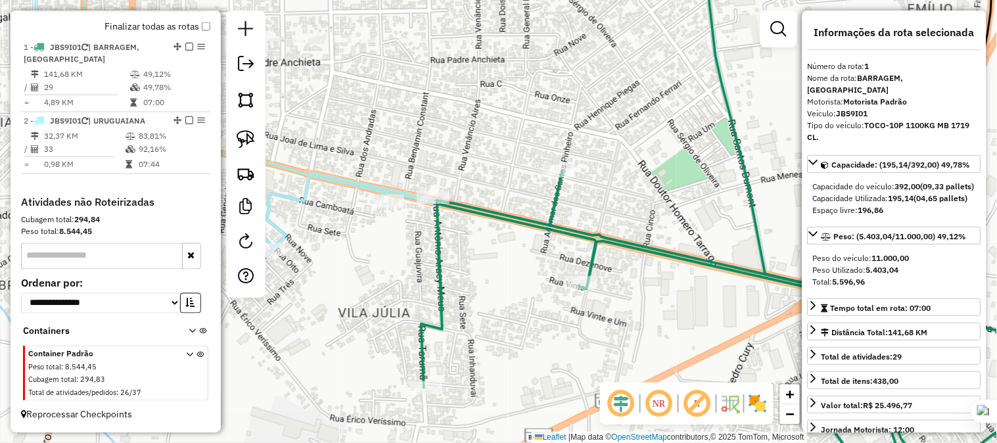
drag, startPoint x: 509, startPoint y: 189, endPoint x: 528, endPoint y: 154, distance: 40.0
click at [528, 154] on div "Janela de atendimento Grade de atendimento Capacidade Transportadoras Veículos …" at bounding box center [498, 221] width 997 height 443
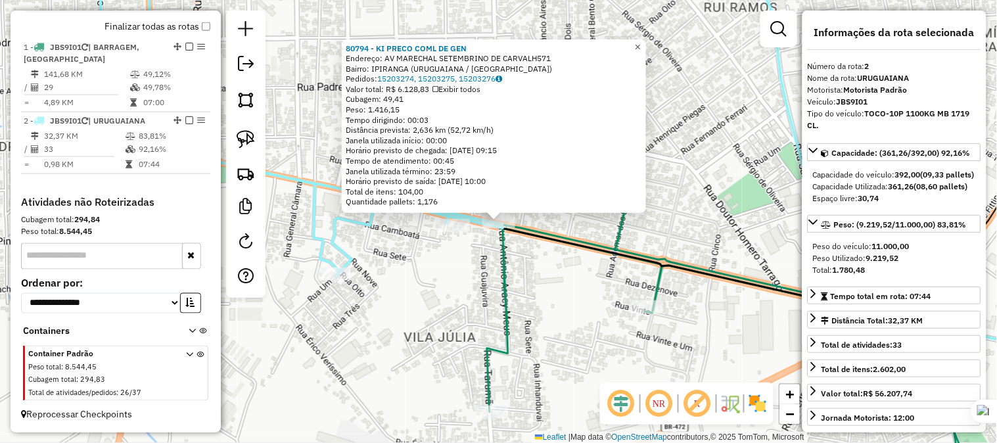
click at [641, 41] on span "×" at bounding box center [638, 46] width 6 height 11
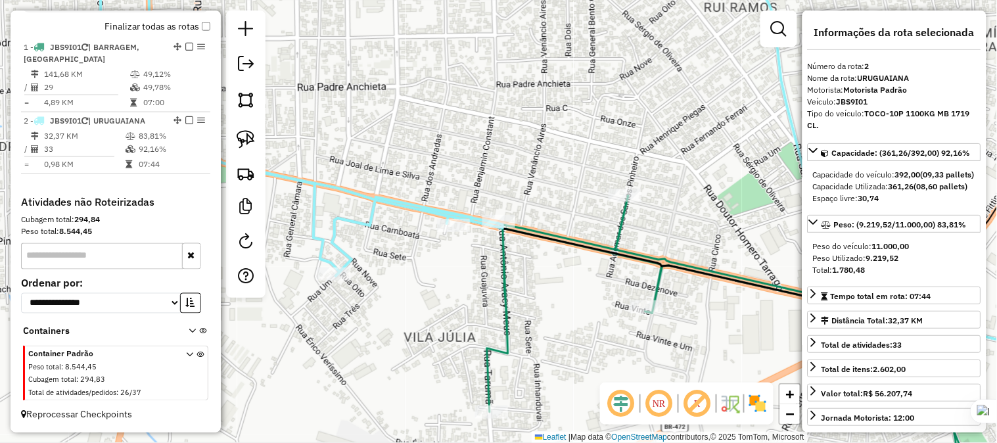
drag, startPoint x: 540, startPoint y: 88, endPoint x: 619, endPoint y: 74, distance: 80.2
click at [613, 68] on div "Janela de atendimento Grade de atendimento Capacidade Transportadoras Veículos …" at bounding box center [498, 221] width 997 height 443
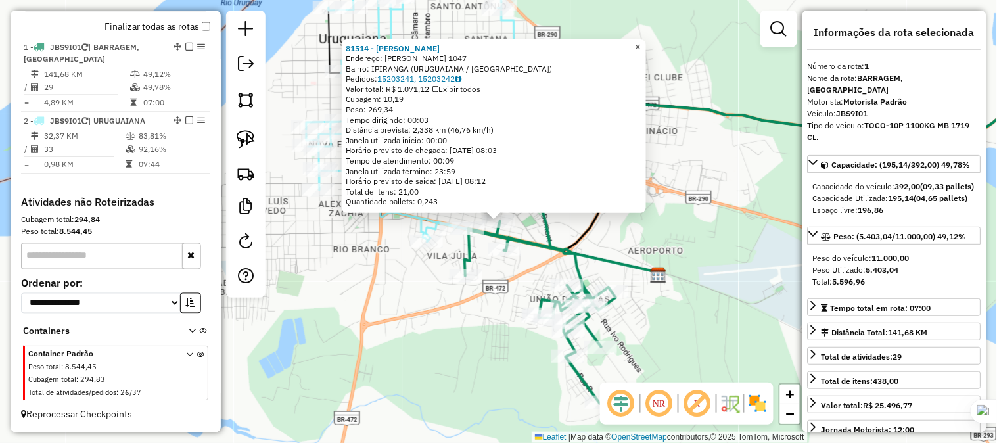
click at [641, 43] on span "×" at bounding box center [638, 46] width 6 height 11
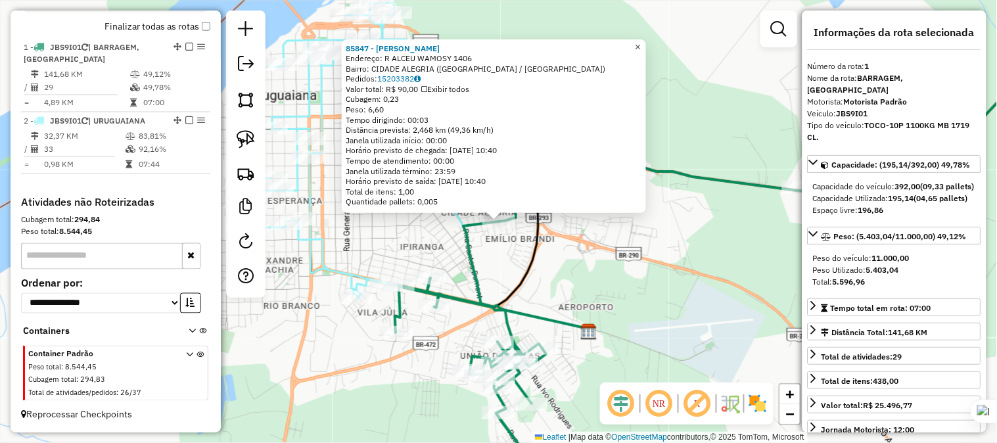
click at [646, 39] on link "×" at bounding box center [638, 47] width 16 height 16
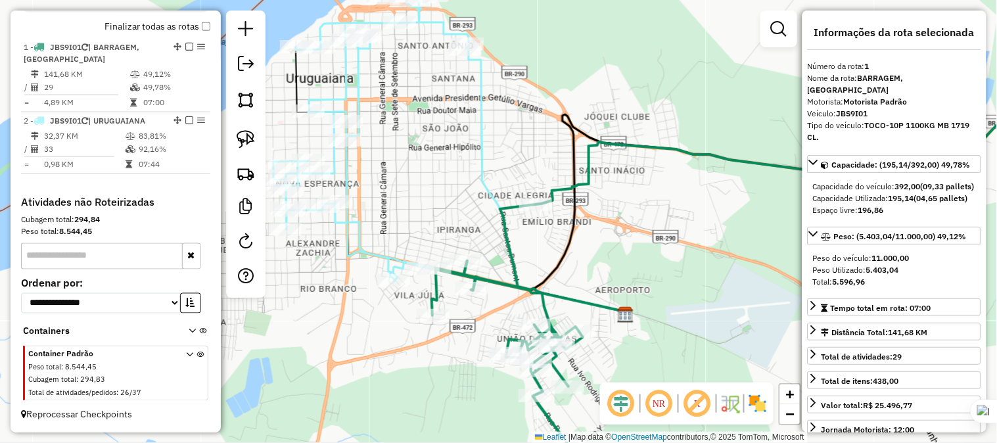
drag, startPoint x: 563, startPoint y: 245, endPoint x: 618, endPoint y: 218, distance: 60.9
click at [617, 218] on div "Janela de atendimento Grade de atendimento Capacidade Transportadoras Veículos …" at bounding box center [498, 221] width 997 height 443
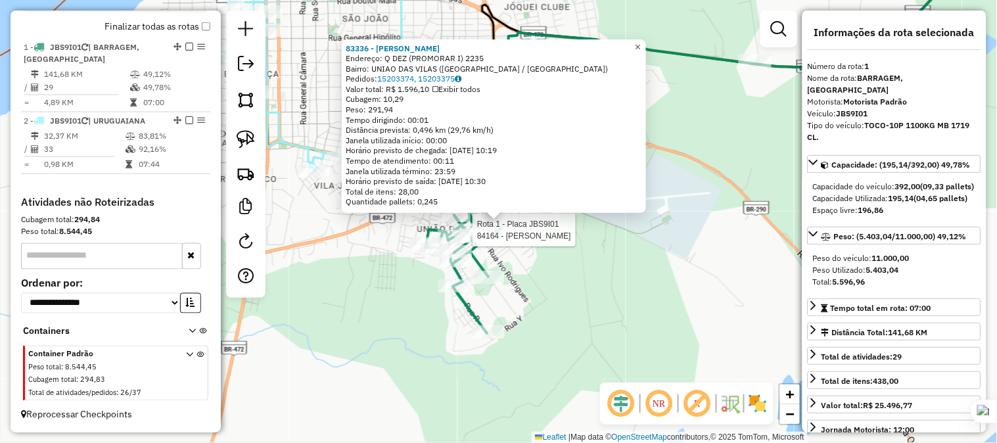
click at [641, 43] on span "×" at bounding box center [638, 46] width 6 height 11
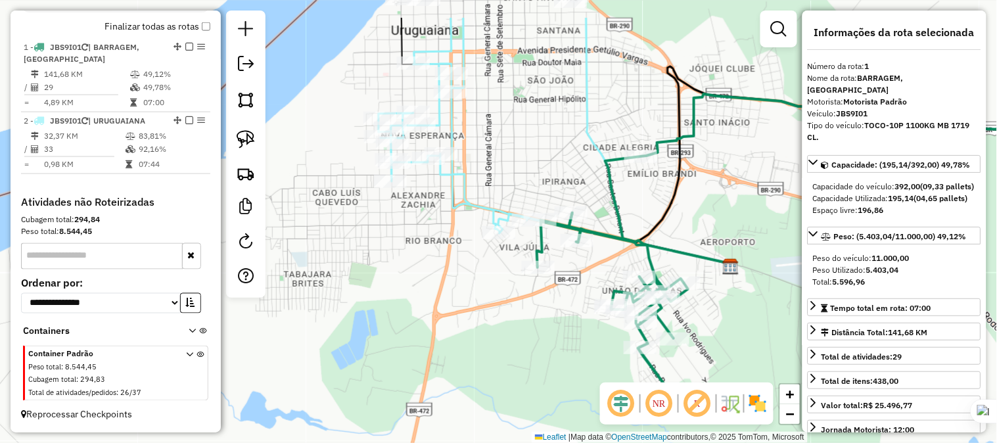
drag, startPoint x: 341, startPoint y: 106, endPoint x: 573, endPoint y: 188, distance: 246.2
click at [573, 188] on div "Janela de atendimento Grade de atendimento Capacidade Transportadoras Veículos …" at bounding box center [498, 221] width 997 height 443
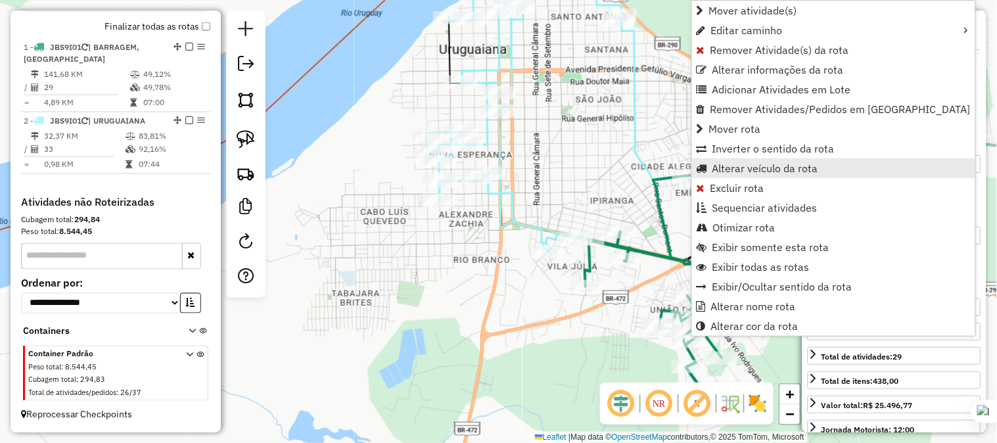
click at [740, 168] on span "Alterar veículo da rota" at bounding box center [766, 168] width 106 height 11
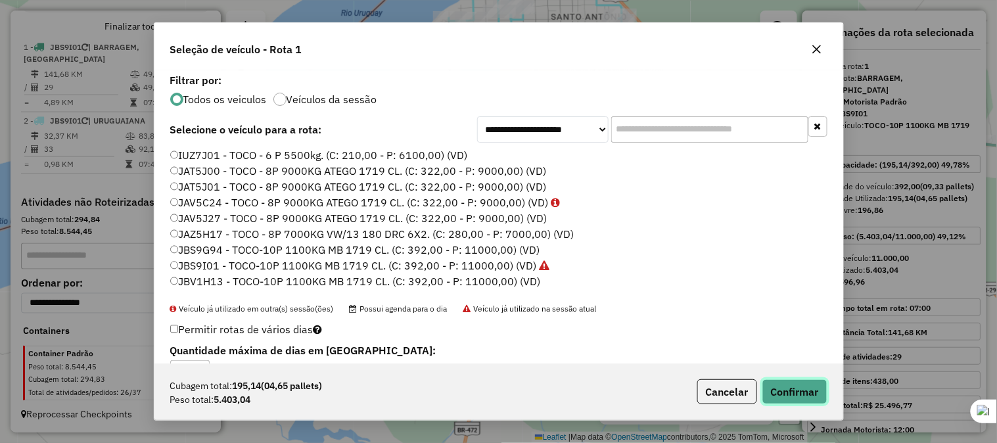
click at [796, 393] on button "Confirmar" at bounding box center [795, 391] width 65 height 25
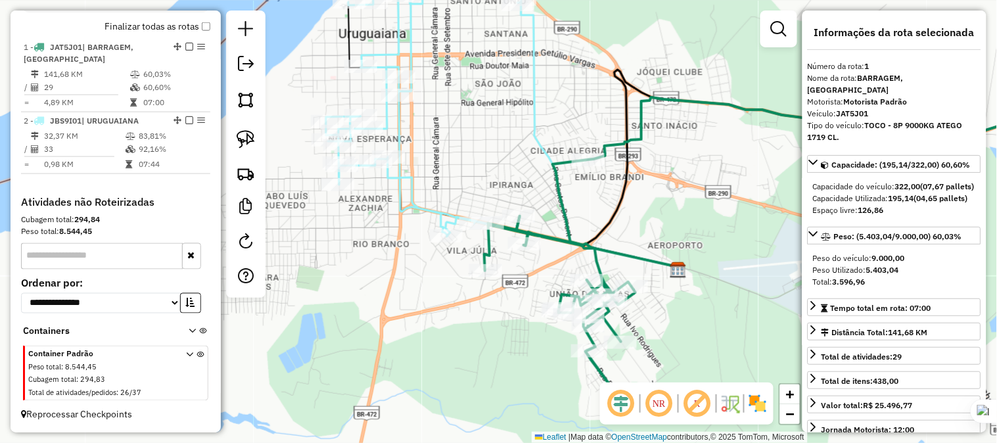
drag, startPoint x: 701, startPoint y: 238, endPoint x: 549, endPoint y: 214, distance: 153.7
click at [583, 214] on icon at bounding box center [790, 170] width 414 height 200
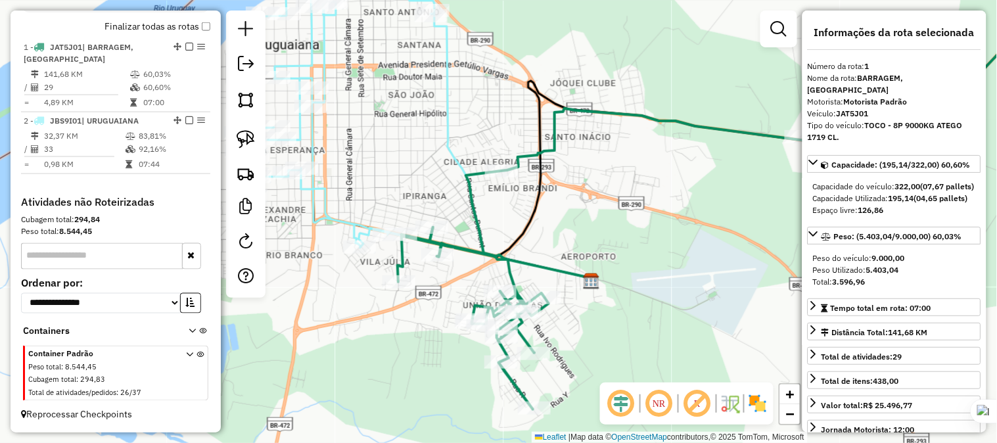
drag, startPoint x: 575, startPoint y: 196, endPoint x: 539, endPoint y: 215, distance: 40.3
click at [539, 215] on icon at bounding box center [779, 134] width 566 height 294
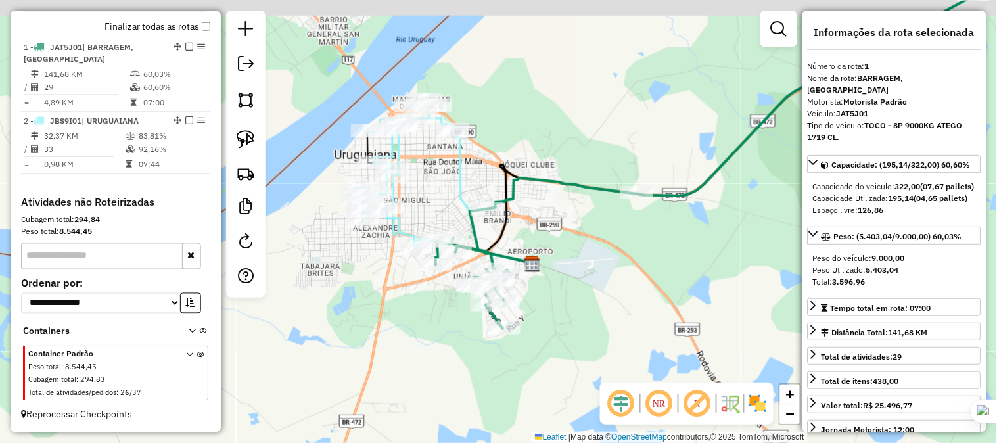
drag, startPoint x: 583, startPoint y: 201, endPoint x: 547, endPoint y: 219, distance: 40.3
click at [547, 219] on div "Janela de atendimento Grade de atendimento Capacidade Transportadoras Veículos …" at bounding box center [498, 221] width 997 height 443
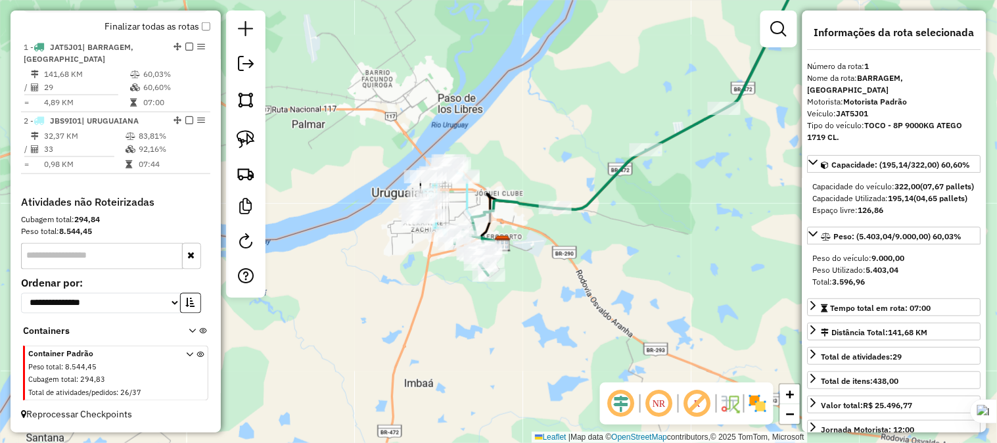
drag, startPoint x: 561, startPoint y: 225, endPoint x: 527, endPoint y: 227, distance: 34.9
click at [527, 227] on div "Janela de atendimento Grade de atendimento Capacidade Transportadoras Veículos …" at bounding box center [498, 221] width 997 height 443
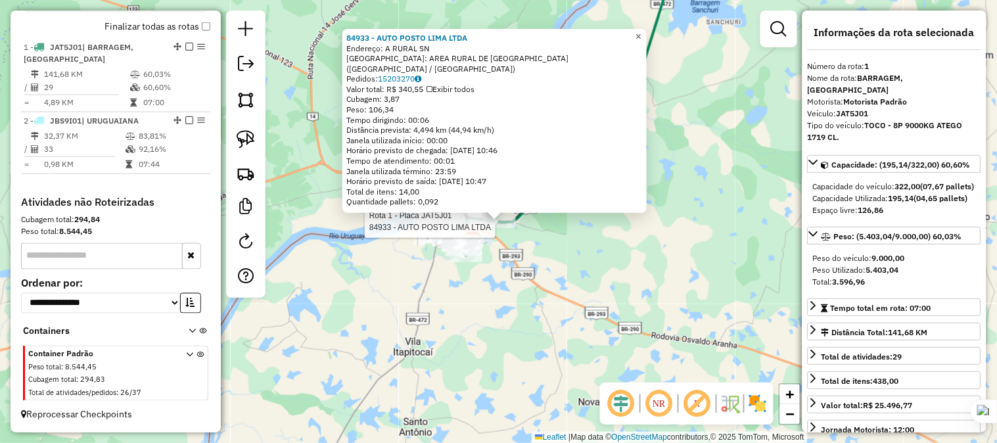
click at [642, 42] on span "×" at bounding box center [639, 36] width 6 height 11
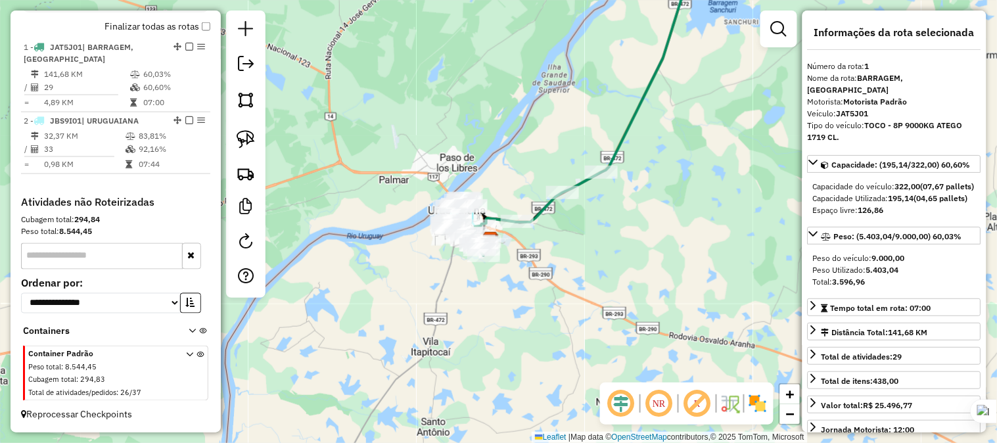
drag, startPoint x: 438, startPoint y: 175, endPoint x: 488, endPoint y: 174, distance: 49.3
click at [498, 175] on div "Janela de atendimento Grade de atendimento Capacidade Transportadoras Veículos …" at bounding box center [498, 221] width 997 height 443
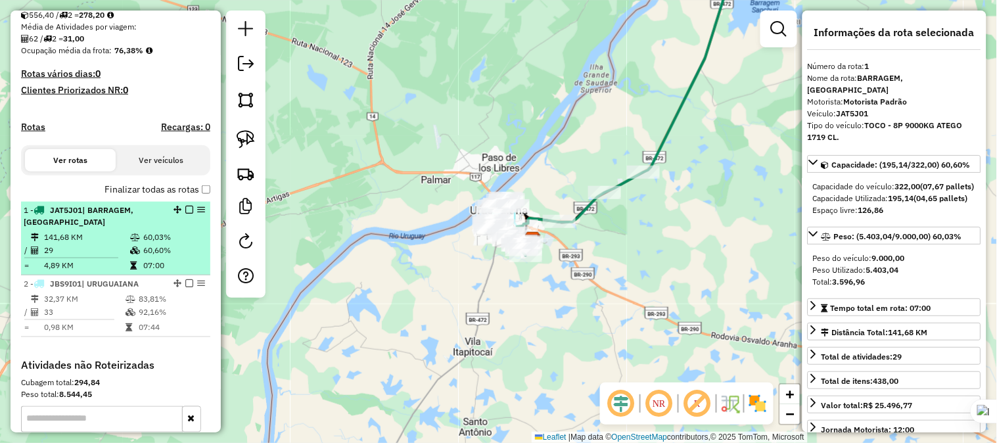
scroll to position [292, 0]
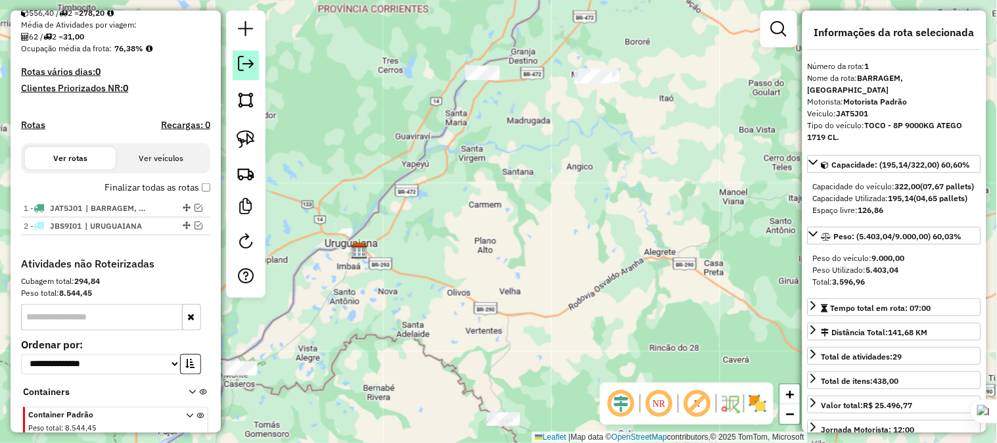
click at [248, 58] on em at bounding box center [246, 64] width 16 height 16
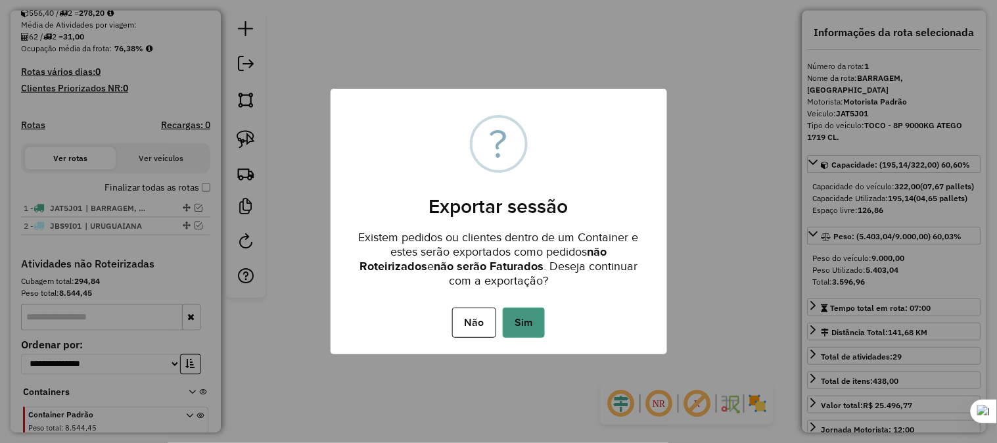
click at [525, 316] on button "Sim" at bounding box center [524, 323] width 42 height 30
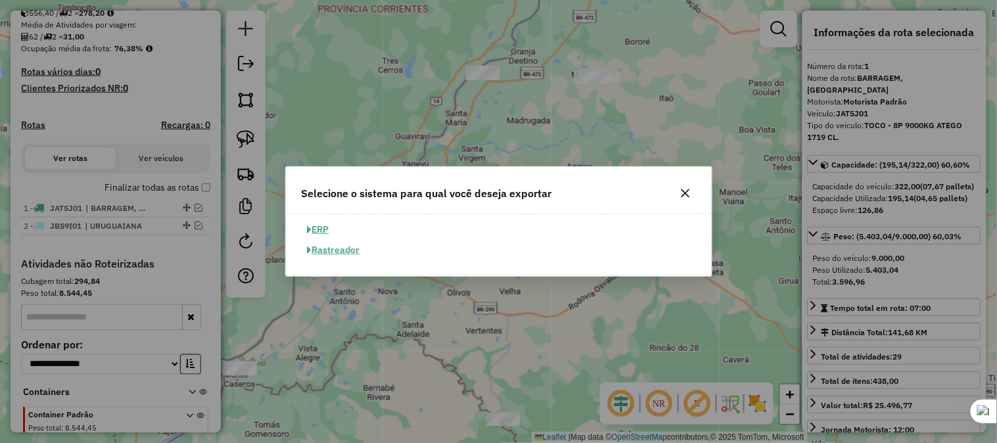
click at [320, 230] on button "ERP" at bounding box center [319, 230] width 34 height 20
select select "**"
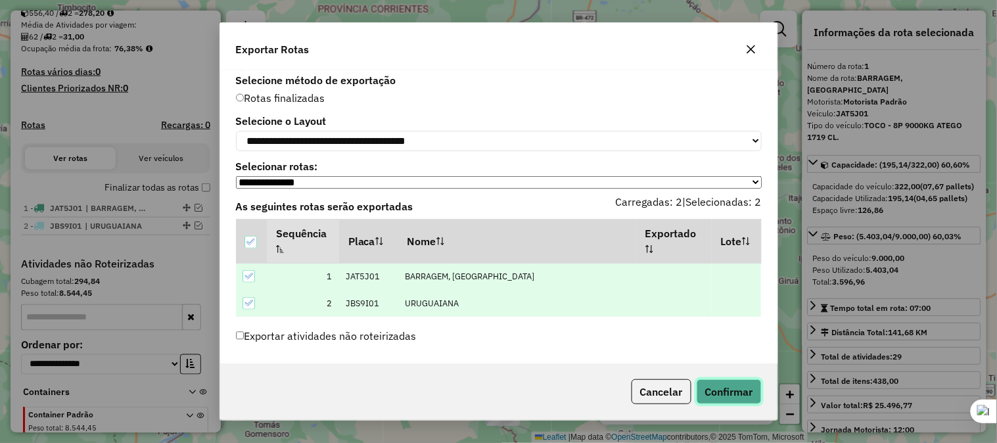
click at [725, 390] on button "Confirmar" at bounding box center [729, 391] width 65 height 25
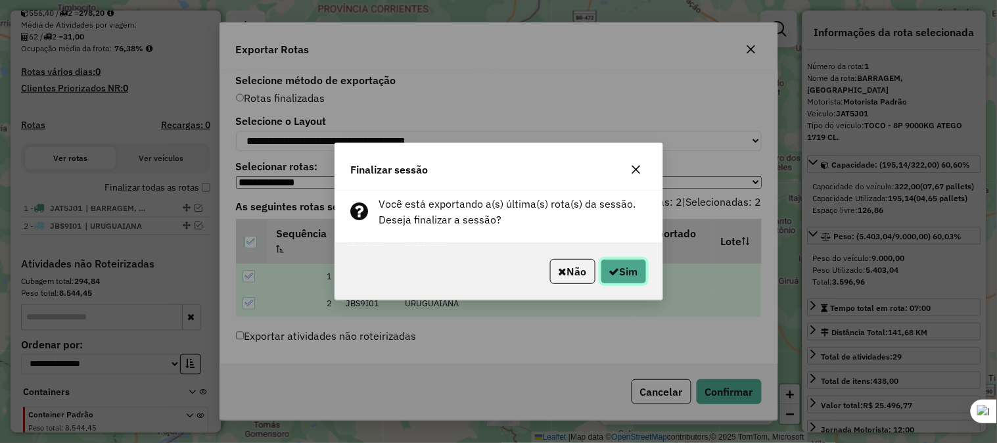
click at [629, 267] on button "Sim" at bounding box center [624, 271] width 46 height 25
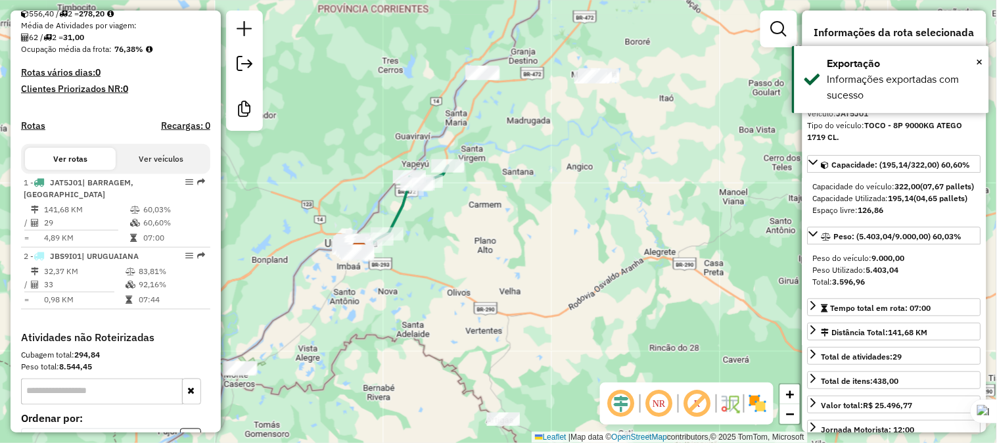
scroll to position [444, 0]
